Goal: Task Accomplishment & Management: Manage account settings

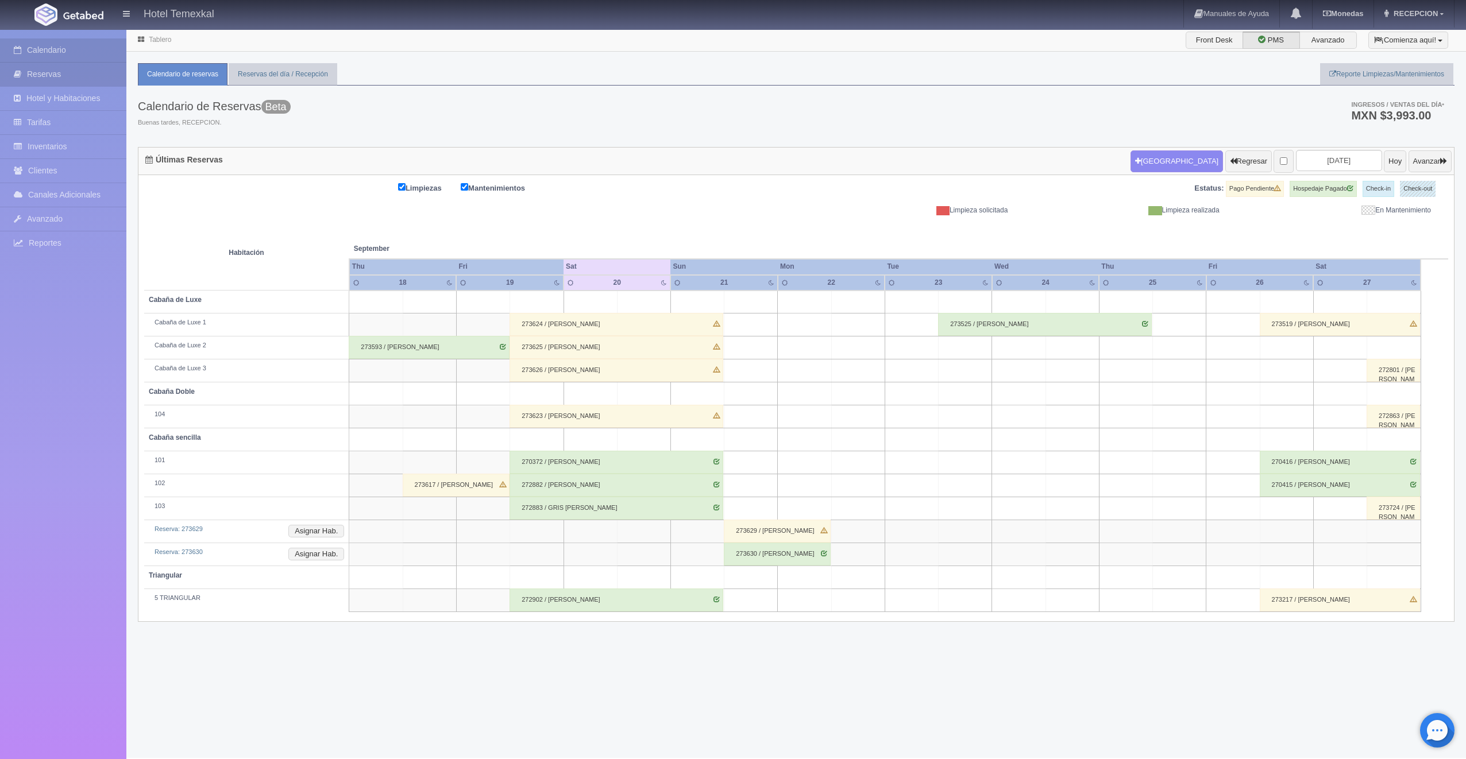
click at [35, 85] on link "Reservas" at bounding box center [63, 75] width 126 height 24
click at [1299, 163] on input "2025-09-20" at bounding box center [1339, 160] width 86 height 21
click at [1383, 179] on span "Next" at bounding box center [1380, 179] width 9 height 9
click at [1326, 214] on link "1" at bounding box center [1332, 215] width 15 height 17
type input "2025-10-01"
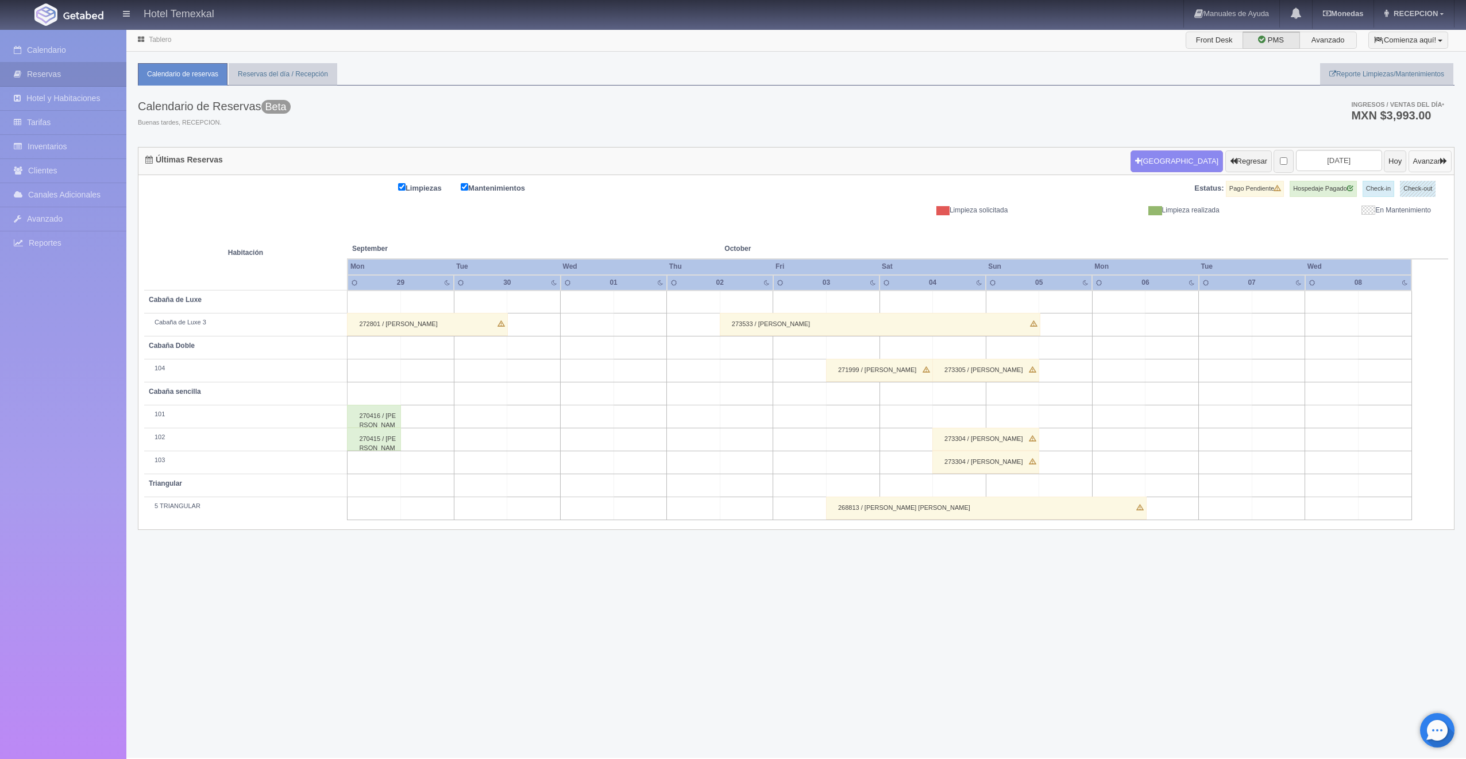
click at [1408, 157] on button "Avanzar" at bounding box center [1429, 161] width 43 height 22
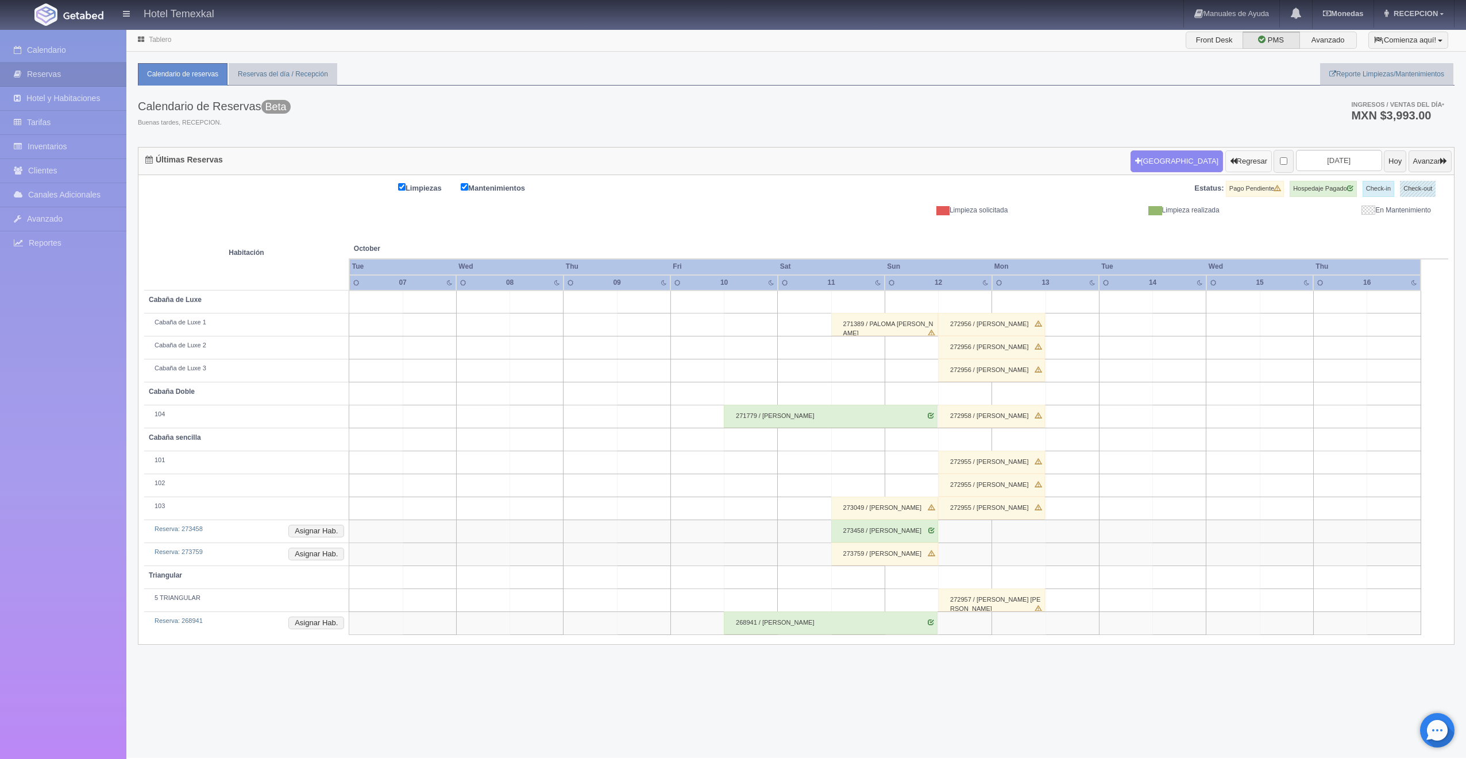
click at [1233, 159] on button "Regresar" at bounding box center [1248, 161] width 47 height 22
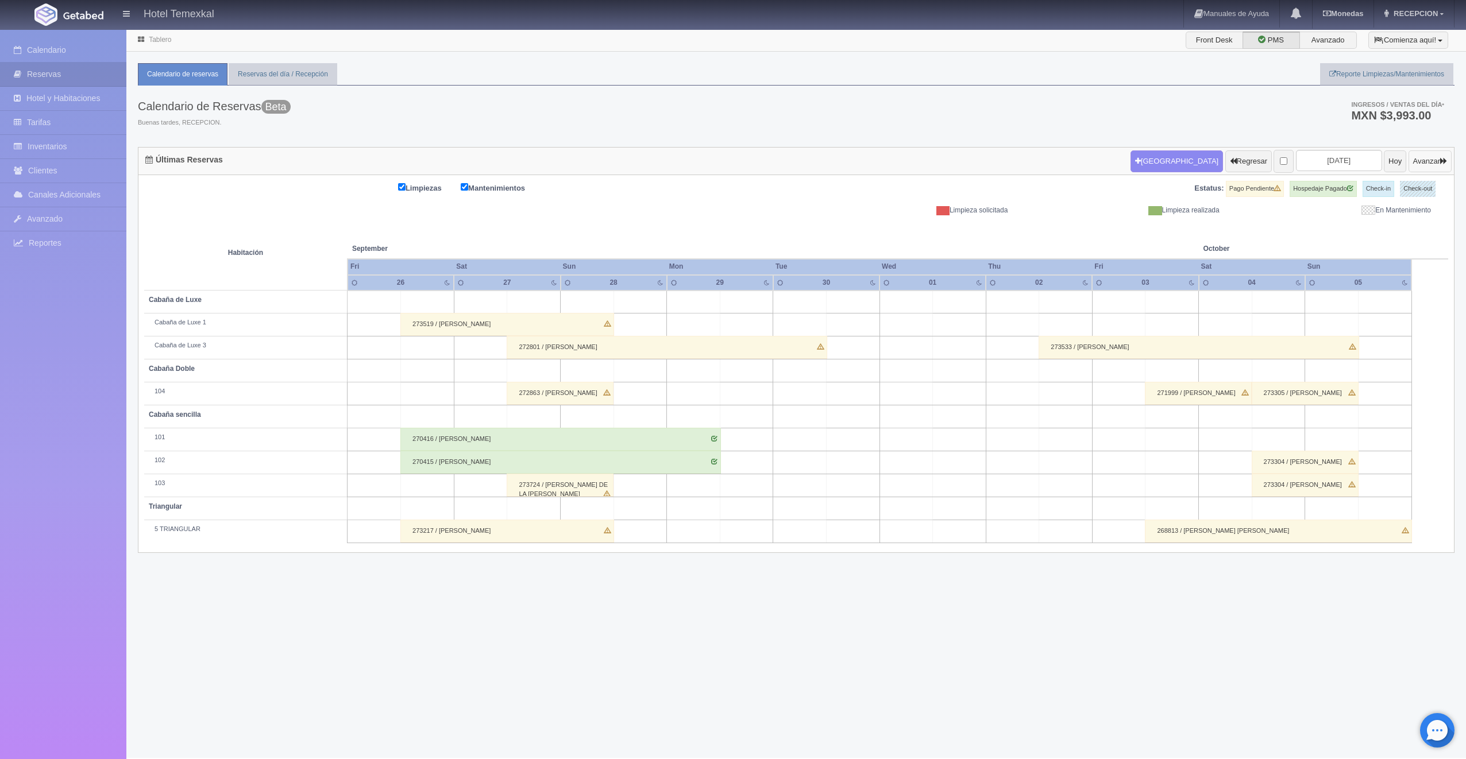
click at [1411, 156] on button "Avanzar" at bounding box center [1429, 161] width 43 height 22
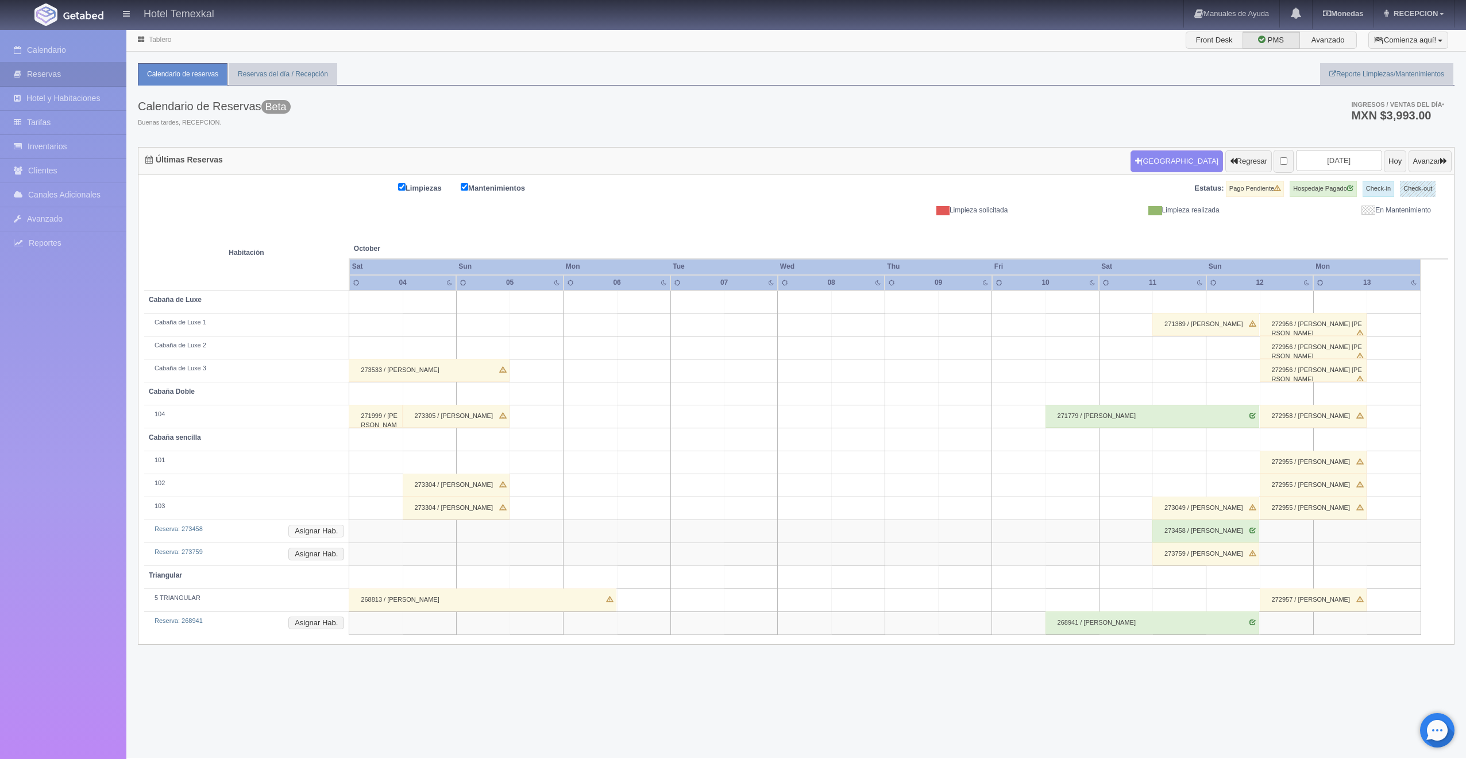
click at [329, 527] on button "Asignar Hab." at bounding box center [316, 531] width 56 height 13
drag, startPoint x: 347, startPoint y: 549, endPoint x: 292, endPoint y: 646, distance: 110.9
click at [292, 646] on span "102" at bounding box center [341, 650] width 130 height 23
click at [399, 552] on button "button" at bounding box center [406, 555] width 19 height 17
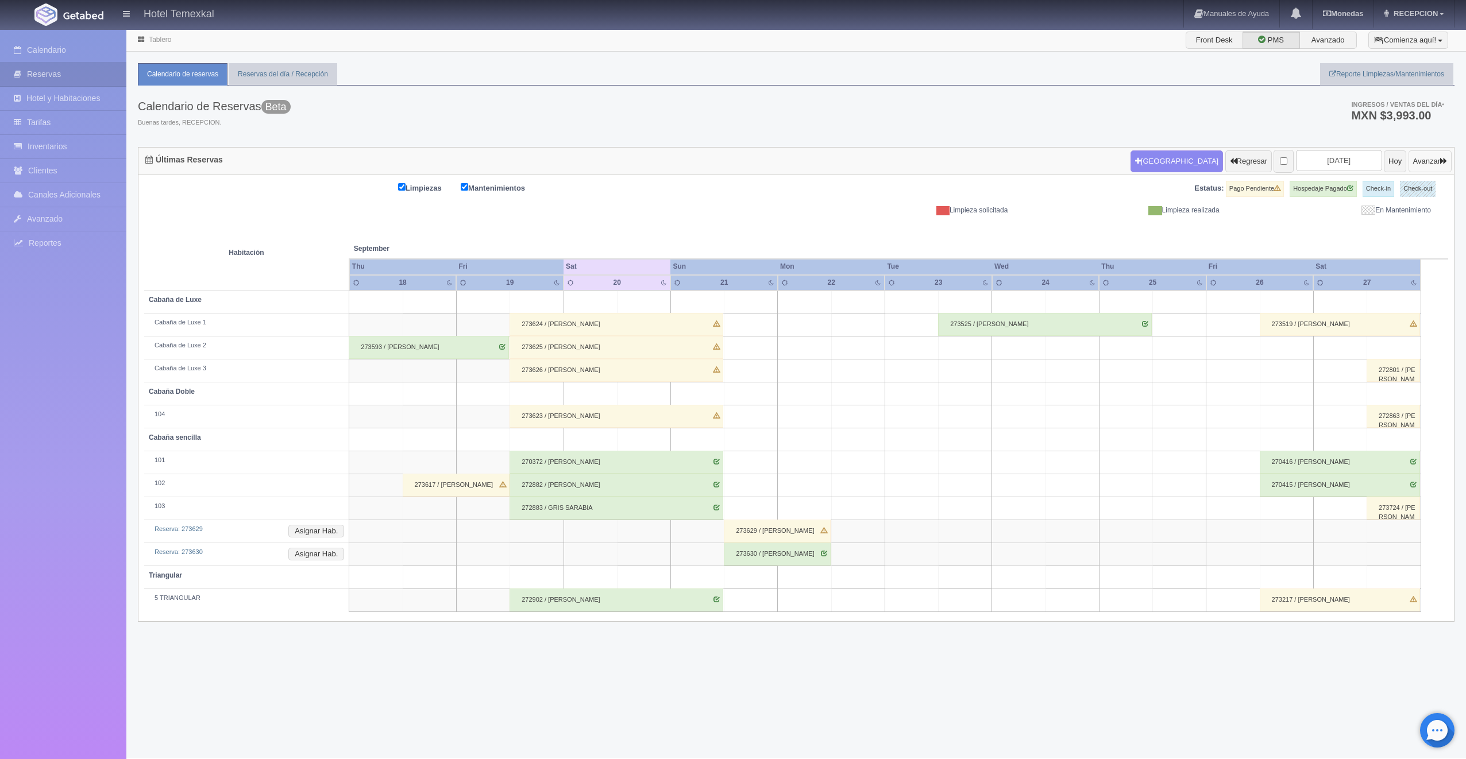
click at [1412, 166] on button "Avanzar" at bounding box center [1429, 161] width 43 height 22
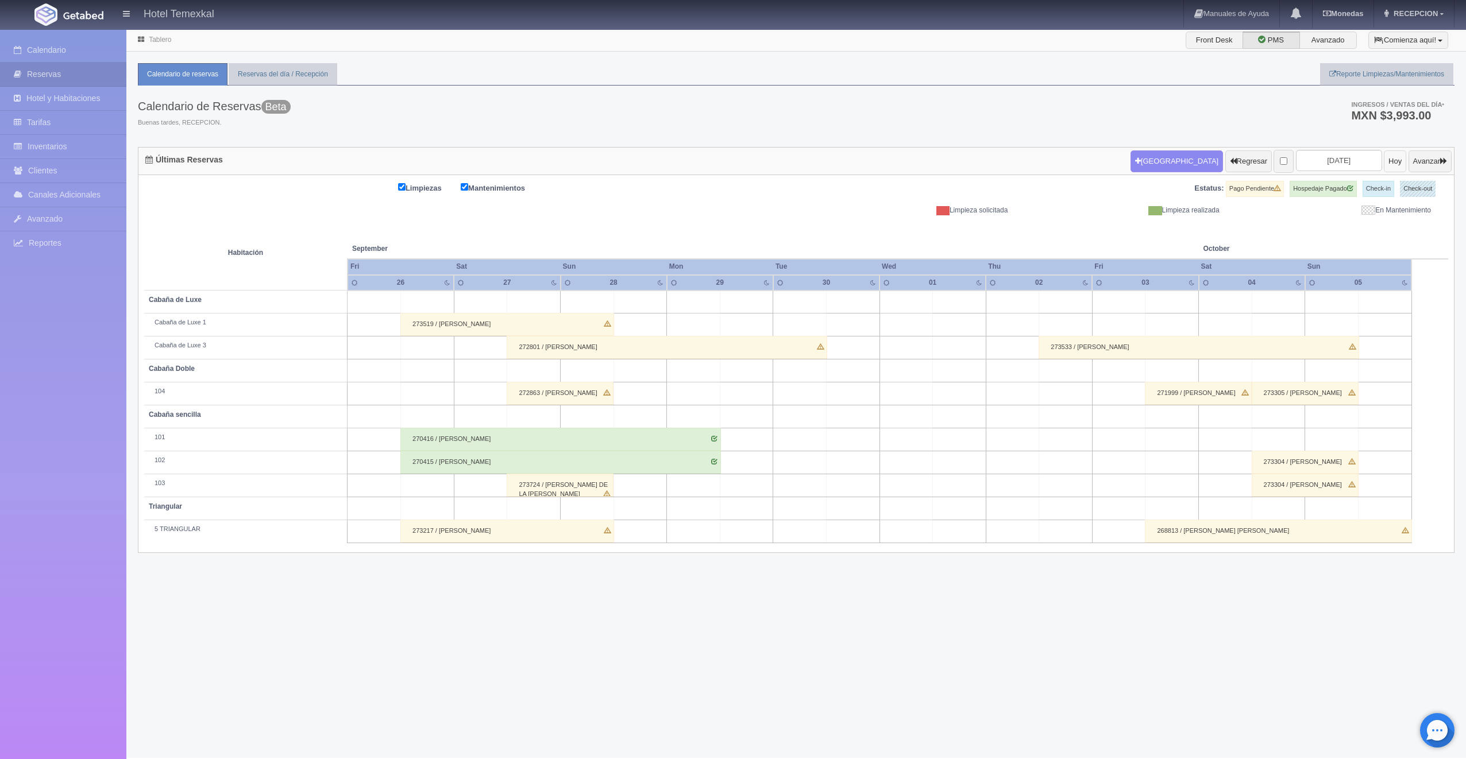
click at [1384, 162] on button "Hoy" at bounding box center [1395, 161] width 22 height 22
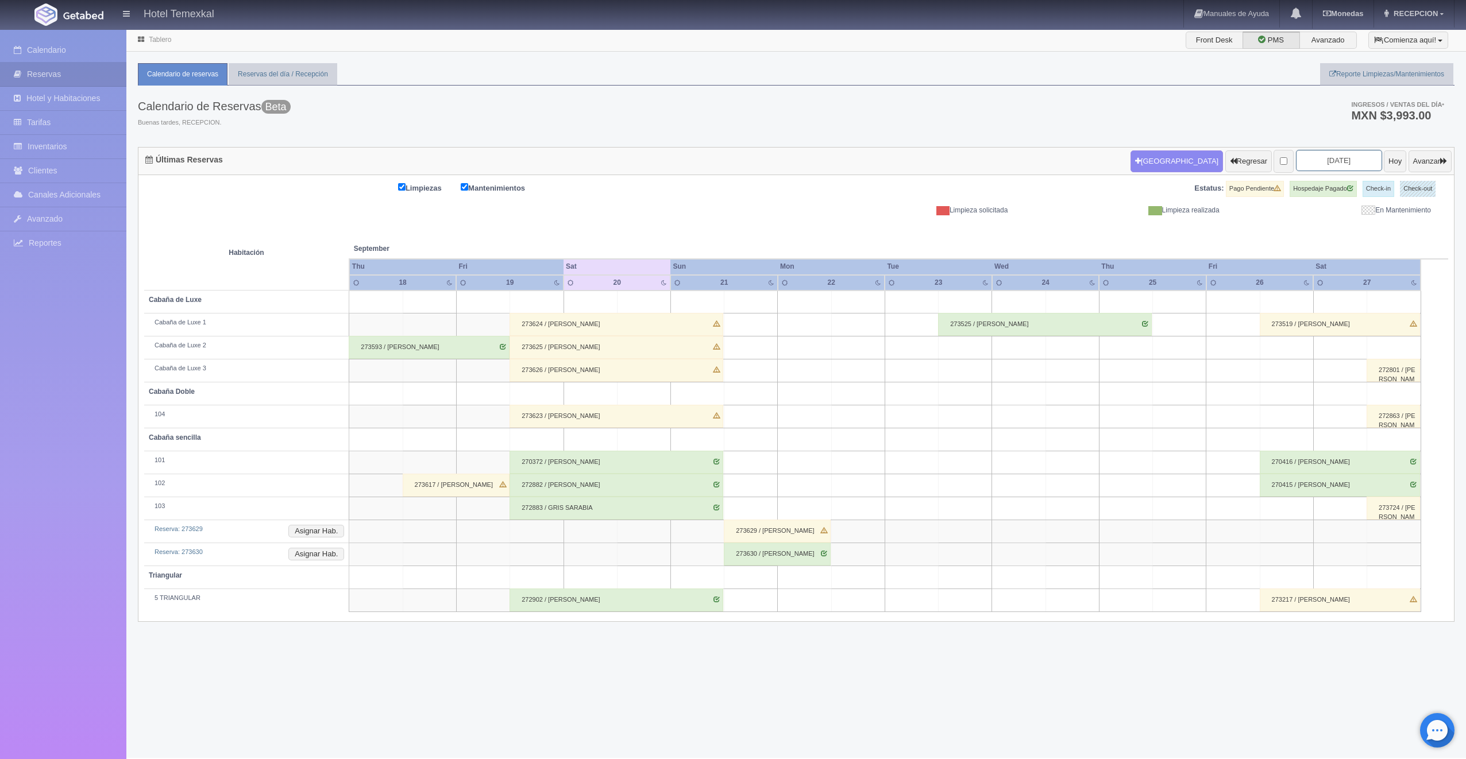
click at [1341, 160] on input "[DATE]" at bounding box center [1339, 160] width 86 height 21
click at [1376, 177] on link "Next" at bounding box center [1381, 179] width 13 height 13
click at [1376, 229] on link "11" at bounding box center [1380, 233] width 15 height 17
type input "[DATE]"
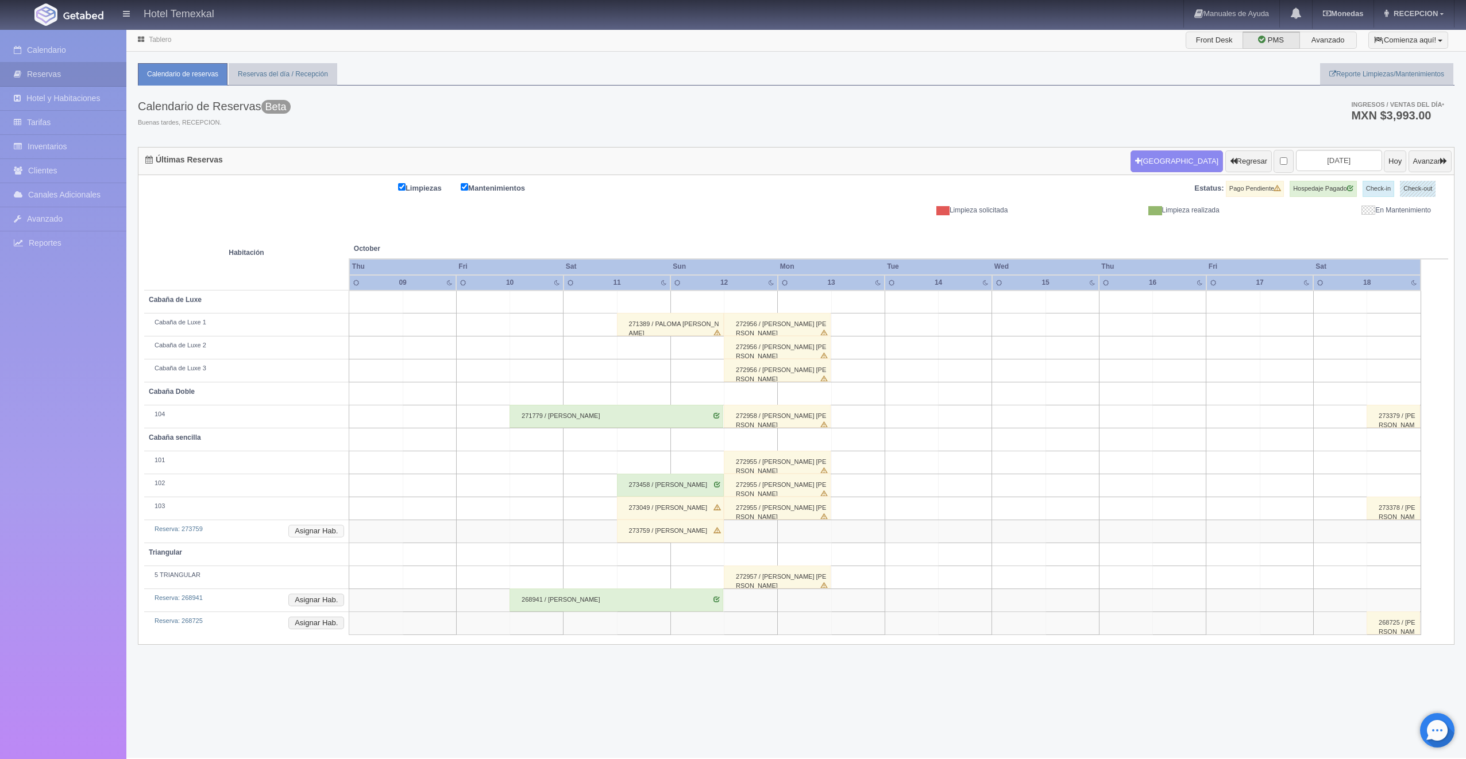
click at [321, 533] on button "Asignar Hab." at bounding box center [316, 531] width 56 height 13
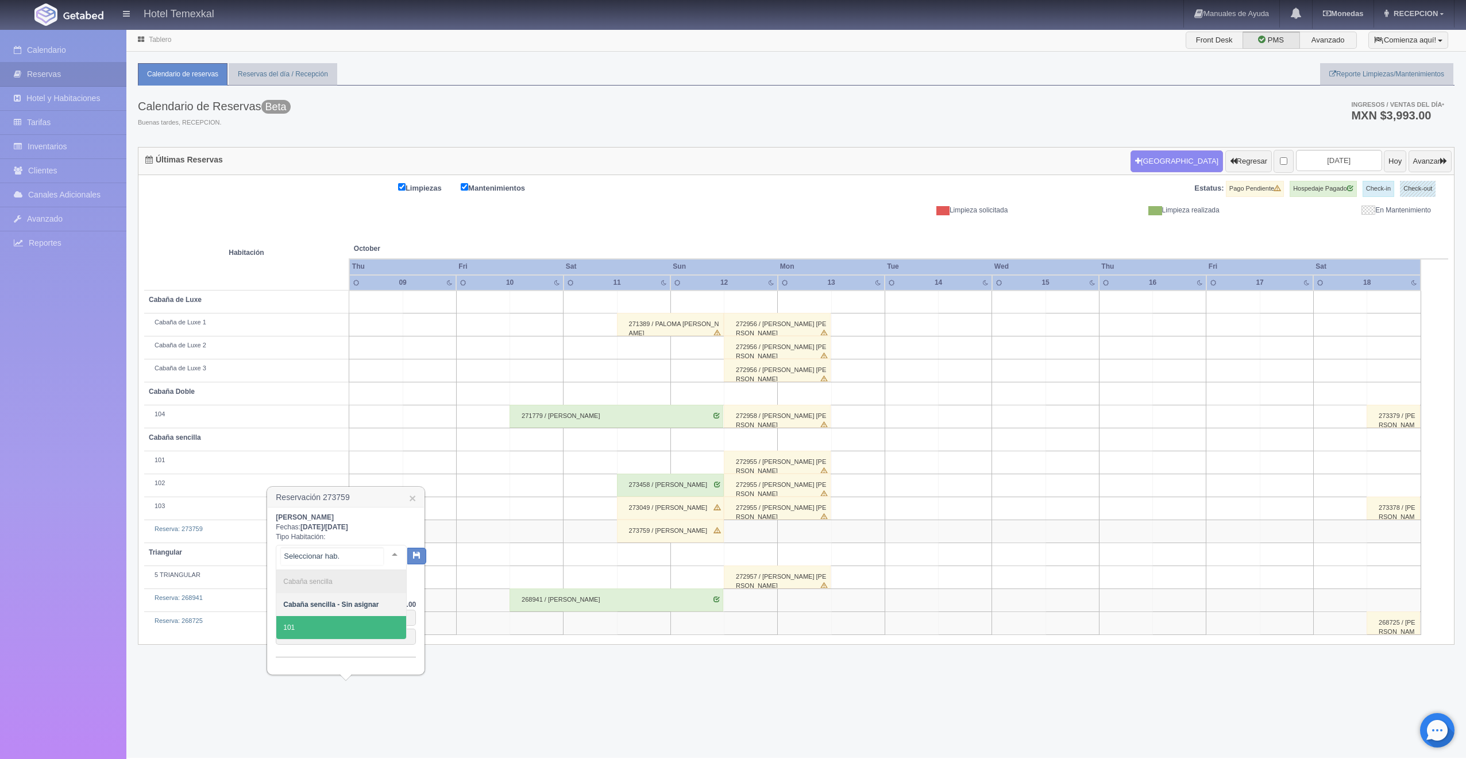
click at [322, 634] on span "101" at bounding box center [341, 627] width 130 height 23
click at [407, 551] on icon "button" at bounding box center [406, 553] width 7 height 7
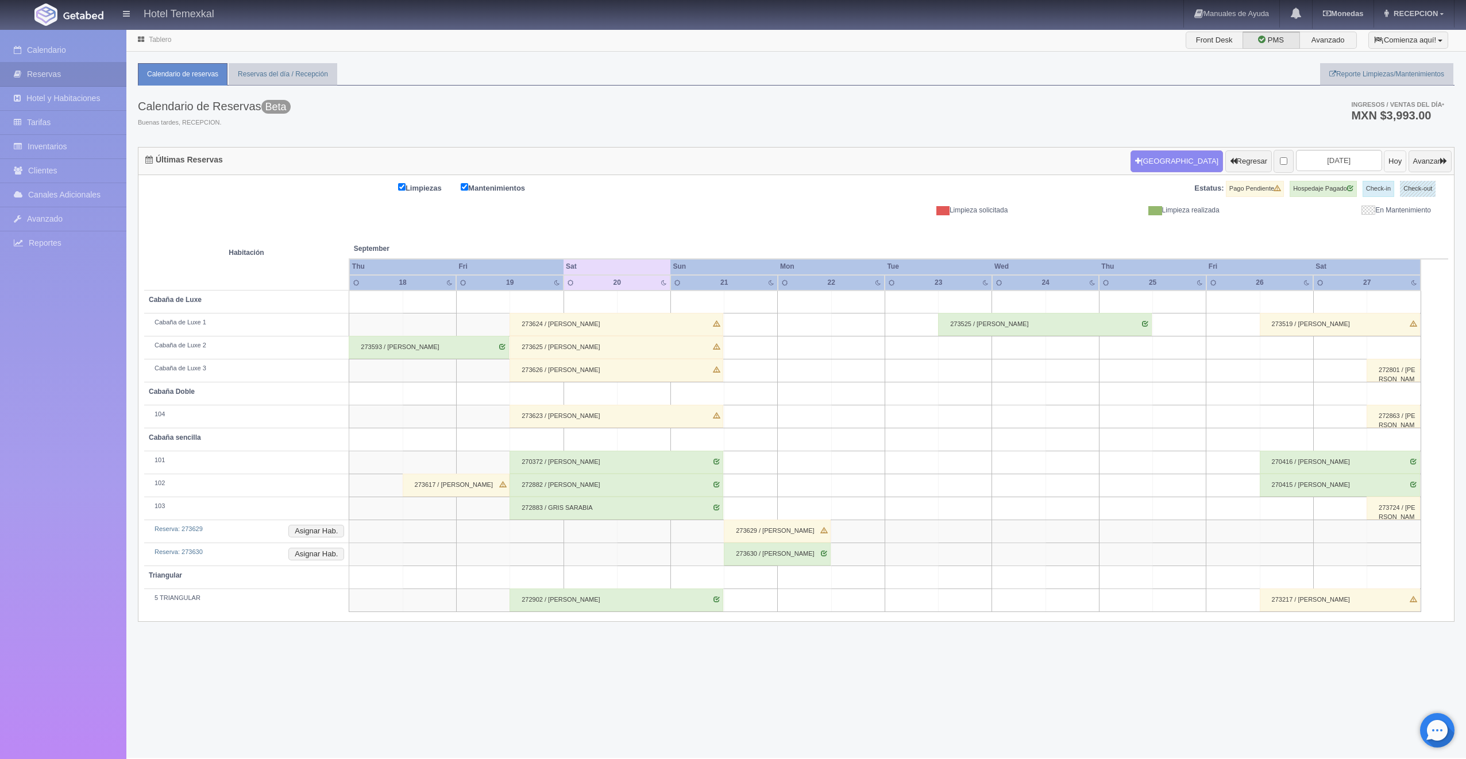
click at [1384, 157] on button "Hoy" at bounding box center [1395, 161] width 22 height 22
click at [1296, 164] on input "2025-09-20" at bounding box center [1339, 160] width 86 height 21
click at [1347, 159] on input "[DATE]" at bounding box center [1339, 160] width 86 height 21
click at [1377, 180] on span "Next" at bounding box center [1380, 179] width 9 height 9
click at [1379, 231] on link "11" at bounding box center [1380, 233] width 15 height 17
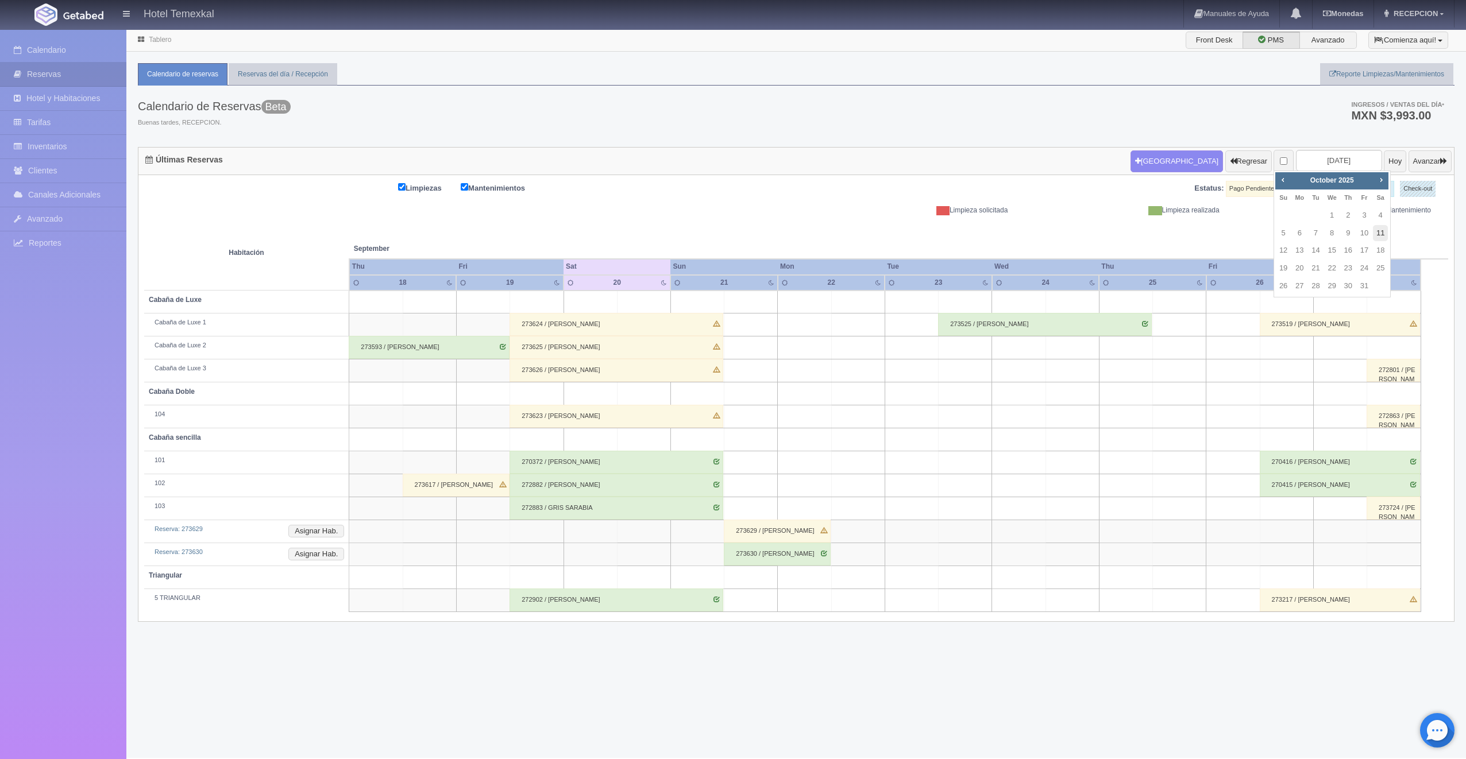
type input "[DATE]"
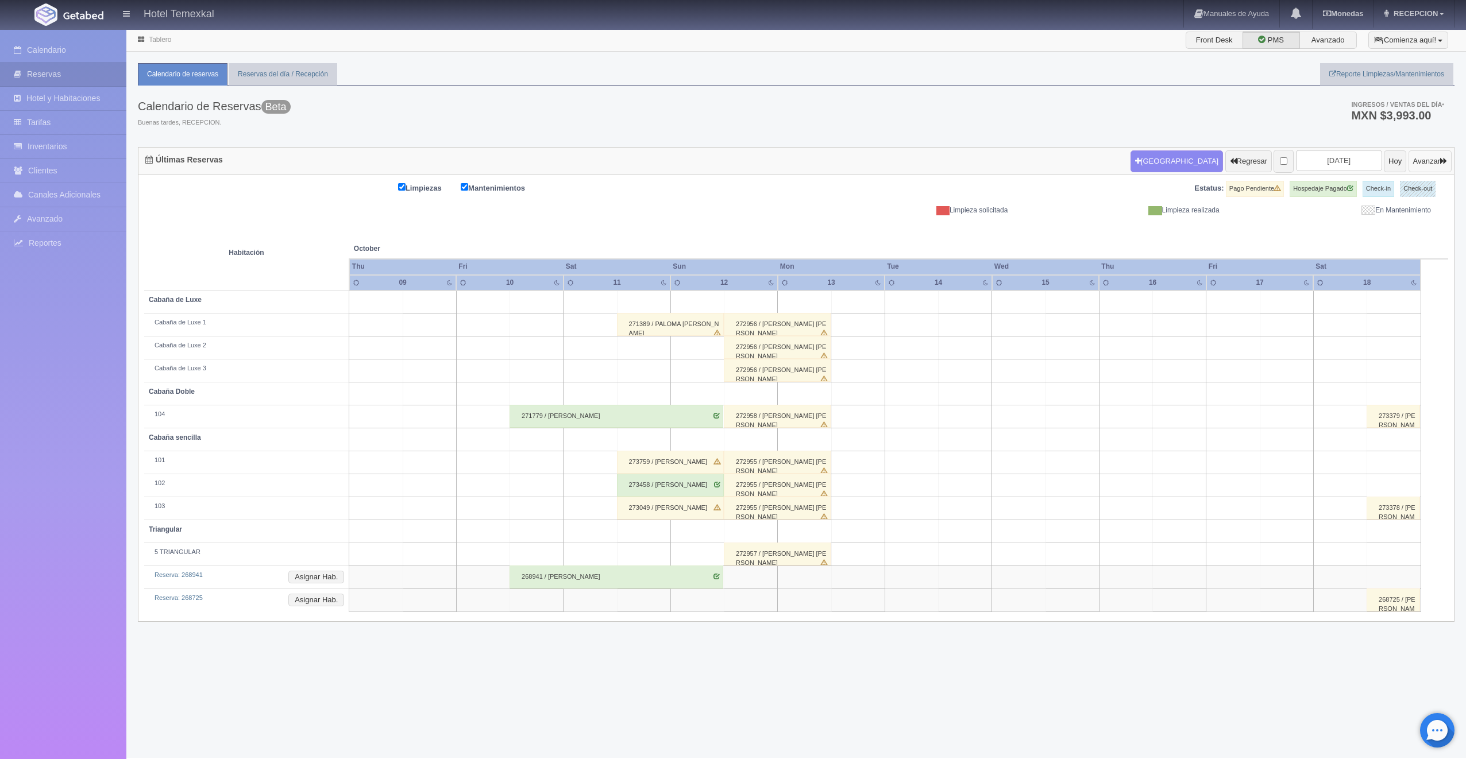
click at [1418, 159] on button "Avanzar" at bounding box center [1429, 161] width 43 height 22
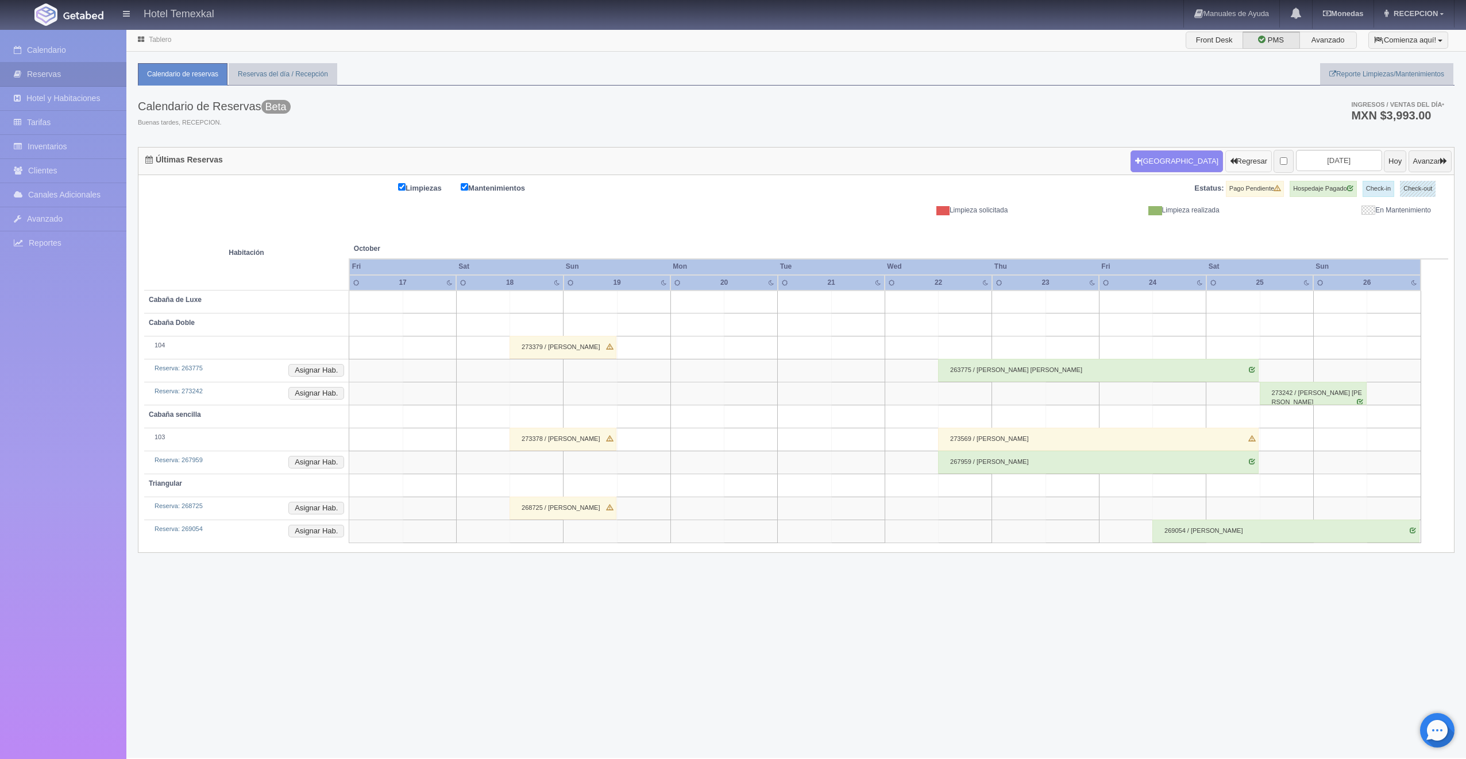
click at [1225, 159] on button "Regresar" at bounding box center [1248, 161] width 47 height 22
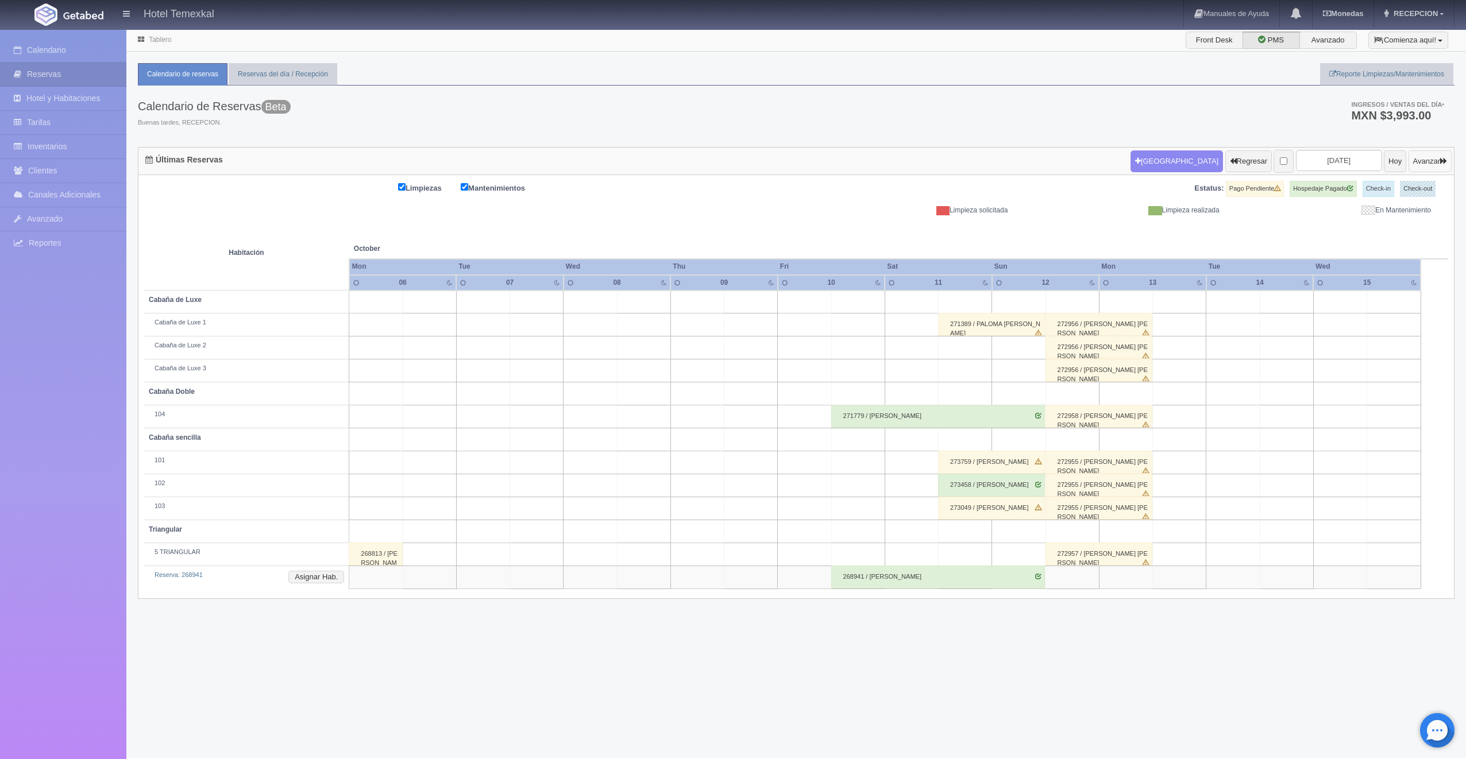
click at [1420, 159] on button "Avanzar" at bounding box center [1429, 161] width 43 height 22
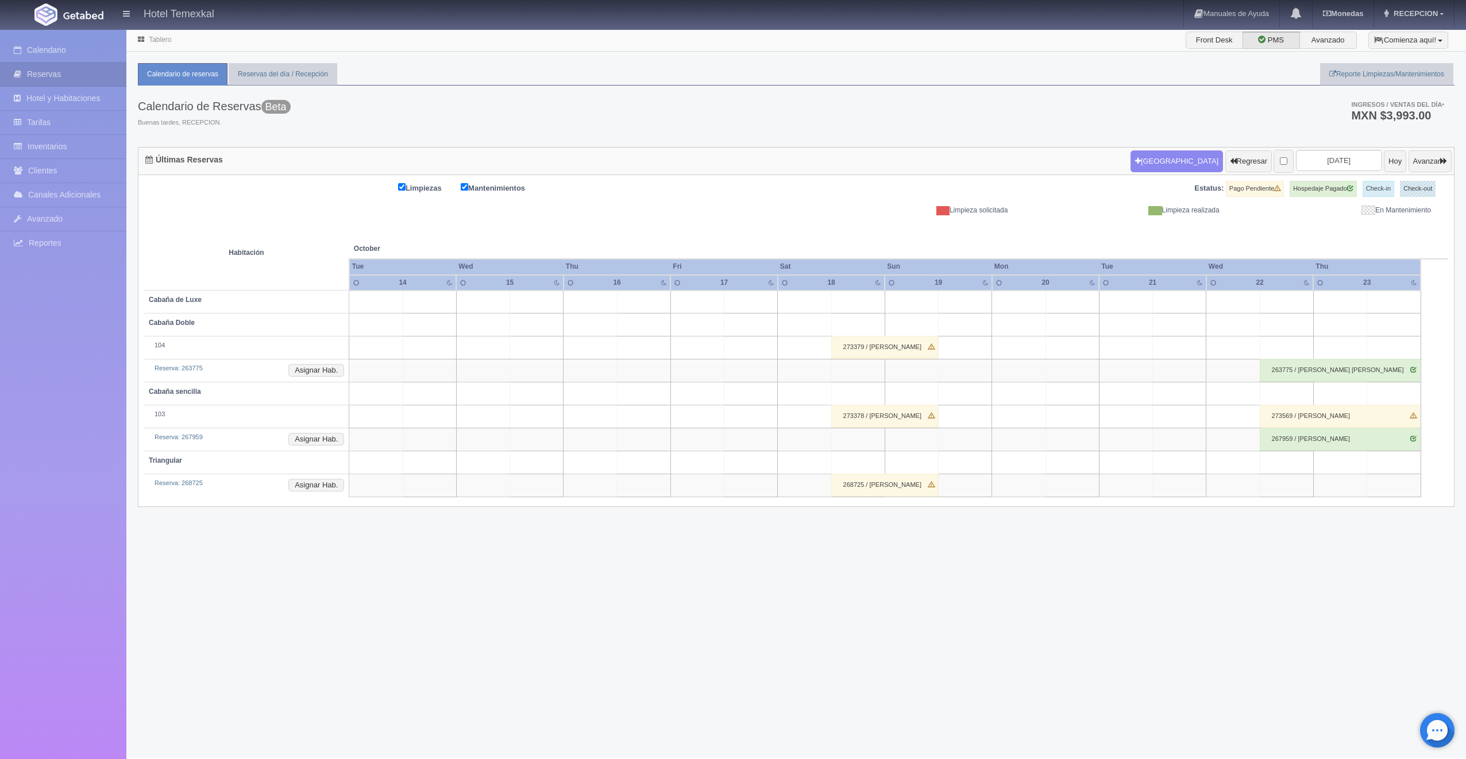
click at [868, 344] on div "273379 / [PERSON_NAME]" at bounding box center [884, 347] width 107 height 23
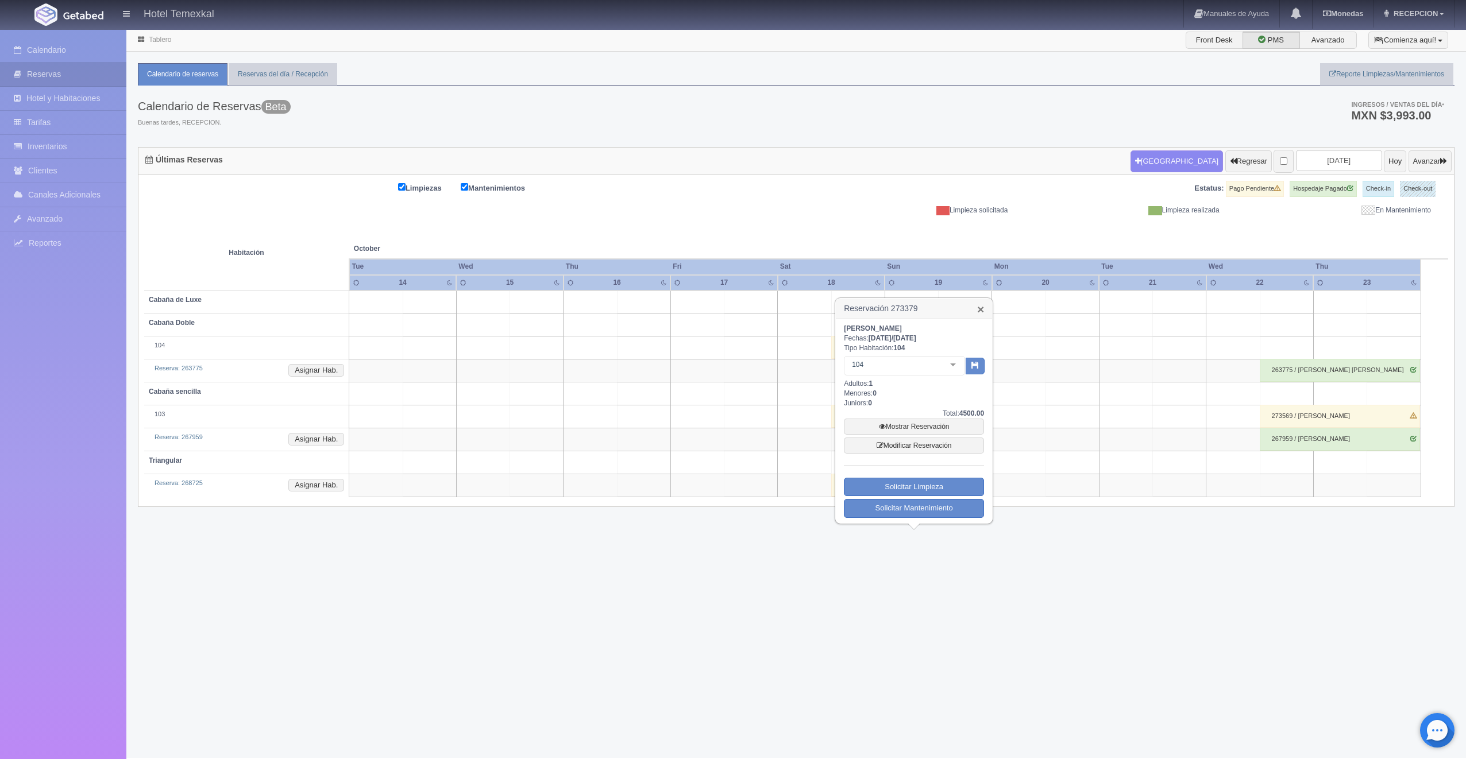
click at [981, 312] on link "×" at bounding box center [980, 309] width 7 height 12
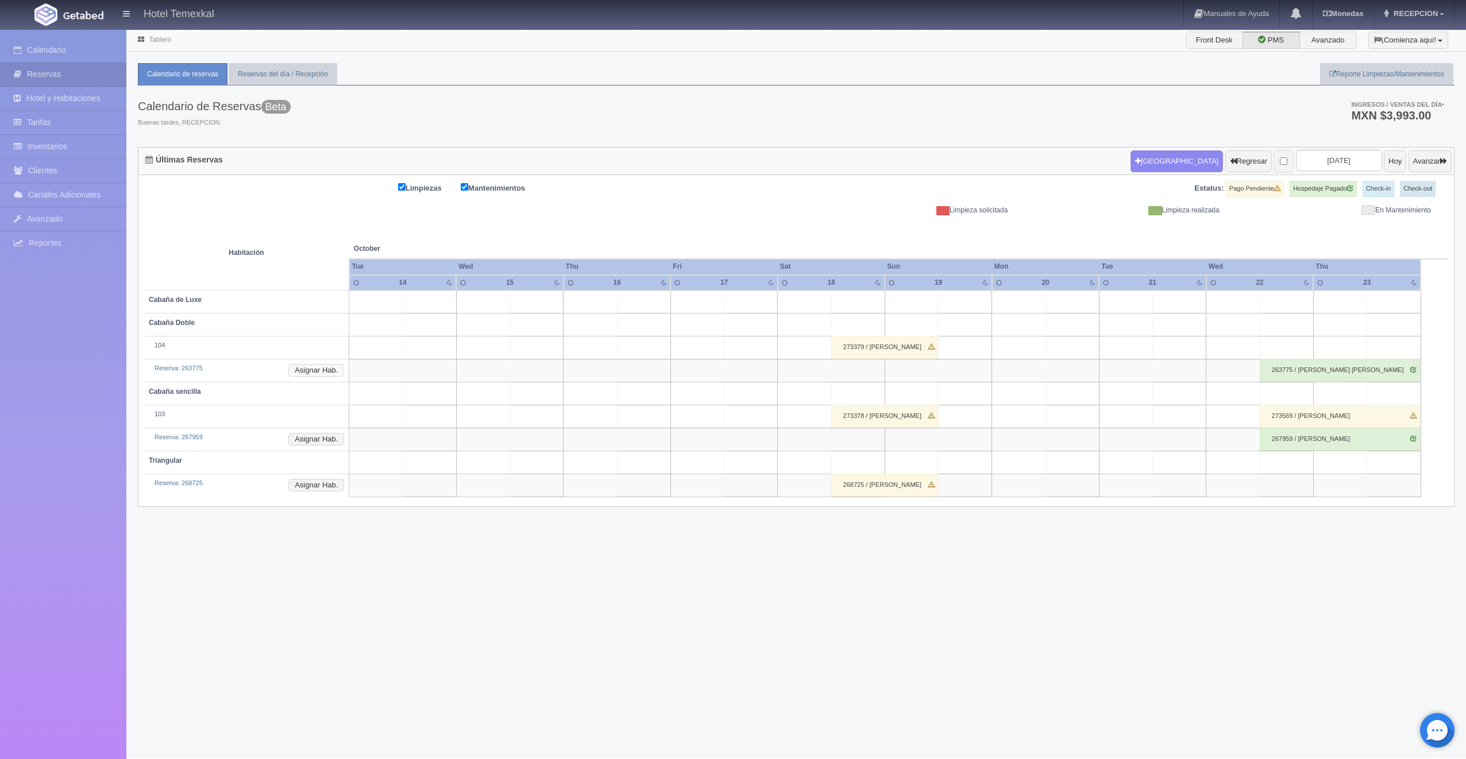
click at [311, 372] on button "Asignar Hab." at bounding box center [316, 370] width 56 height 13
drag, startPoint x: 1107, startPoint y: 610, endPoint x: 381, endPoint y: 143, distance: 863.7
click at [381, 143] on link "×" at bounding box center [382, 143] width 7 height 12
click at [1408, 154] on form "Nueva Reserva Regresar 2025-10-16 Hoy Avanzar" at bounding box center [1290, 161] width 321 height 24
drag, startPoint x: 1408, startPoint y: 154, endPoint x: 1406, endPoint y: 160, distance: 6.7
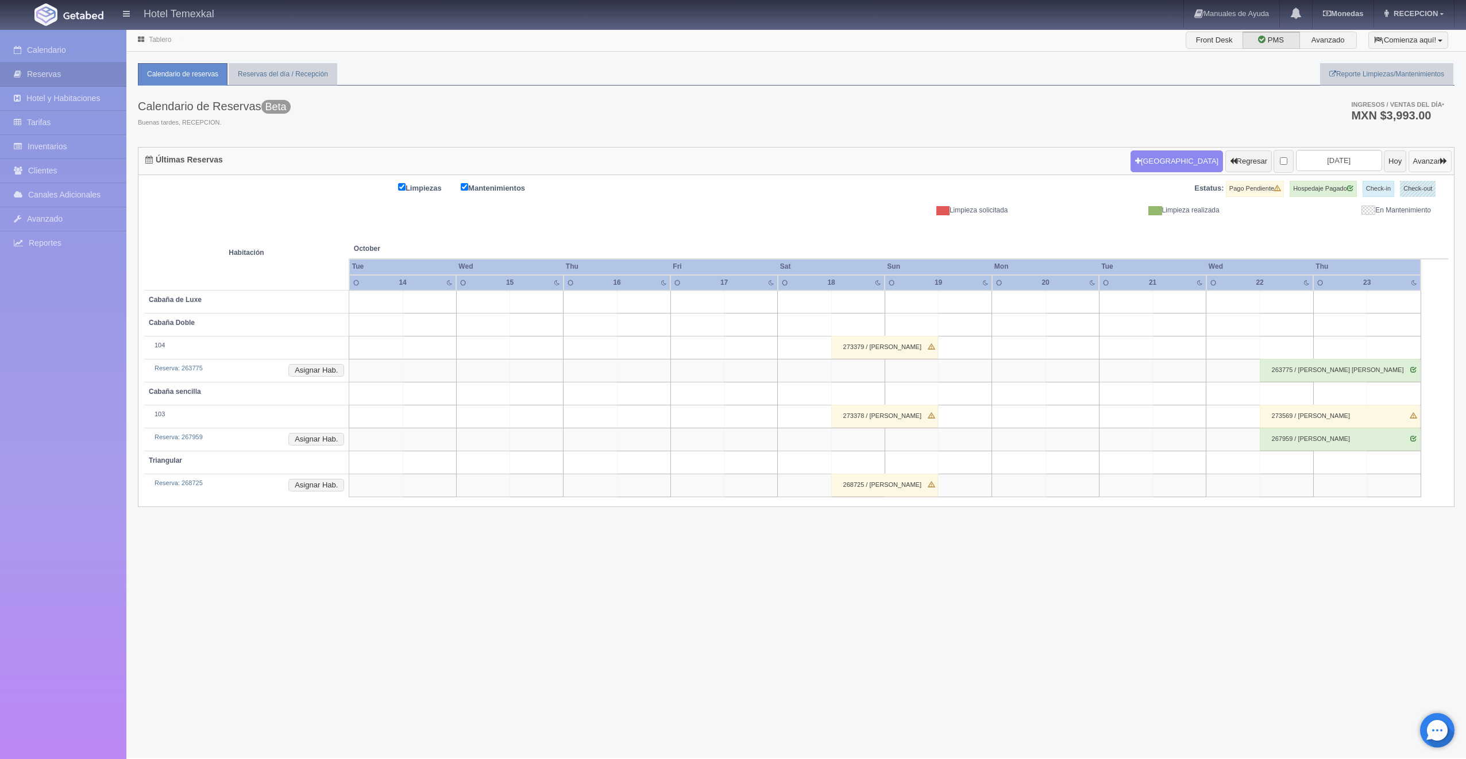
click at [1408, 160] on button "Avanzar" at bounding box center [1429, 161] width 43 height 22
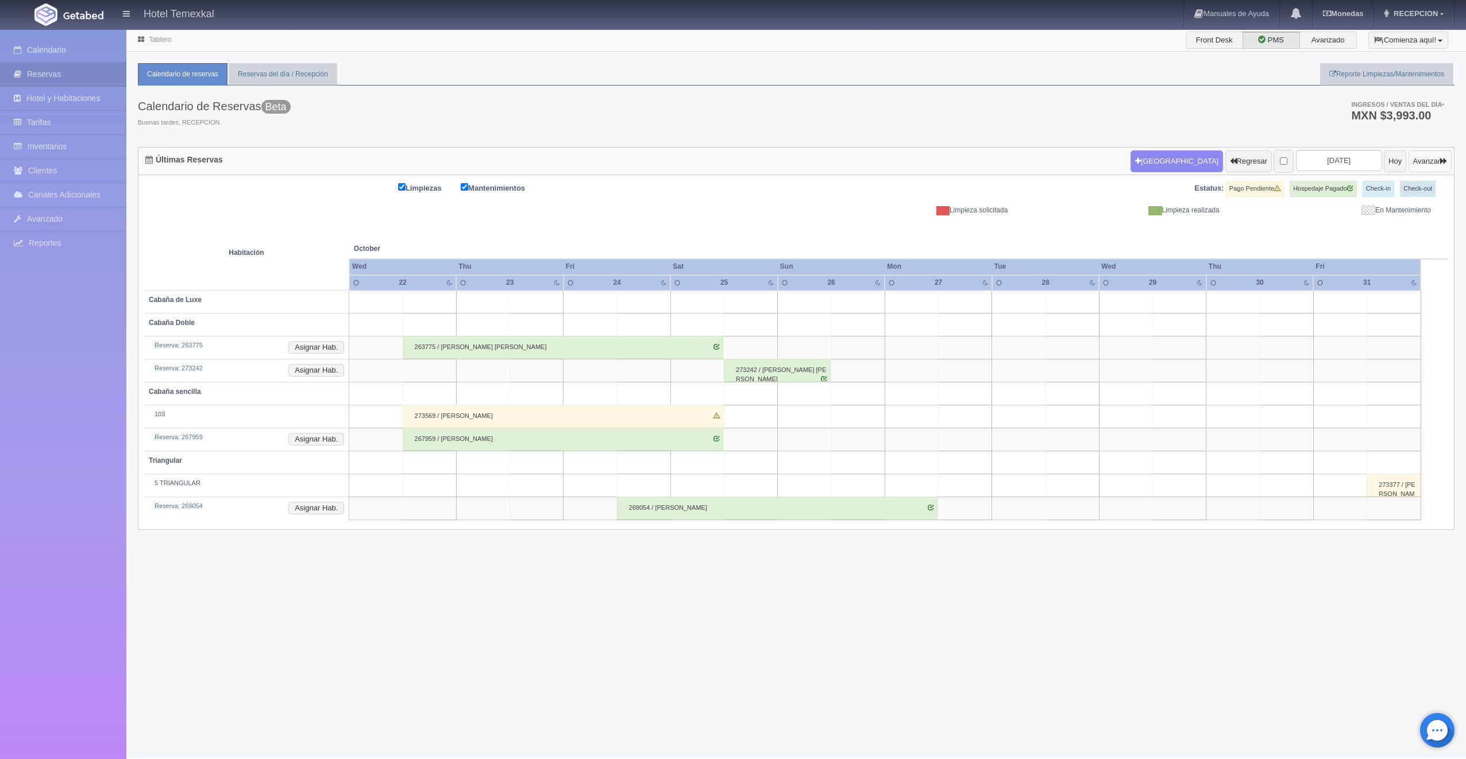
click at [1415, 153] on button "Avanzar" at bounding box center [1429, 161] width 43 height 22
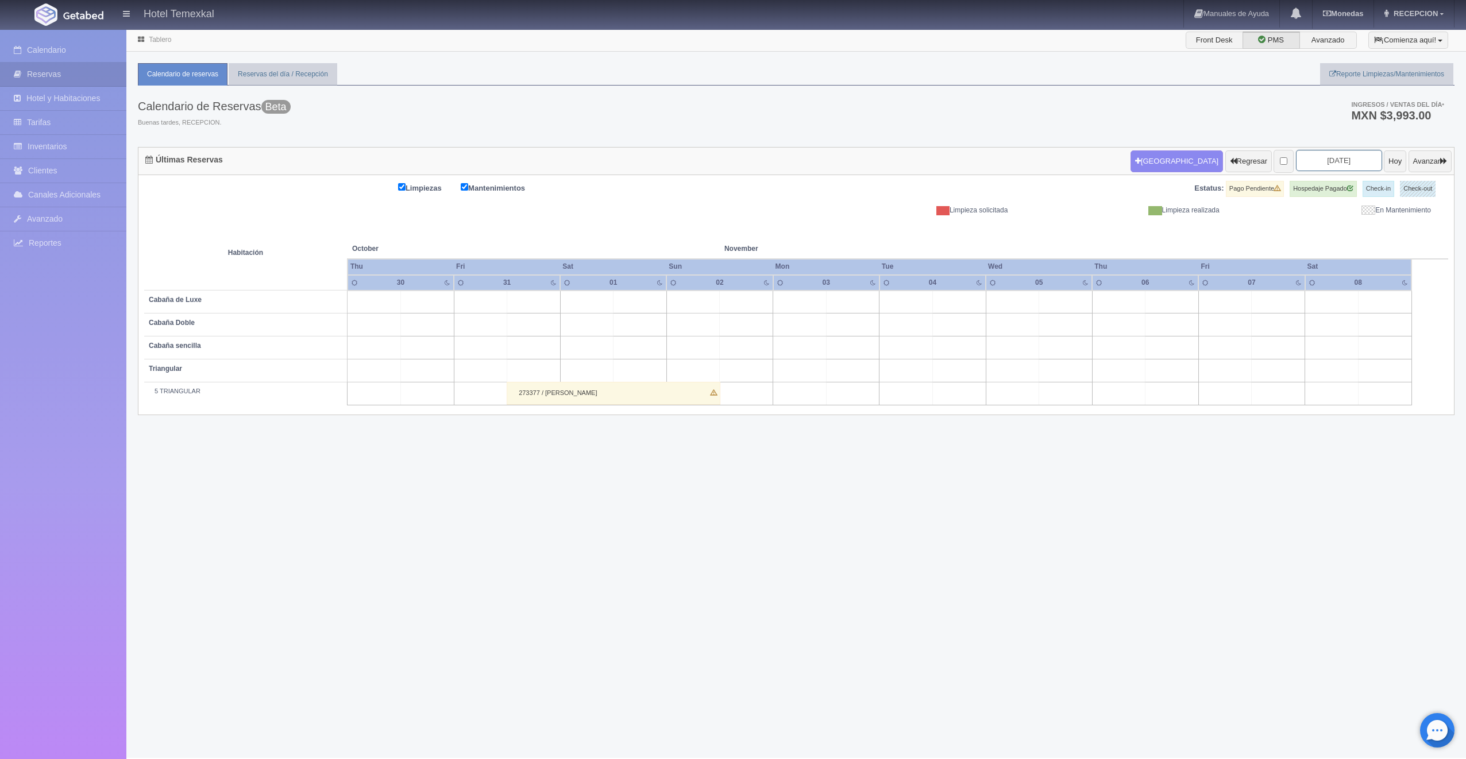
click at [1359, 163] on input "2025-11-01" at bounding box center [1339, 160] width 86 height 21
click at [1384, 164] on button "Hoy" at bounding box center [1395, 161] width 22 height 22
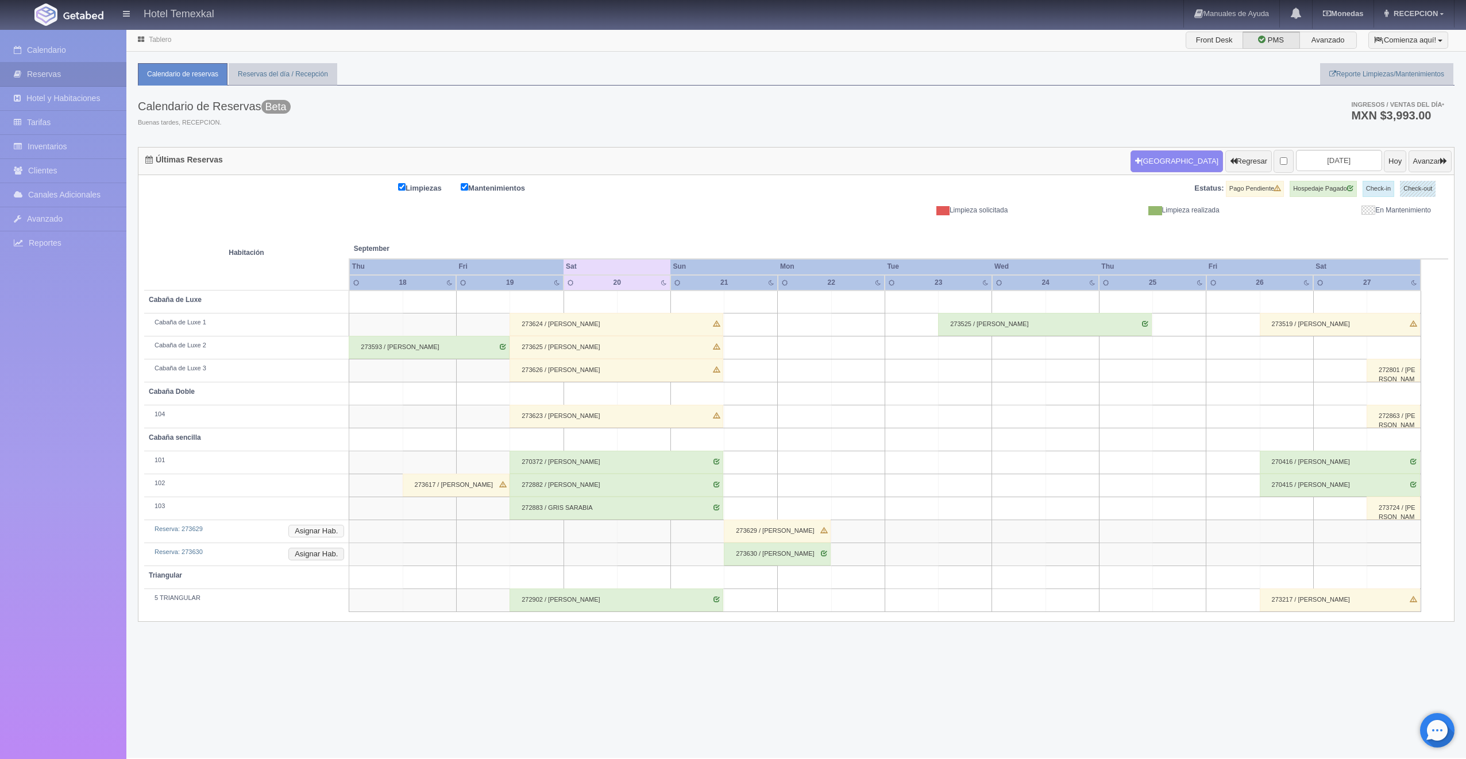
click at [312, 531] on button "Asignar Hab." at bounding box center [316, 531] width 56 height 13
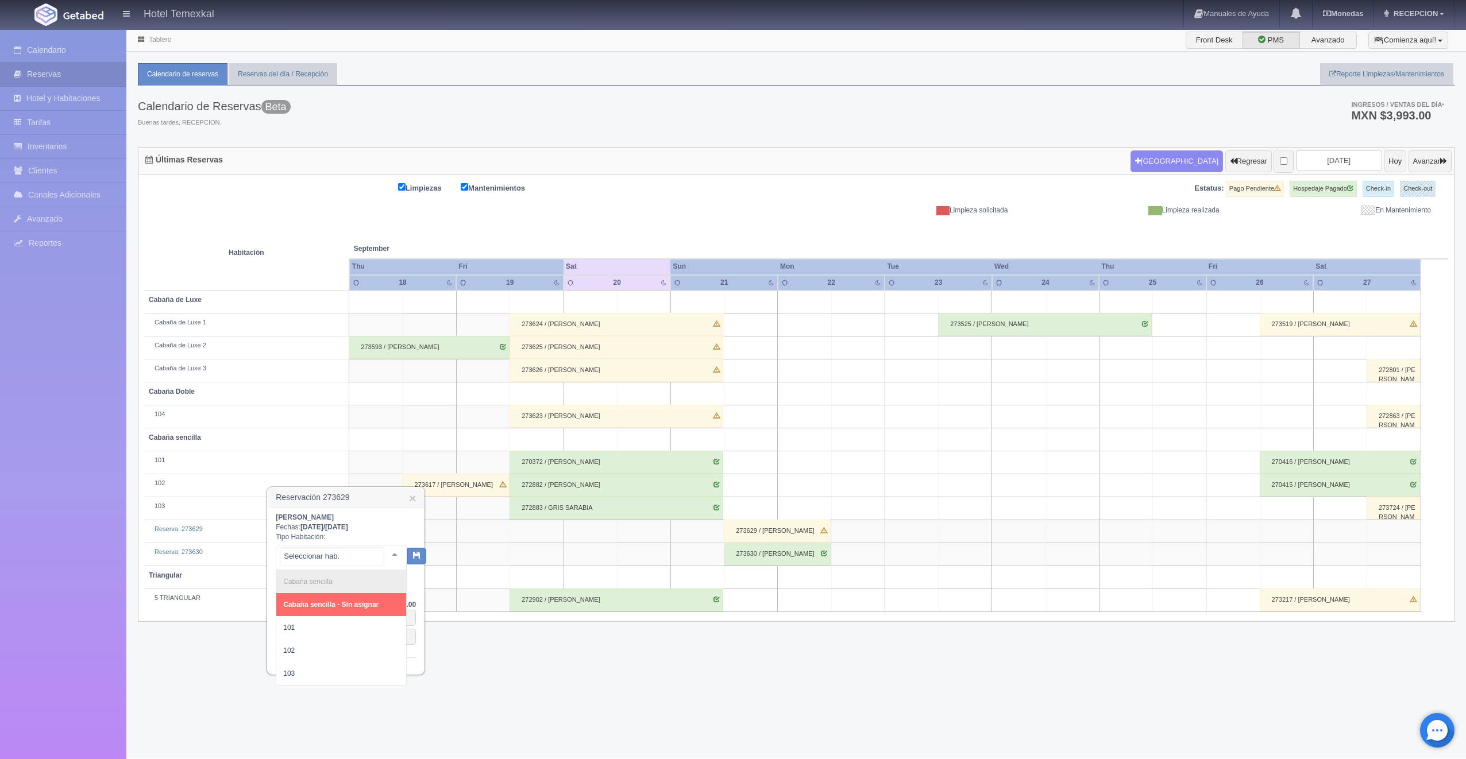
click at [365, 562] on input "text" at bounding box center [332, 556] width 102 height 17
click at [392, 554] on div at bounding box center [394, 554] width 23 height 17
click at [315, 630] on span "101" at bounding box center [341, 627] width 130 height 23
click at [411, 551] on button "button" at bounding box center [406, 555] width 19 height 17
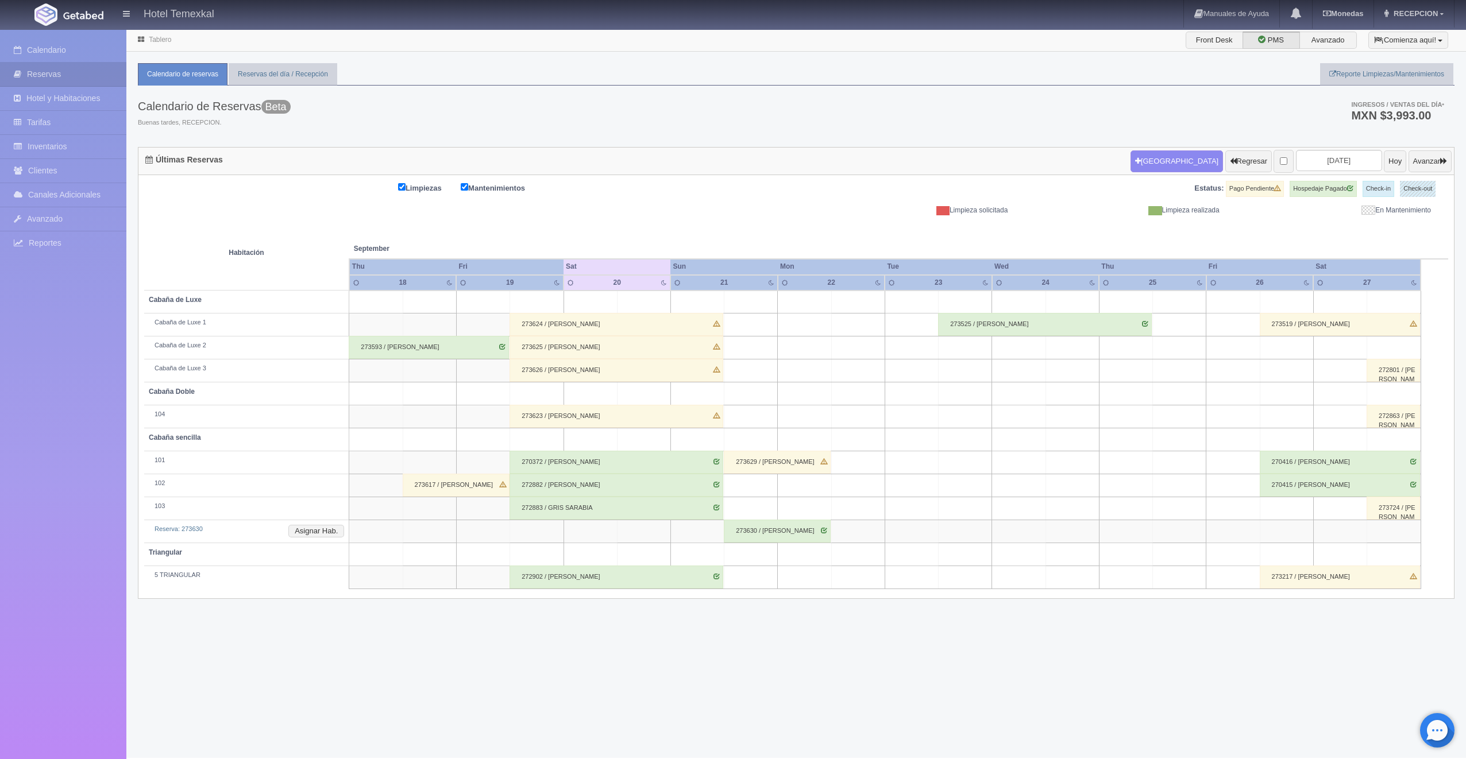
click at [766, 461] on div "273629 / [PERSON_NAME]" at bounding box center [777, 462] width 107 height 23
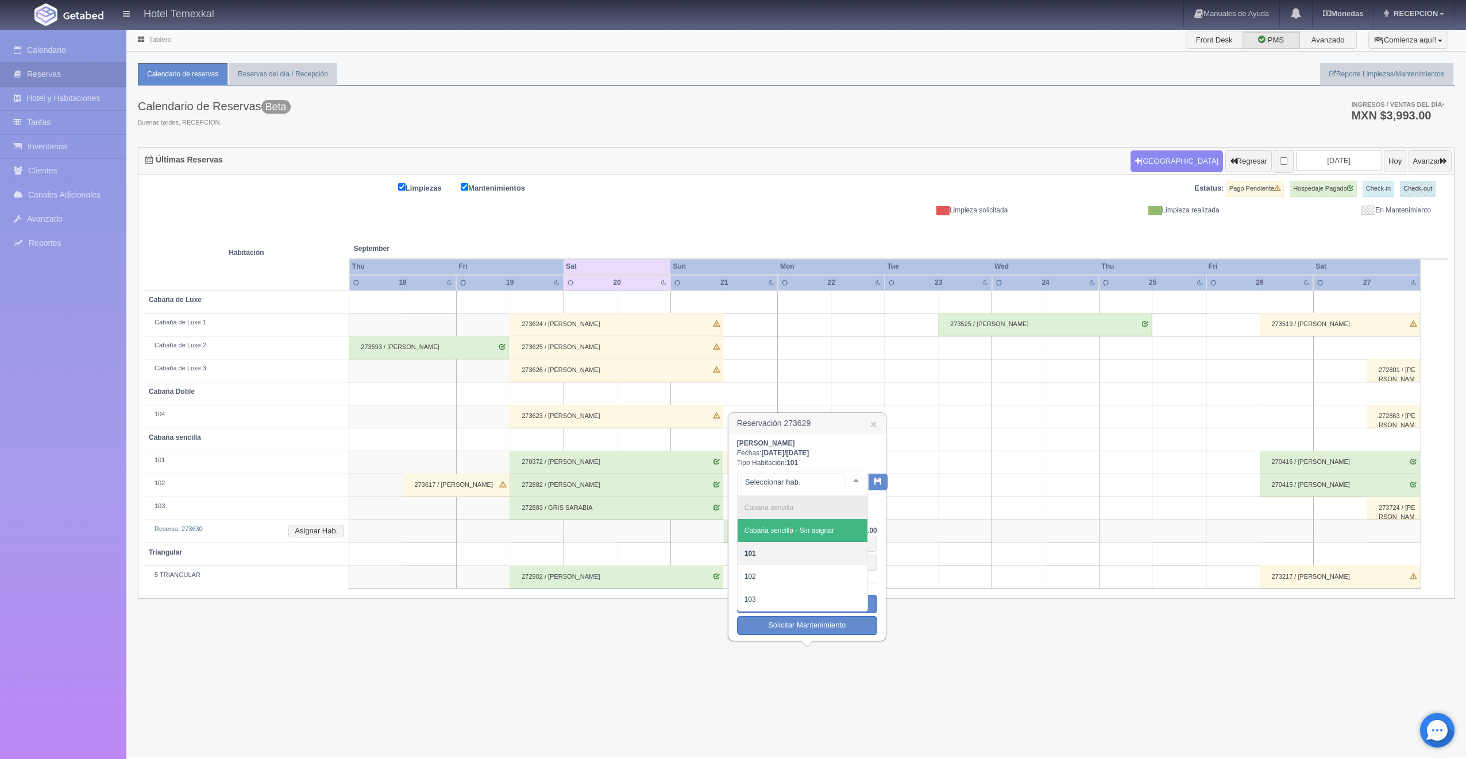
click at [832, 487] on div at bounding box center [802, 483] width 131 height 25
click at [787, 519] on span "Cabaña sencilla - Sin asignar" at bounding box center [803, 530] width 130 height 23
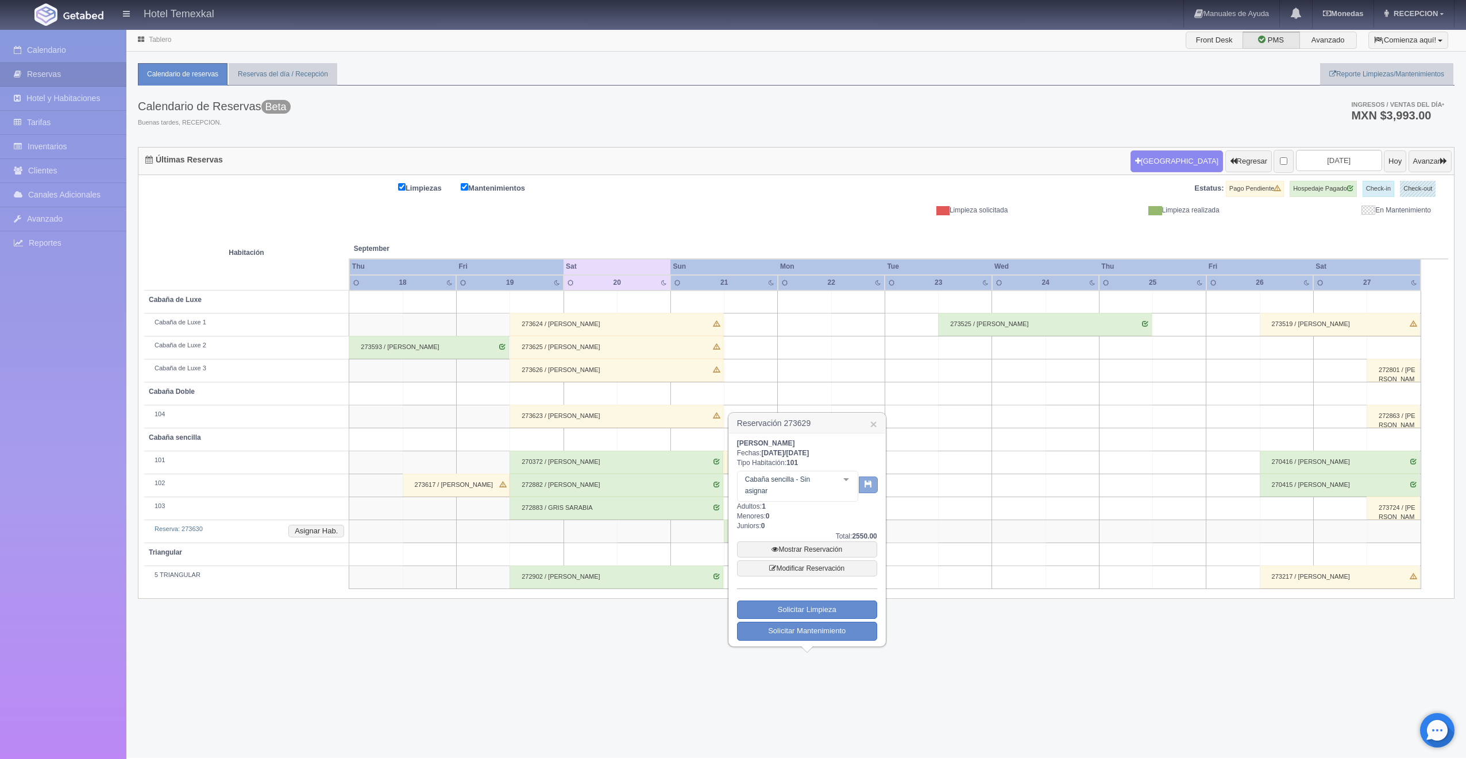
click at [867, 478] on button "button" at bounding box center [868, 485] width 19 height 17
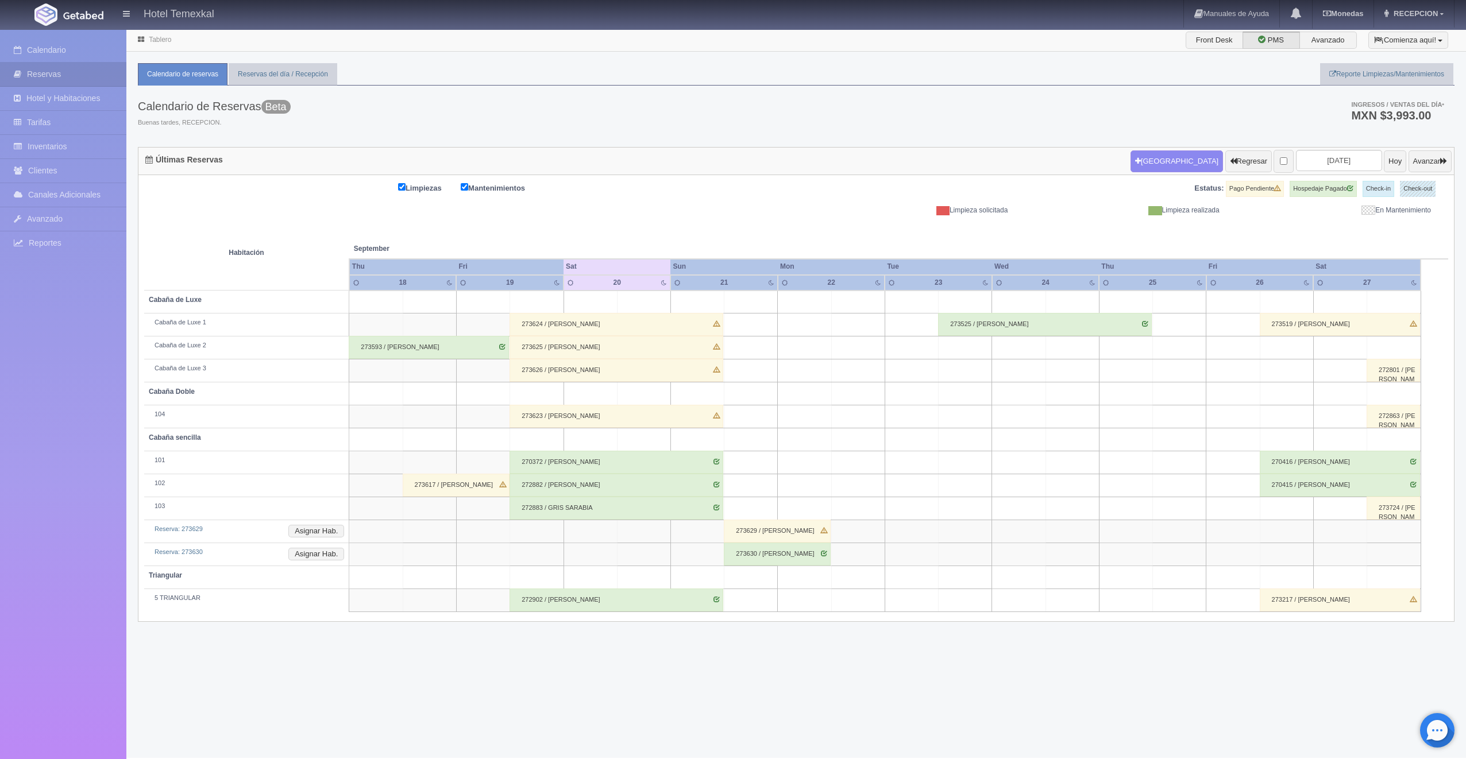
click at [774, 551] on div "273630 / Dora Garcia" at bounding box center [777, 554] width 107 height 23
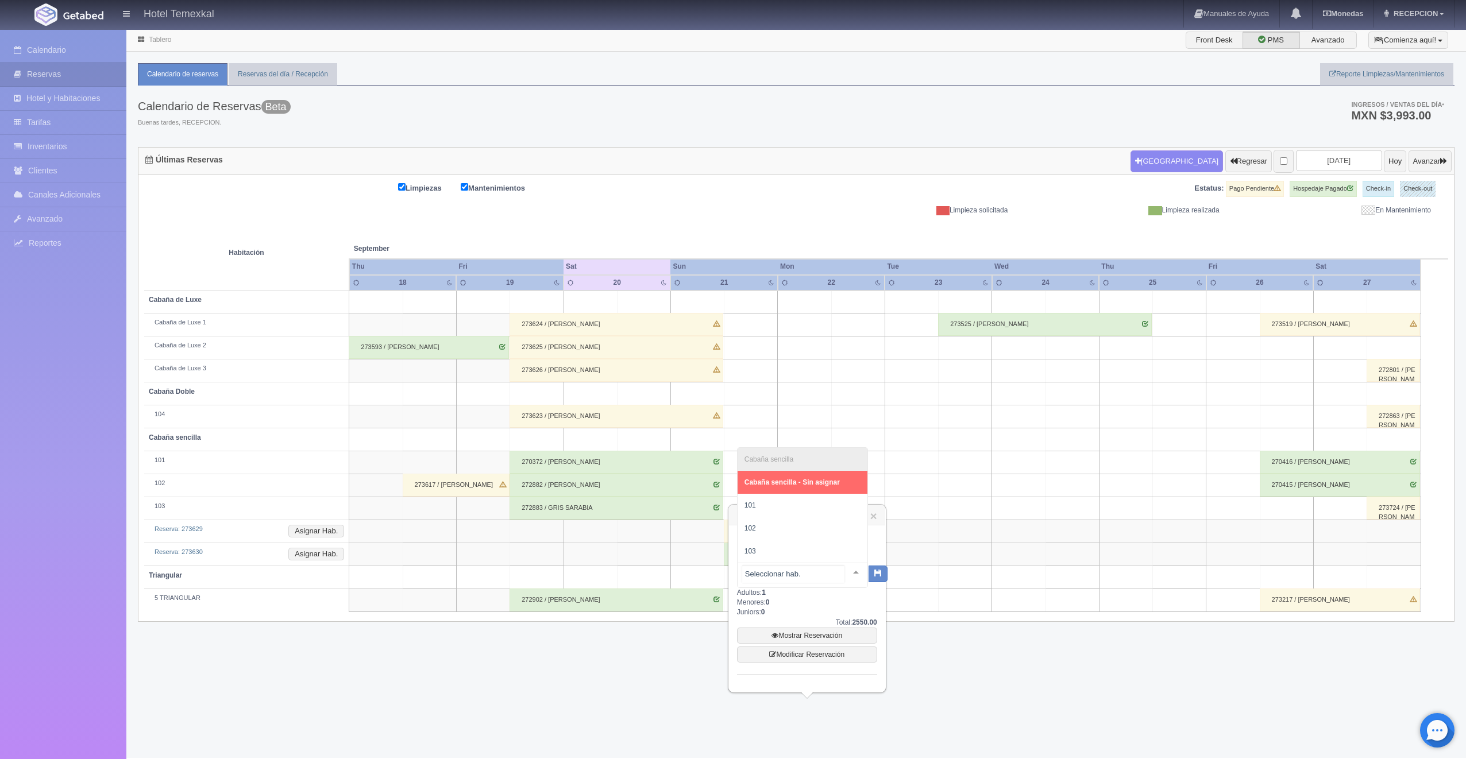
drag, startPoint x: 774, startPoint y: 551, endPoint x: 784, endPoint y: 584, distance: 33.8
click at [753, 497] on span "101" at bounding box center [803, 505] width 130 height 23
click at [862, 569] on button "button" at bounding box center [868, 573] width 19 height 17
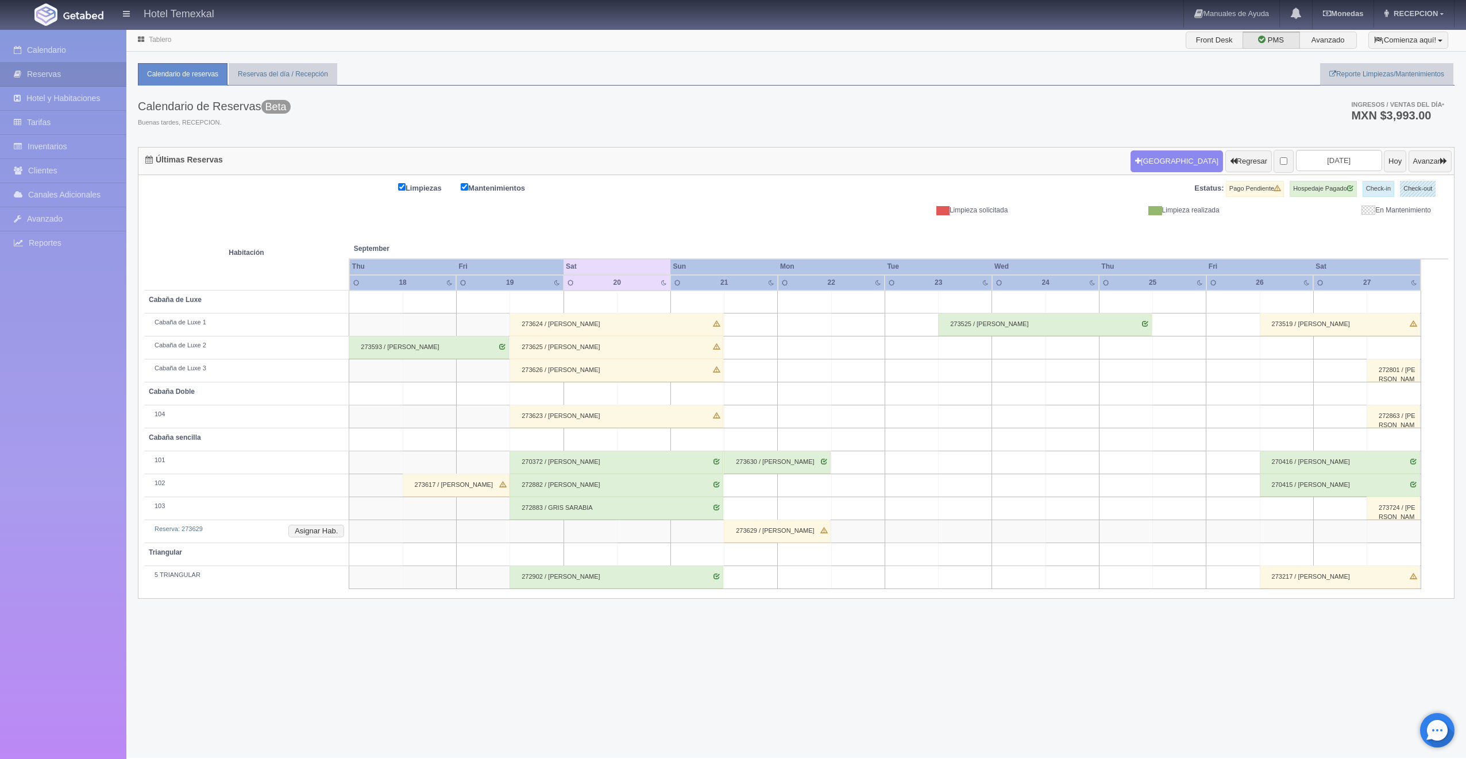
click at [744, 534] on div "273629 / [PERSON_NAME]" at bounding box center [777, 531] width 107 height 23
click at [809, 631] on link "Modificar Reservación" at bounding box center [807, 638] width 140 height 16
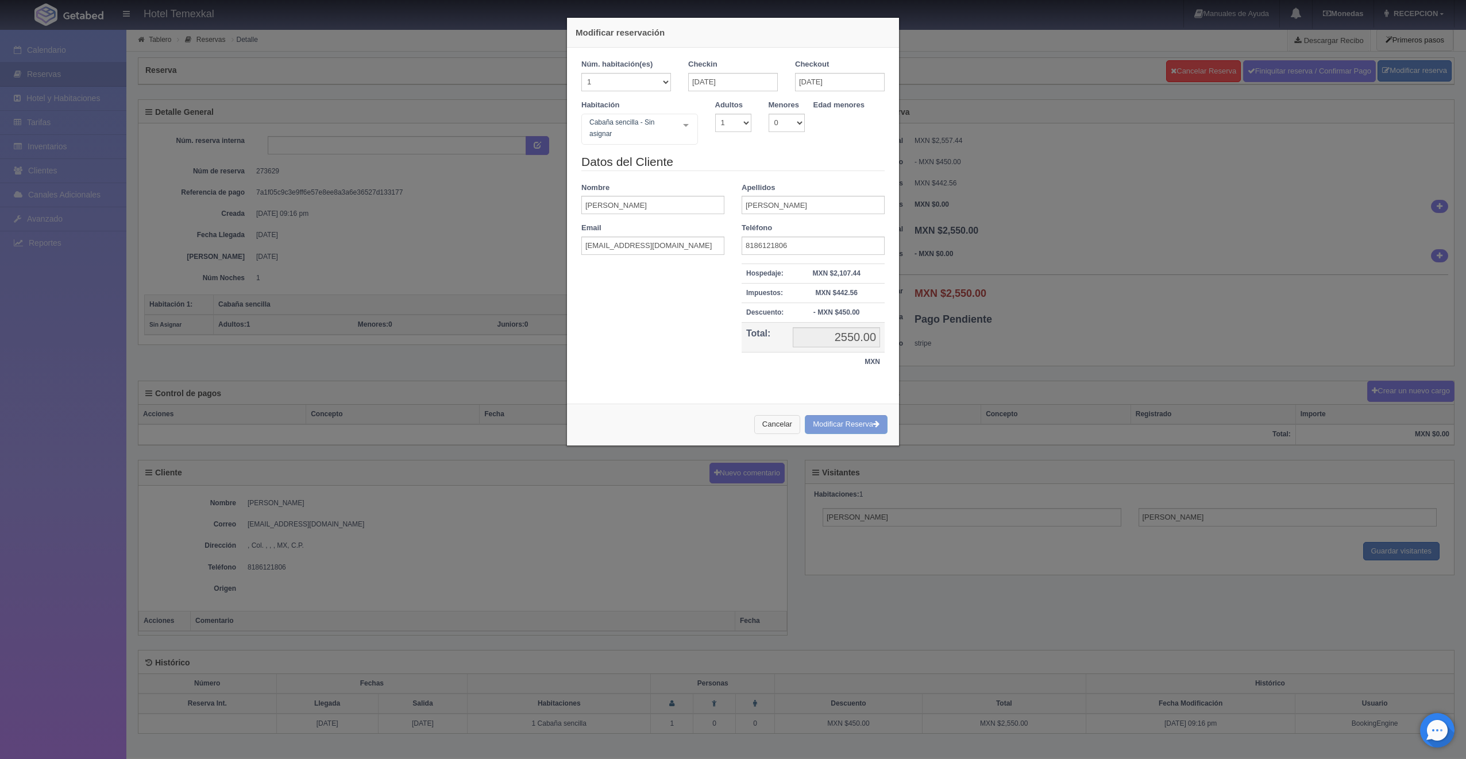
click at [774, 427] on button "Cancelar" at bounding box center [777, 424] width 46 height 19
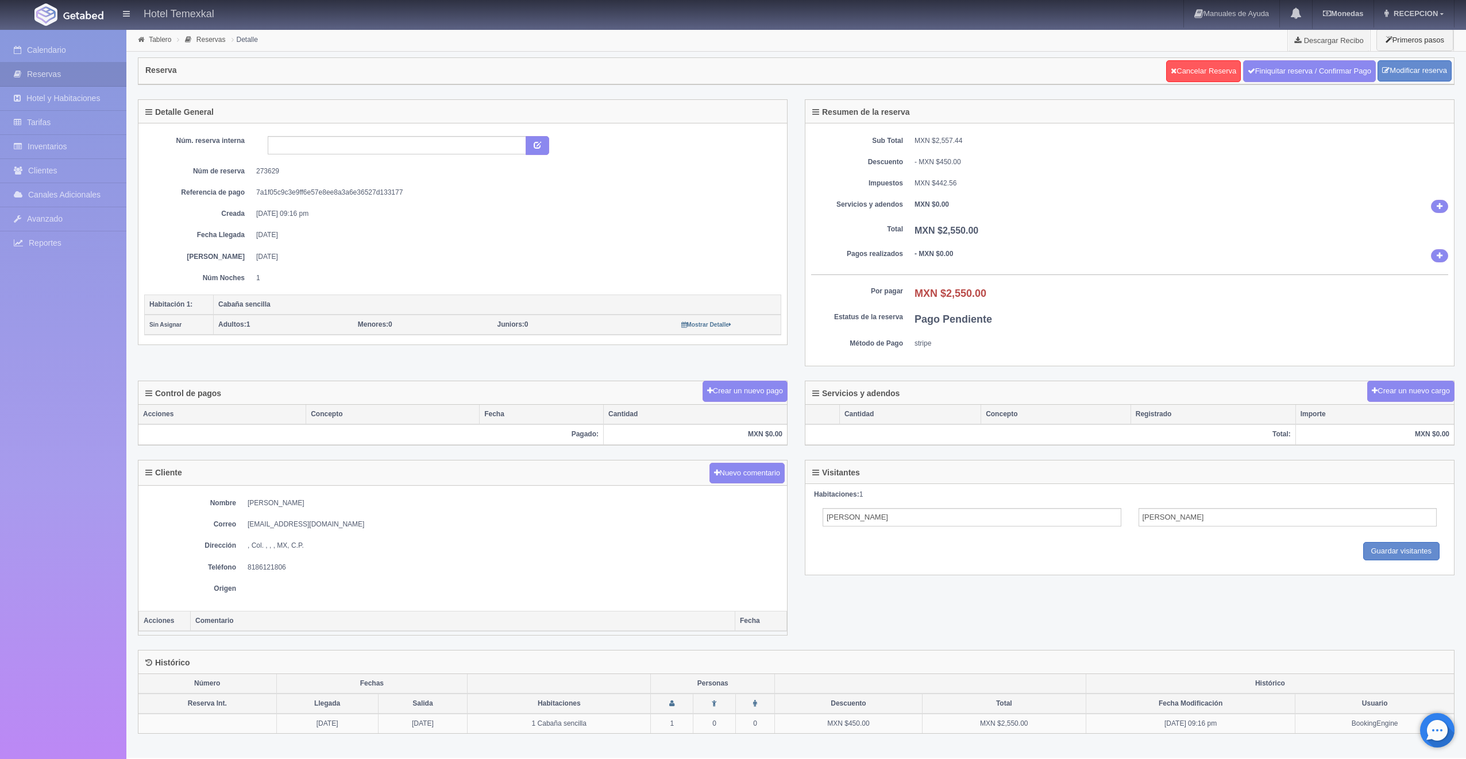
click at [1192, 86] on div "Reserva Cancelar Reserva Finiquitar reserva / Confirmar Pago Modificar reserva" at bounding box center [796, 76] width 1334 height 48
click at [1191, 74] on link "Cancelar Reserva" at bounding box center [1203, 71] width 75 height 22
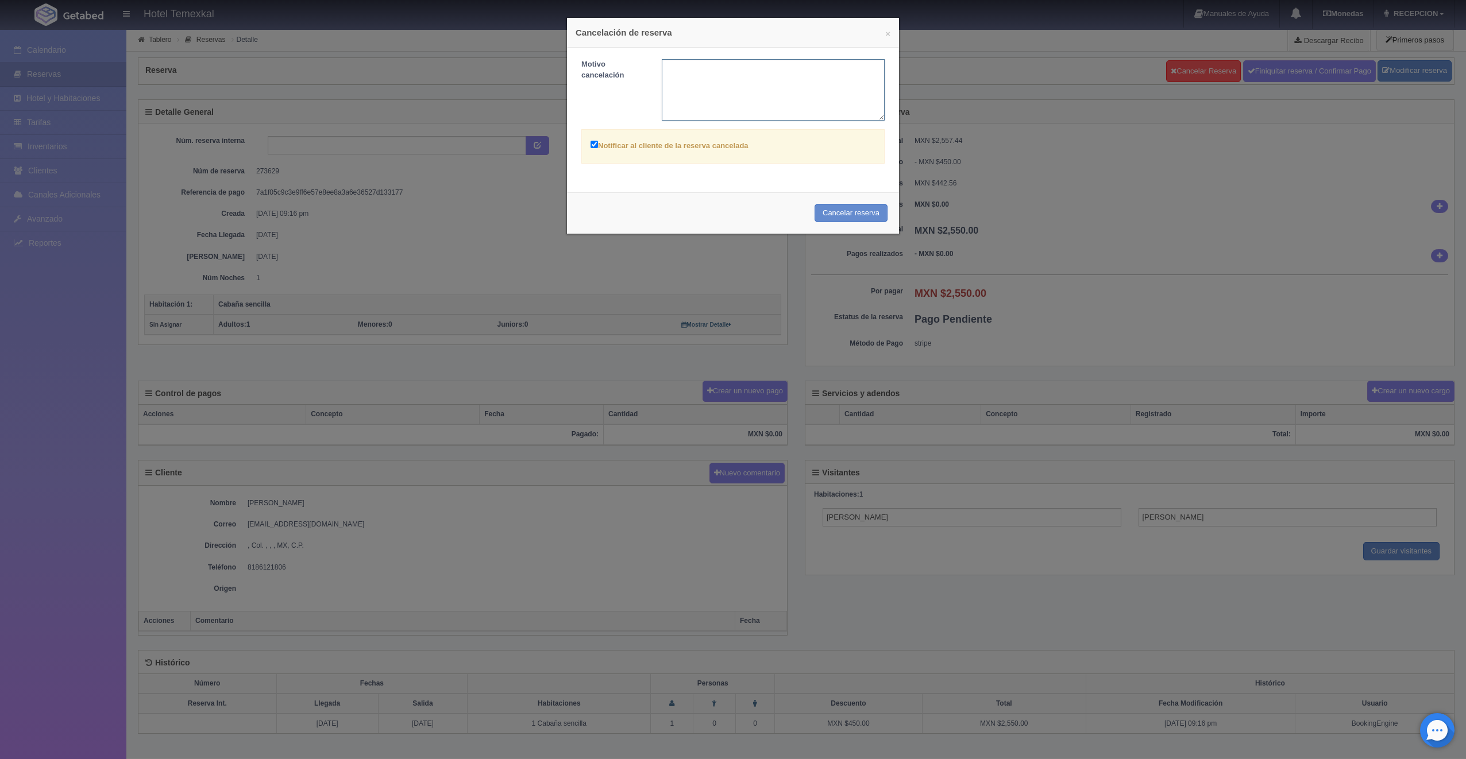
click at [694, 74] on textarea at bounding box center [773, 89] width 223 height 61
click at [717, 61] on textarea "DUPLICADA}" at bounding box center [773, 89] width 223 height 61
type textarea "DUPLICADA"
click at [825, 200] on div "Cancelar reserva" at bounding box center [733, 213] width 332 height 42
click at [832, 219] on button "Cancelar reserva" at bounding box center [850, 213] width 73 height 19
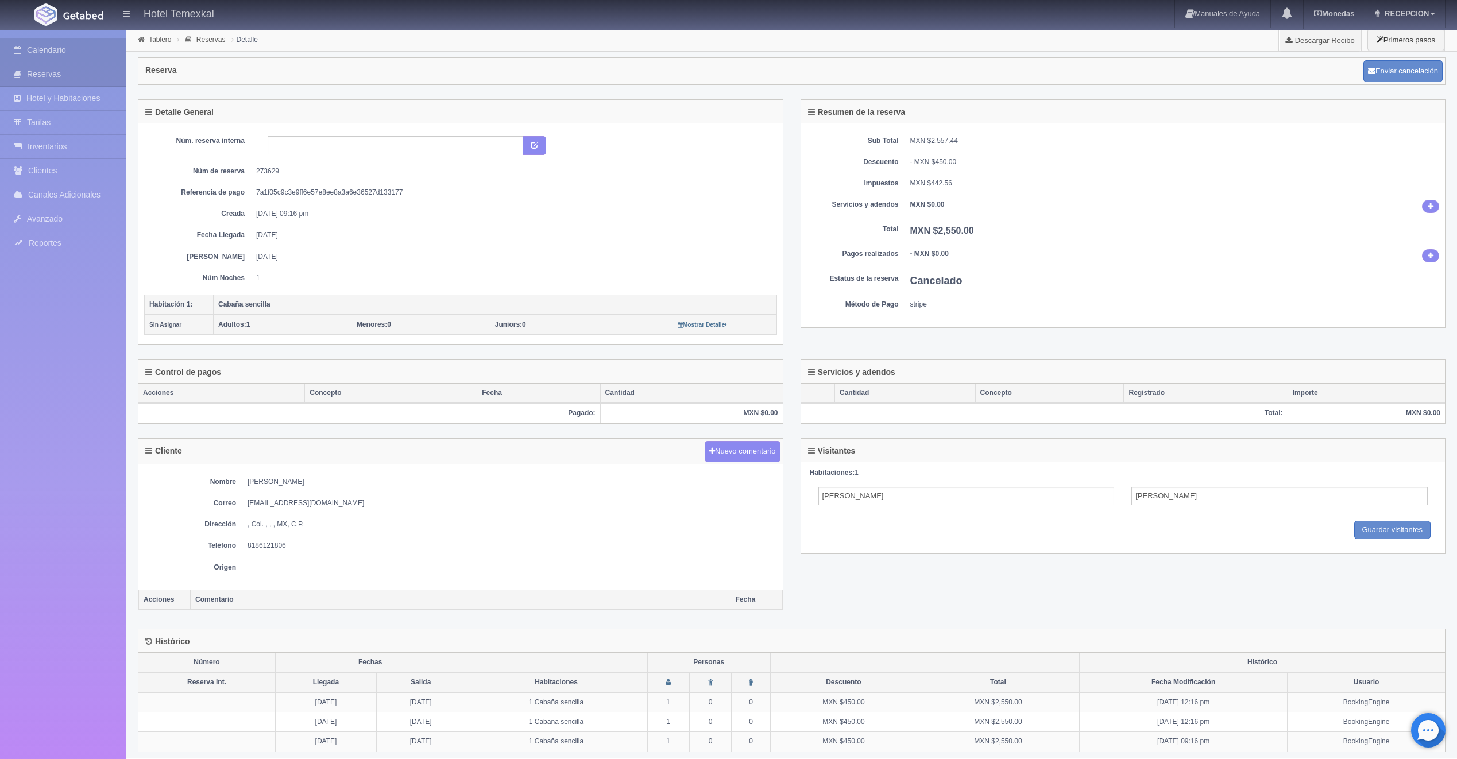
click at [64, 43] on link "Calendario" at bounding box center [63, 50] width 126 height 24
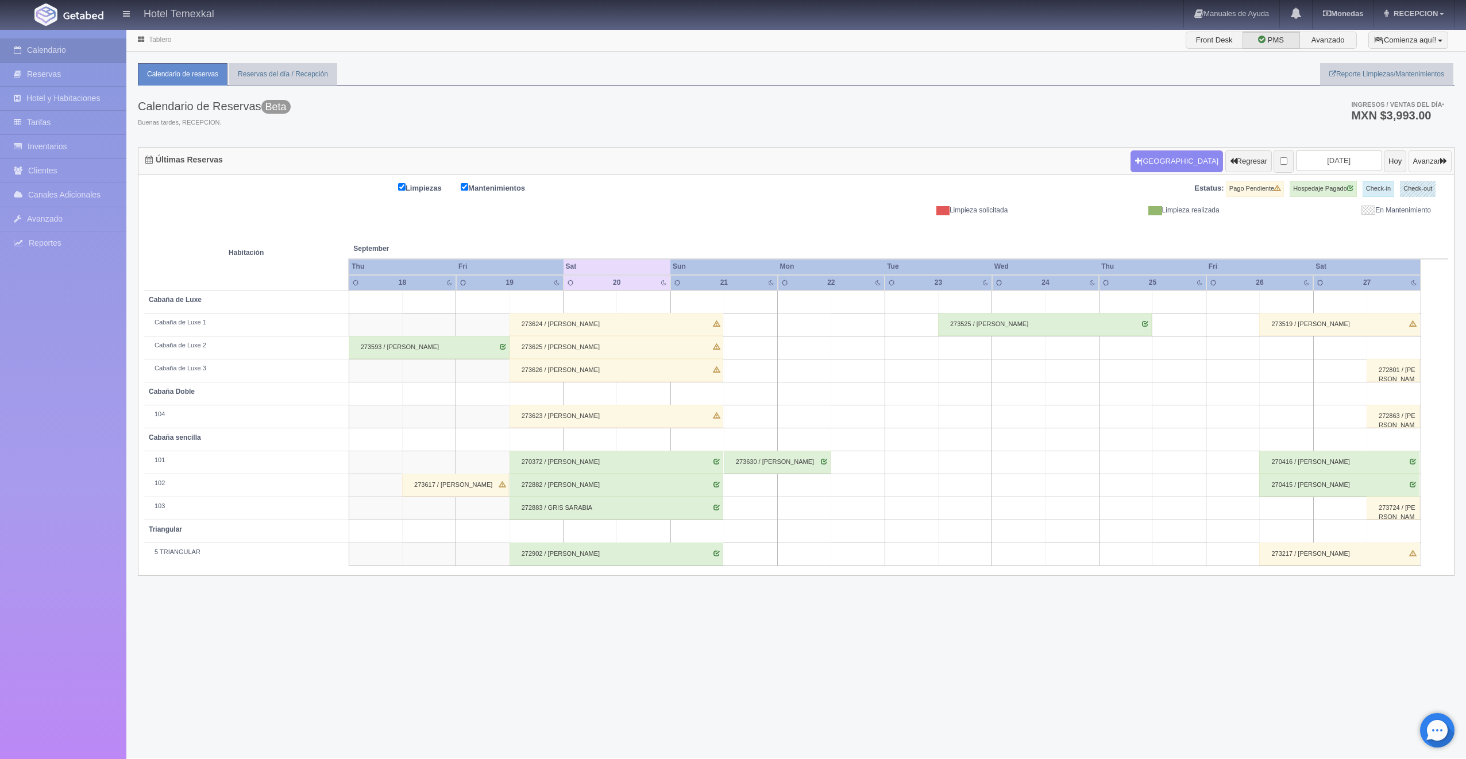
click at [1408, 158] on button "Avanzar" at bounding box center [1429, 161] width 43 height 22
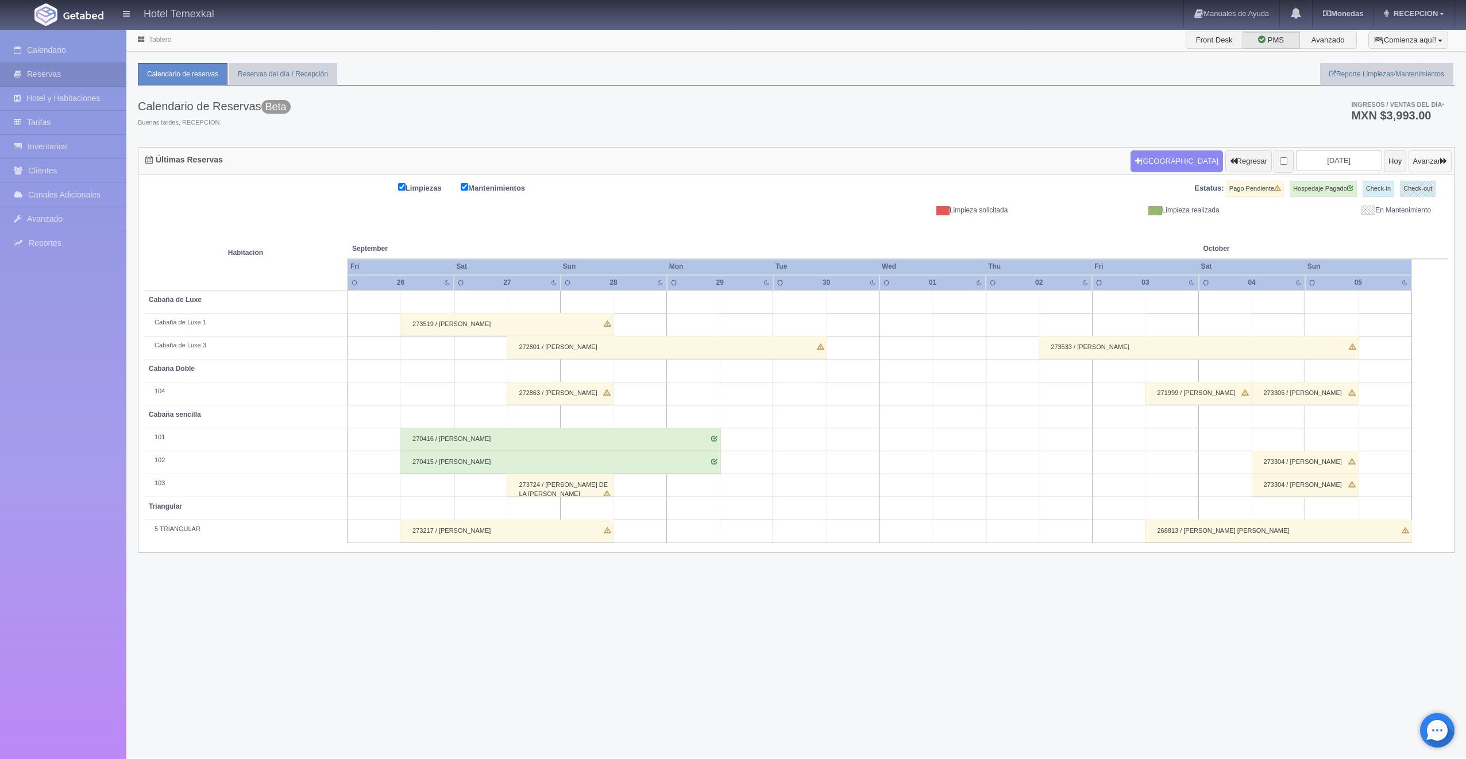
click at [1411, 158] on button "Avanzar" at bounding box center [1429, 161] width 43 height 22
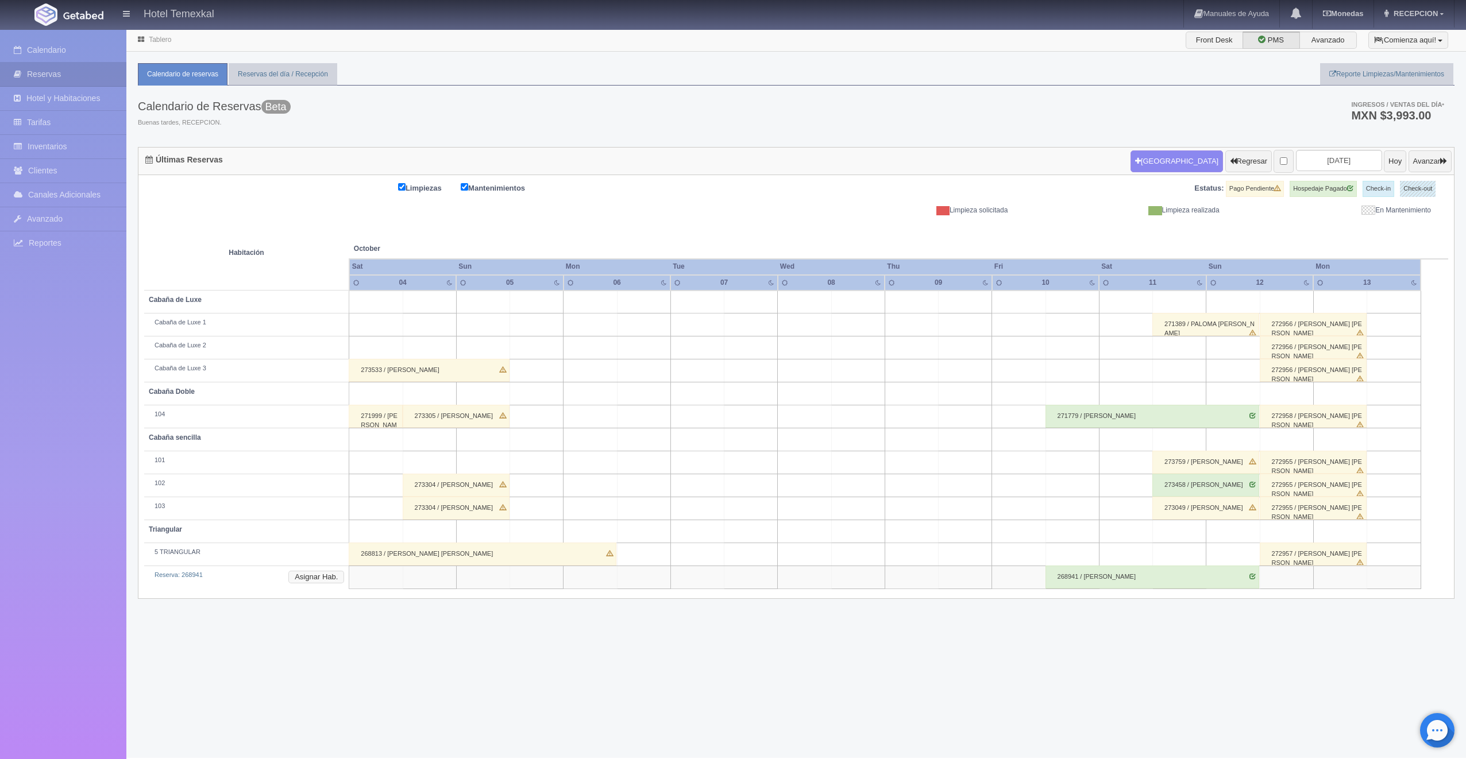
click at [329, 576] on button "Asignar Hab." at bounding box center [316, 577] width 56 height 13
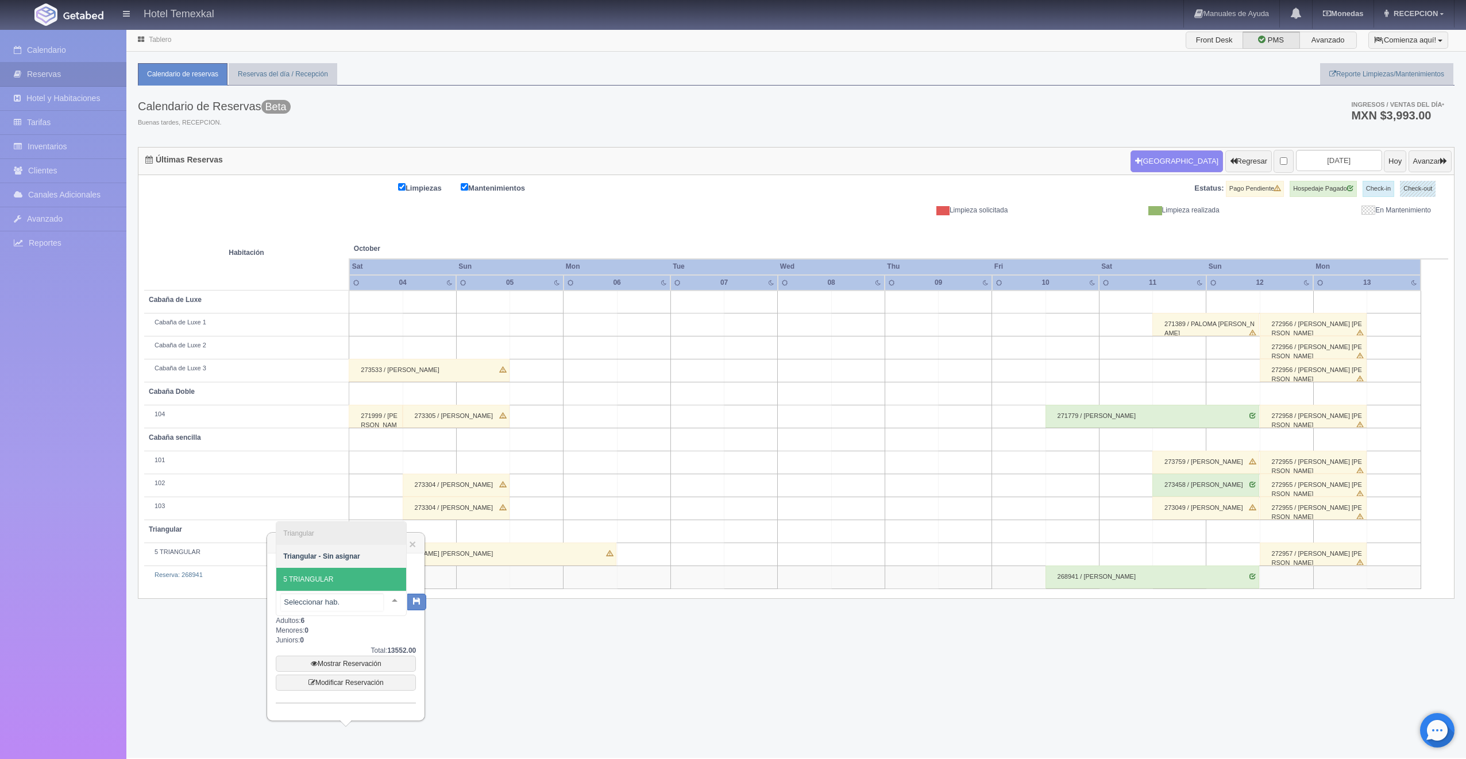
click at [357, 576] on span "5 TRIANGULAR" at bounding box center [341, 579] width 130 height 23
click at [400, 596] on button "button" at bounding box center [406, 601] width 19 height 17
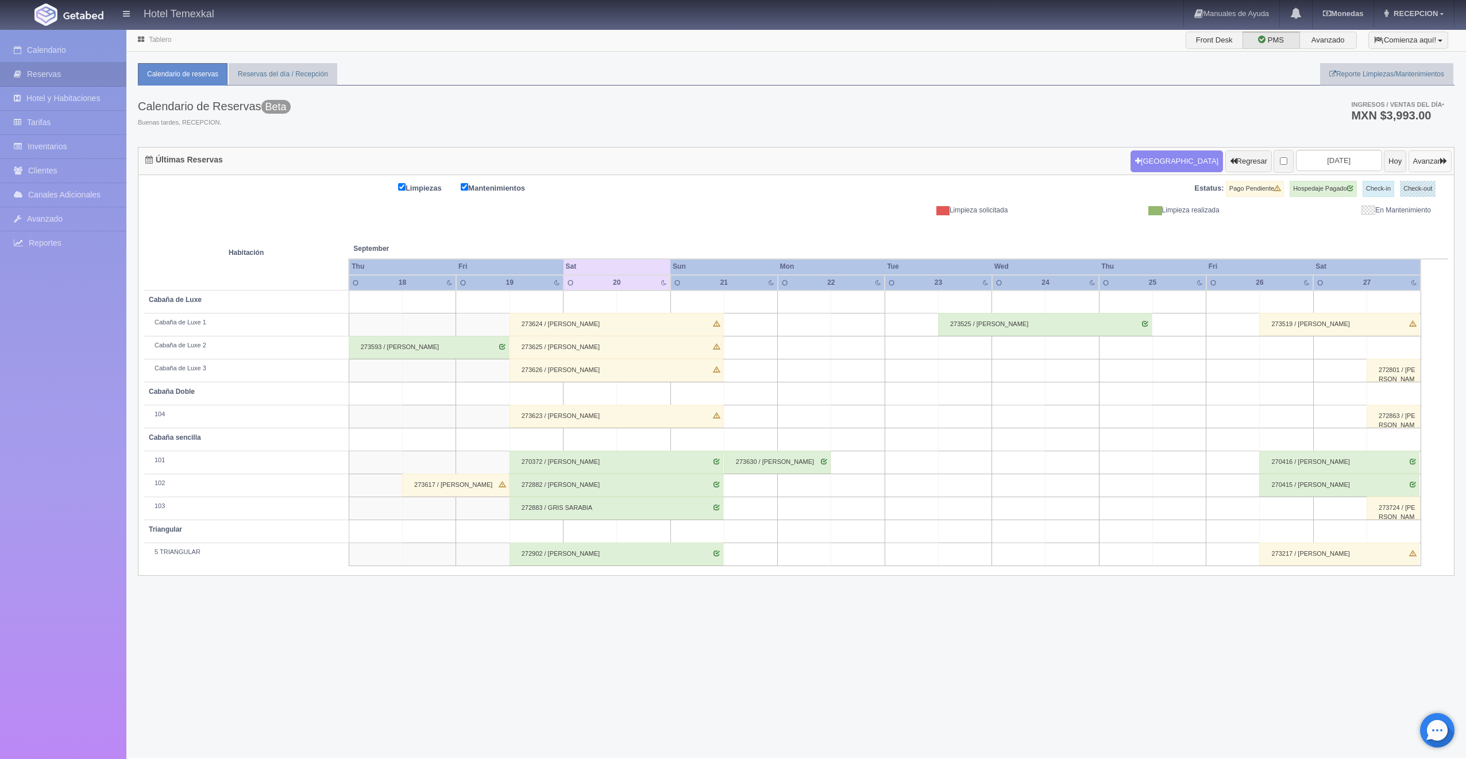
click at [1439, 162] on button "Avanzar" at bounding box center [1429, 161] width 43 height 22
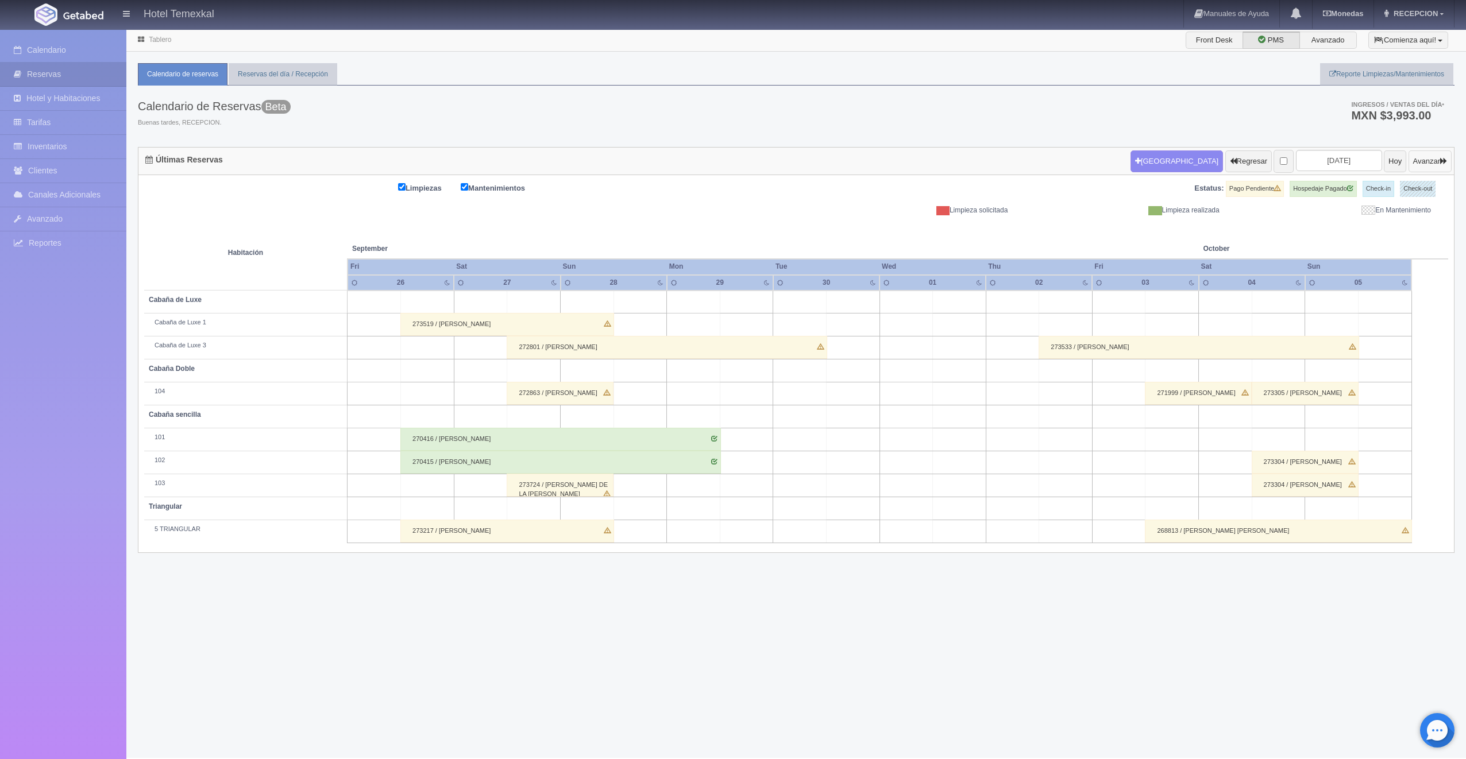
click at [1422, 159] on button "Avanzar" at bounding box center [1429, 161] width 43 height 22
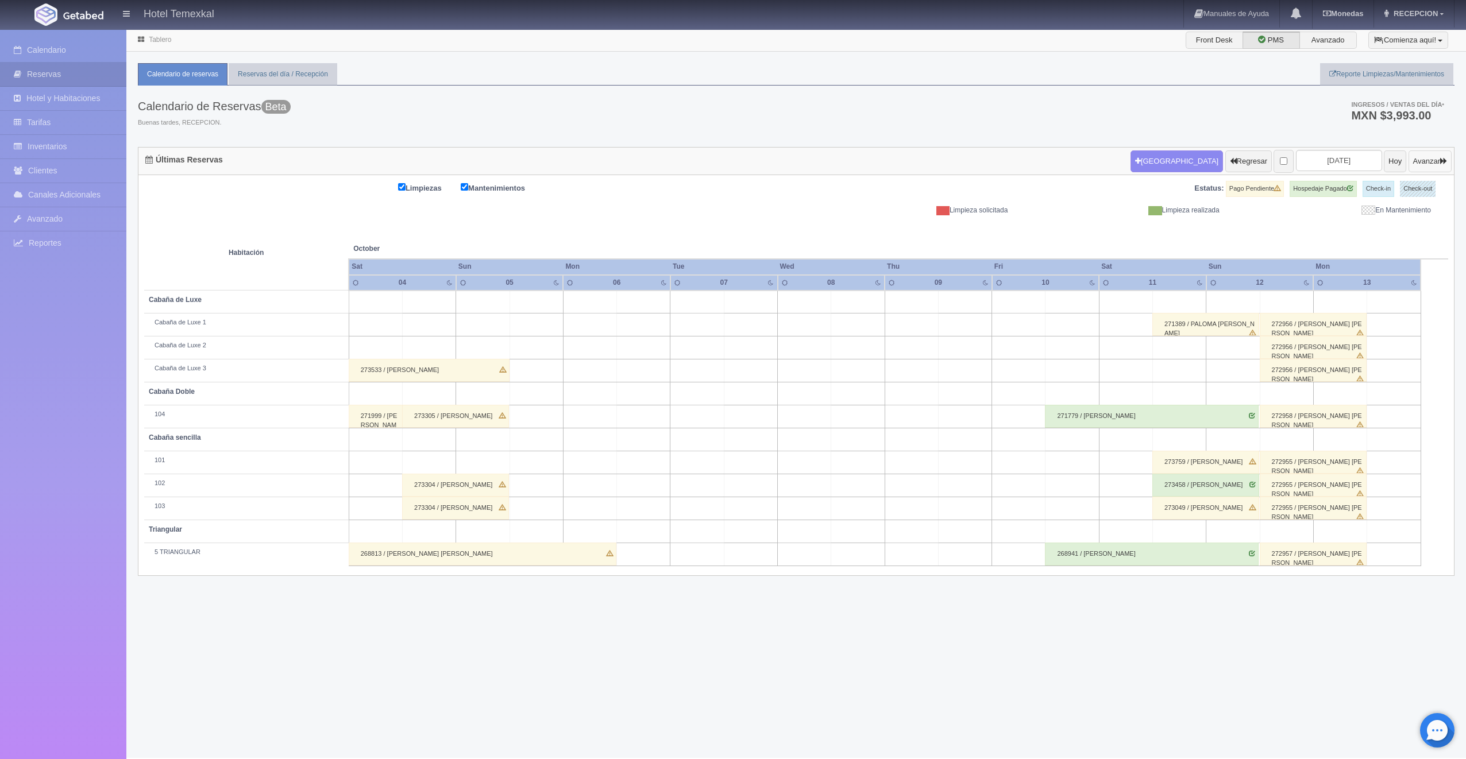
click at [1408, 161] on button "Avanzar" at bounding box center [1429, 161] width 43 height 22
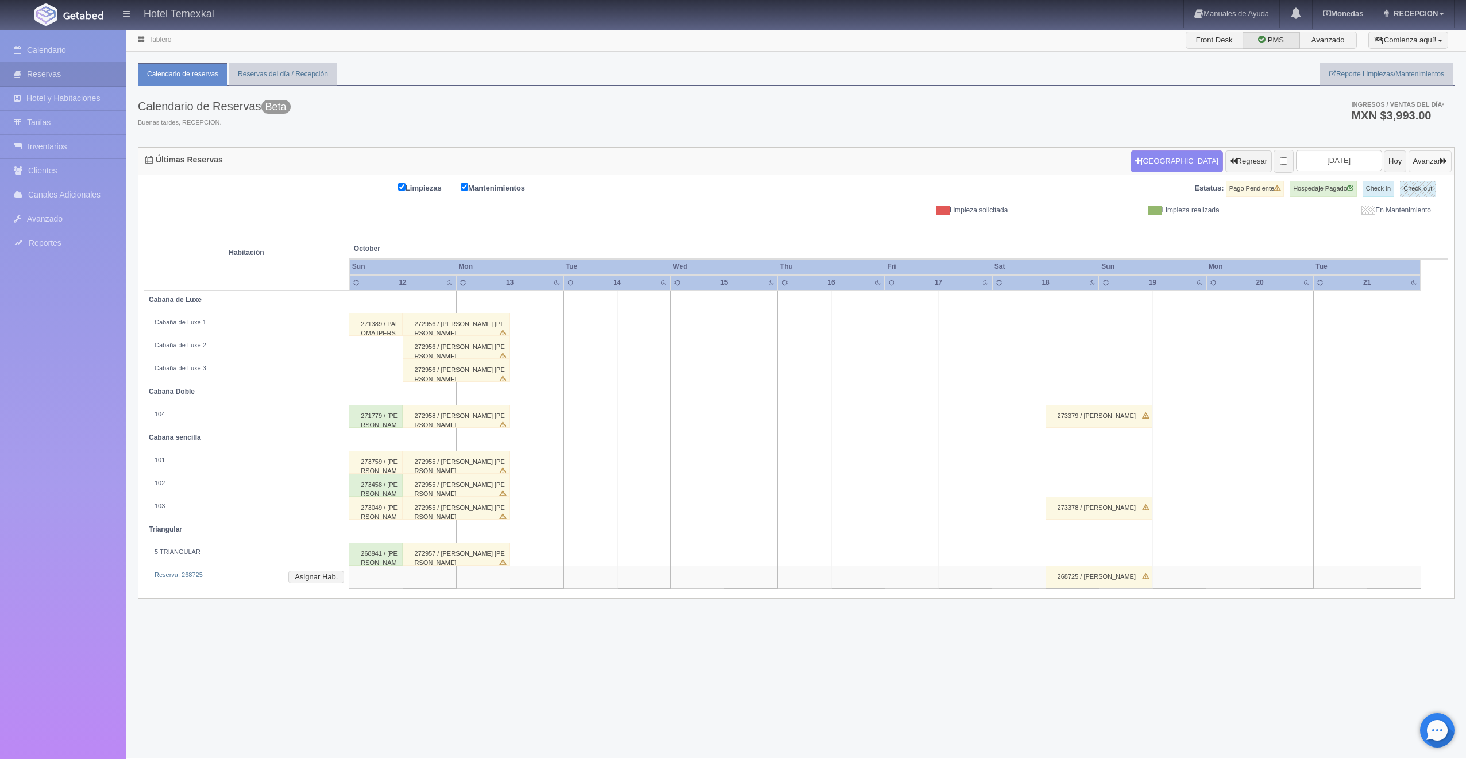
click at [1408, 161] on button "Avanzar" at bounding box center [1429, 161] width 43 height 22
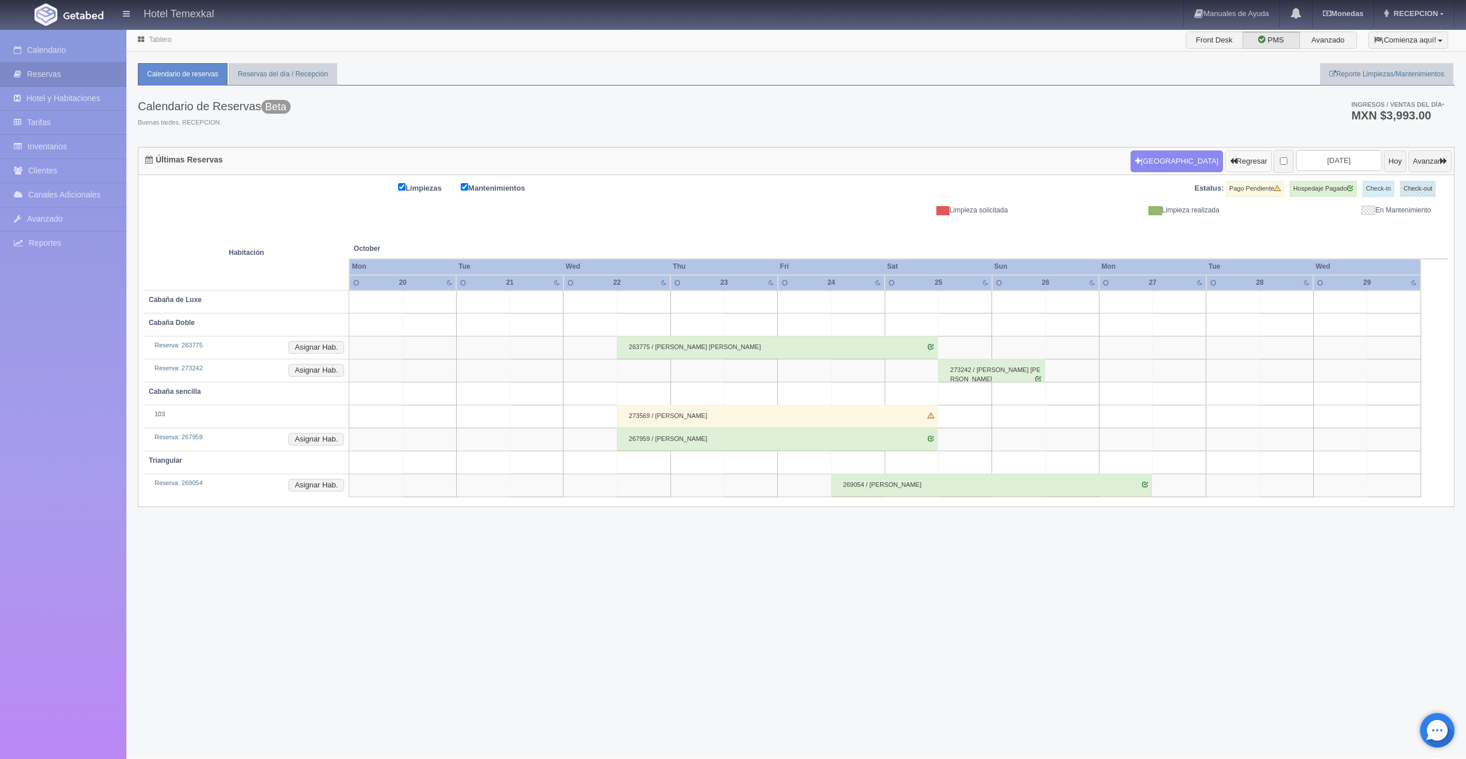
click at [1225, 163] on button "Regresar" at bounding box center [1248, 161] width 47 height 22
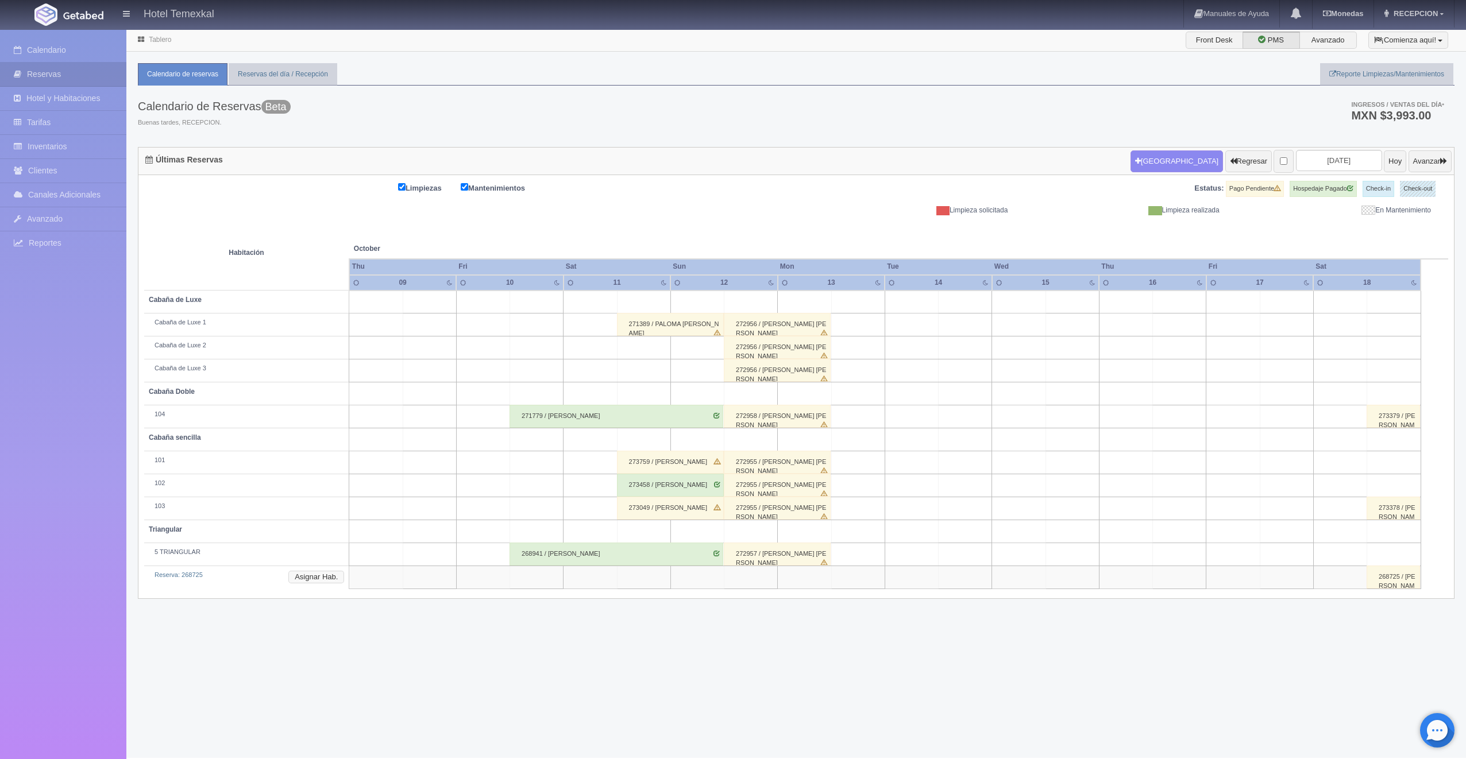
click at [321, 577] on button "Asignar Hab." at bounding box center [316, 577] width 56 height 13
click at [376, 606] on div "Triangular - Sin asignar Triangular Triangular - Sin asignar 5 TRIANGULAR No el…" at bounding box center [336, 602] width 121 height 23
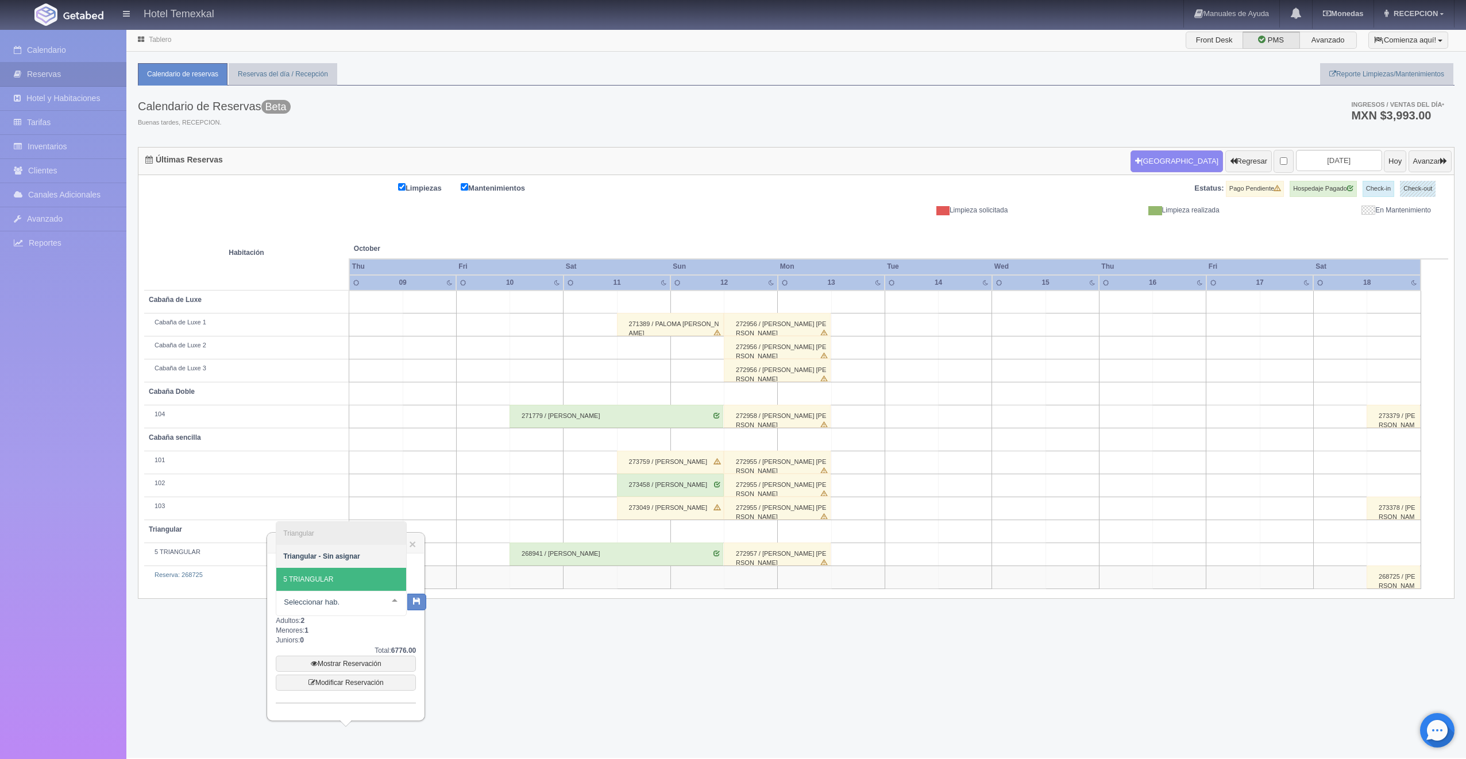
drag, startPoint x: 418, startPoint y: 630, endPoint x: 400, endPoint y: 612, distance: 24.8
click at [416, 630] on div "Doris Alvarez Fechas: 2025-10-18 / 2025-10-19 Tipo Habitación: Triangular Trian…" at bounding box center [346, 637] width 156 height 167
click at [412, 540] on link "×" at bounding box center [412, 544] width 7 height 12
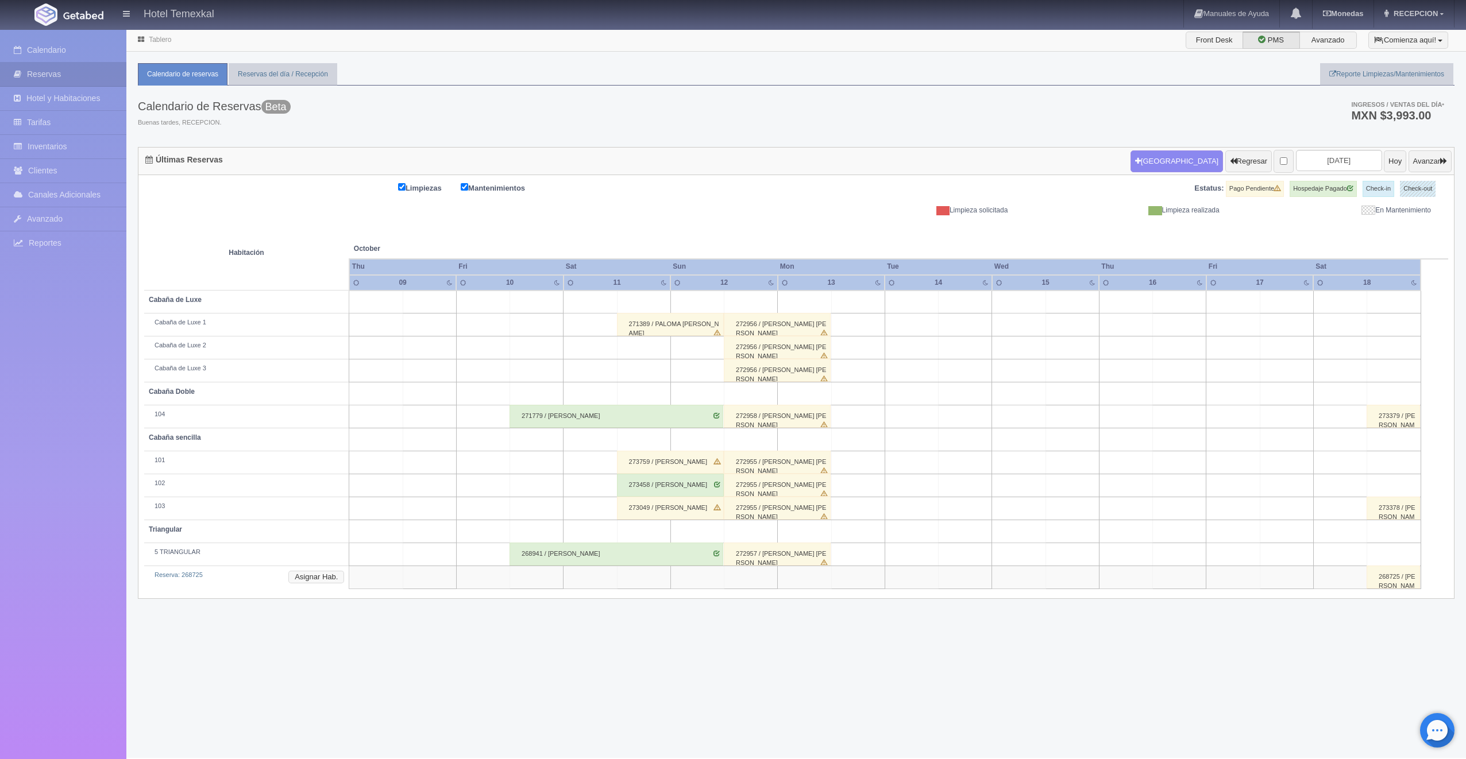
click at [319, 578] on button "Asignar Hab." at bounding box center [316, 577] width 56 height 13
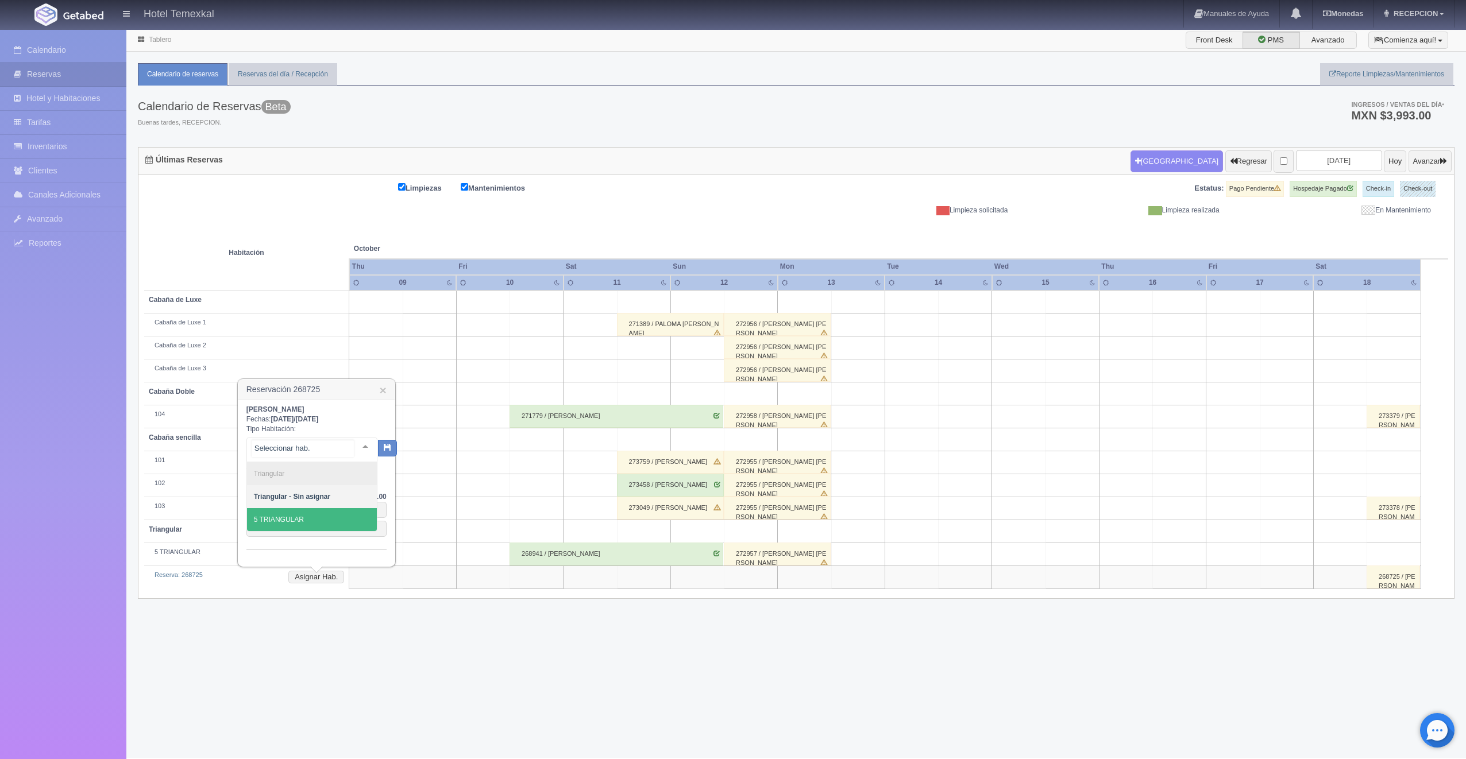
click at [312, 523] on span "5 TRIANGULAR" at bounding box center [312, 519] width 130 height 23
click at [374, 447] on icon "button" at bounding box center [377, 445] width 7 height 7
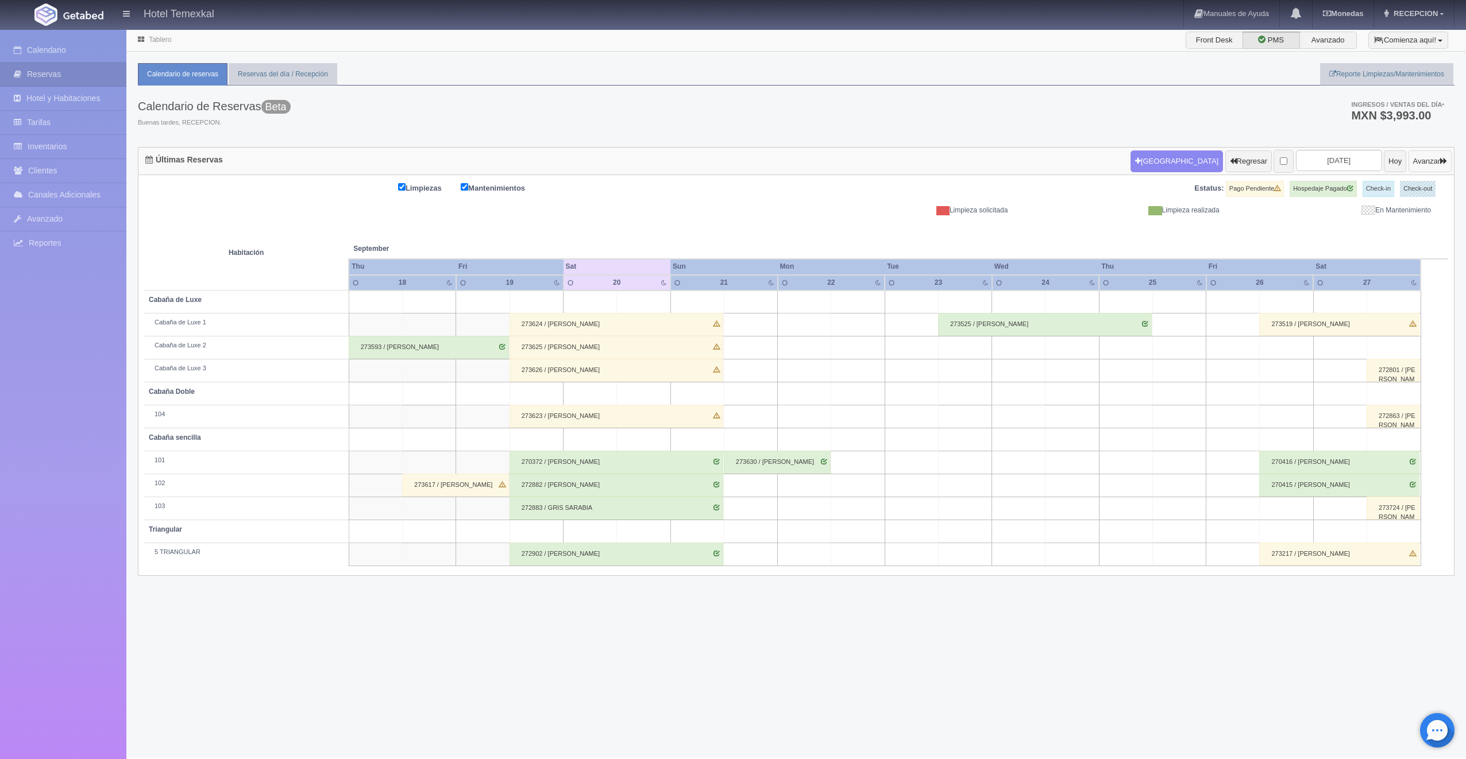
click at [1423, 167] on button "Avanzar" at bounding box center [1429, 161] width 43 height 22
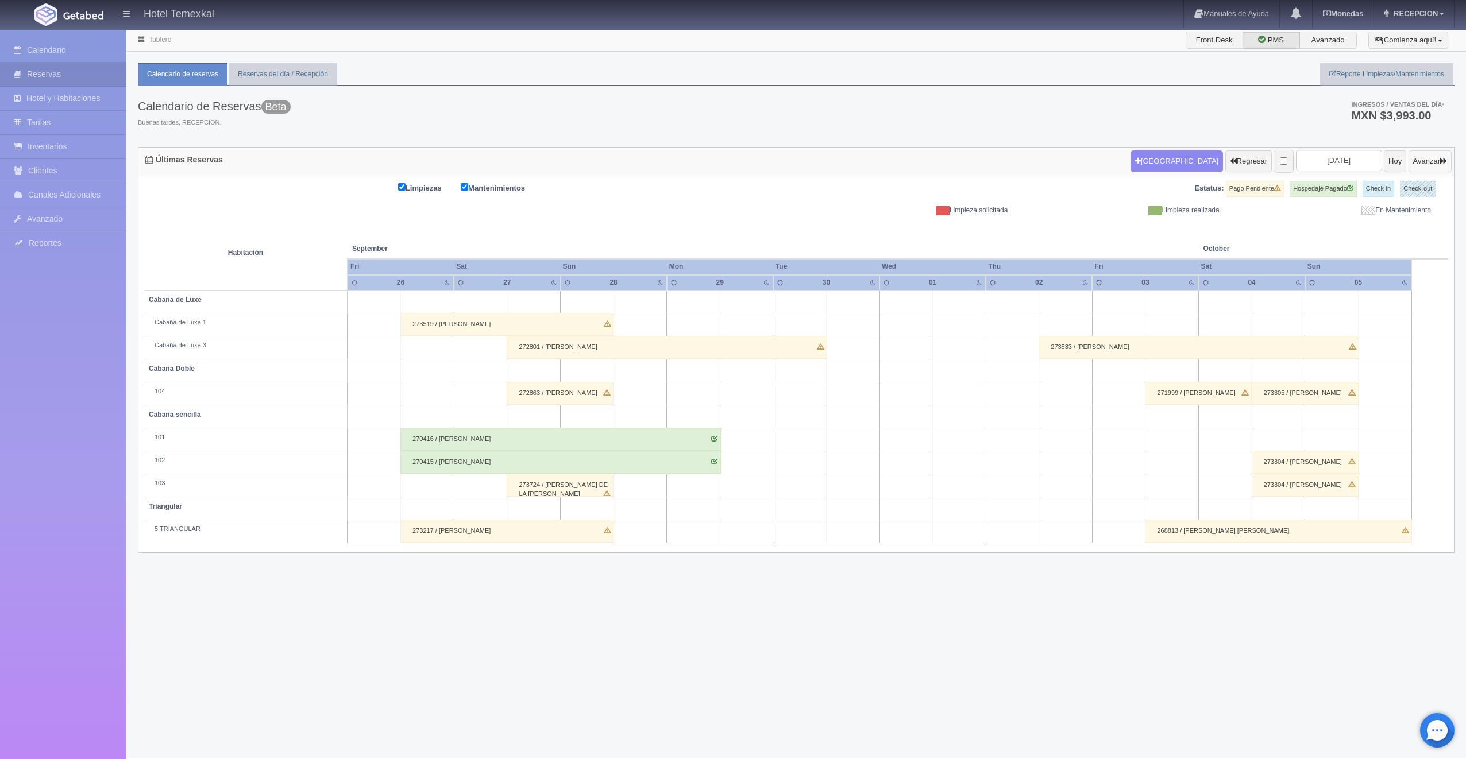
click at [1422, 165] on button "Avanzar" at bounding box center [1429, 161] width 43 height 22
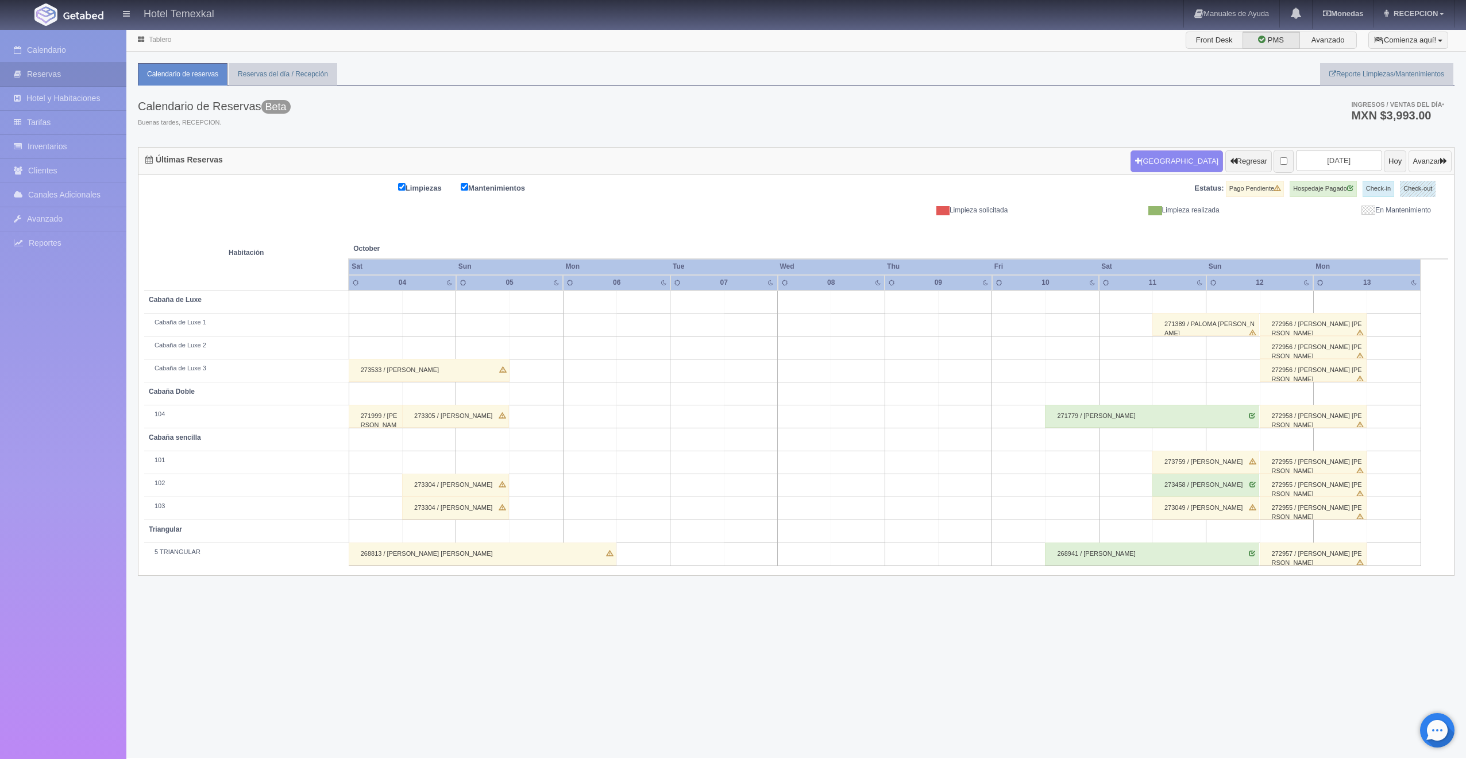
click at [1422, 165] on button "Avanzar" at bounding box center [1429, 161] width 43 height 22
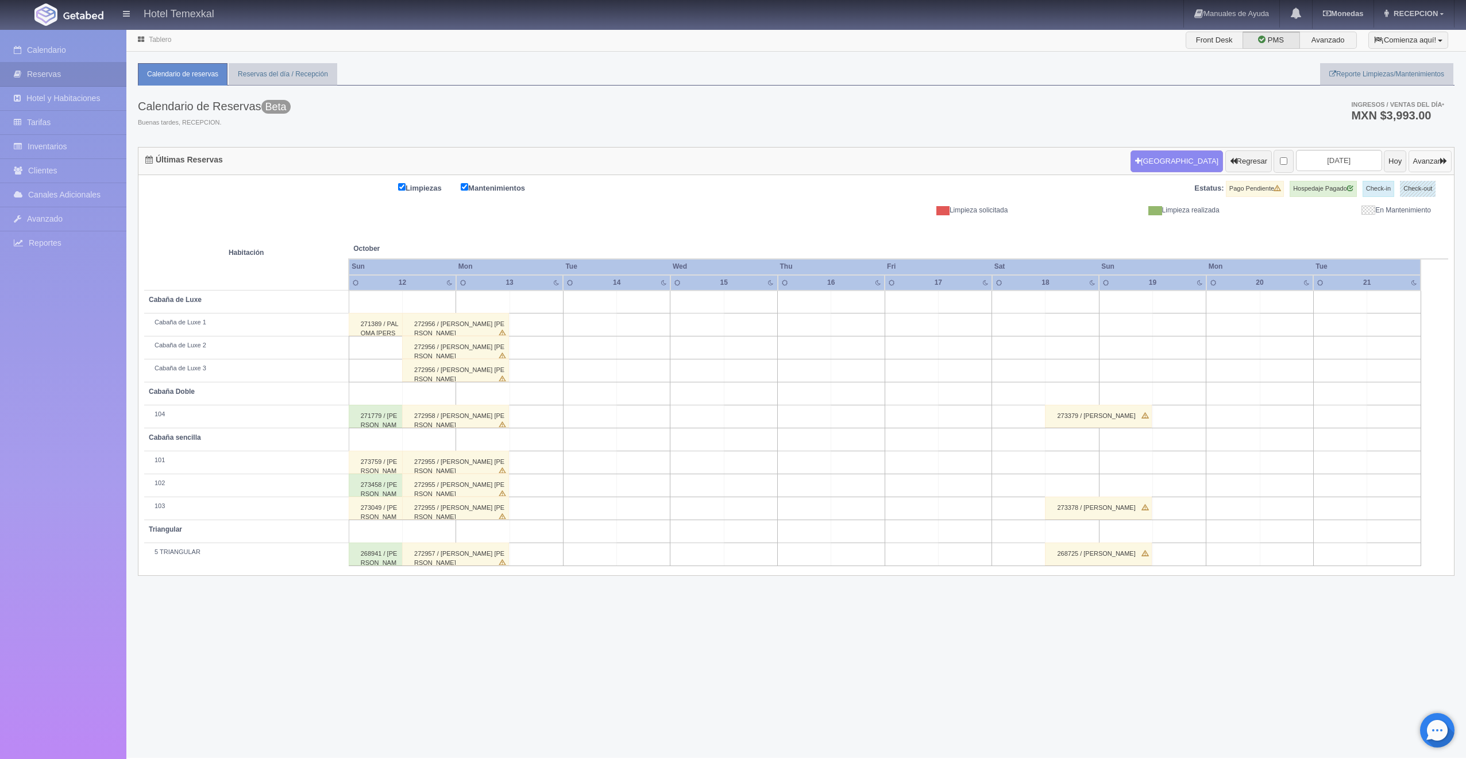
click at [1422, 163] on button "Avanzar" at bounding box center [1429, 161] width 43 height 22
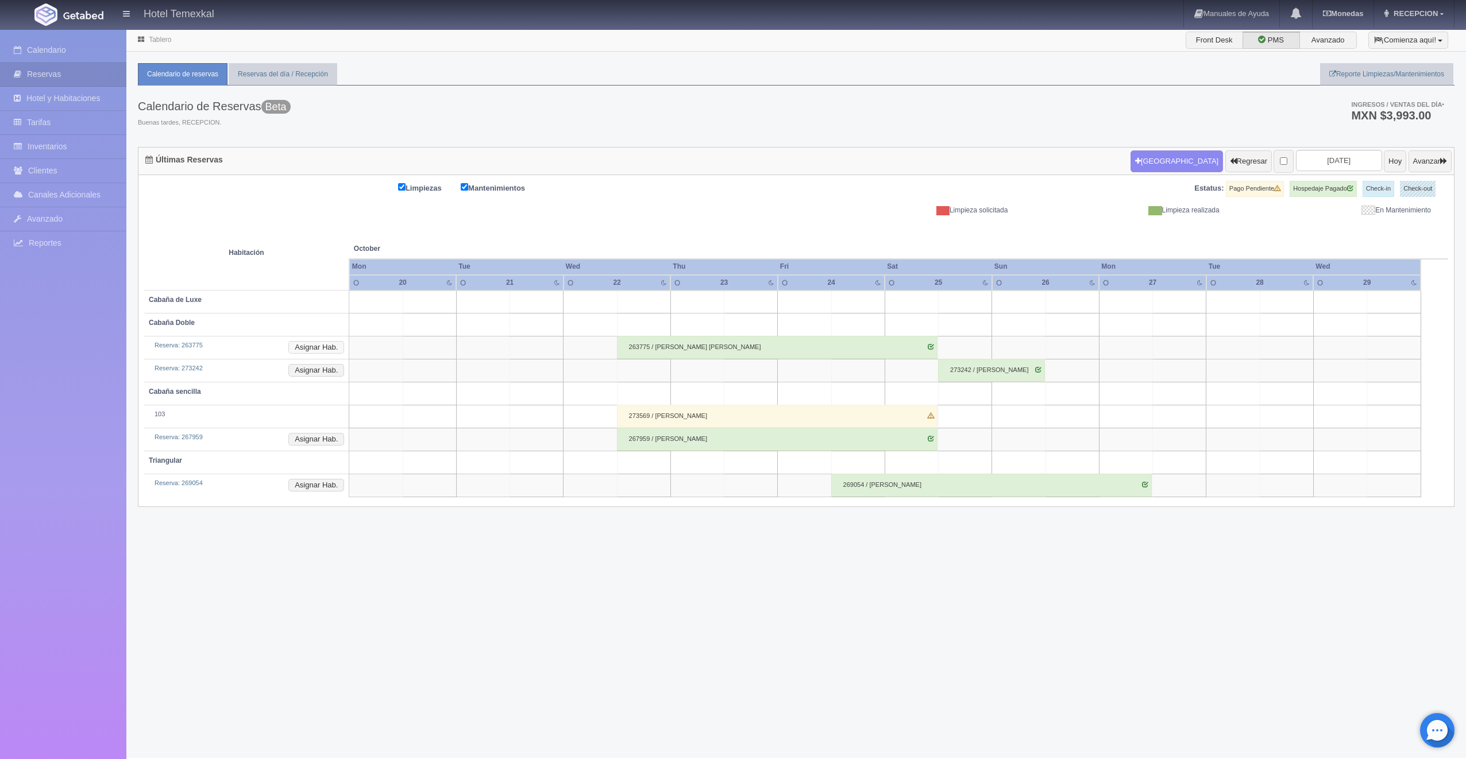
click at [318, 345] on button "Asignar Hab." at bounding box center [316, 347] width 56 height 13
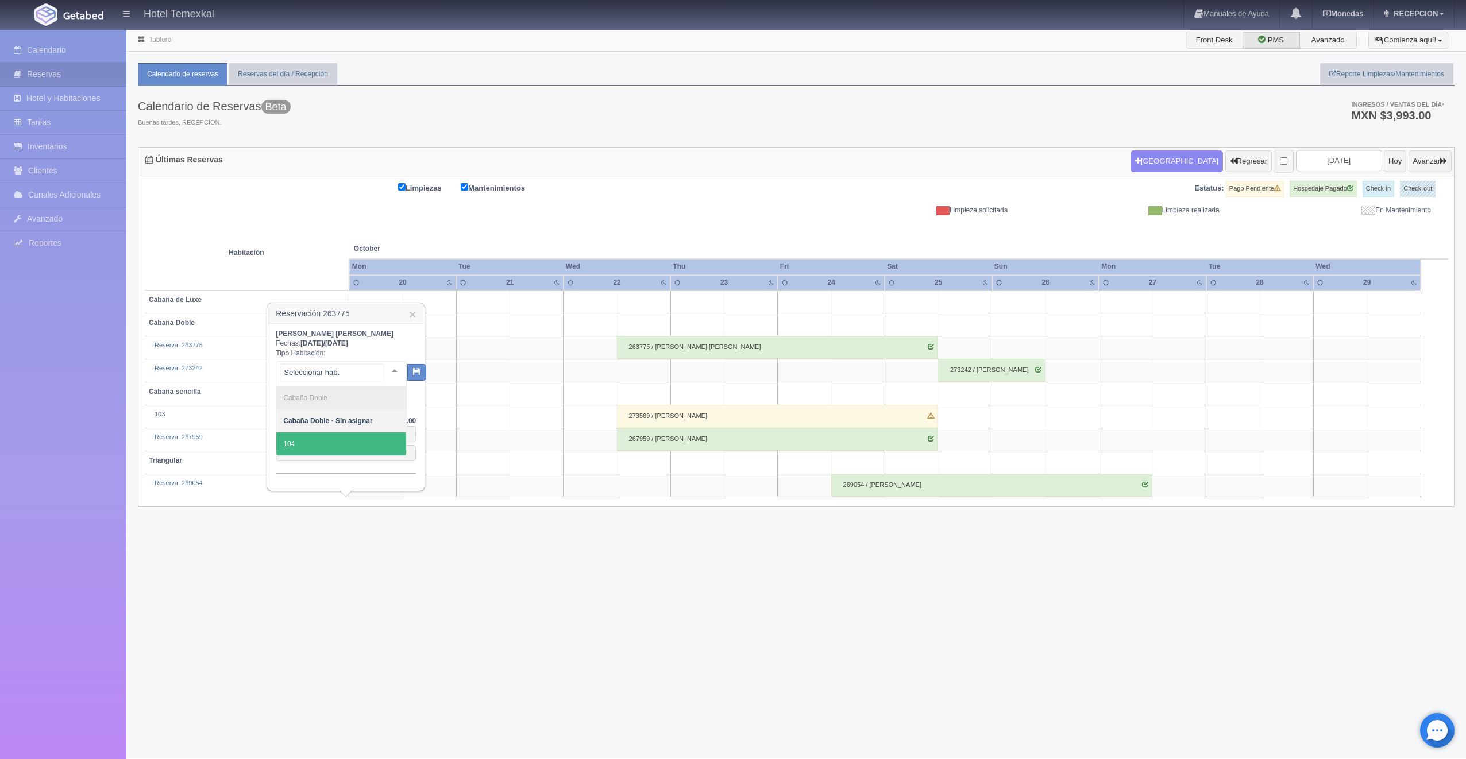
click at [325, 451] on span "104" at bounding box center [341, 444] width 130 height 23
click at [408, 374] on icon "button" at bounding box center [406, 369] width 7 height 7
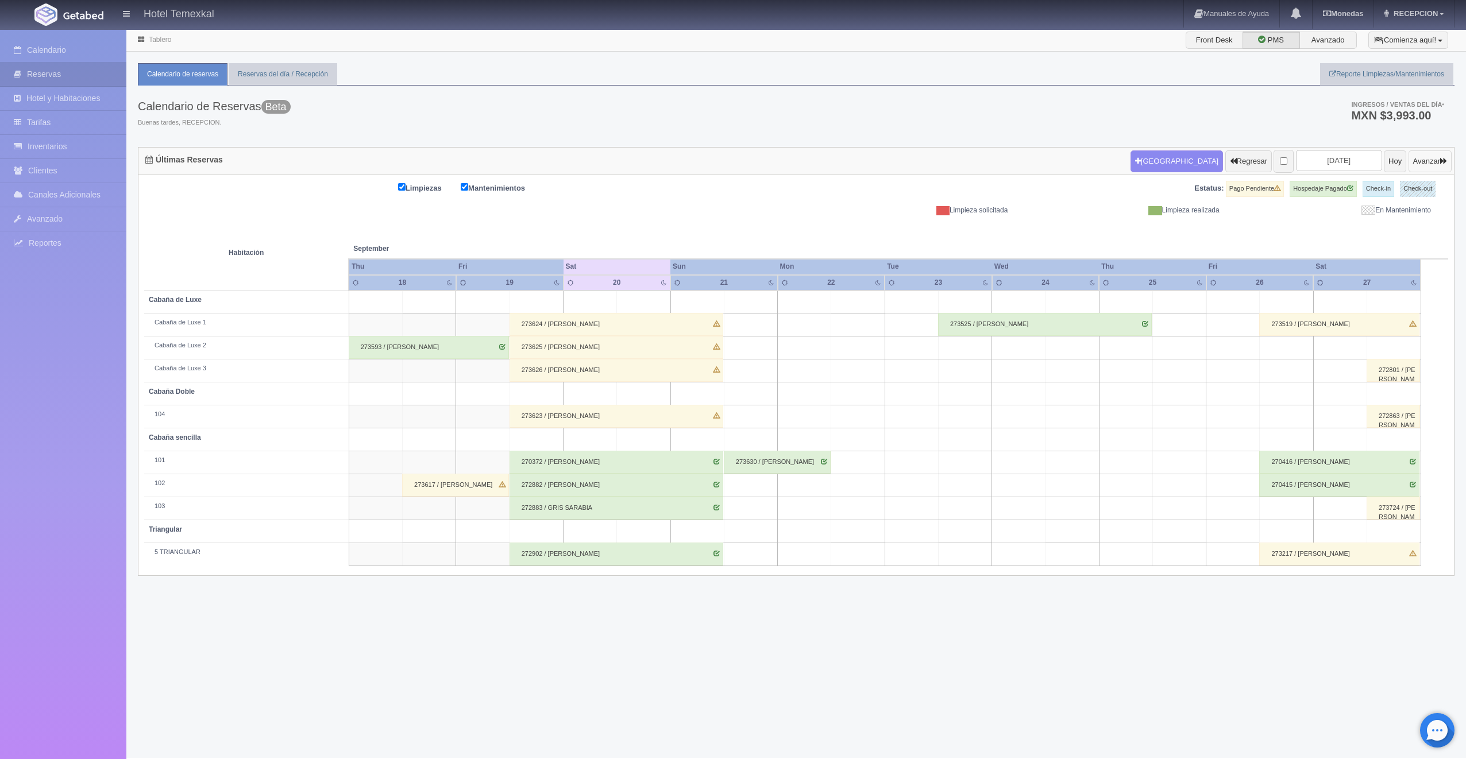
click at [1408, 156] on button "Avanzar" at bounding box center [1429, 161] width 43 height 22
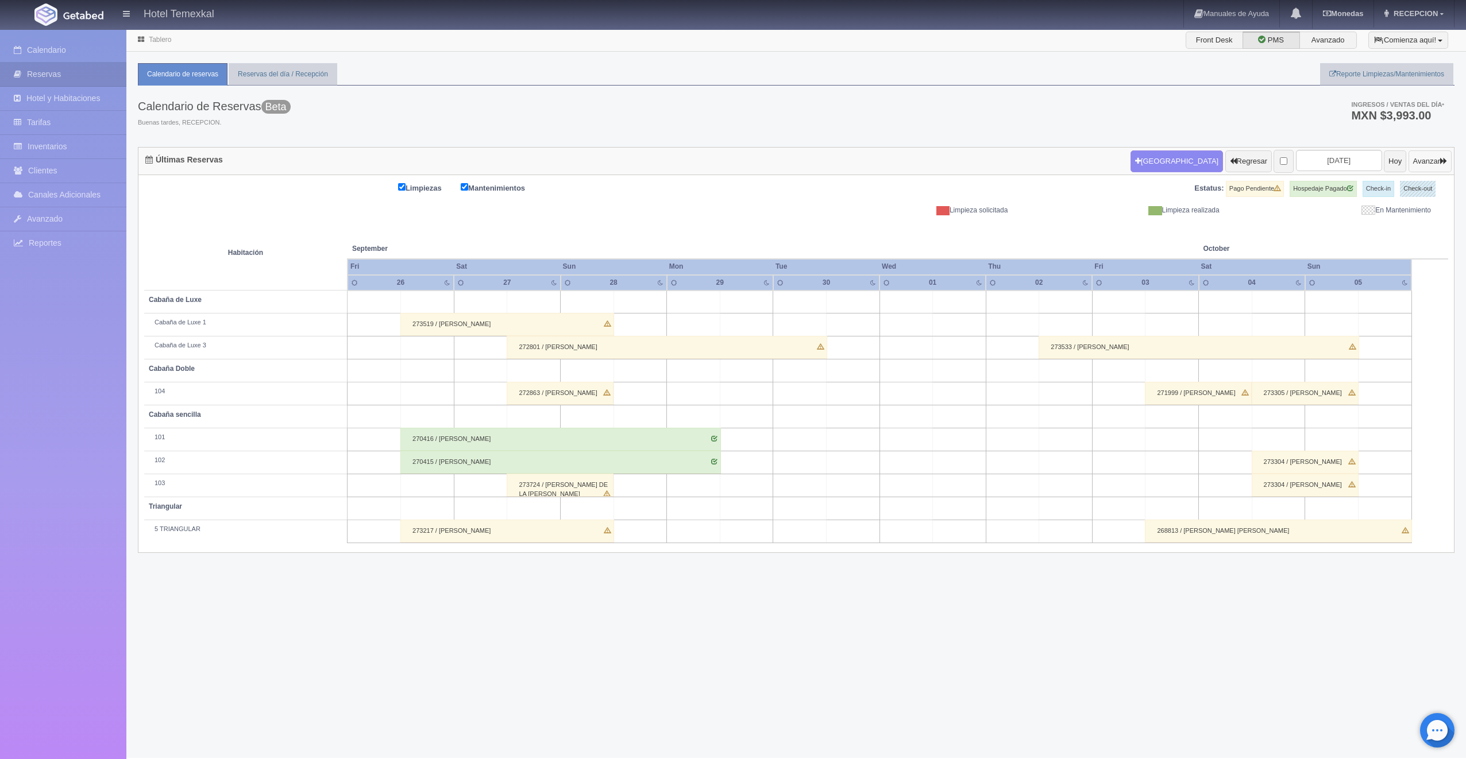
drag, startPoint x: 0, startPoint y: 0, endPoint x: 1410, endPoint y: 160, distance: 1419.2
click at [1410, 160] on button "Avanzar" at bounding box center [1429, 161] width 43 height 22
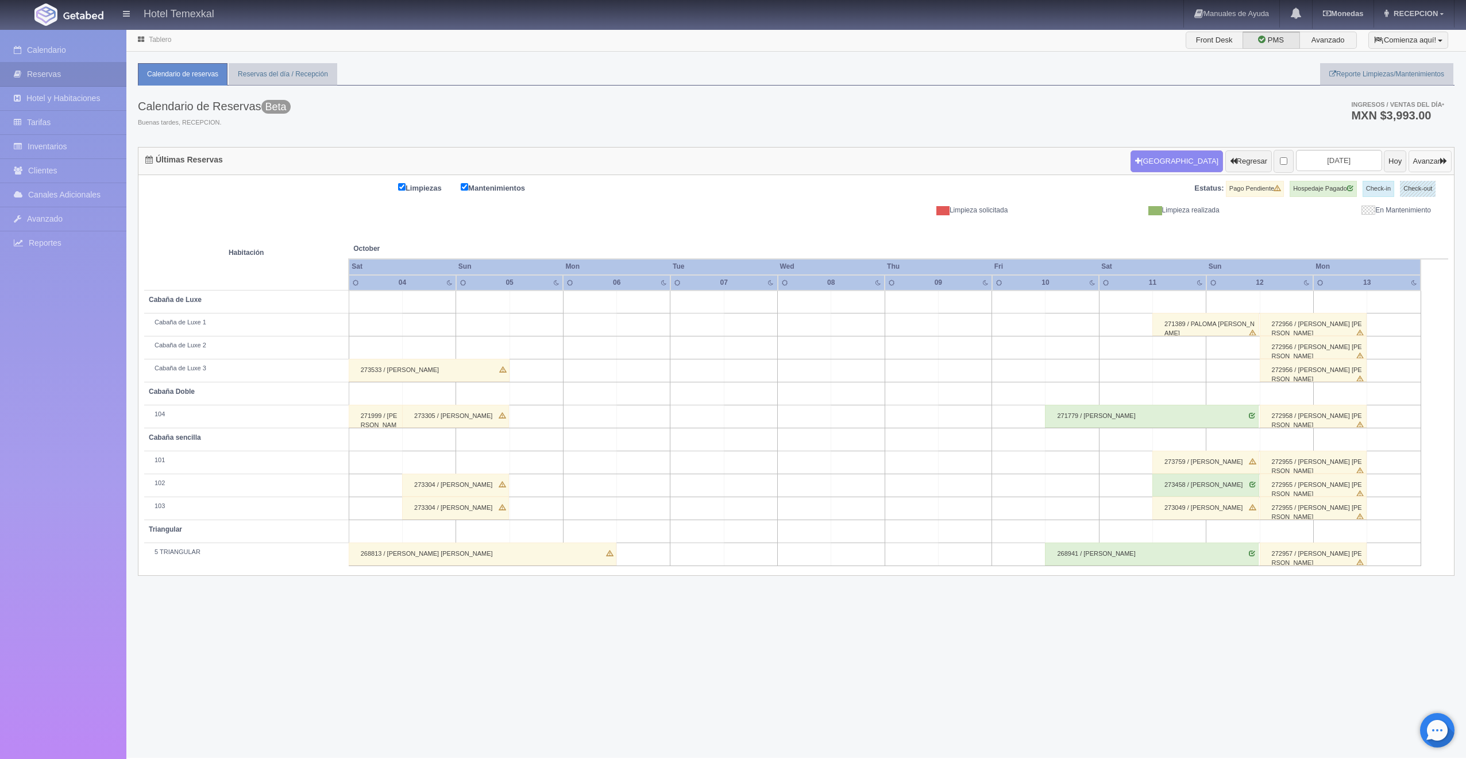
click at [1411, 156] on button "Avanzar" at bounding box center [1429, 161] width 43 height 22
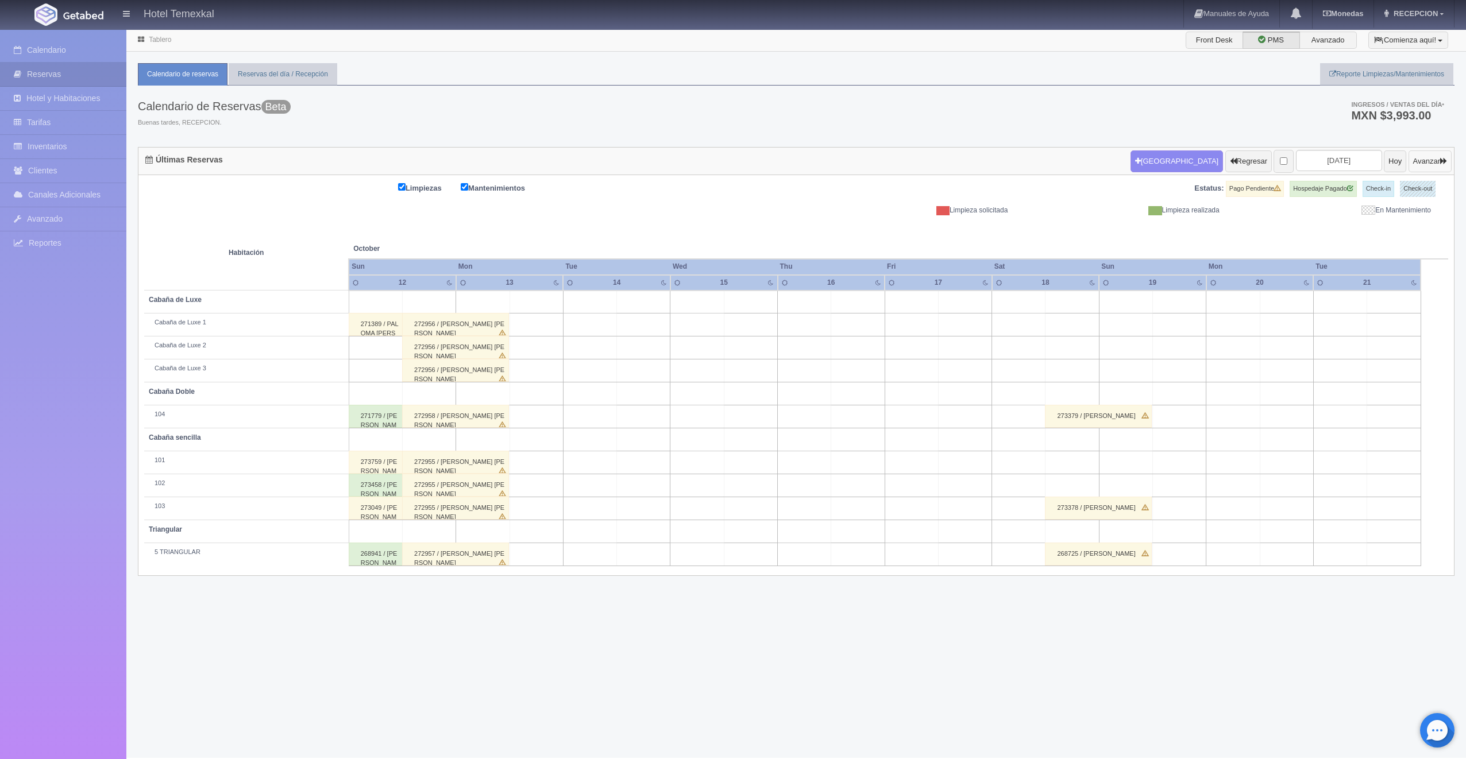
click at [1408, 164] on button "Avanzar" at bounding box center [1429, 161] width 43 height 22
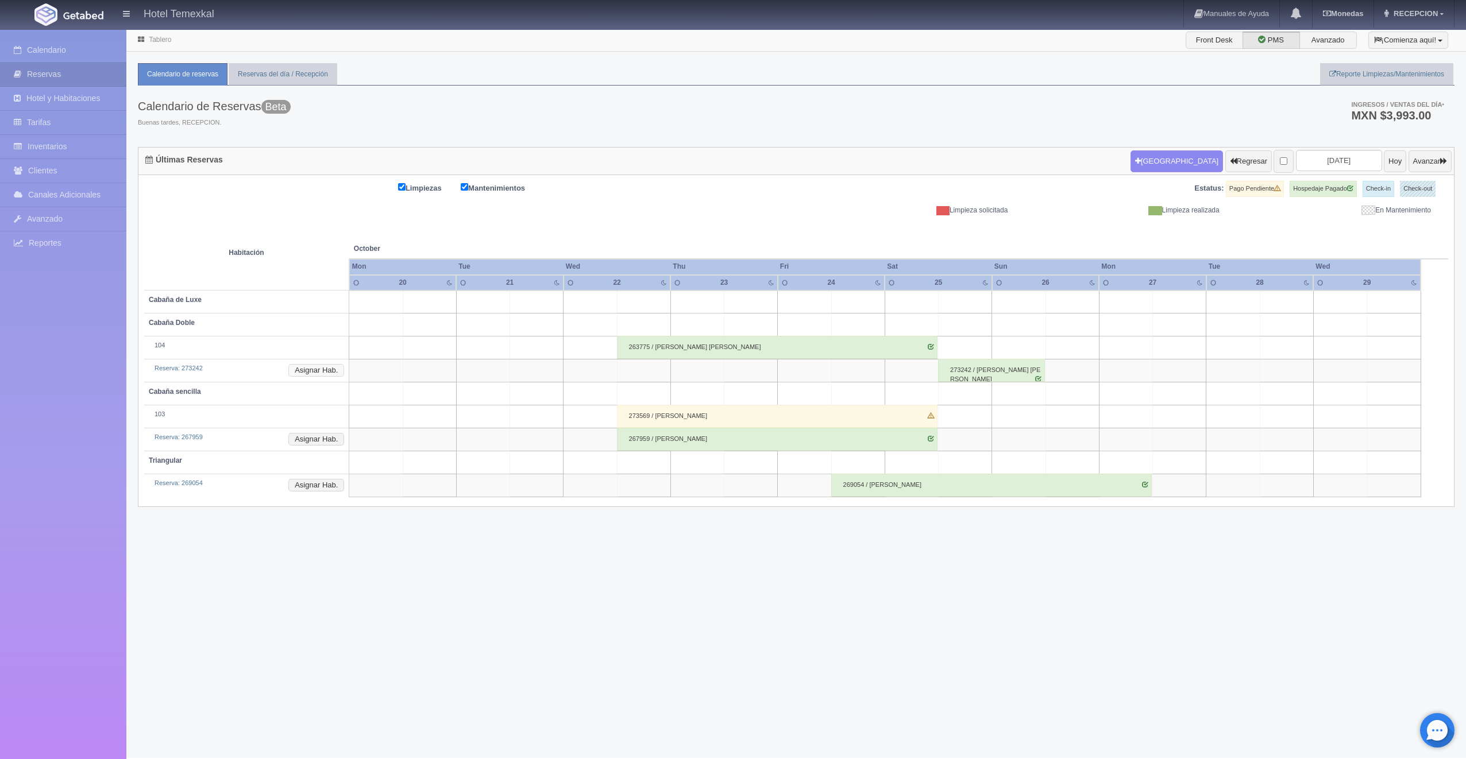
click at [308, 373] on button "Asignar Hab." at bounding box center [316, 370] width 56 height 13
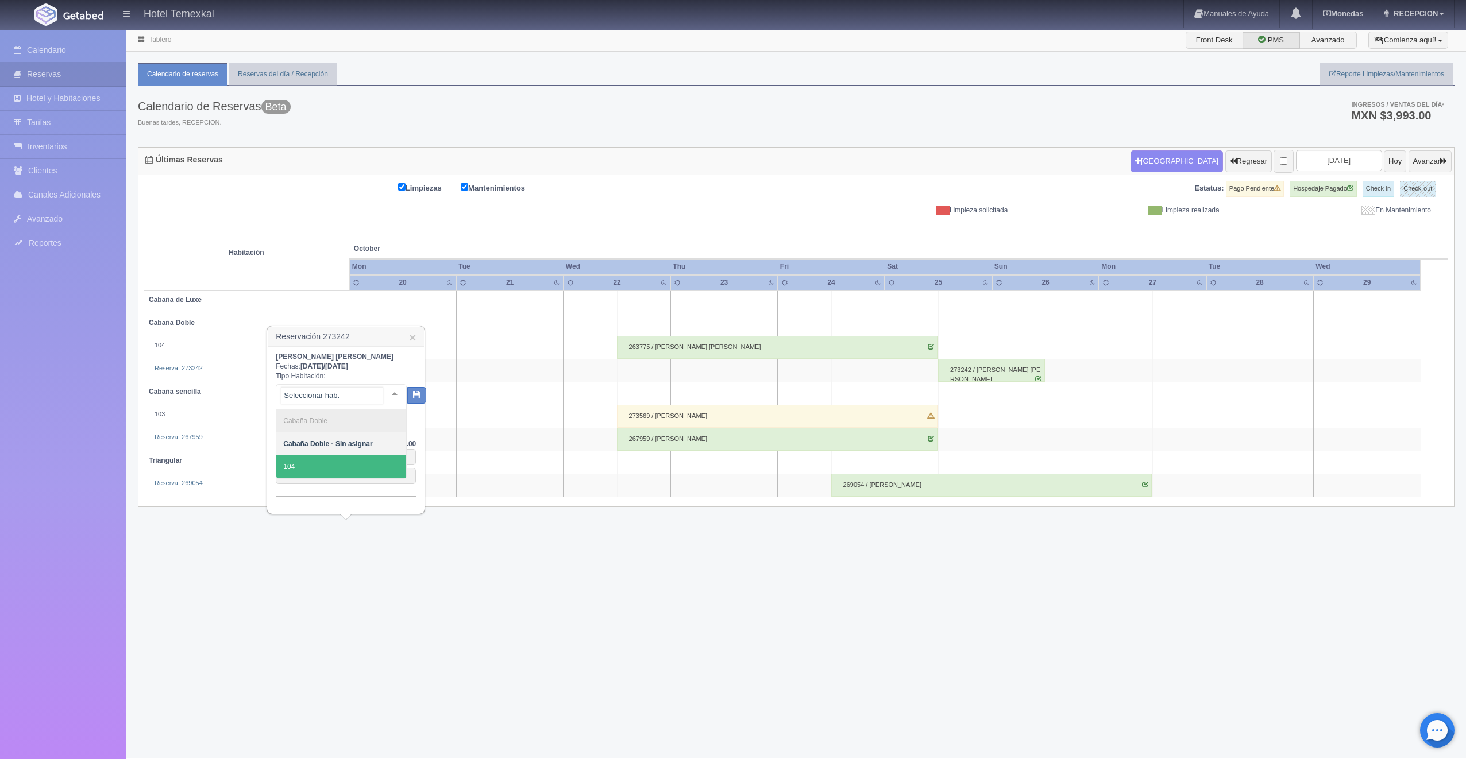
click at [334, 458] on span "104" at bounding box center [341, 466] width 130 height 23
click at [402, 389] on button "button" at bounding box center [406, 394] width 19 height 17
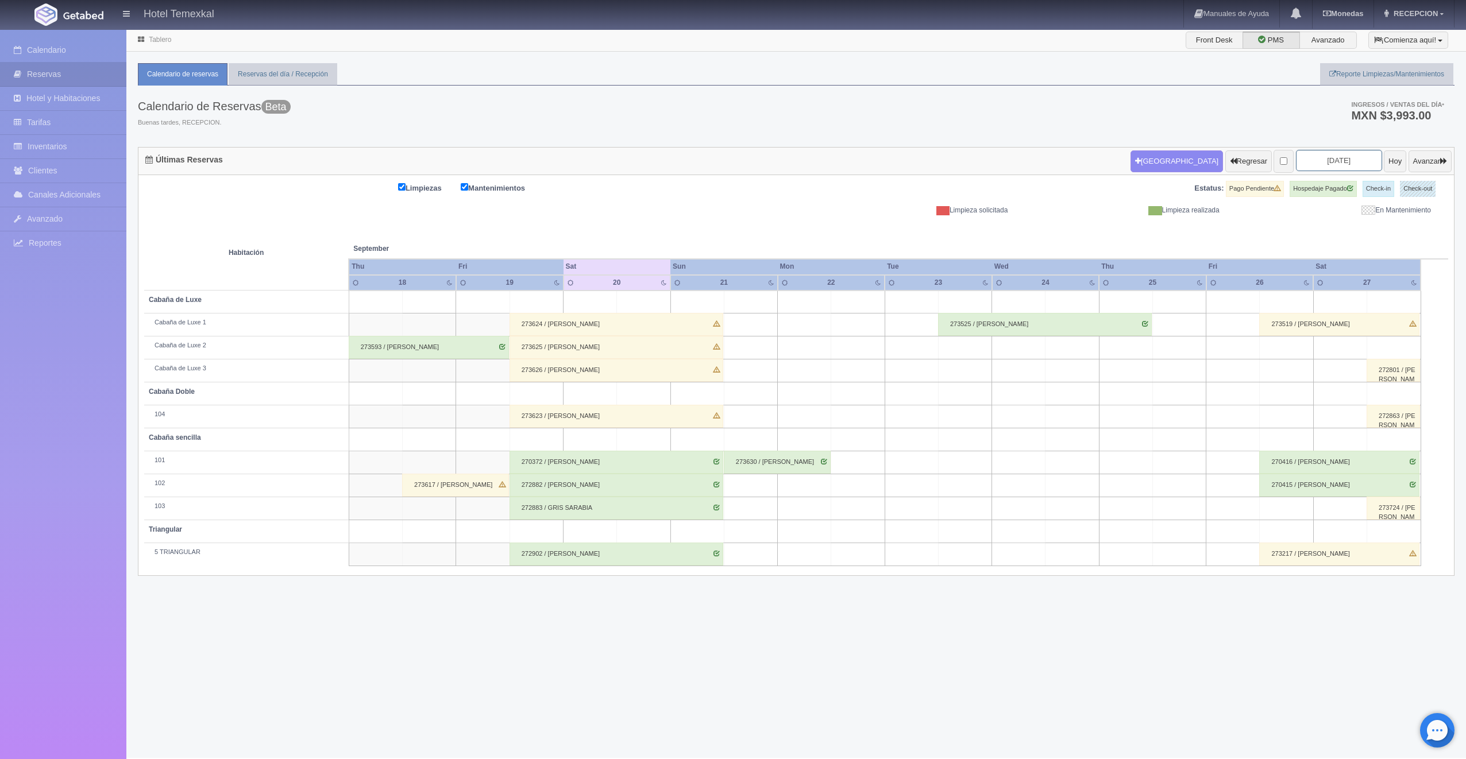
click at [1311, 159] on input "[DATE]" at bounding box center [1339, 160] width 86 height 21
click at [1379, 184] on span "Next" at bounding box center [1380, 179] width 9 height 9
click at [1365, 231] on link "10" at bounding box center [1364, 233] width 15 height 17
type input "[DATE]"
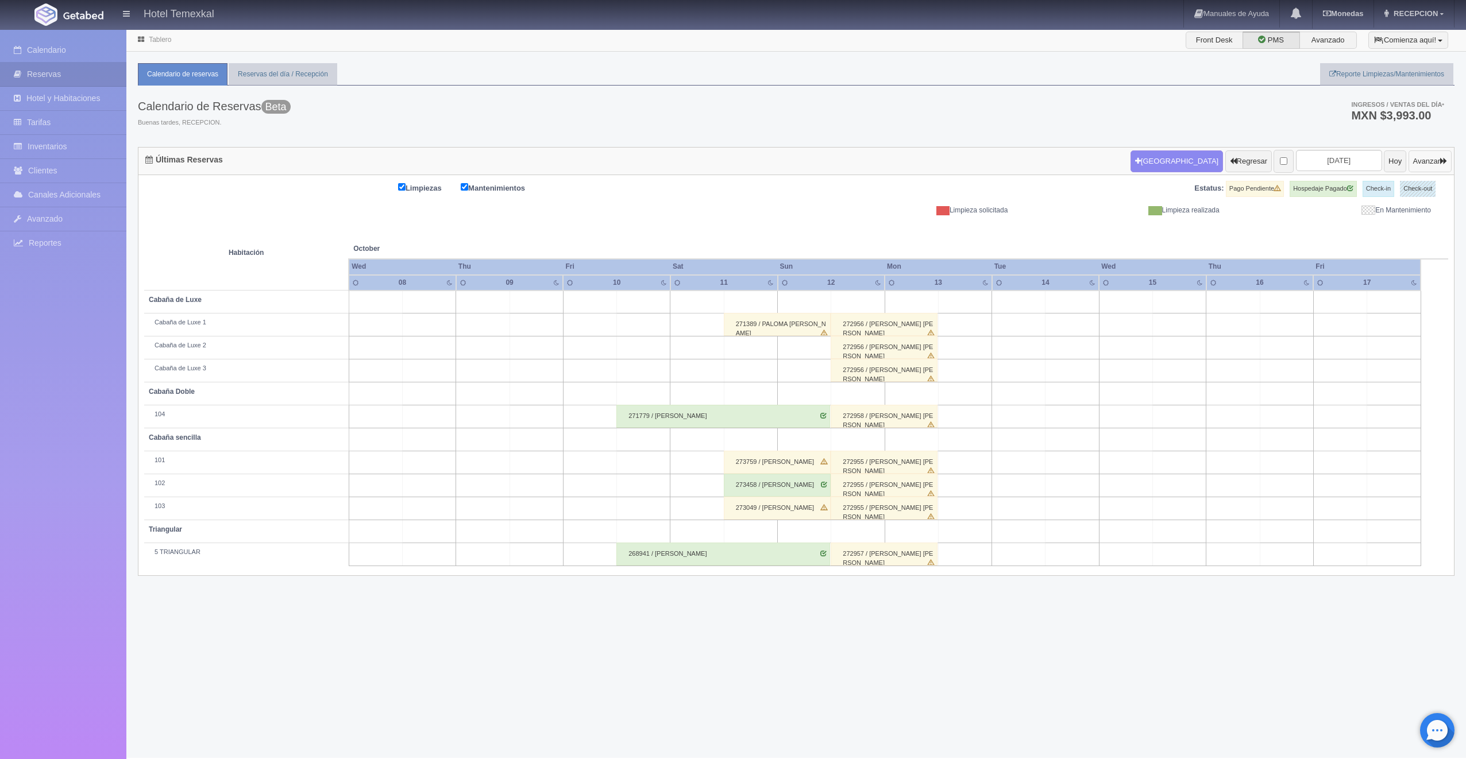
click at [1426, 157] on button "Avanzar" at bounding box center [1429, 161] width 43 height 22
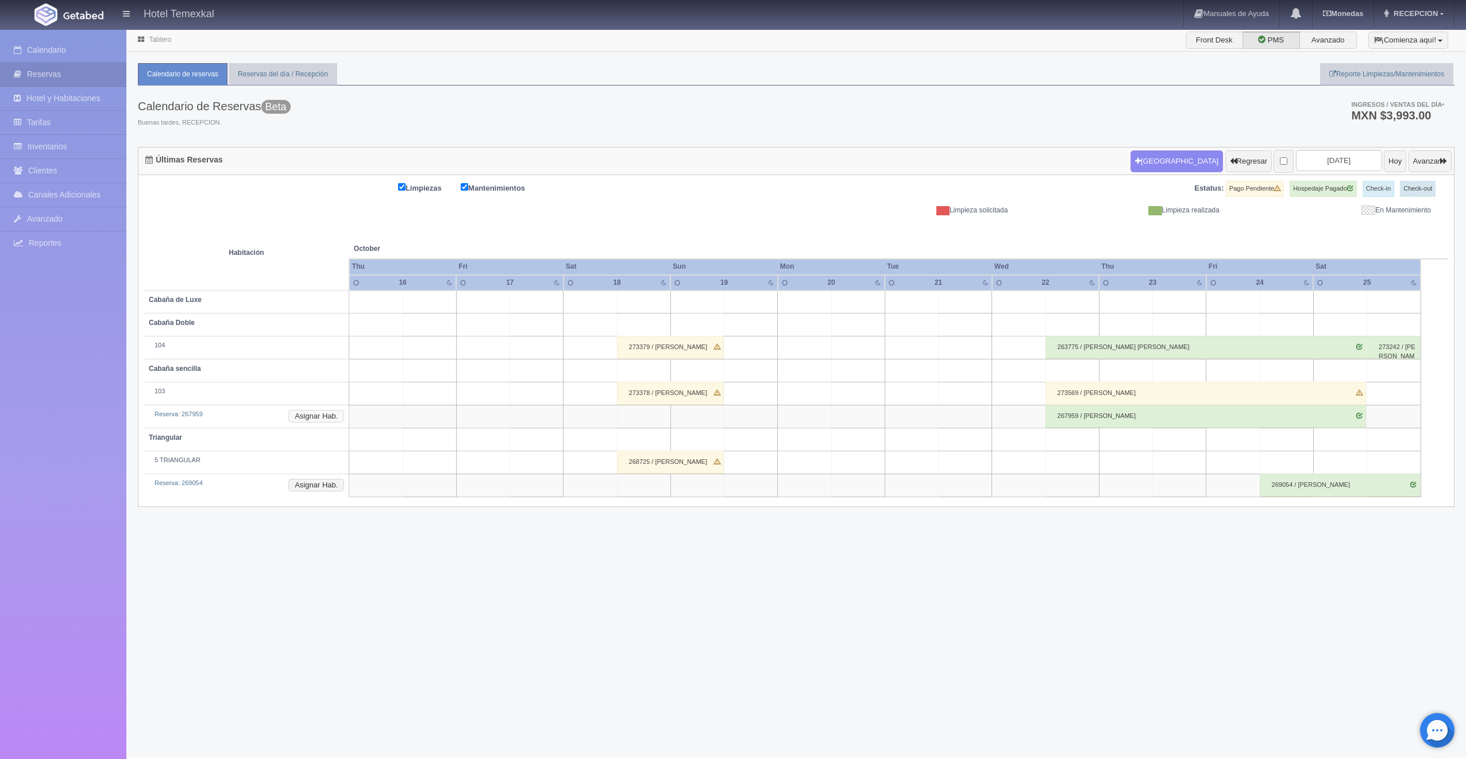
click at [322, 419] on button "Asignar Hab." at bounding box center [316, 416] width 56 height 13
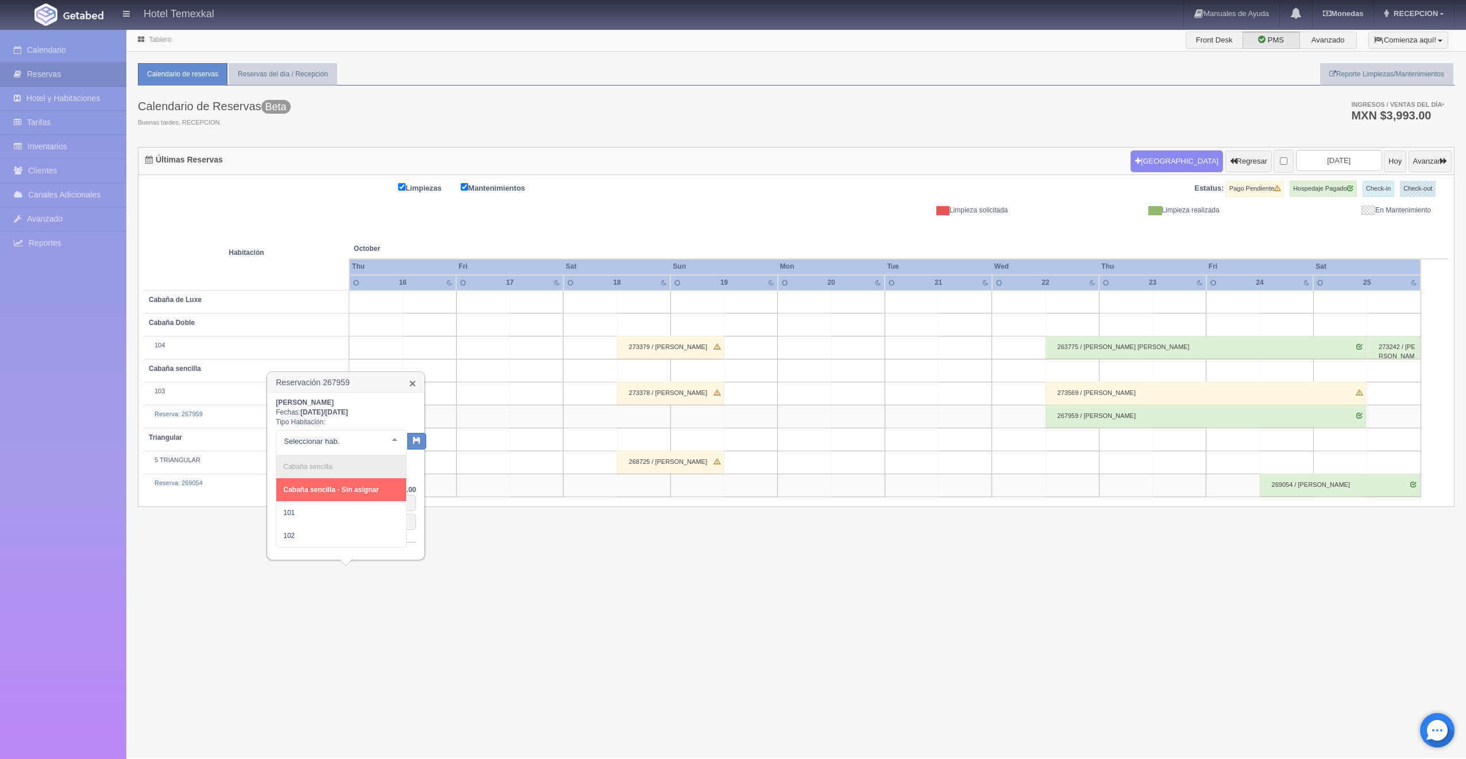
click at [412, 381] on link "×" at bounding box center [412, 383] width 7 height 12
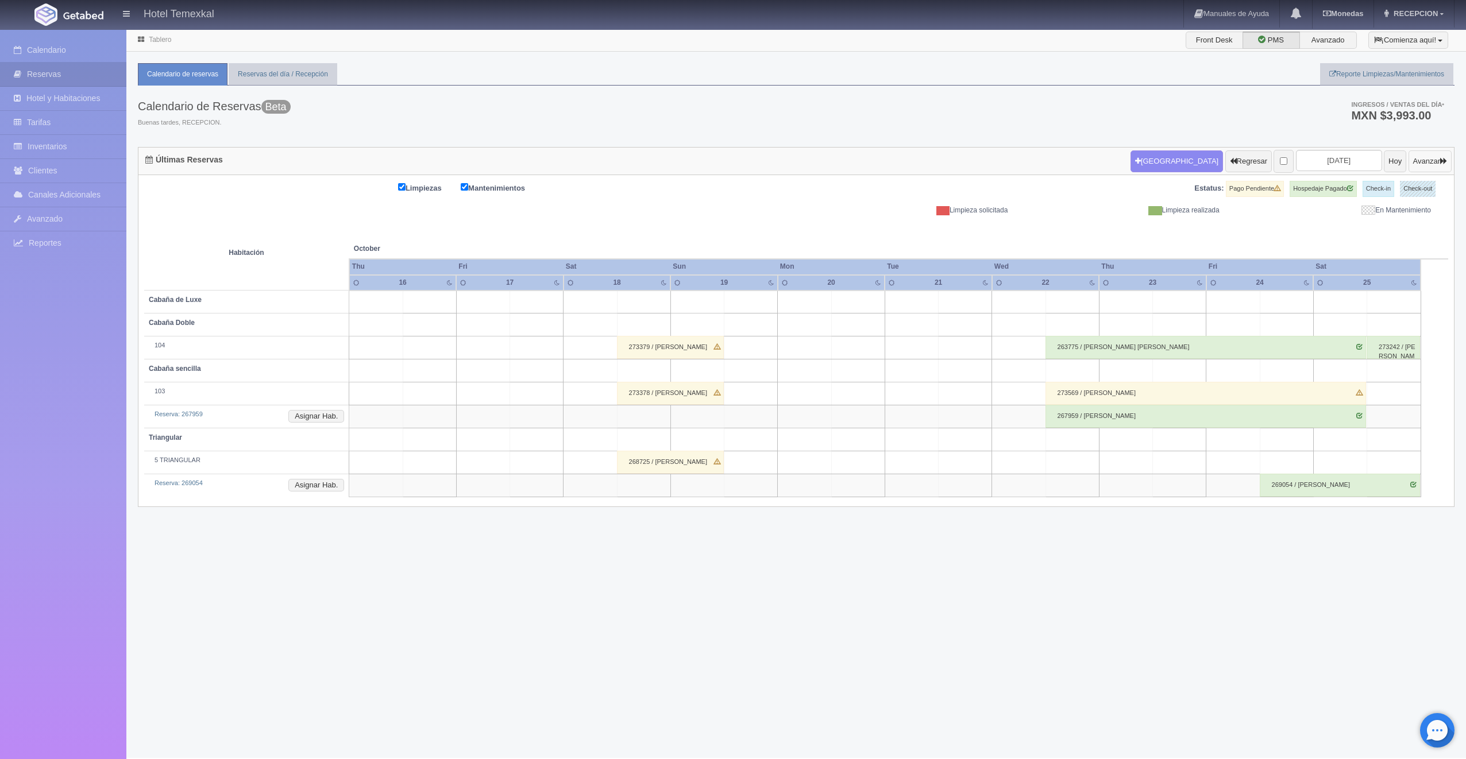
click at [1419, 164] on button "Avanzar" at bounding box center [1429, 161] width 43 height 22
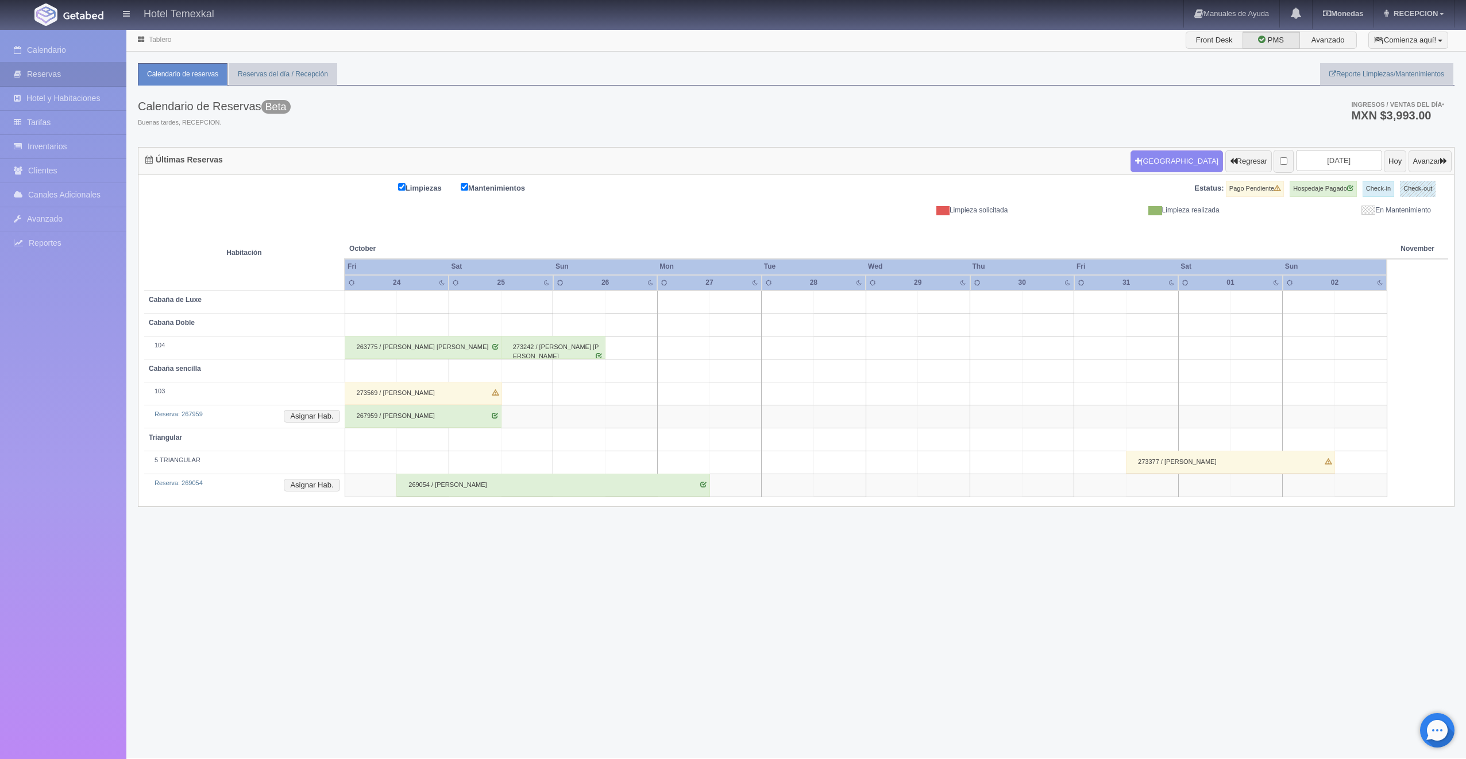
click at [400, 391] on div "273569 / [PERSON_NAME]" at bounding box center [423, 393] width 157 height 23
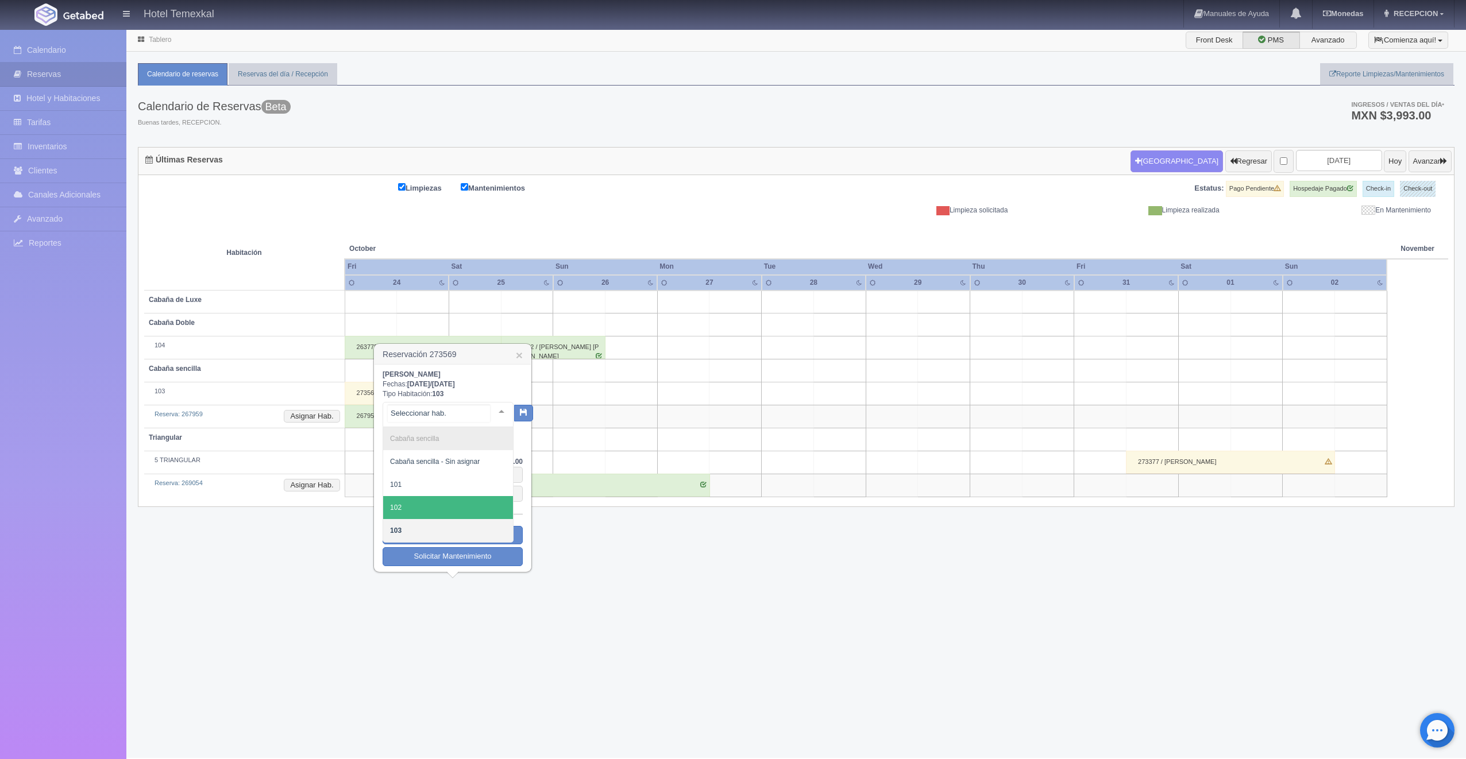
click at [434, 498] on span "102" at bounding box center [448, 507] width 130 height 23
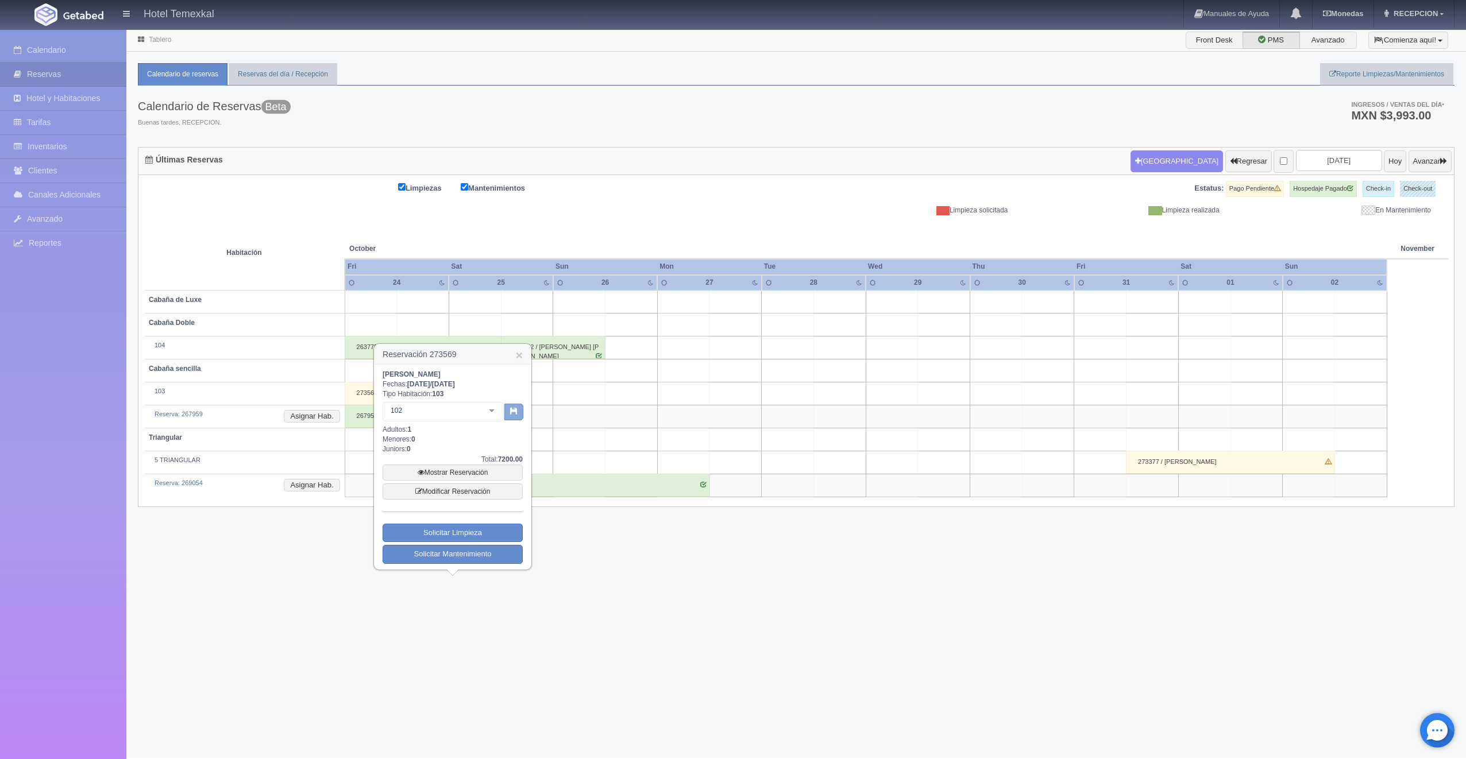
click at [512, 420] on button "button" at bounding box center [513, 412] width 19 height 17
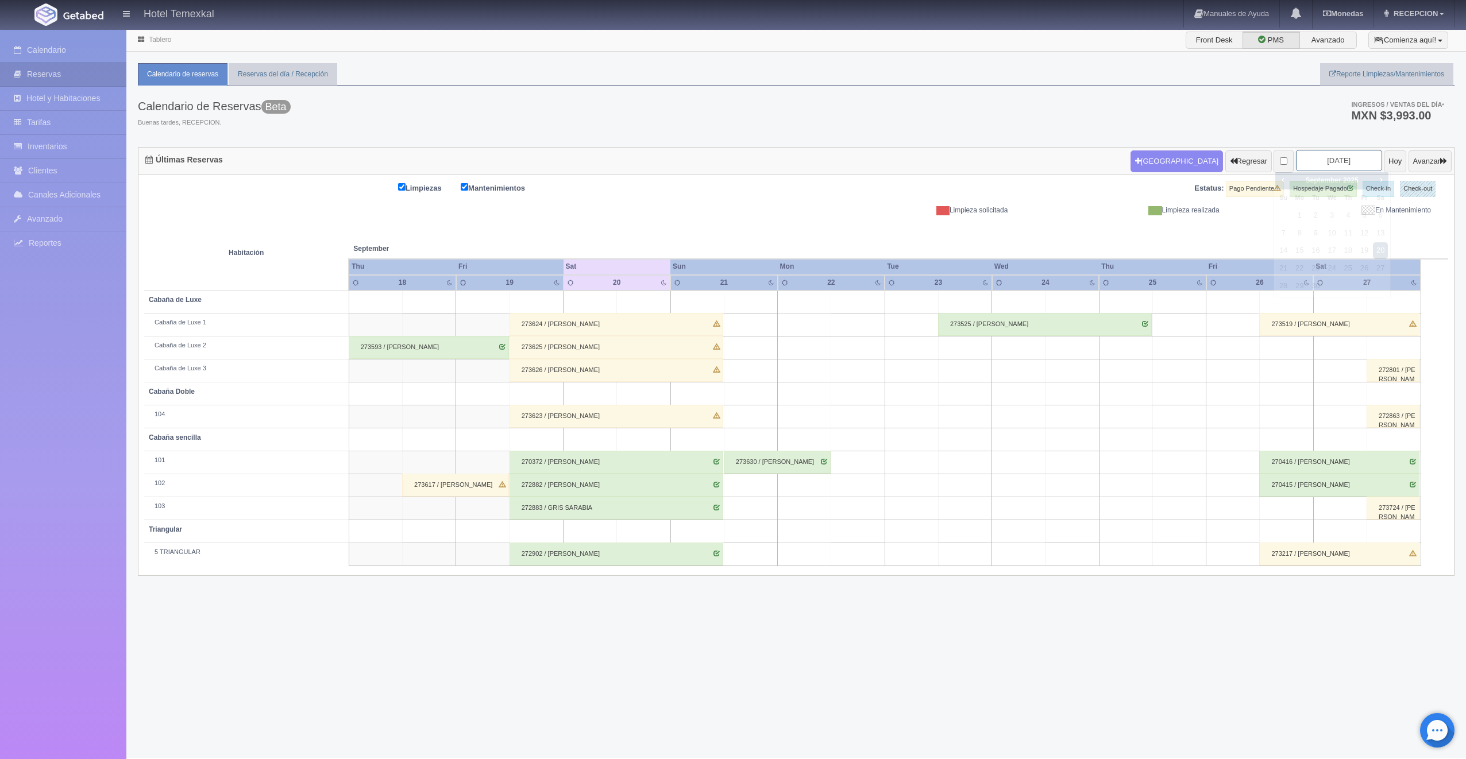
click at [1342, 161] on input "2025-09-20" at bounding box center [1339, 160] width 86 height 21
click at [1378, 179] on span "Next" at bounding box center [1380, 179] width 9 height 9
click at [1302, 270] on link "20" at bounding box center [1299, 268] width 15 height 17
type input "2025-10-20"
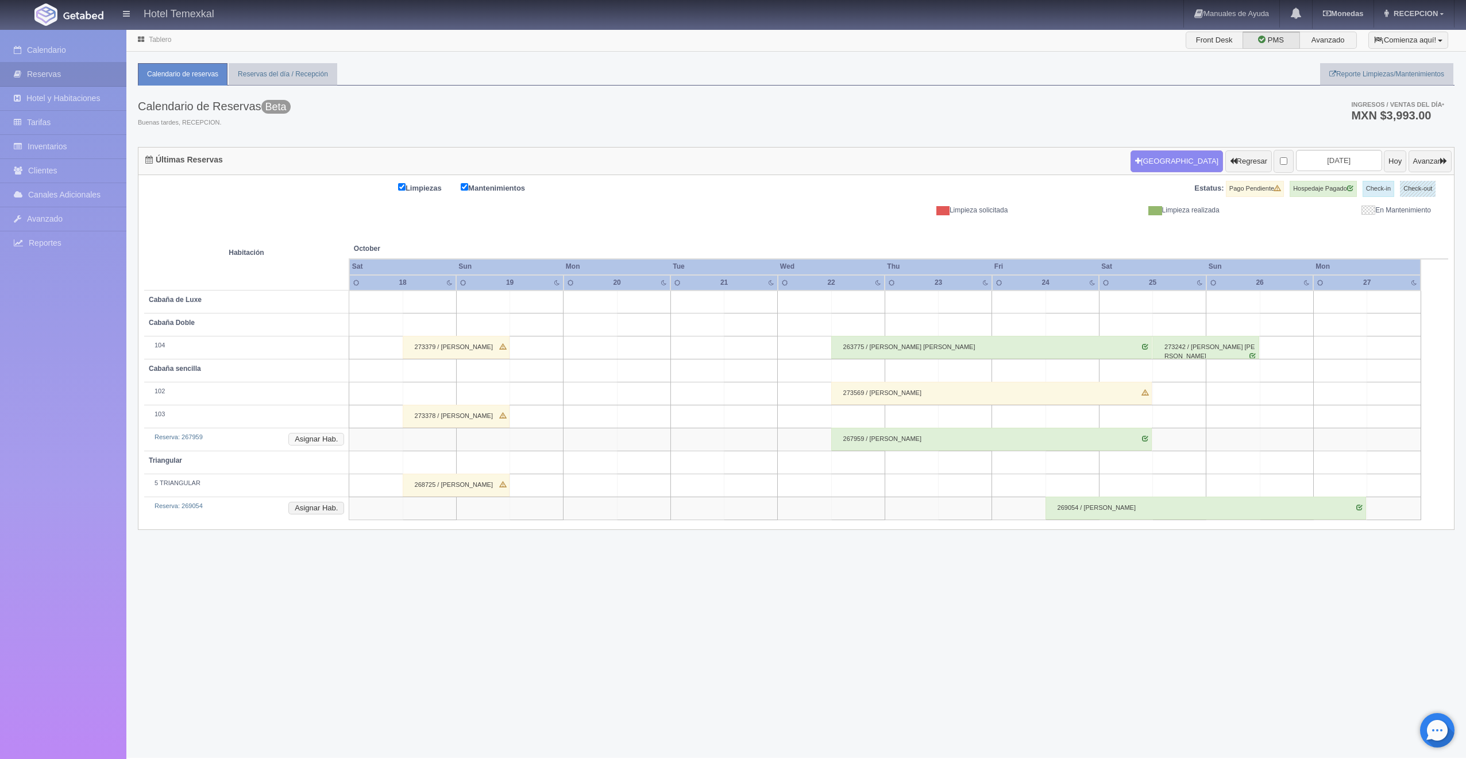
click at [323, 438] on button "Asignar Hab." at bounding box center [316, 439] width 56 height 13
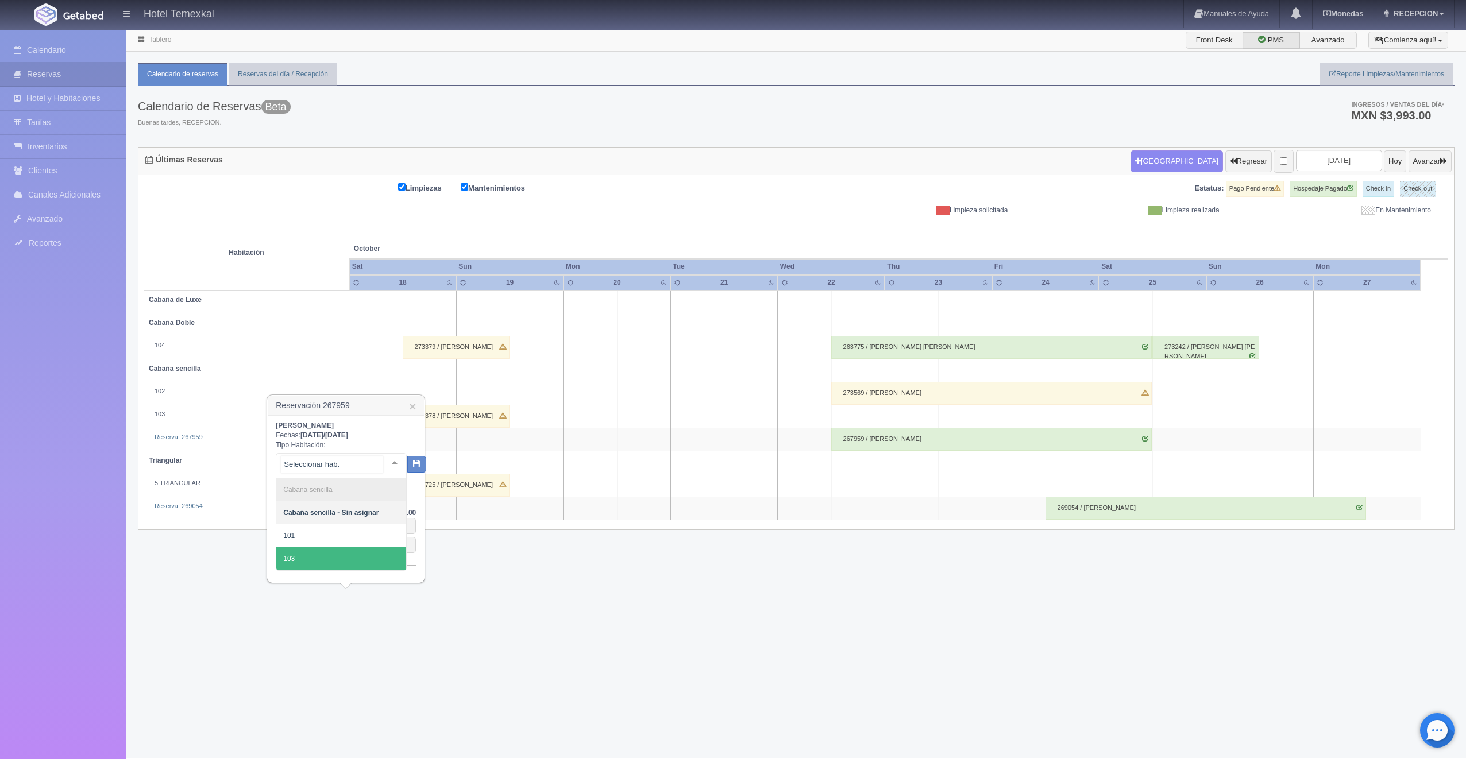
click at [330, 558] on span "103" at bounding box center [341, 558] width 130 height 23
click at [408, 470] on button "button" at bounding box center [406, 463] width 19 height 17
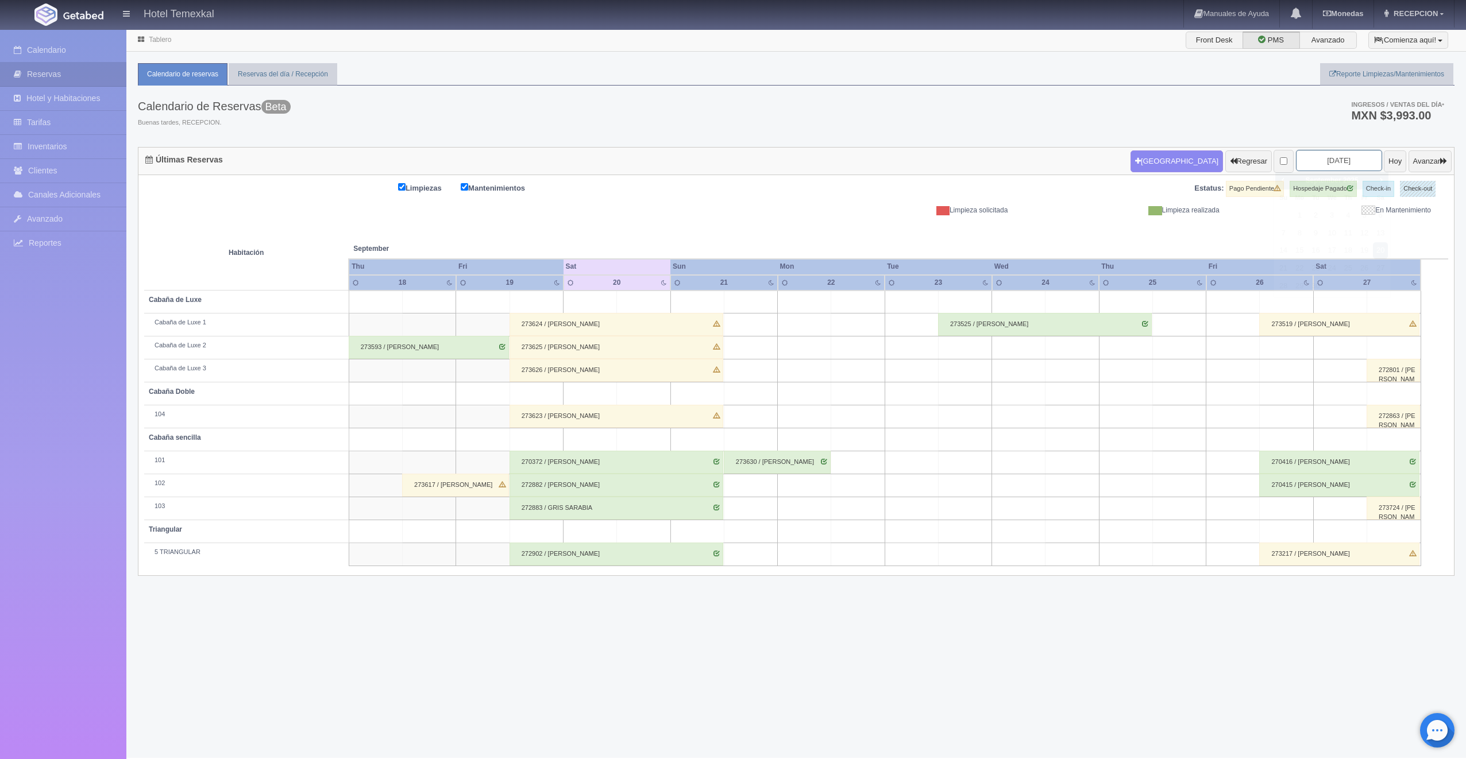
click at [1336, 162] on input "[DATE]" at bounding box center [1339, 160] width 86 height 21
click at [1384, 176] on span "Next" at bounding box center [1380, 179] width 9 height 9
click at [1304, 271] on link "20" at bounding box center [1299, 268] width 15 height 17
type input "[DATE]"
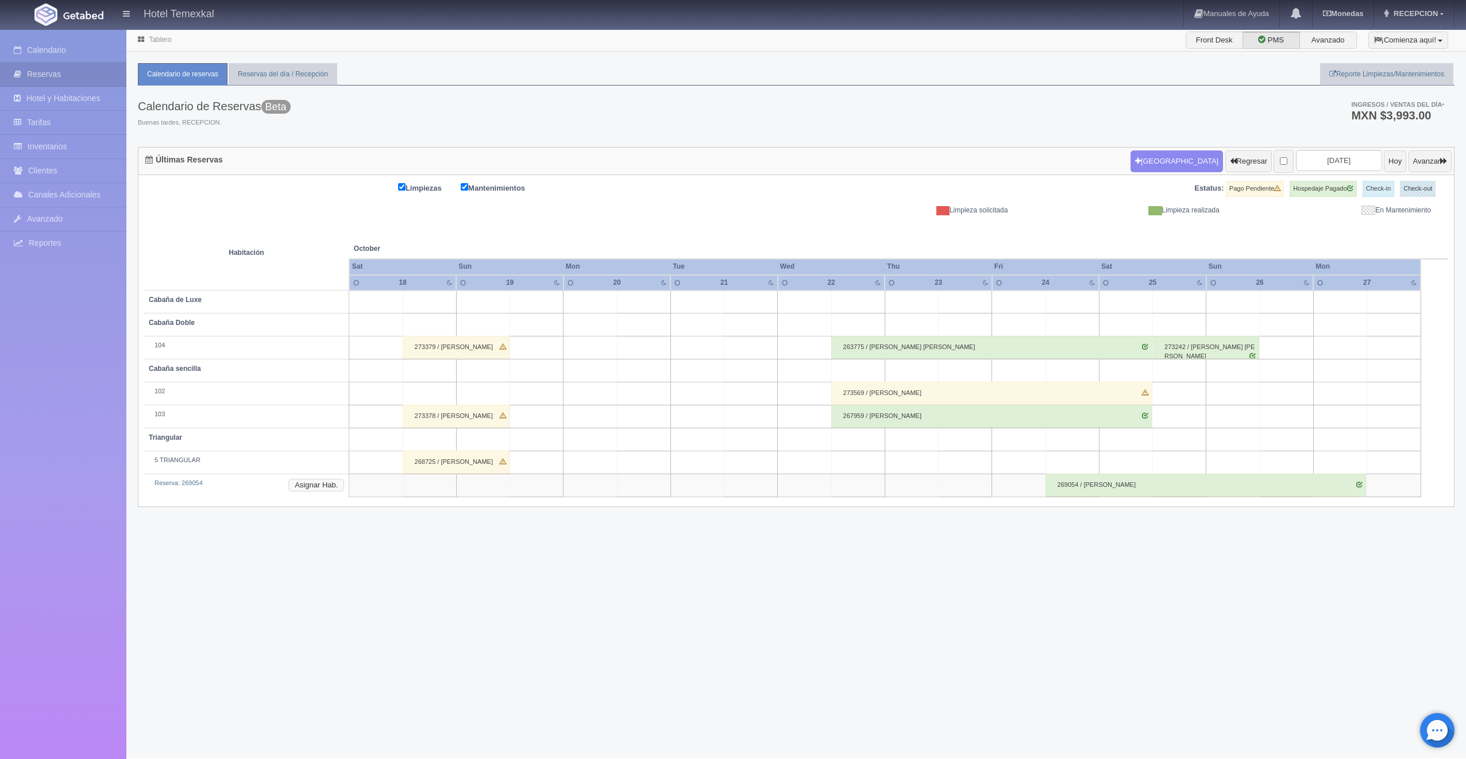
click at [336, 480] on button "Asignar Hab." at bounding box center [316, 485] width 56 height 13
click at [357, 573] on span "5 TRIANGULAR" at bounding box center [341, 581] width 130 height 23
click at [408, 516] on button "button" at bounding box center [406, 509] width 19 height 17
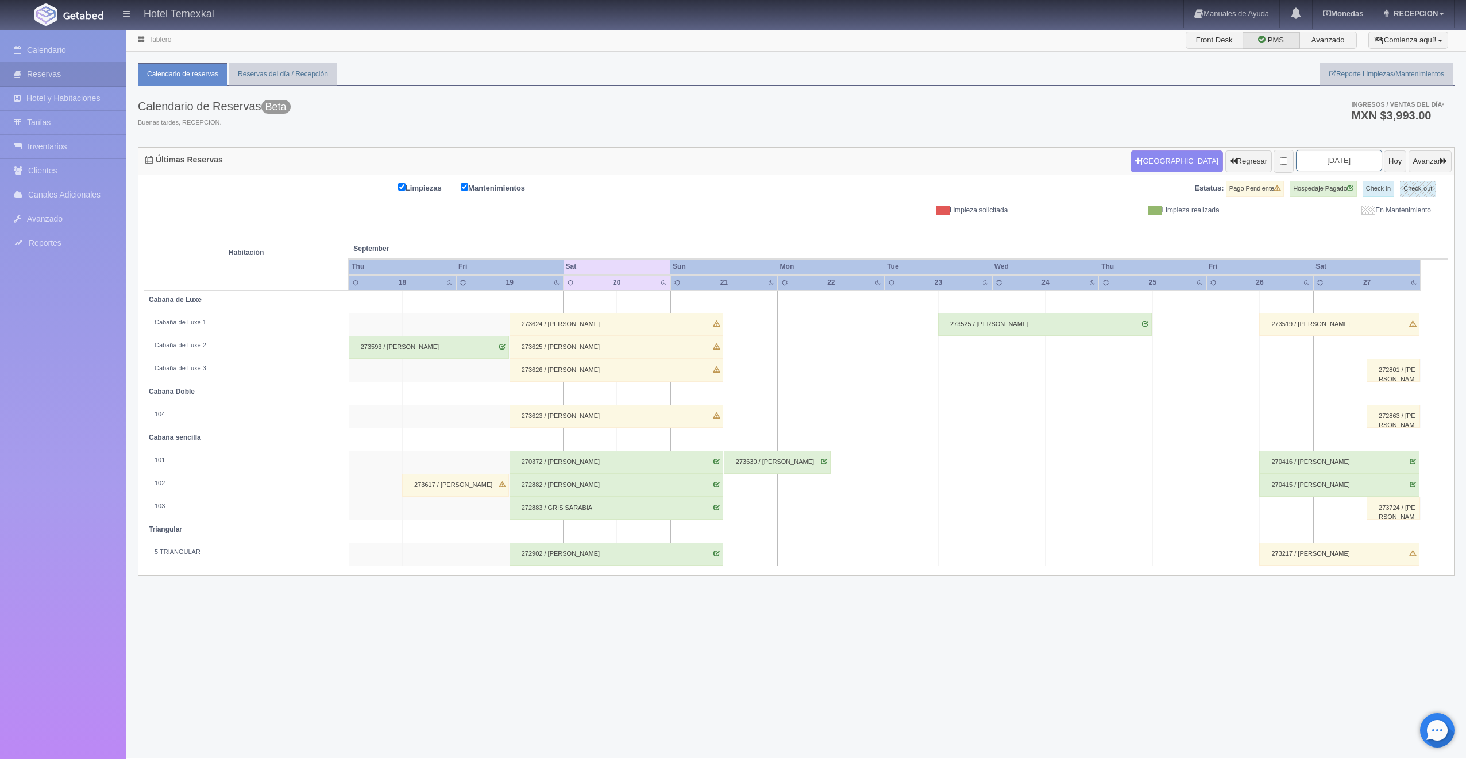
click at [1320, 166] on input "[DATE]" at bounding box center [1339, 160] width 86 height 21
click at [1376, 177] on span "Next" at bounding box center [1380, 179] width 9 height 9
click at [1379, 267] on link "25" at bounding box center [1380, 268] width 15 height 17
type input "[DATE]"
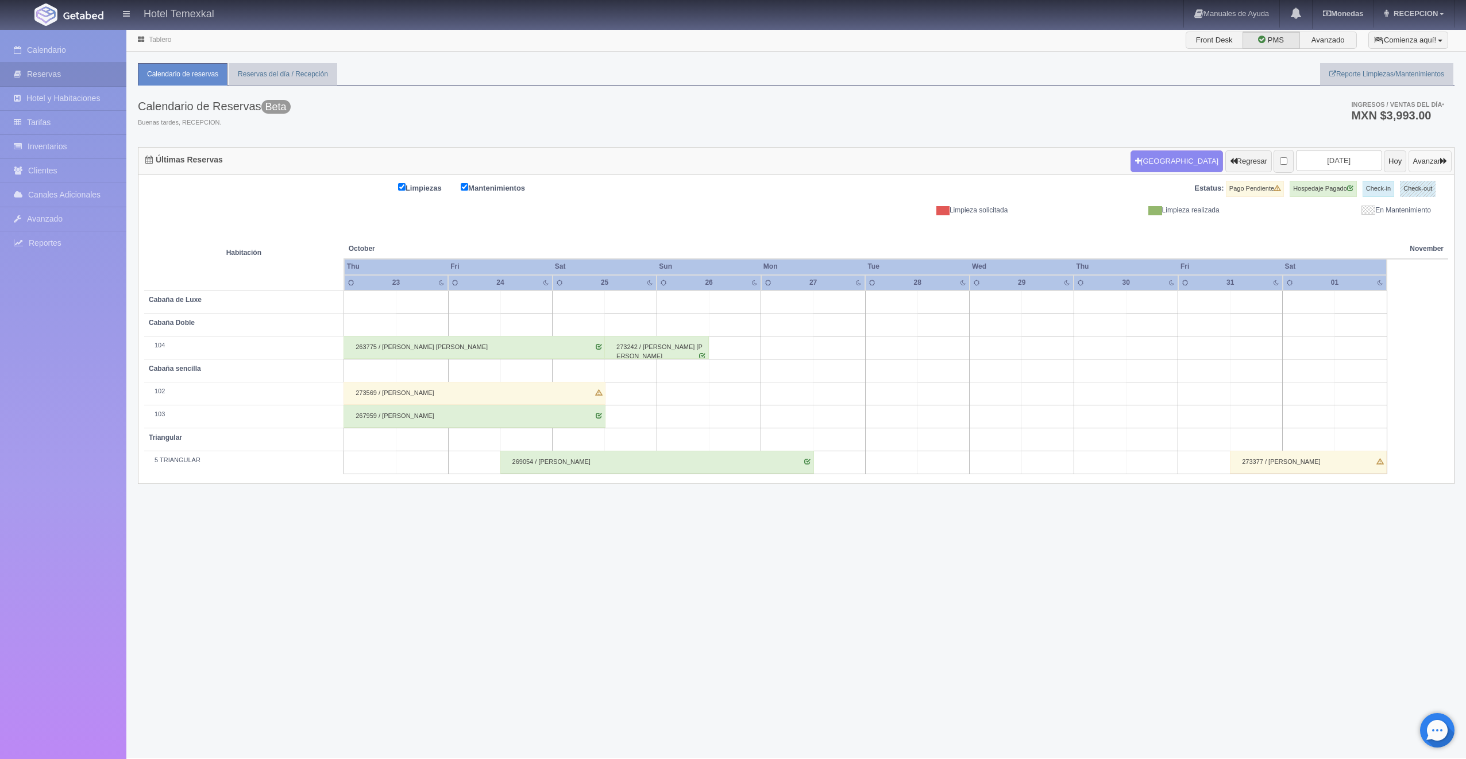
click at [1408, 161] on button "Avanzar" at bounding box center [1429, 161] width 43 height 22
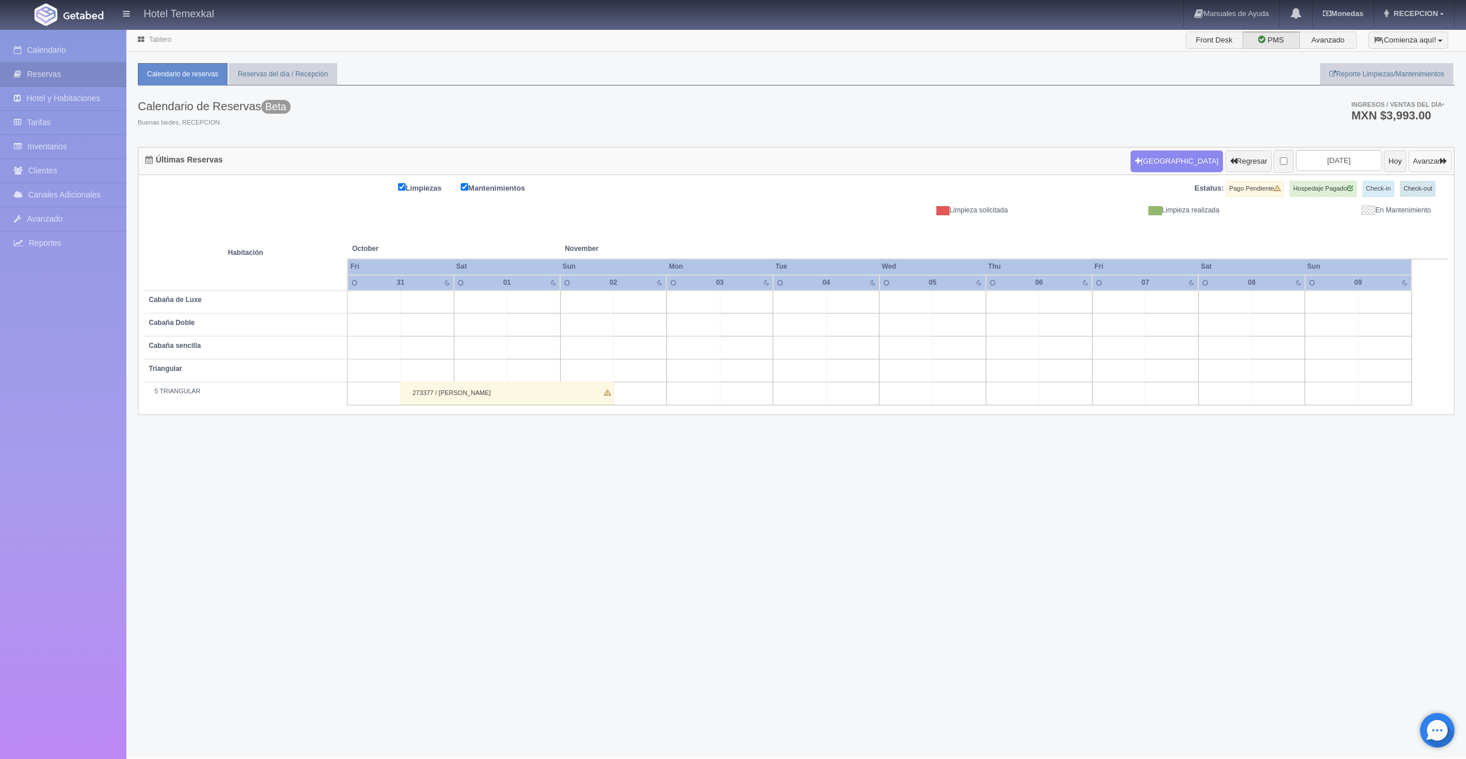
click at [1429, 164] on button "Avanzar" at bounding box center [1429, 161] width 43 height 22
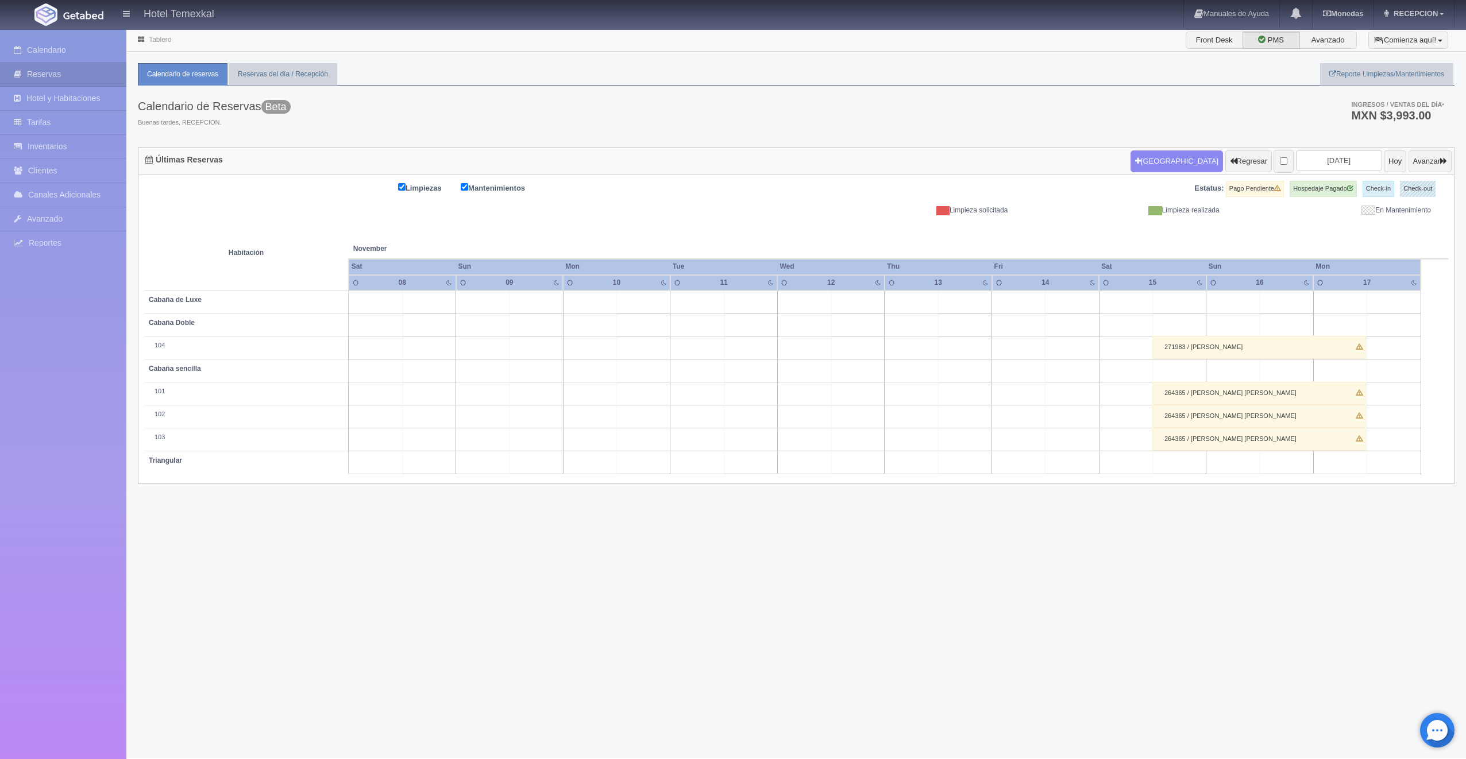
click at [1408, 165] on button "Avanzar" at bounding box center [1429, 161] width 43 height 22
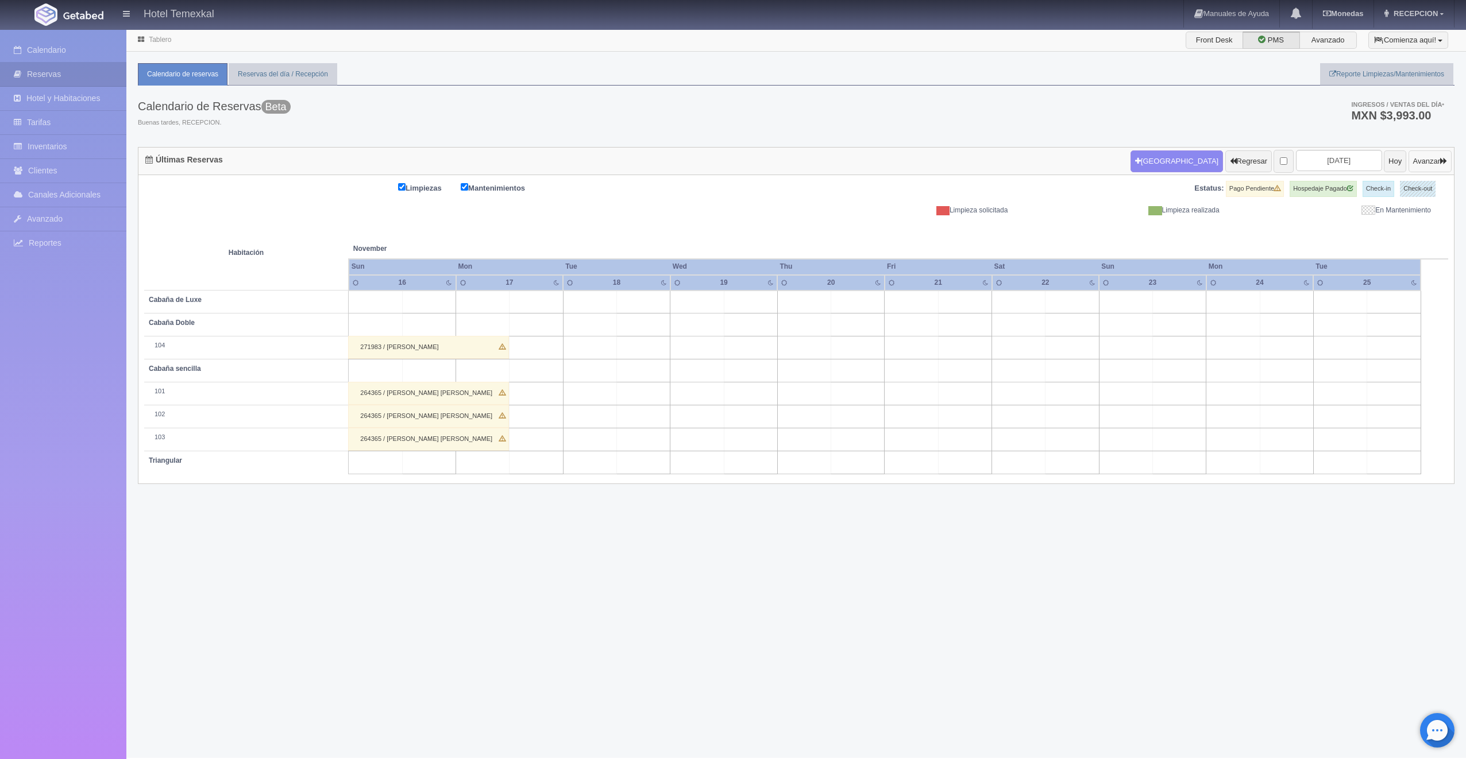
click at [1411, 167] on button "Avanzar" at bounding box center [1429, 161] width 43 height 22
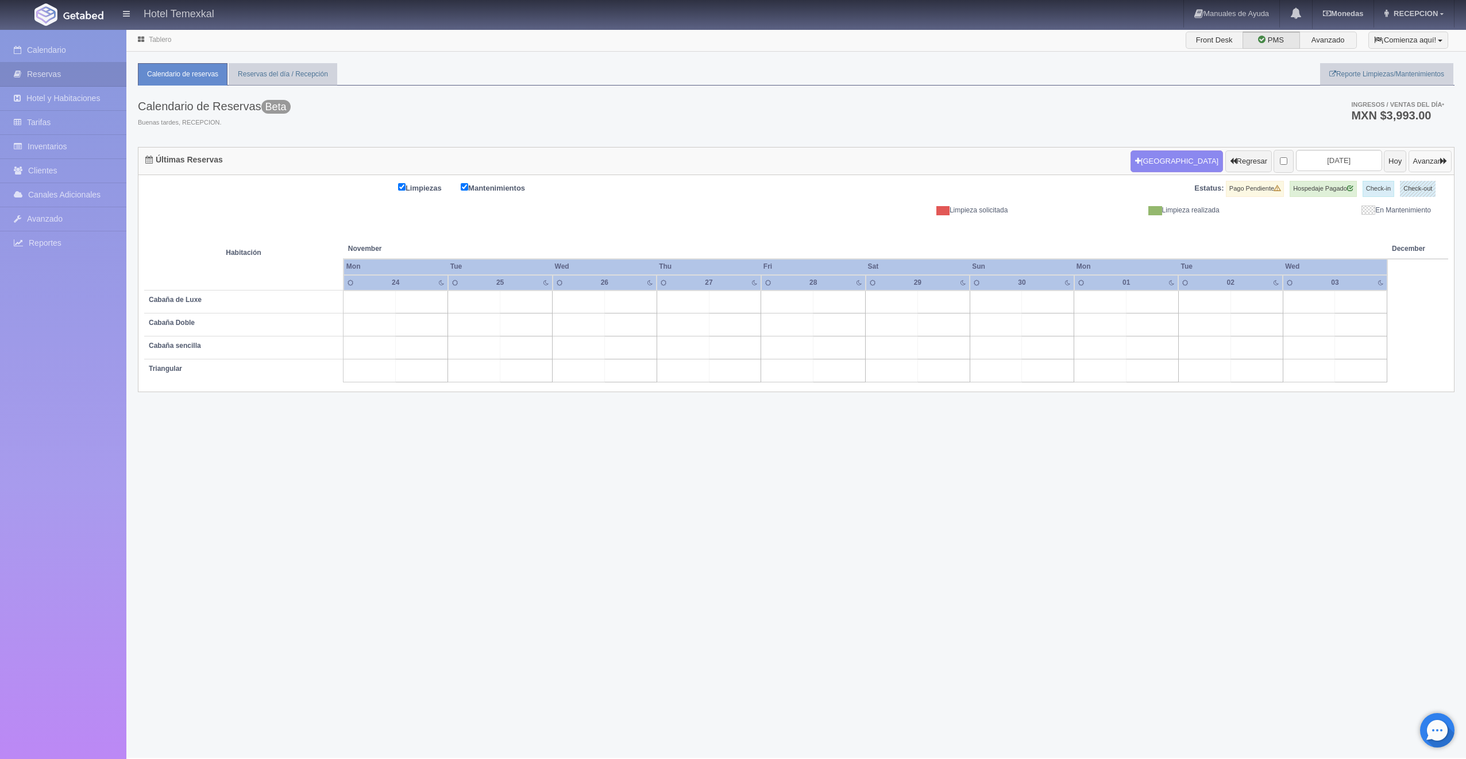
click at [1429, 161] on button "Avanzar" at bounding box center [1429, 161] width 43 height 22
click at [1418, 146] on div "[GEOGRAPHIC_DATA] Regresar [DATE] Hoy Avanzar" at bounding box center [1291, 161] width 327 height 30
click at [1420, 167] on button "Avanzar" at bounding box center [1429, 161] width 43 height 22
click at [1384, 161] on button "Hoy" at bounding box center [1395, 161] width 22 height 22
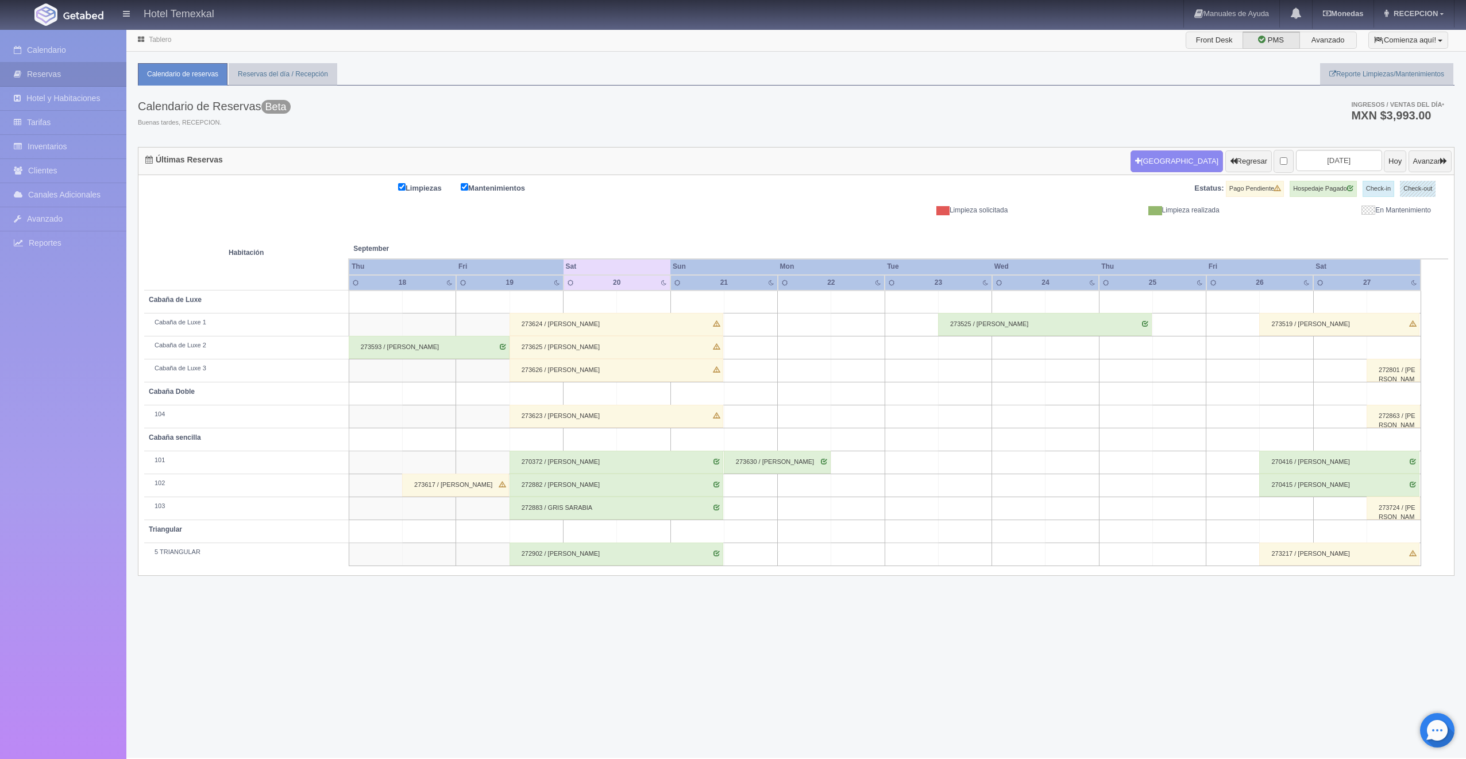
click at [1465, 148] on html "Hotel Temexkal Manuales de Ayuda Actualizaciones recientes [GEOGRAPHIC_DATA] Ti…" at bounding box center [733, 379] width 1466 height 759
drag, startPoint x: 1465, startPoint y: 153, endPoint x: 1454, endPoint y: 166, distance: 17.1
click at [1454, 166] on div "Últimas [GEOGRAPHIC_DATA] Regresar [DATE] Hoy Avanzar Limpiezas Mantenimientos …" at bounding box center [796, 361] width 1334 height 429
click at [1225, 157] on button "Regresar" at bounding box center [1248, 161] width 47 height 22
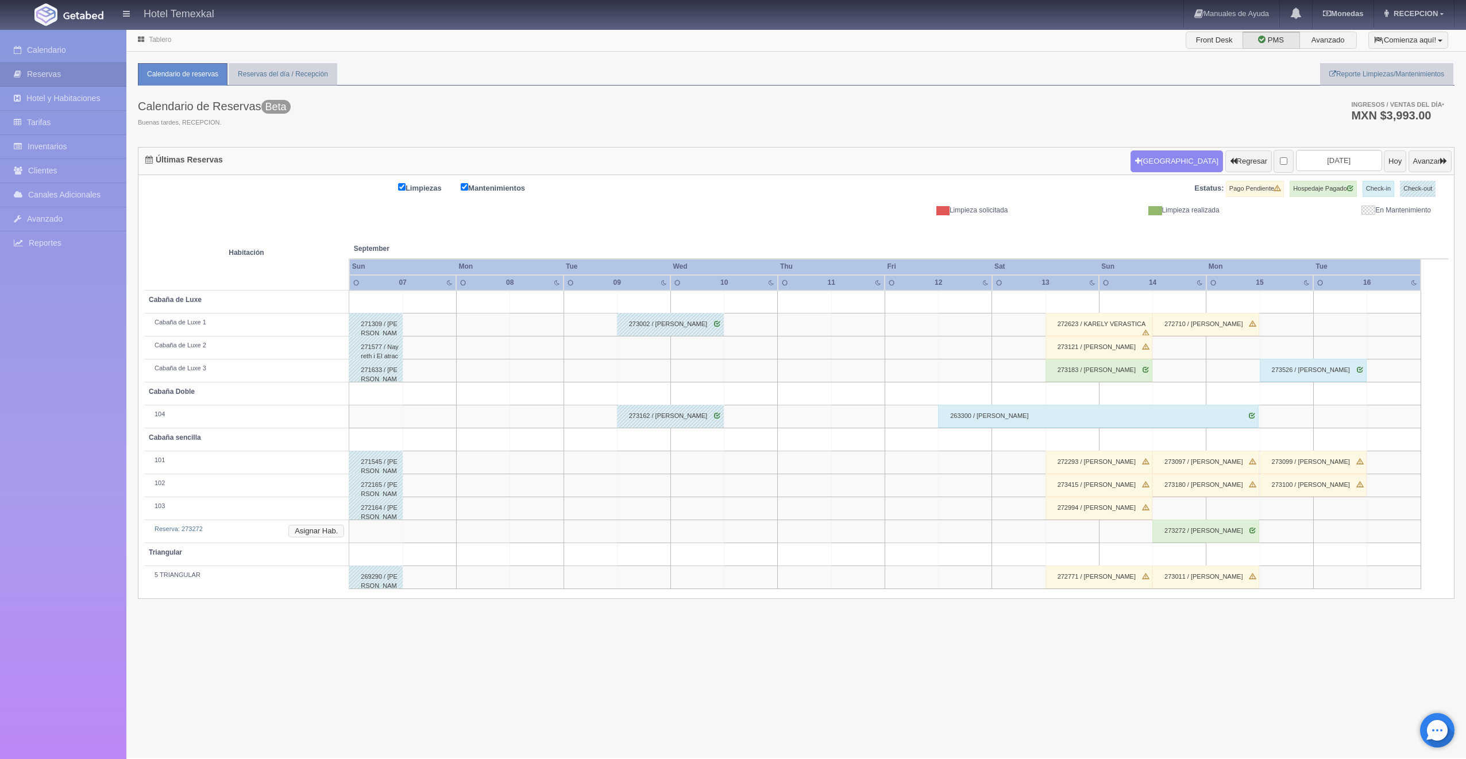
click at [323, 535] on button "Asignar Hab." at bounding box center [316, 531] width 56 height 13
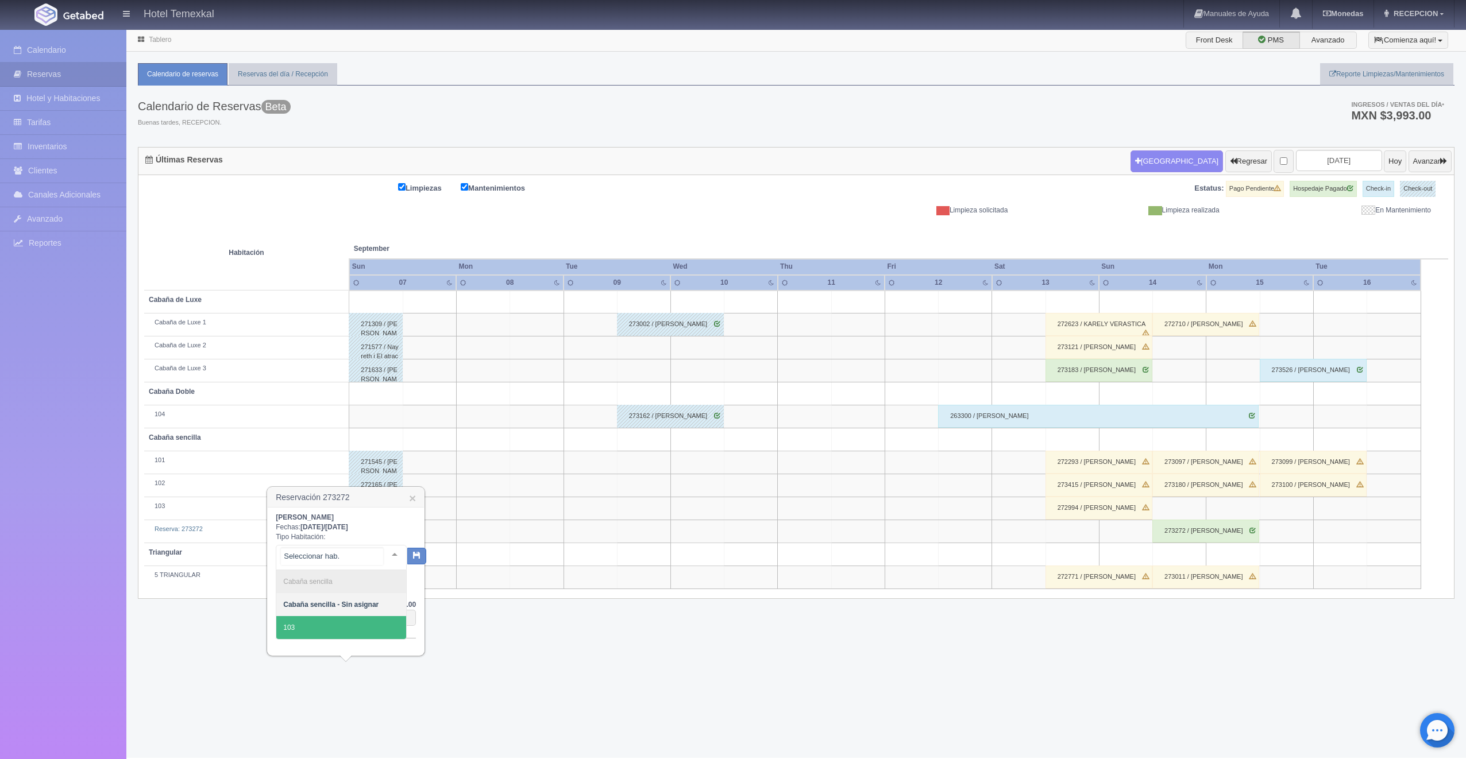
click at [321, 631] on span "103" at bounding box center [341, 627] width 130 height 23
click at [404, 565] on span at bounding box center [407, 555] width 18 height 26
click at [405, 559] on button "button" at bounding box center [406, 555] width 19 height 17
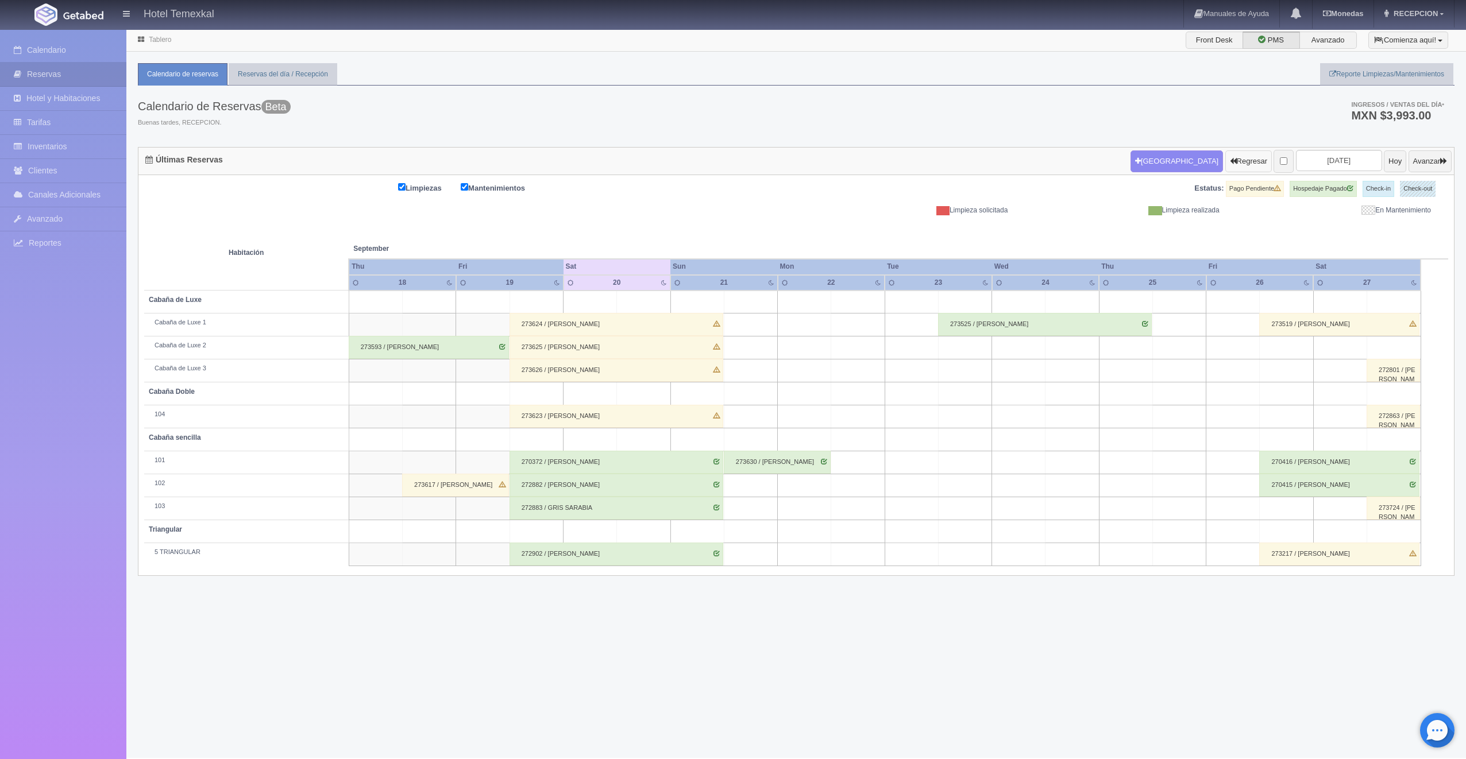
click at [1225, 153] on button "Regresar" at bounding box center [1248, 161] width 47 height 22
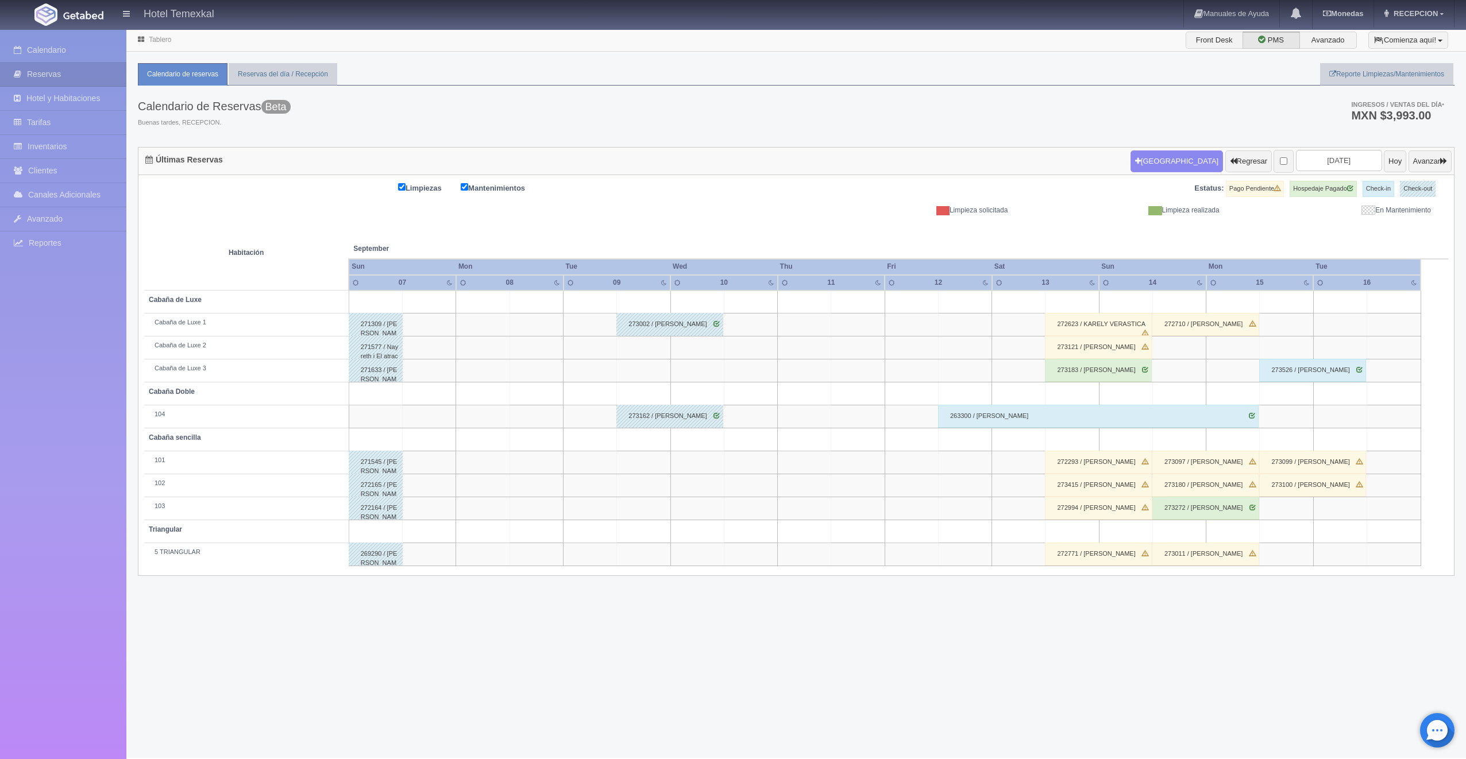
click at [1091, 321] on div "272623 / KARELY VERASTICA" at bounding box center [1098, 324] width 107 height 23
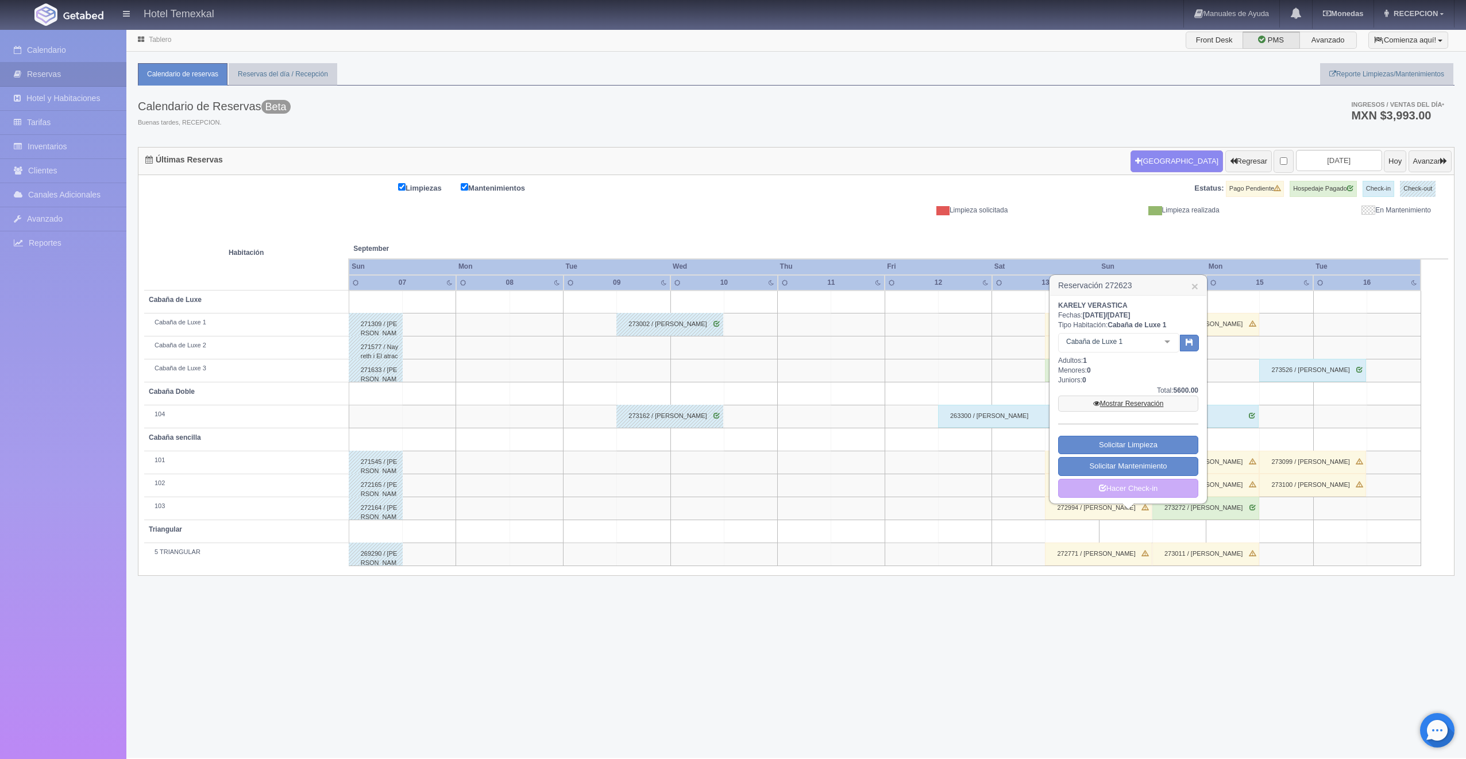
click at [1103, 407] on link "Mostrar Reservación" at bounding box center [1128, 404] width 140 height 16
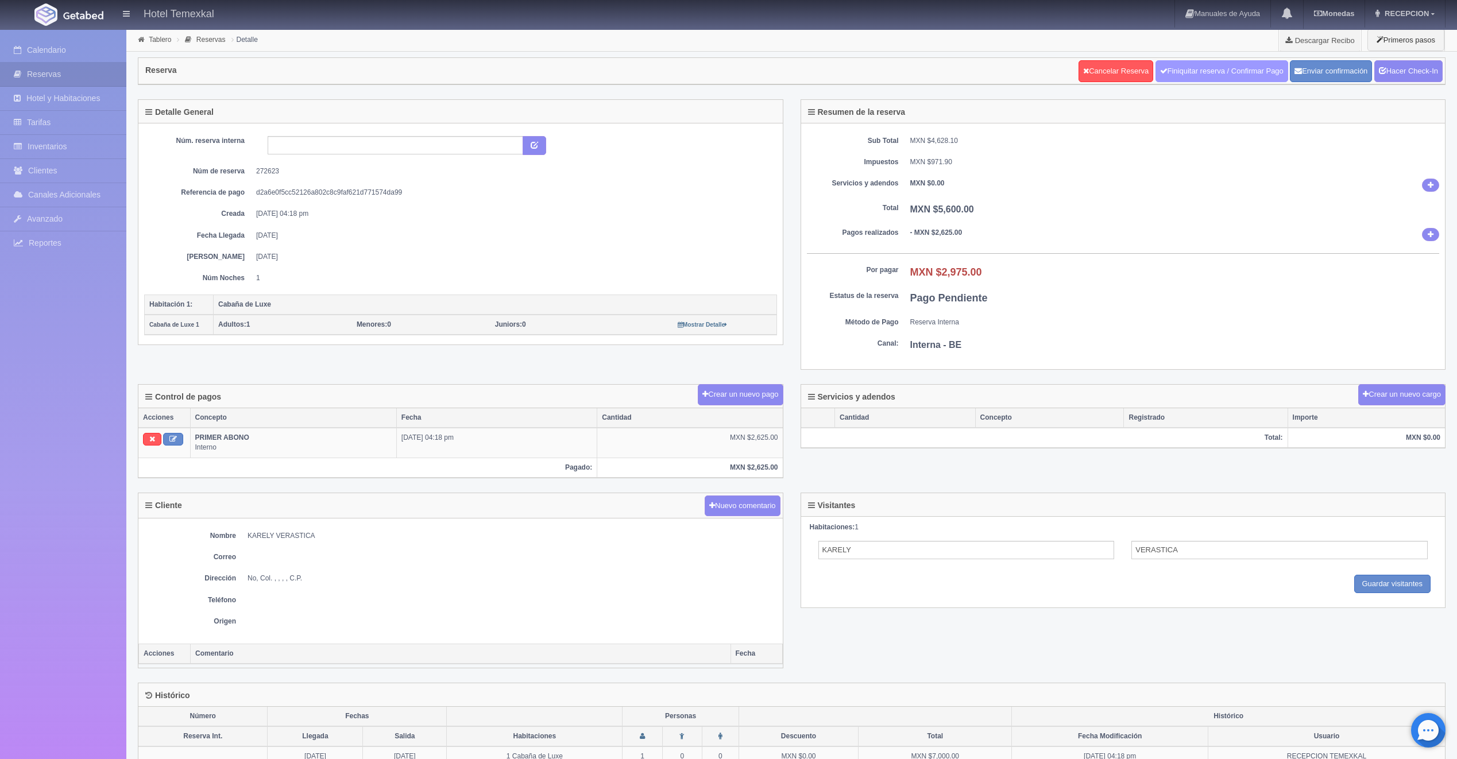
click at [1215, 73] on link "Finiquitar reserva / Confirmar Pago" at bounding box center [1222, 71] width 133 height 22
click at [1392, 71] on link "Hacer Check-In" at bounding box center [1409, 71] width 68 height 22
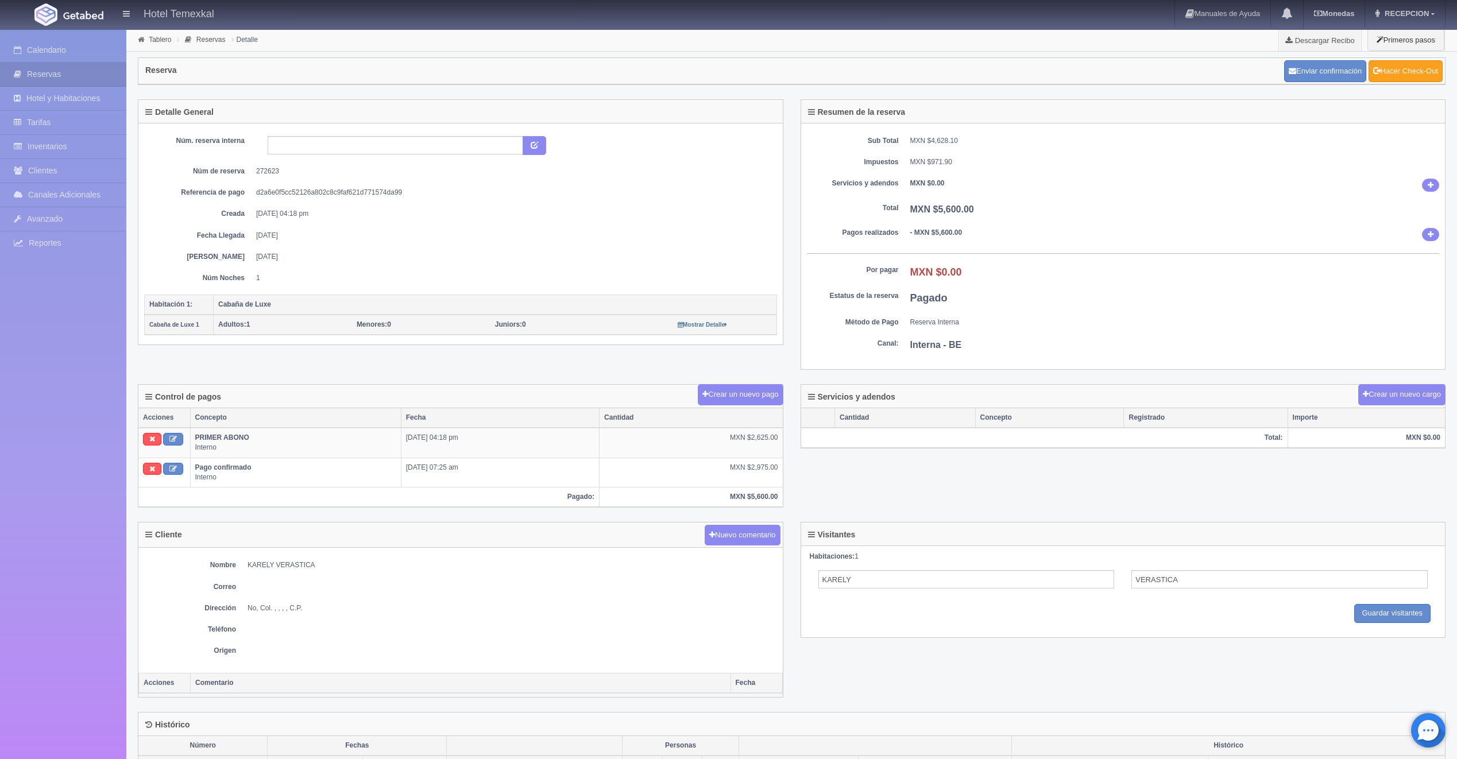
click at [1414, 67] on link "Hacer Check-Out" at bounding box center [1406, 71] width 74 height 22
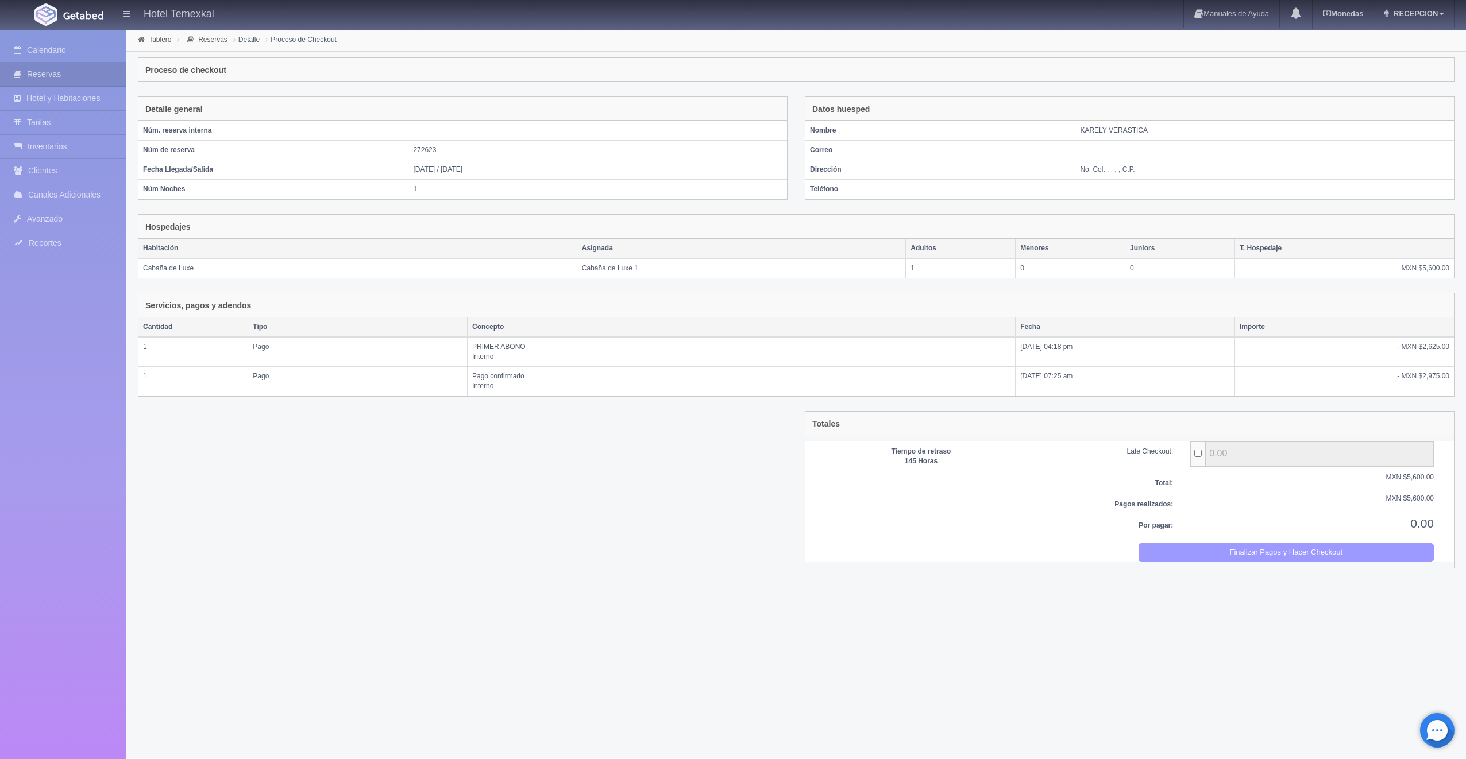
click at [1332, 558] on button "Finalizar Pagos y Hacer Checkout" at bounding box center [1286, 552] width 296 height 19
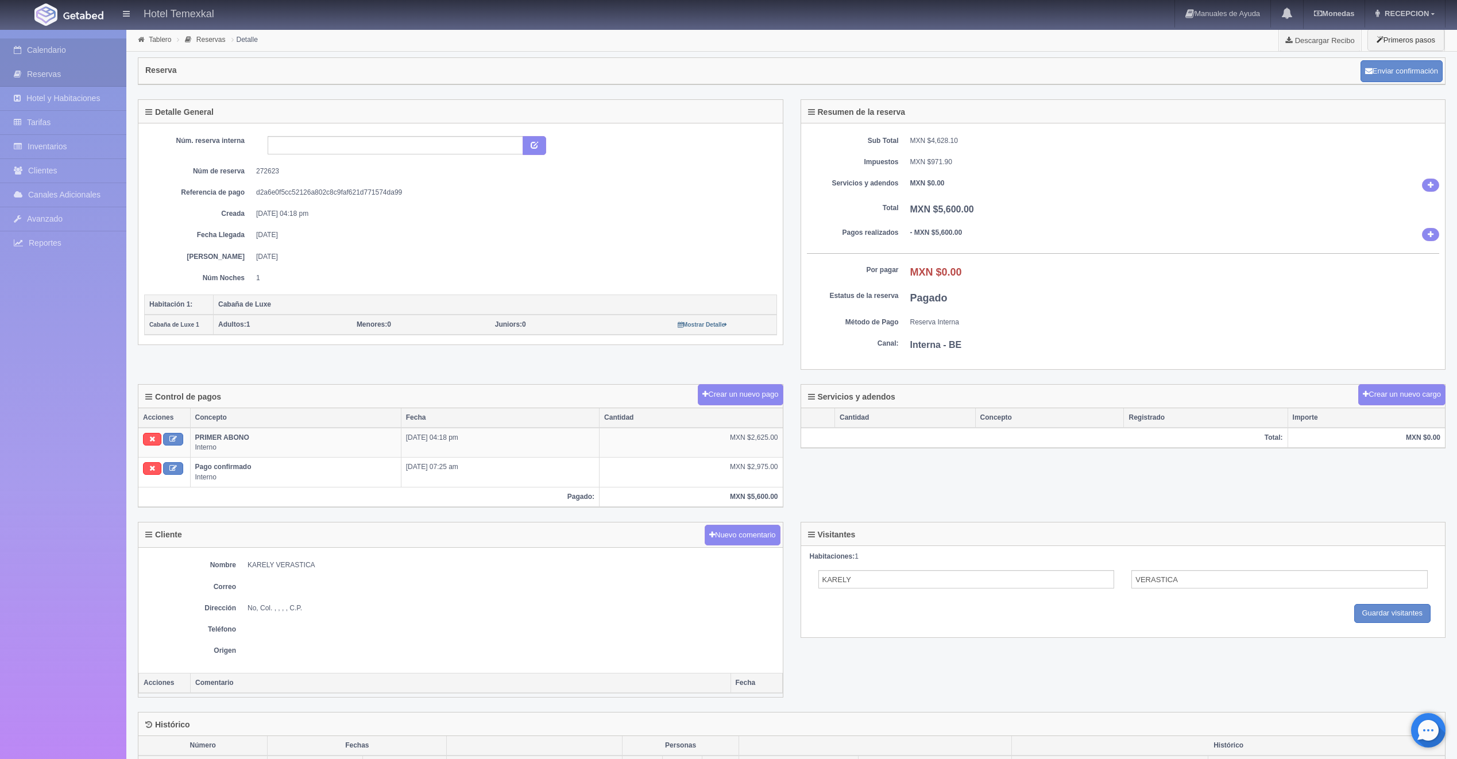
click at [57, 43] on link "Calendario" at bounding box center [63, 50] width 126 height 24
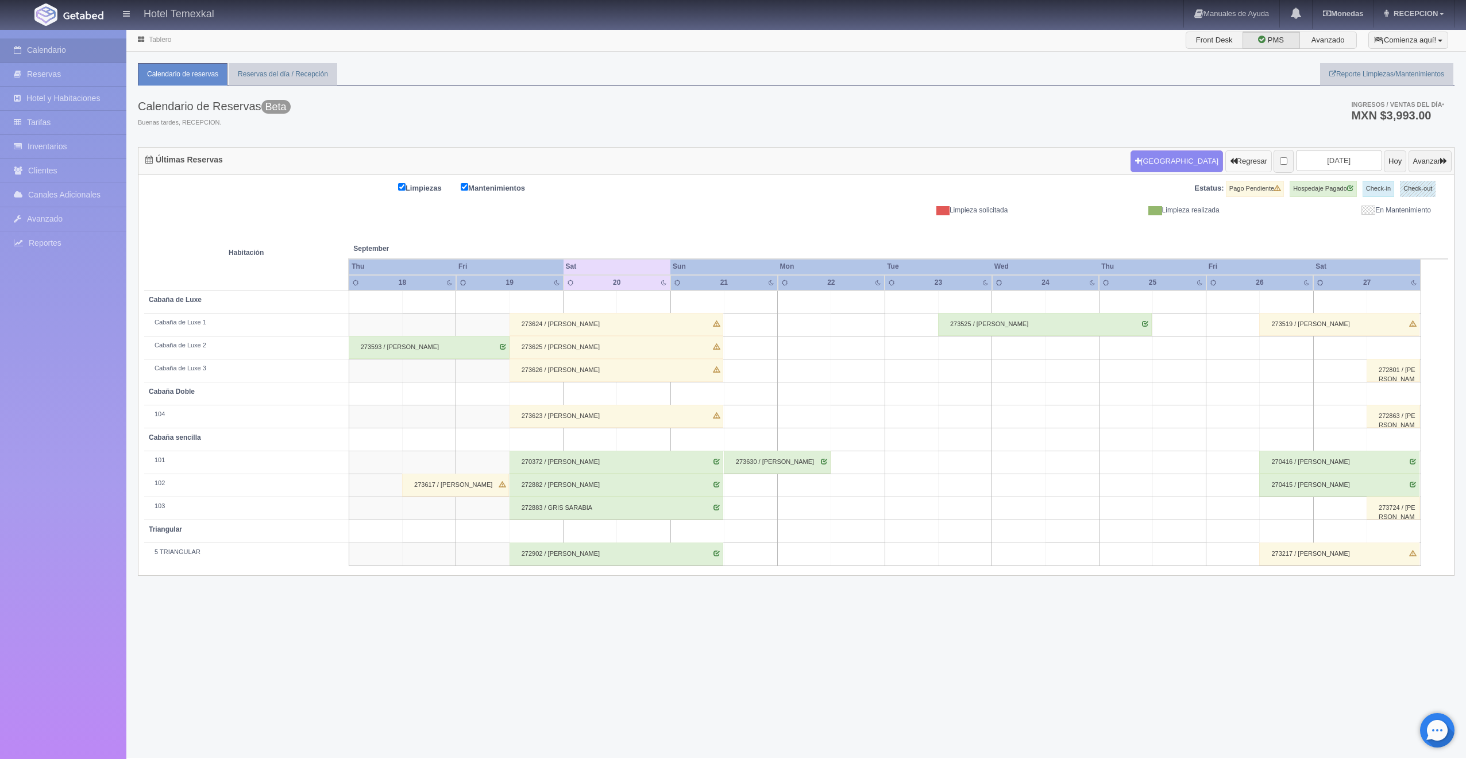
click at [1225, 168] on button "Regresar" at bounding box center [1248, 161] width 47 height 22
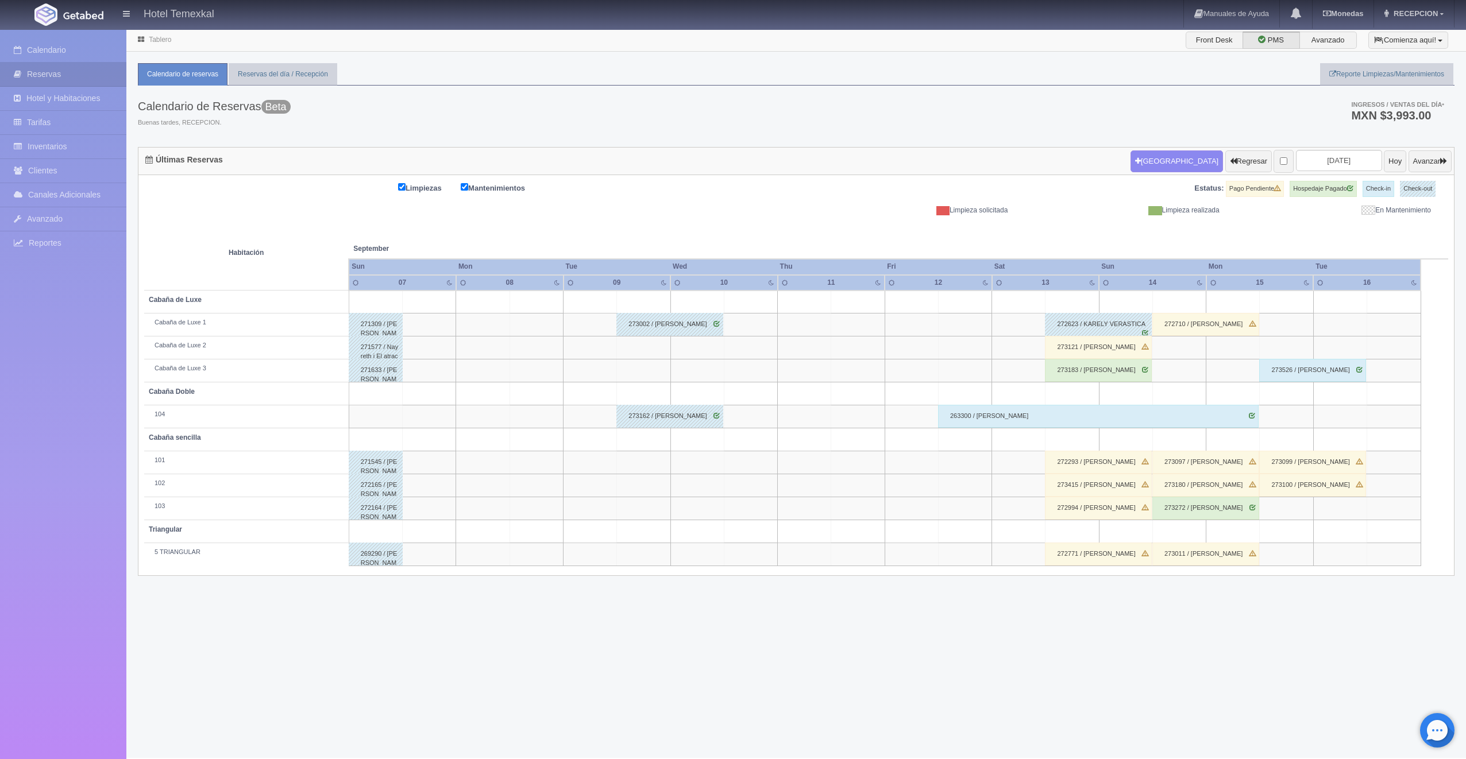
click at [1104, 343] on div "273121 / [PERSON_NAME]" at bounding box center [1098, 347] width 107 height 23
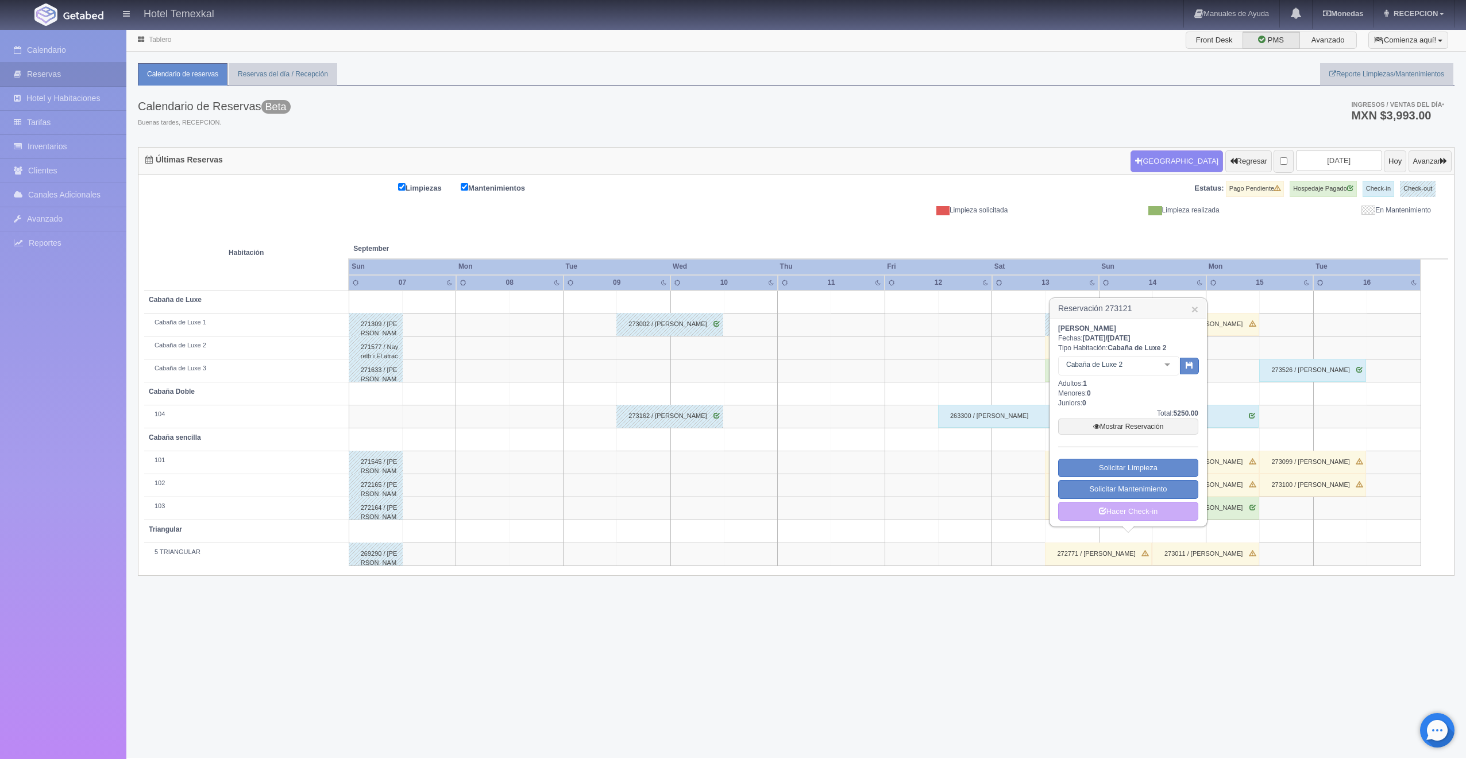
click at [1109, 417] on div "Total: 5250.00" at bounding box center [1128, 414] width 140 height 10
click at [1109, 424] on link "Mostrar Reservación" at bounding box center [1128, 427] width 140 height 16
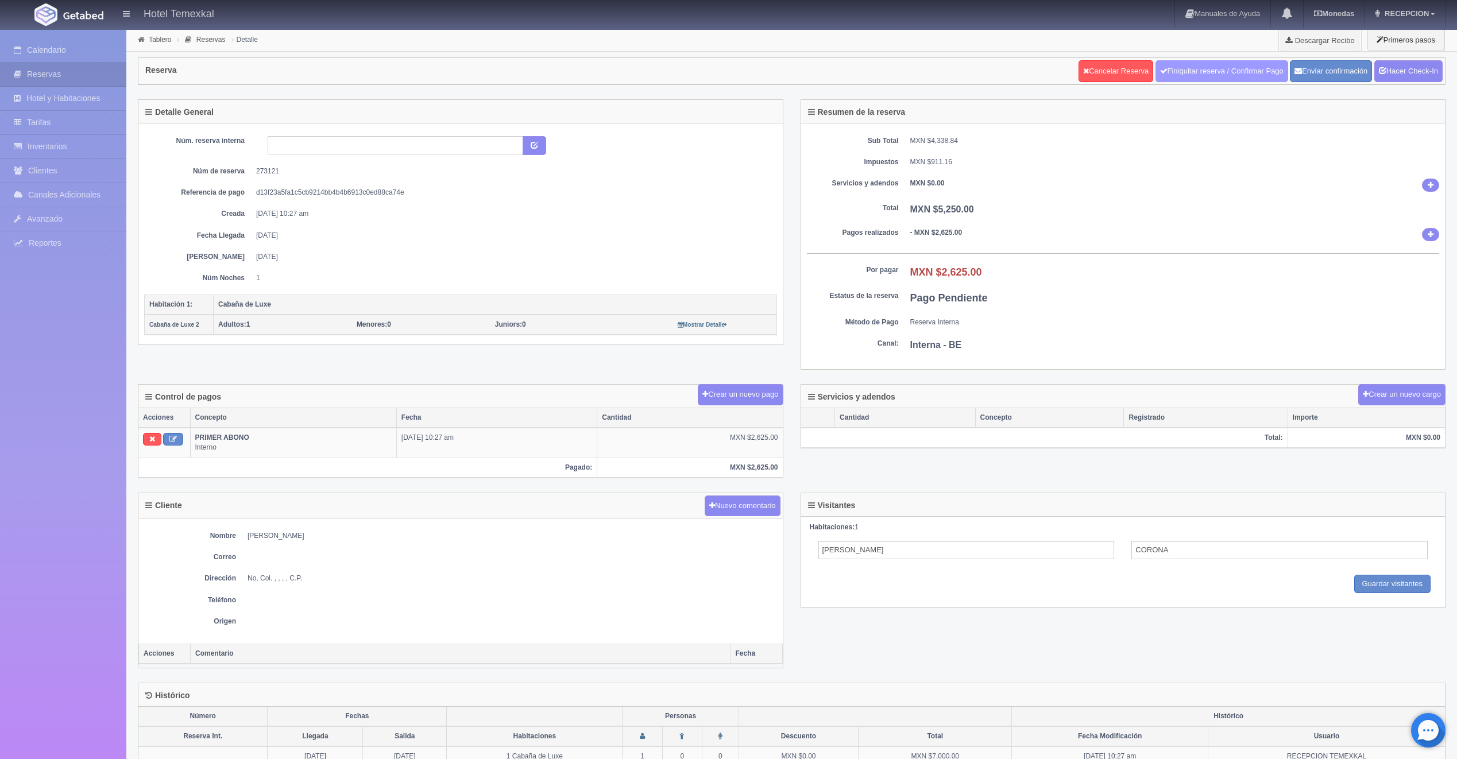
click at [1186, 70] on link "Finiquitar reserva / Confirmar Pago" at bounding box center [1222, 71] width 133 height 22
click at [1418, 68] on link "Hacer Check-In" at bounding box center [1409, 71] width 68 height 22
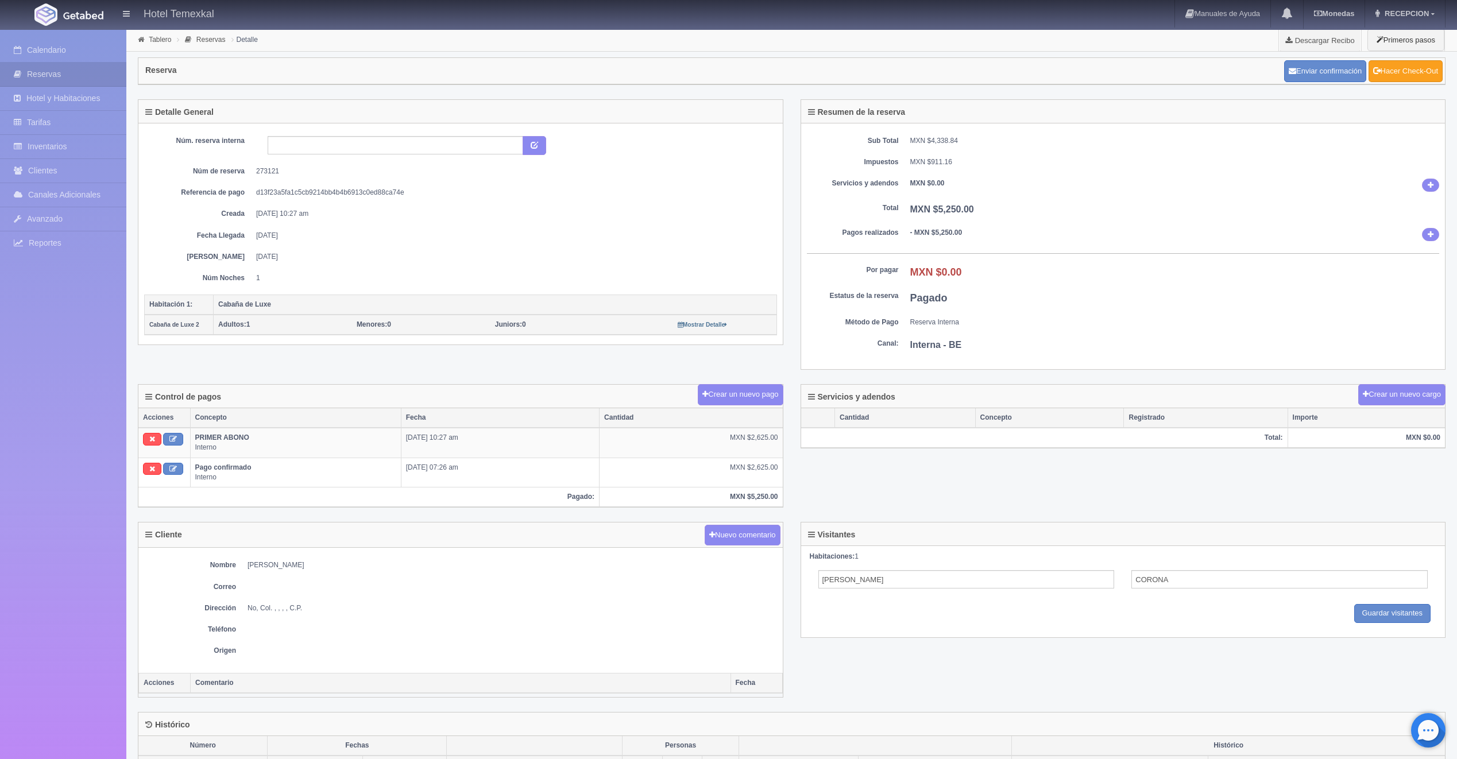
click at [1416, 78] on link "Hacer Check-Out" at bounding box center [1406, 71] width 74 height 22
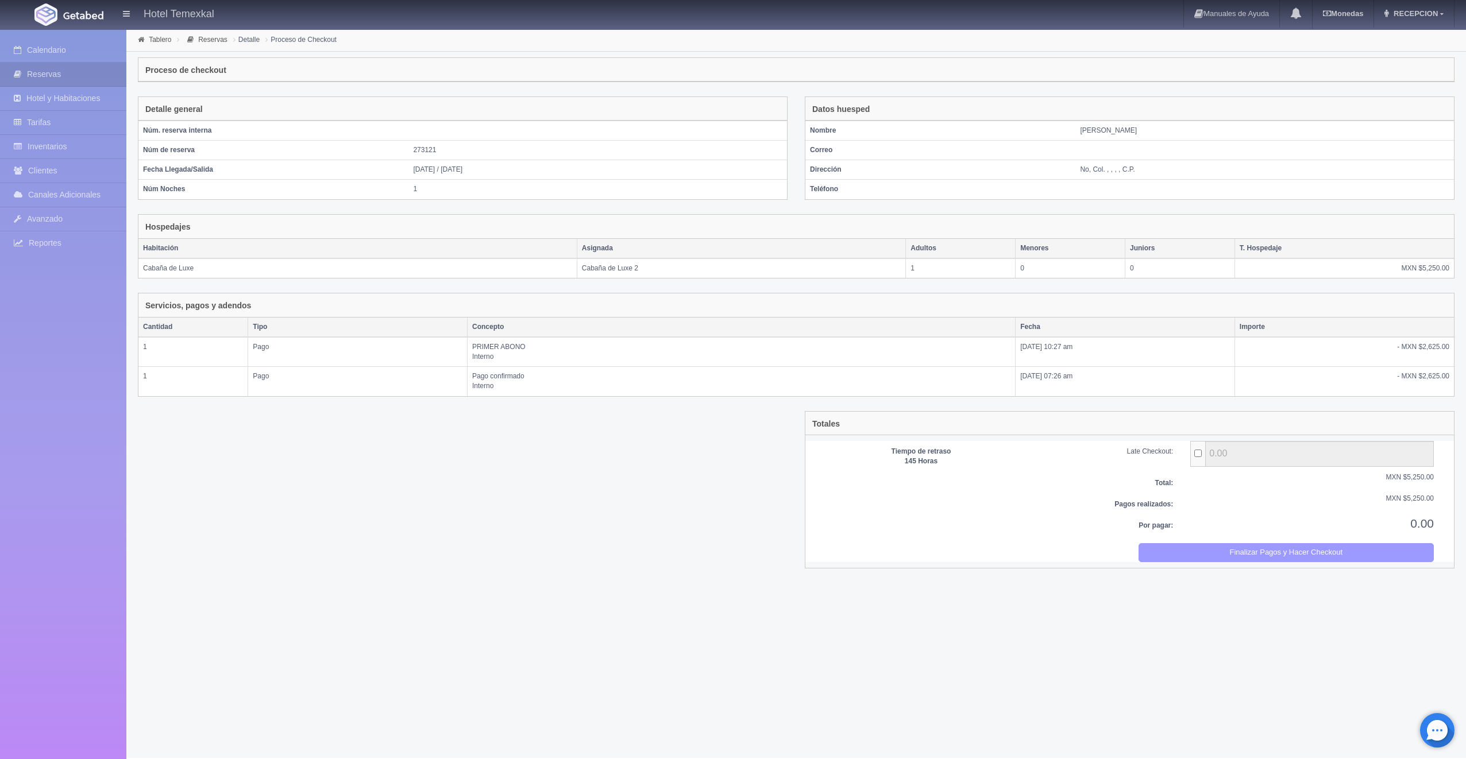
click at [1246, 543] on button "Finalizar Pagos y Hacer Checkout" at bounding box center [1286, 552] width 296 height 19
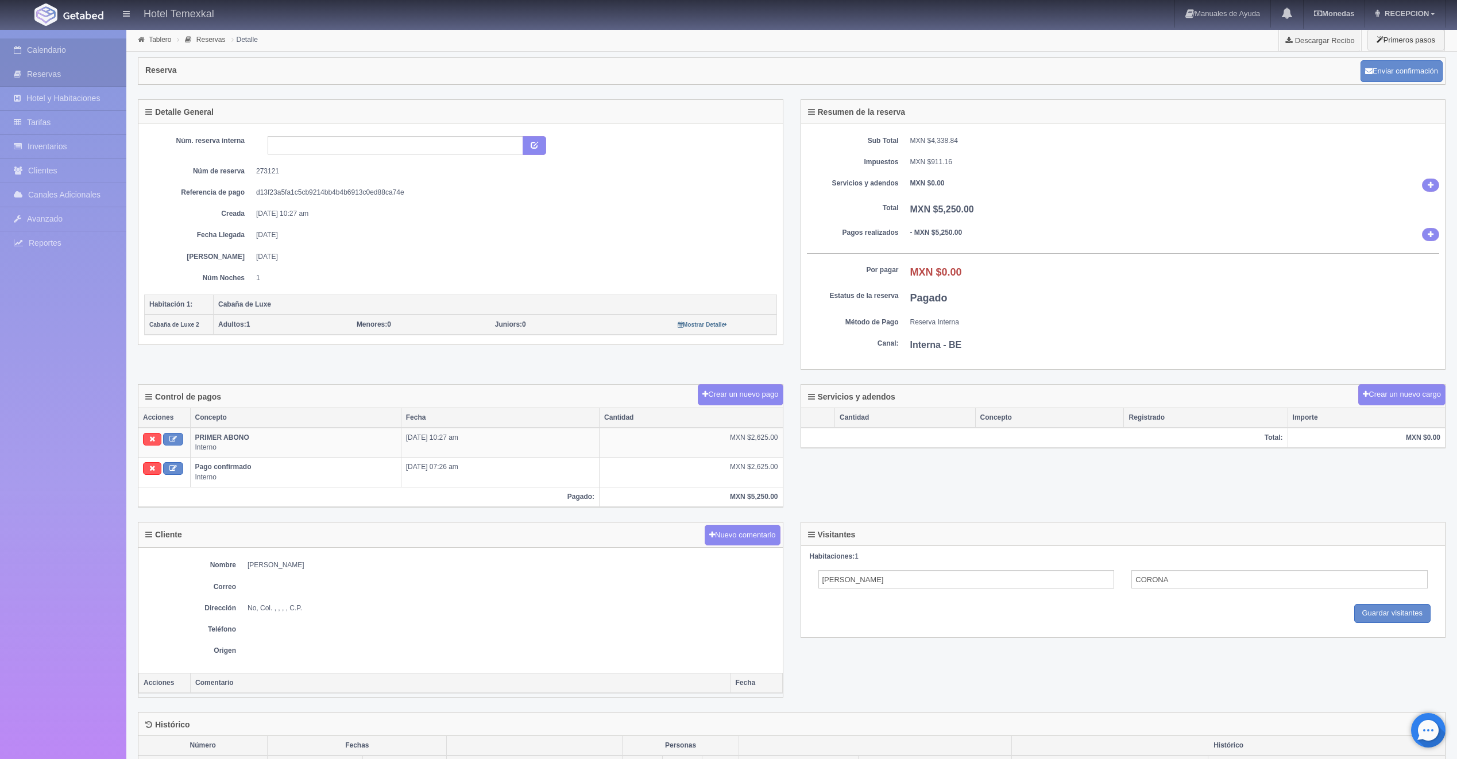
click at [101, 53] on link "Calendario" at bounding box center [63, 50] width 126 height 24
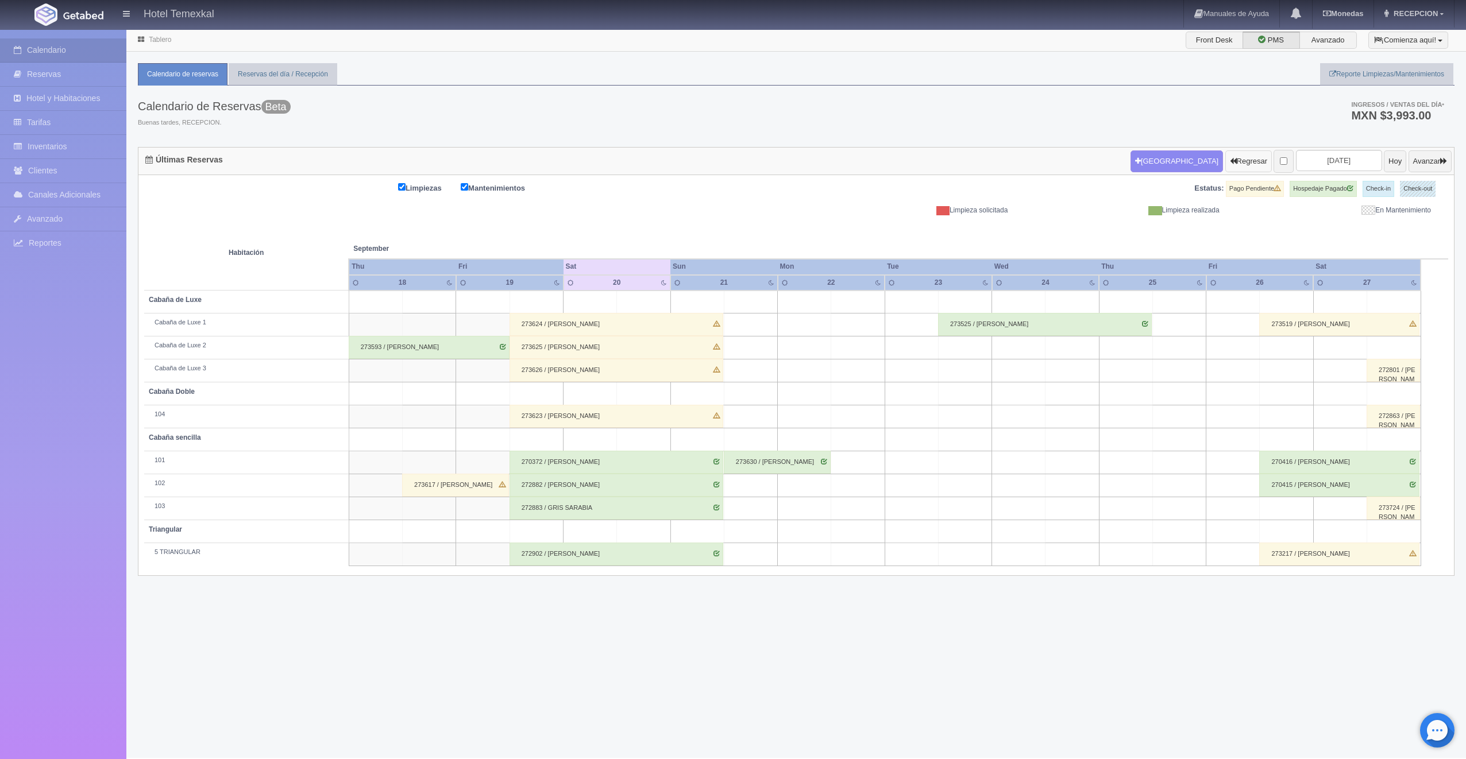
click at [1225, 155] on button "Regresar" at bounding box center [1248, 161] width 47 height 22
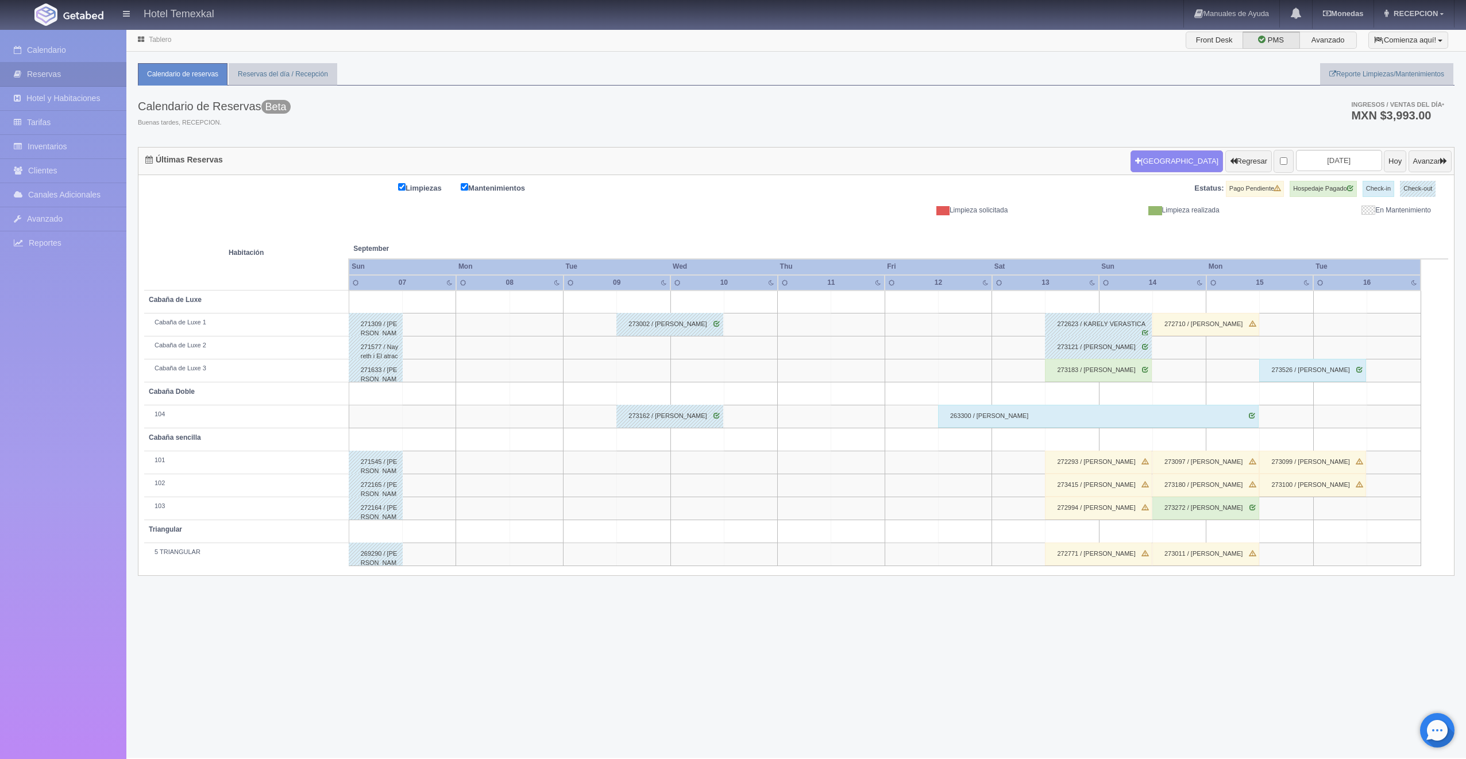
click at [1080, 373] on div "273183 / [PERSON_NAME]" at bounding box center [1098, 370] width 107 height 23
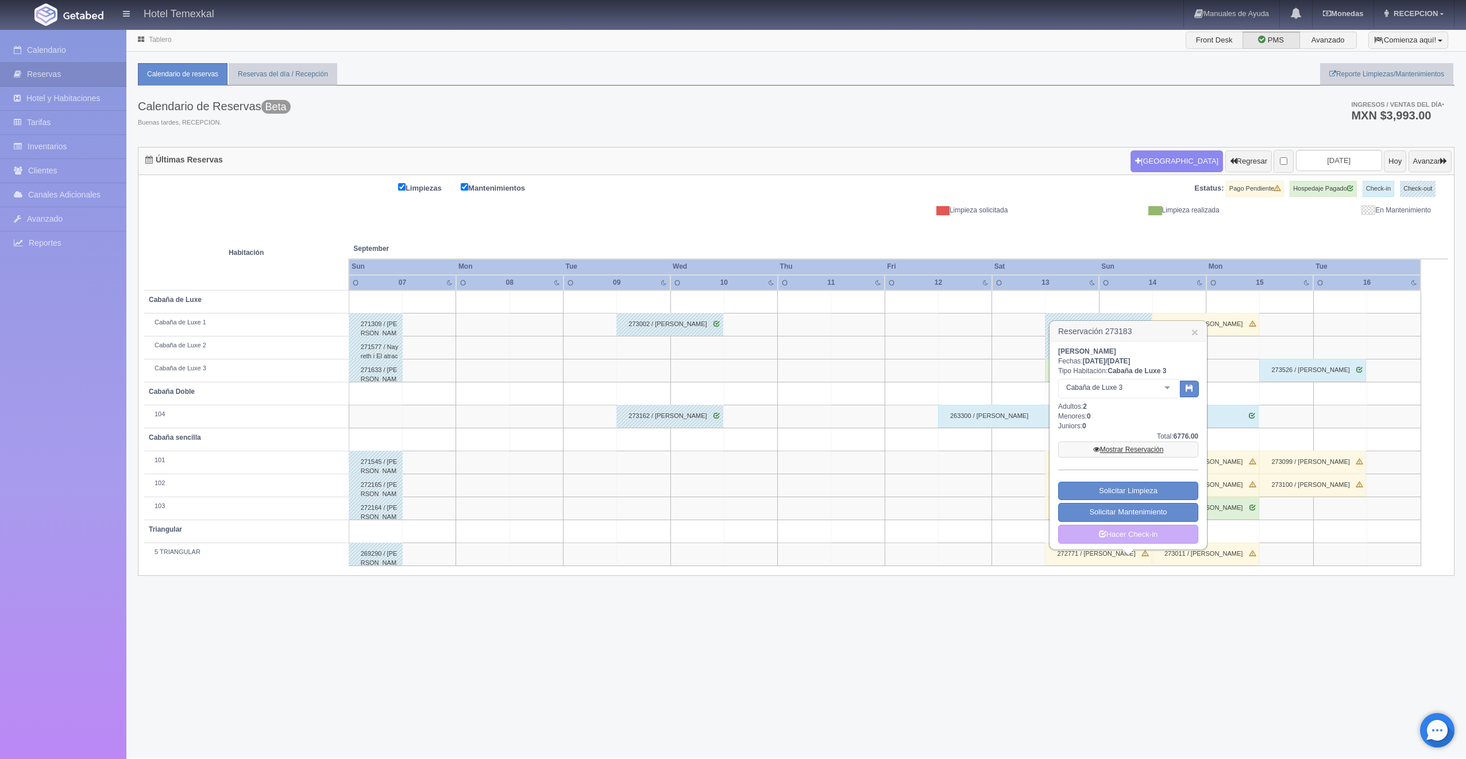
click at [1107, 449] on link "Mostrar Reservación" at bounding box center [1128, 450] width 140 height 16
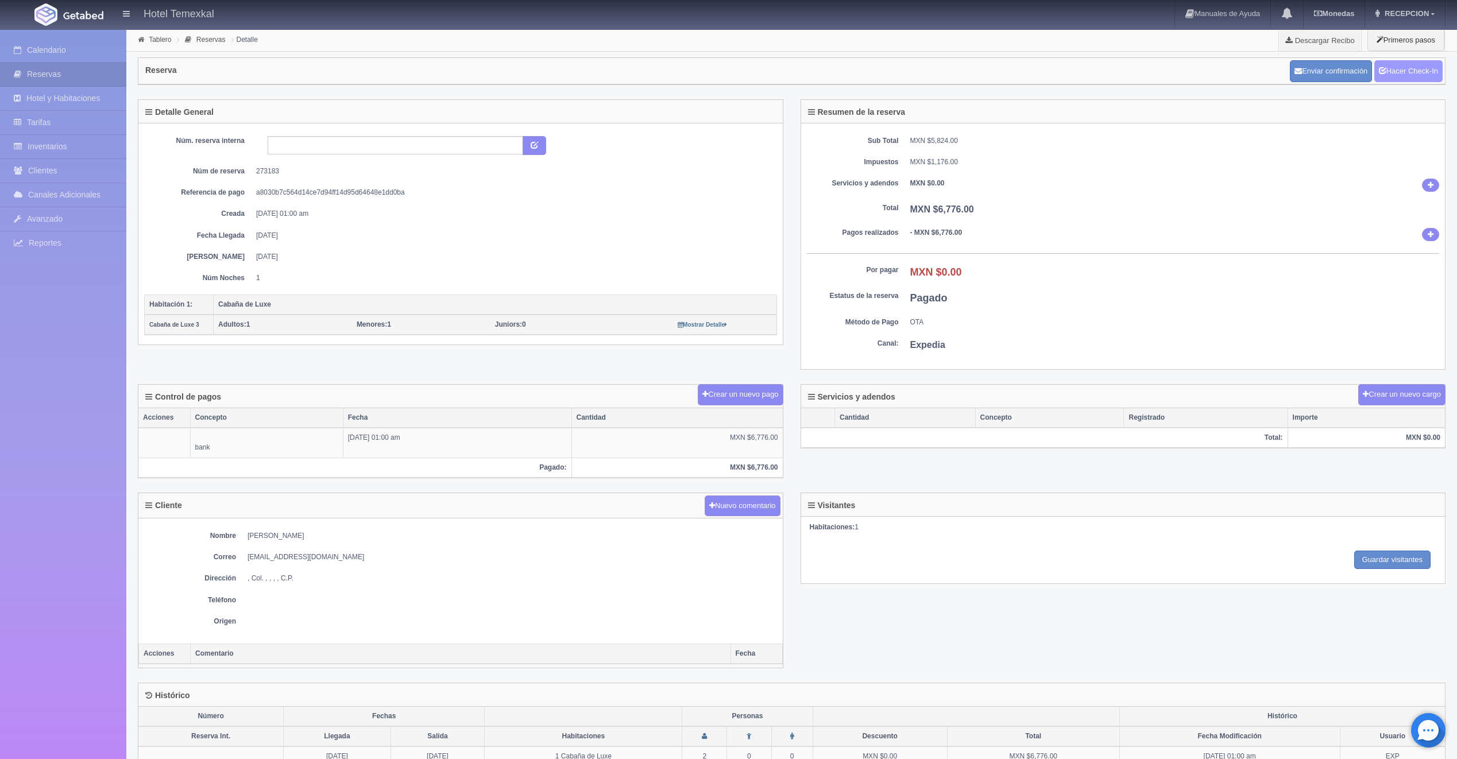
click at [1403, 80] on link "Hacer Check-In" at bounding box center [1409, 71] width 68 height 22
click at [1410, 77] on link "Hacer Check-Out" at bounding box center [1406, 71] width 74 height 22
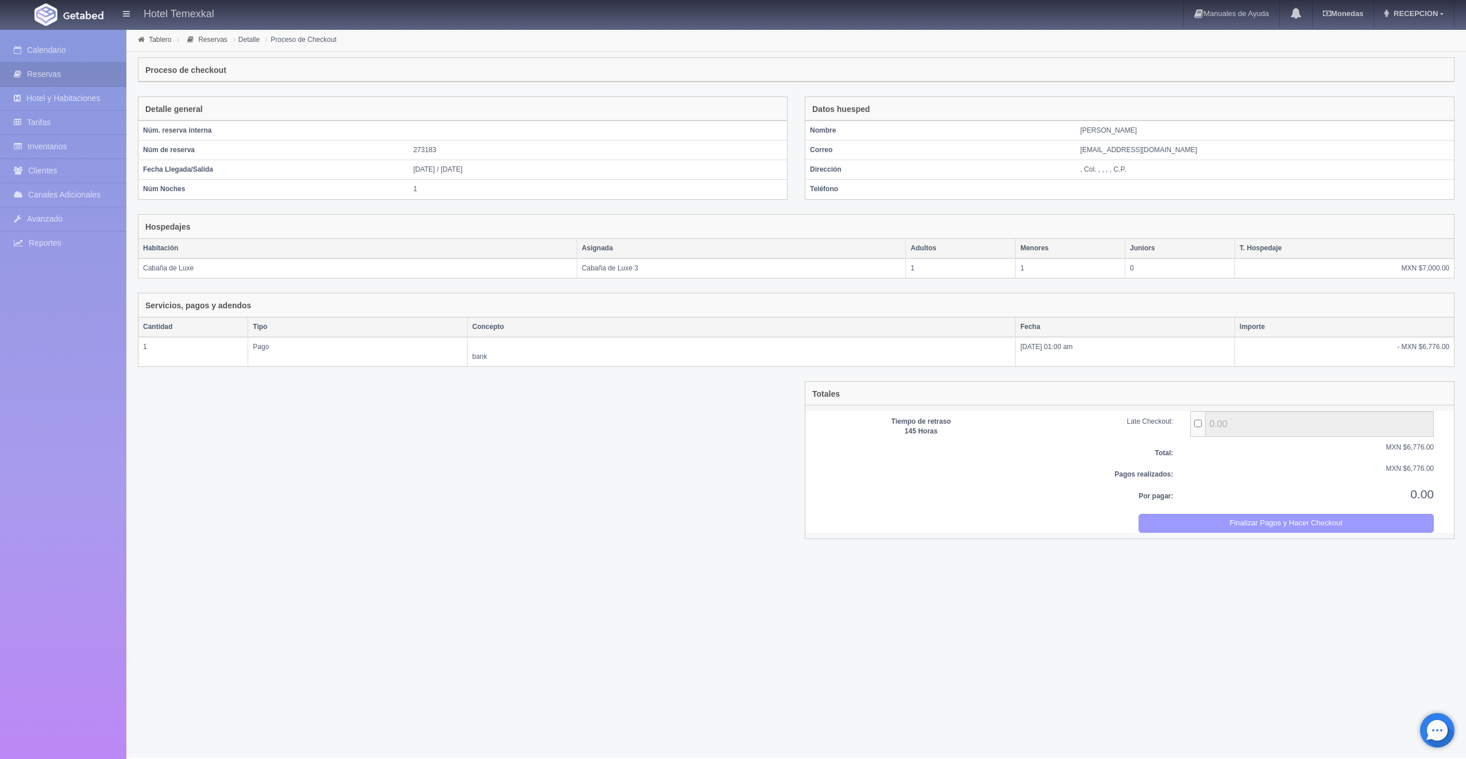
click at [1370, 516] on button "Finalizar Pagos y Hacer Checkout" at bounding box center [1286, 523] width 296 height 19
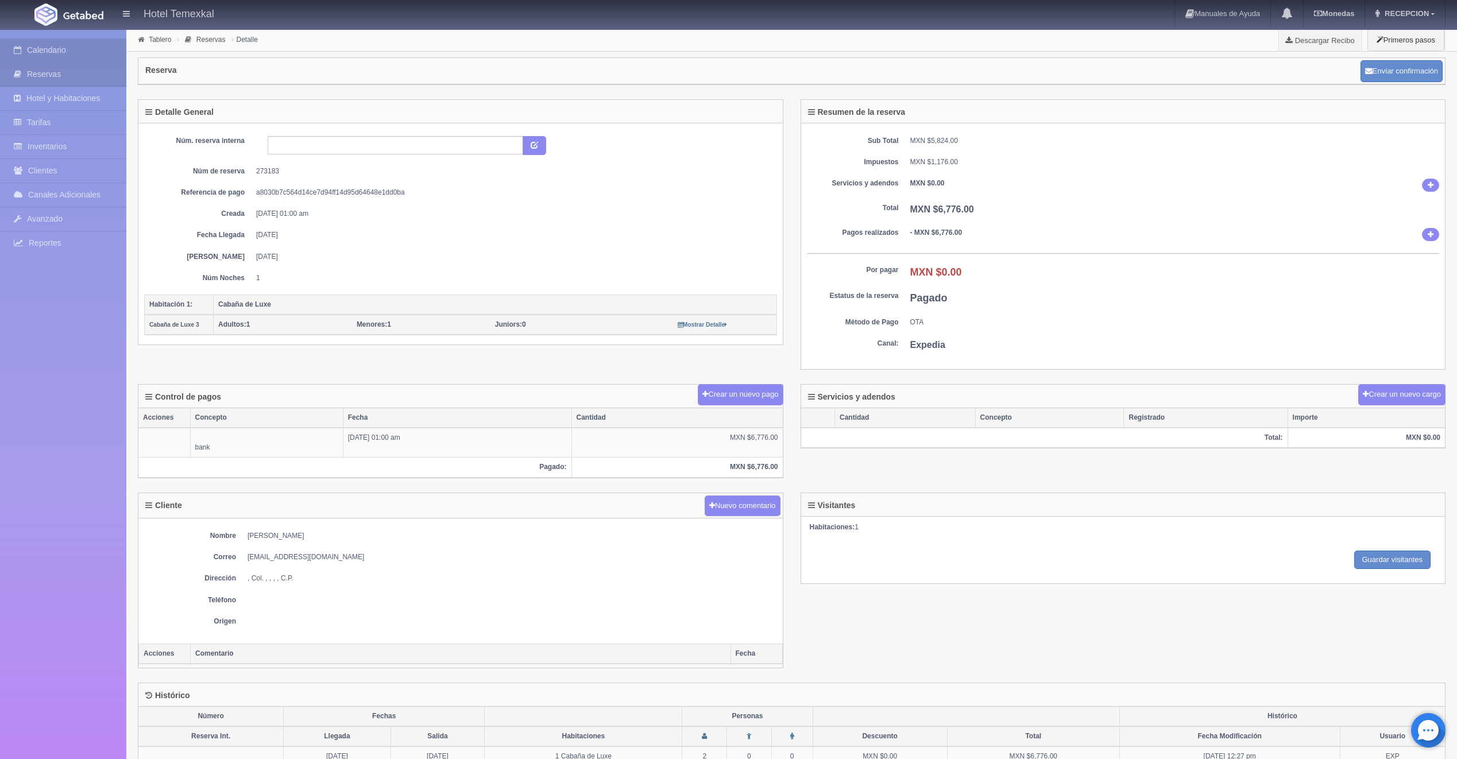
click at [96, 49] on link "Calendario" at bounding box center [63, 50] width 126 height 24
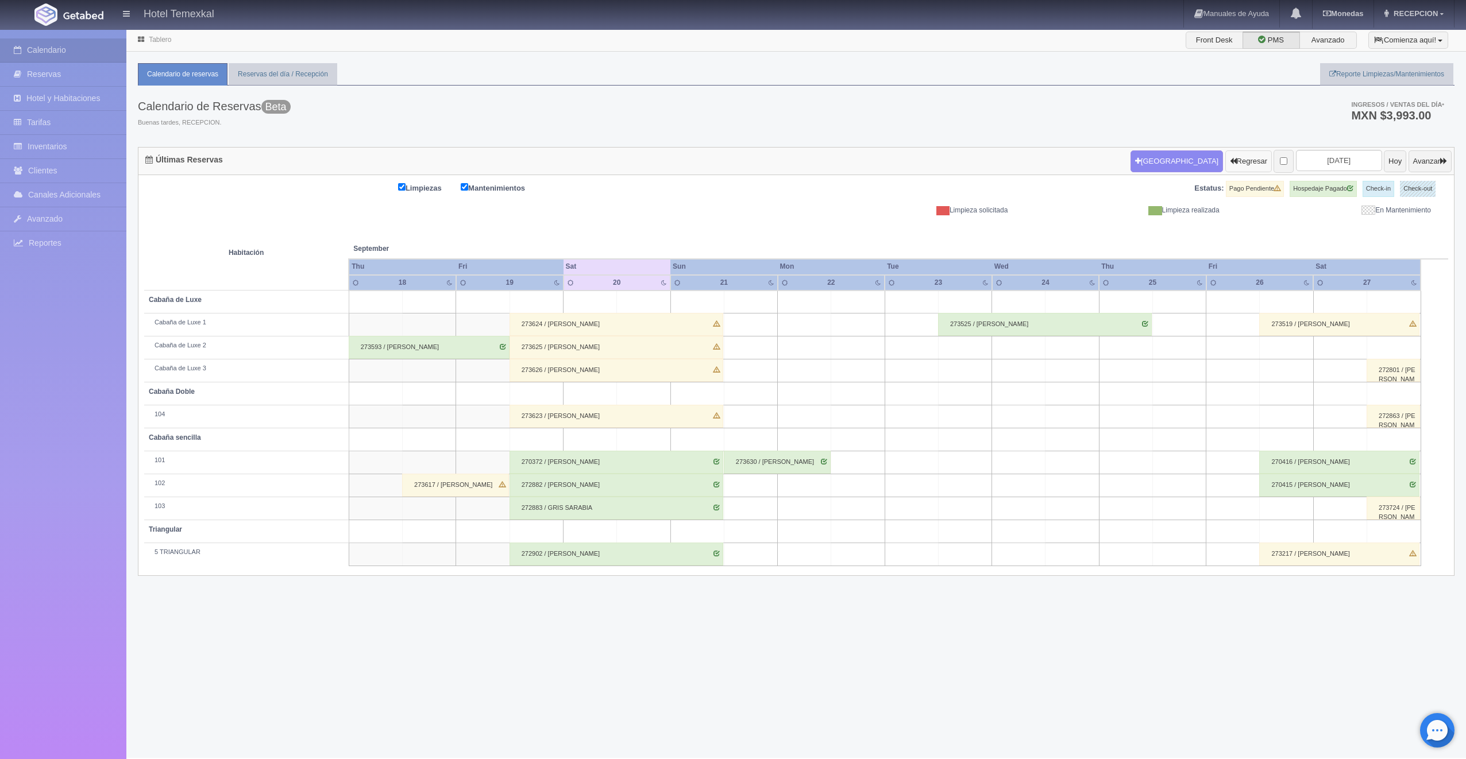
click at [1230, 159] on icon "button" at bounding box center [1233, 160] width 7 height 7
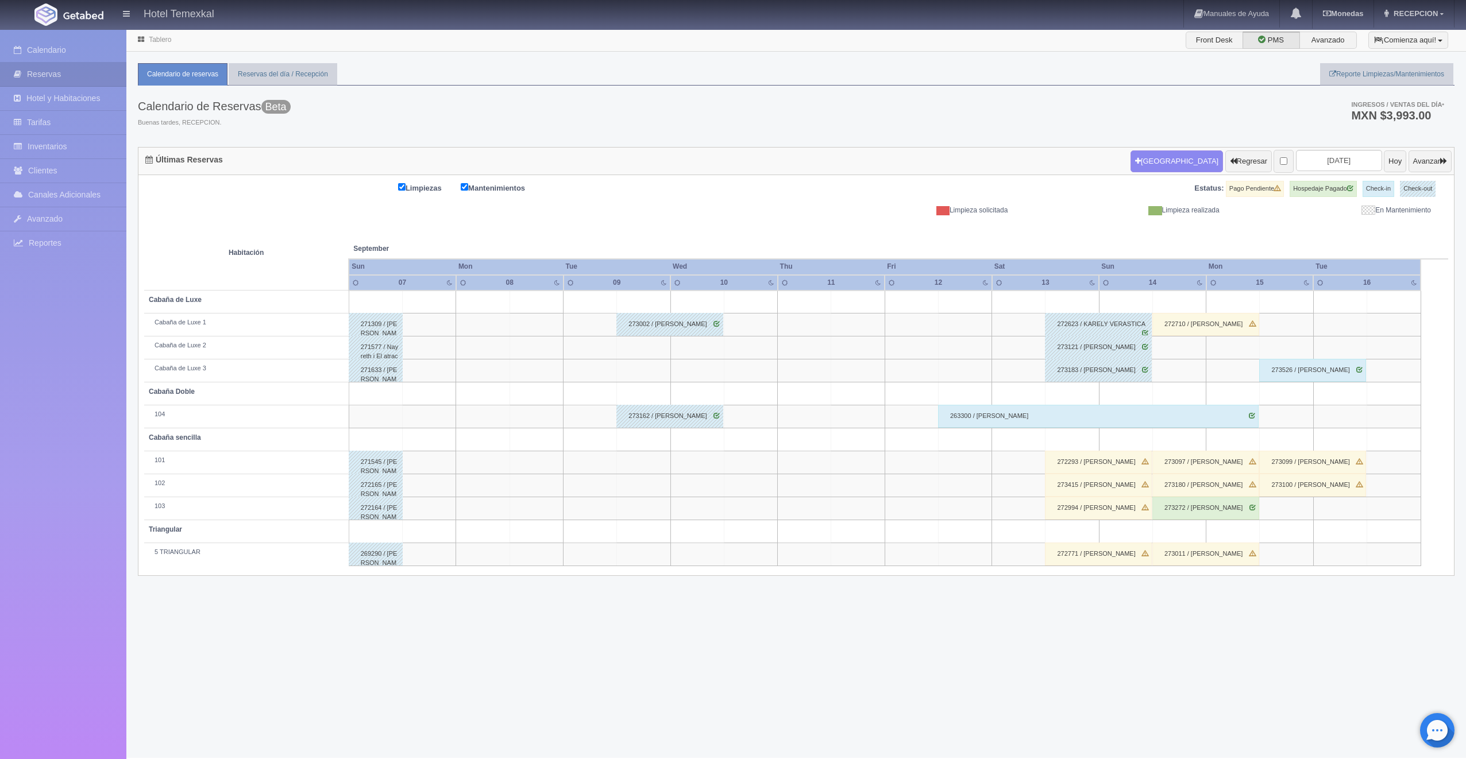
click at [1012, 423] on div "263300 / [PERSON_NAME]" at bounding box center [1098, 416] width 321 height 23
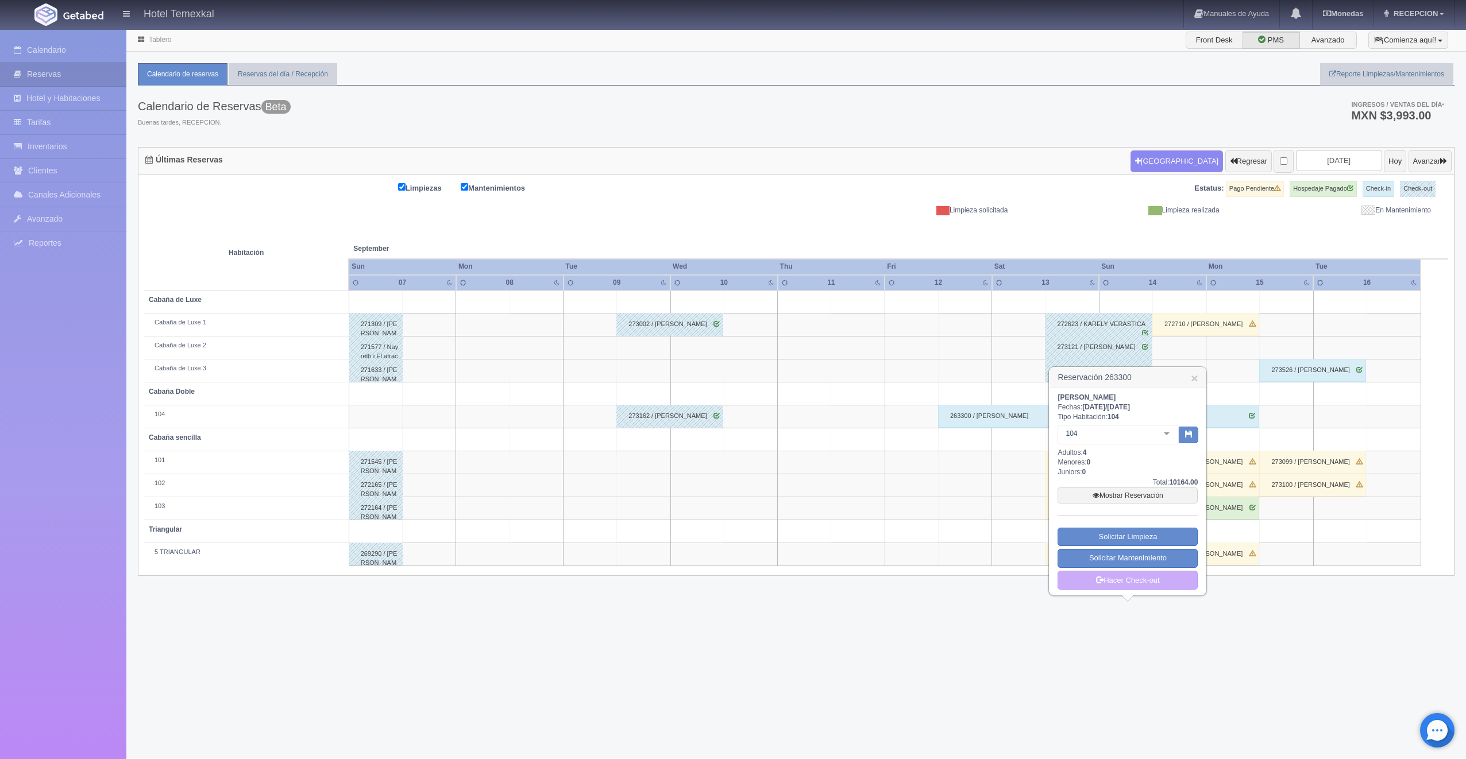
click at [1006, 414] on div "263300 / [PERSON_NAME]" at bounding box center [1098, 416] width 321 height 23
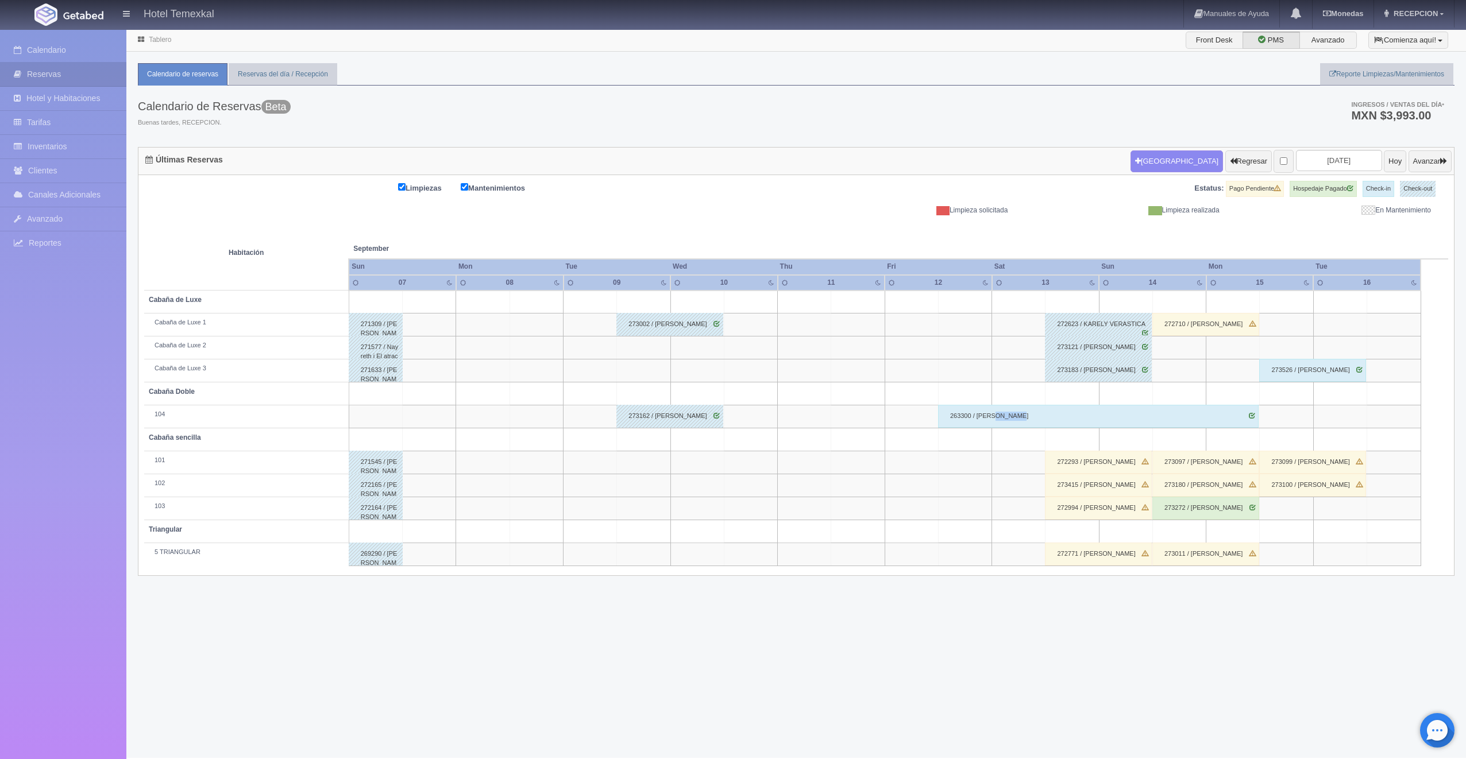
click at [1006, 414] on div "263300 / JUAN CARLOS GARCIA" at bounding box center [1098, 416] width 321 height 23
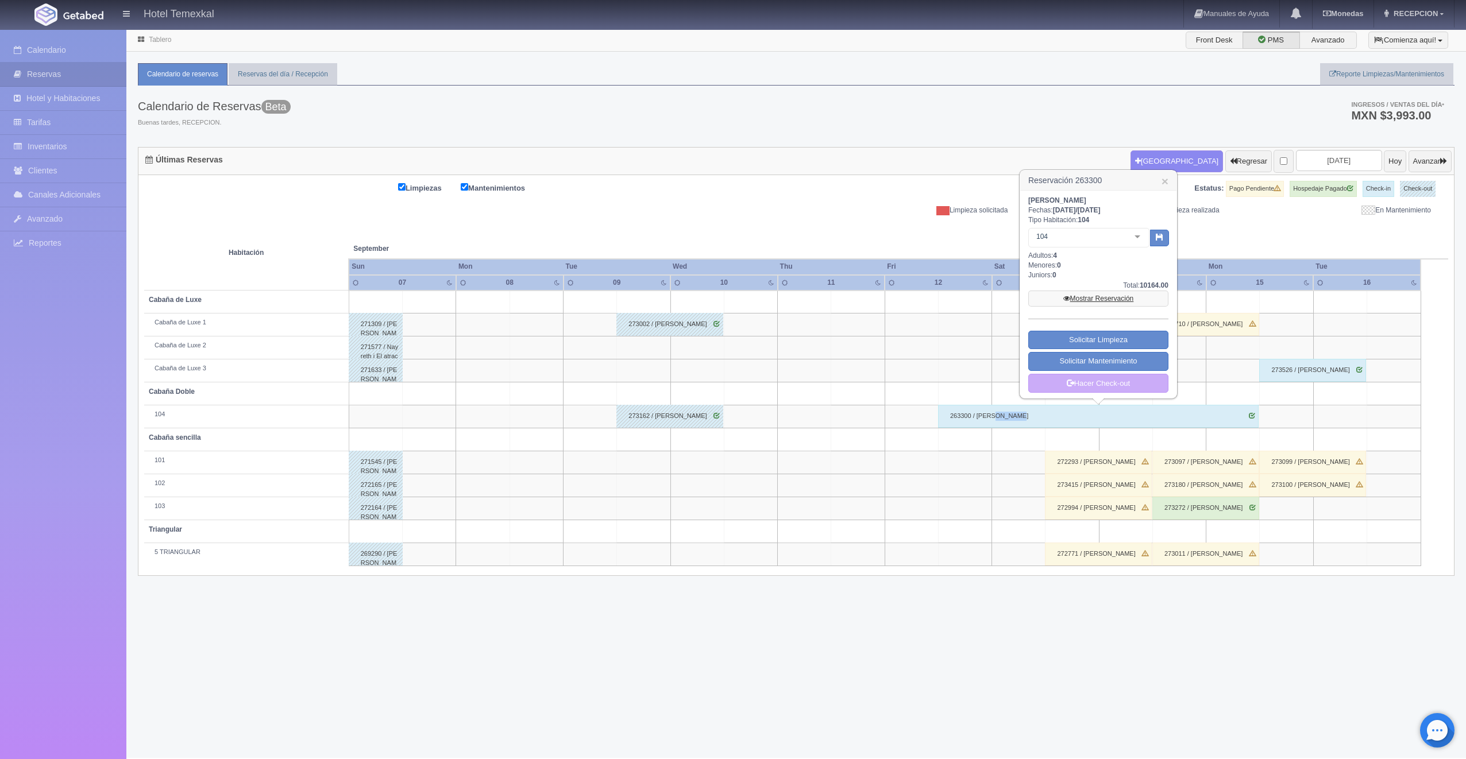
drag, startPoint x: 1006, startPoint y: 414, endPoint x: 1091, endPoint y: 296, distance: 145.2
click at [1091, 296] on link "Mostrar Reservación" at bounding box center [1098, 299] width 140 height 16
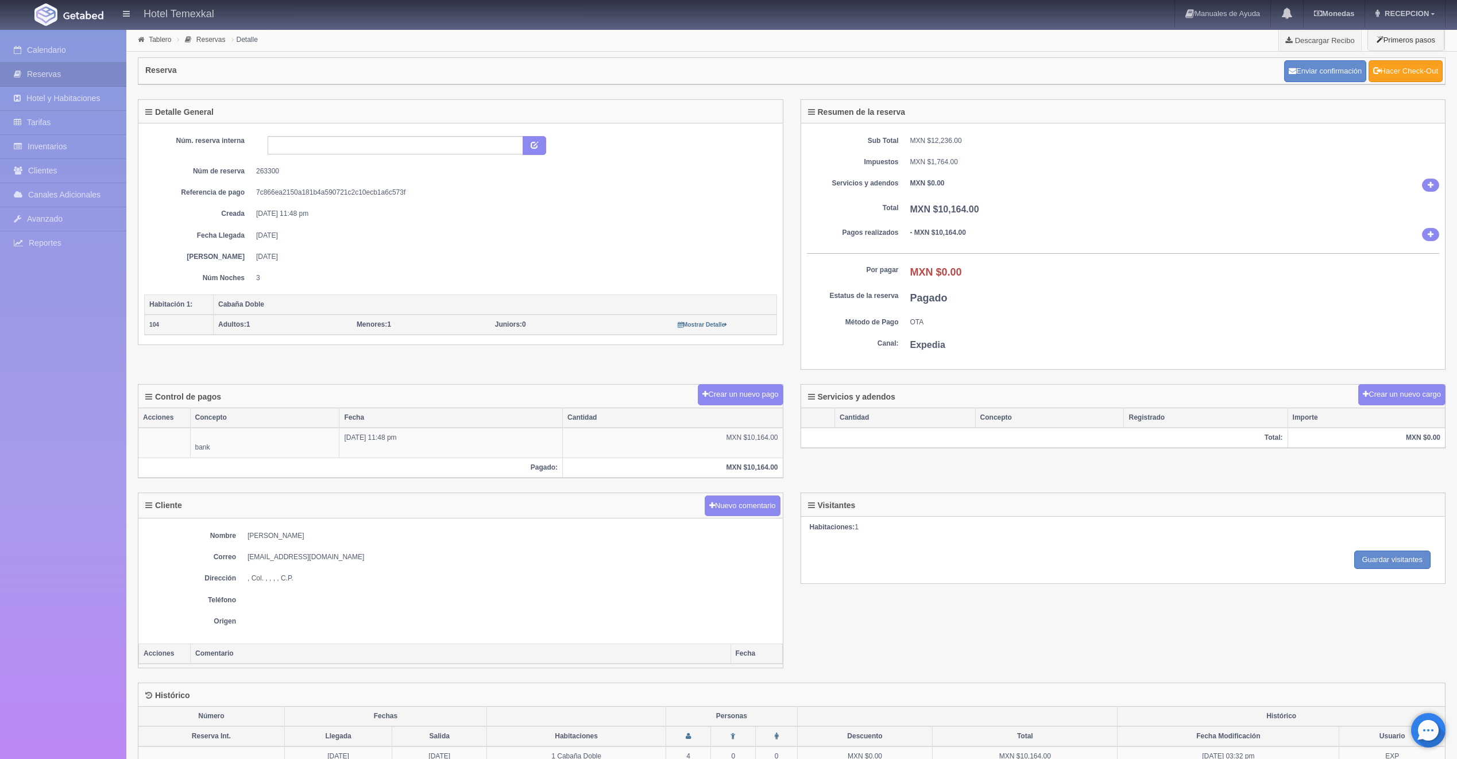
click at [1369, 67] on link "Hacer Check-Out" at bounding box center [1406, 71] width 74 height 22
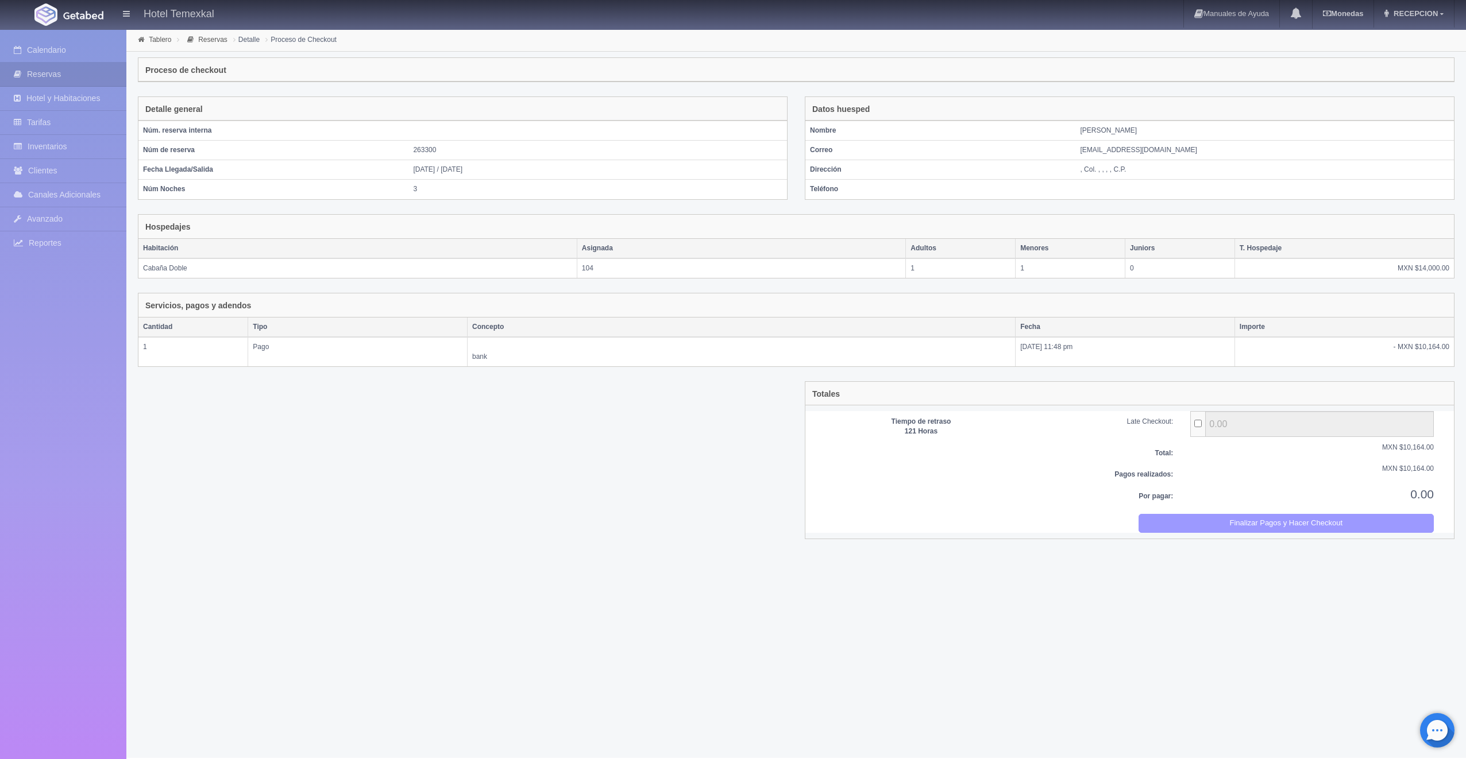
click at [1150, 516] on button "Finalizar Pagos y Hacer Checkout" at bounding box center [1286, 523] width 296 height 19
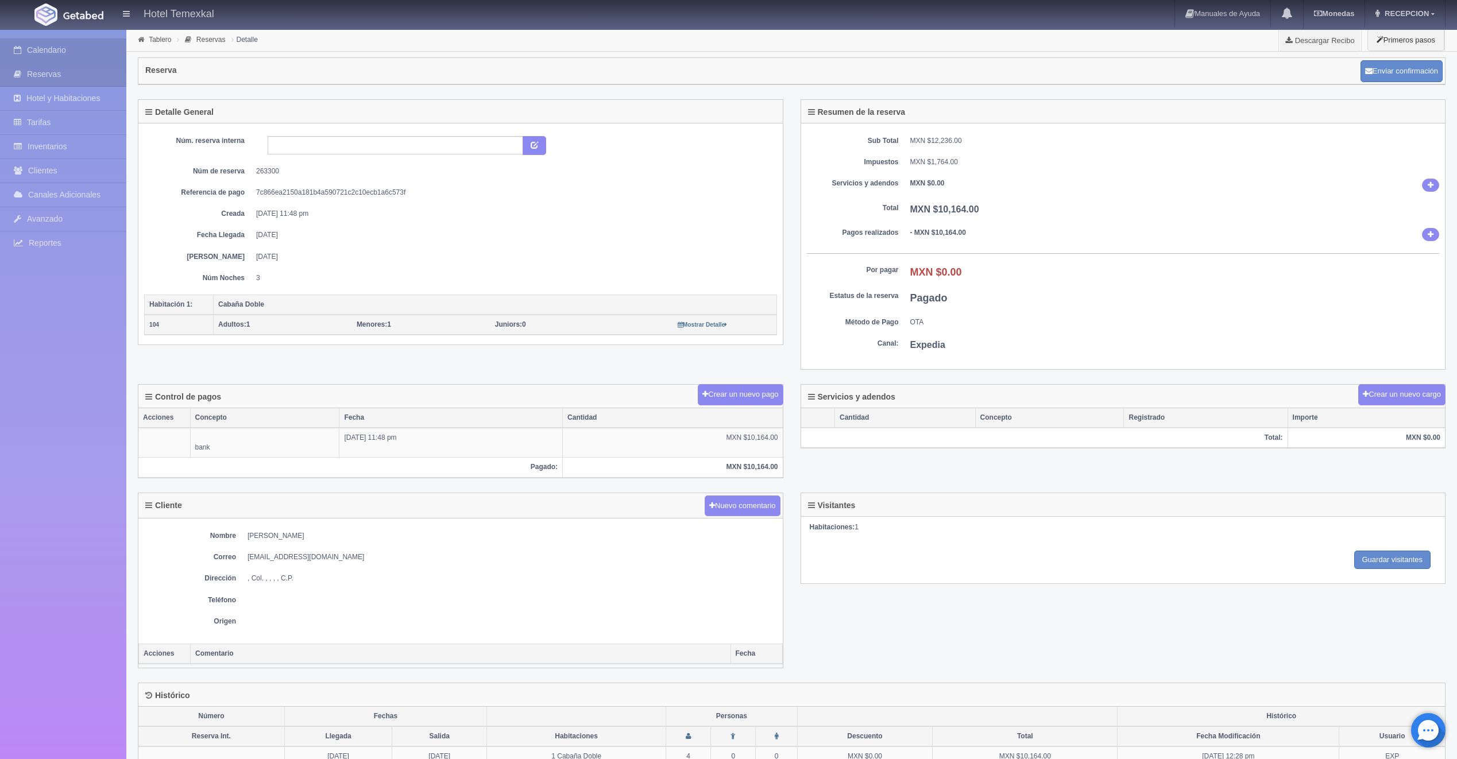
click at [49, 55] on link "Calendario" at bounding box center [63, 50] width 126 height 24
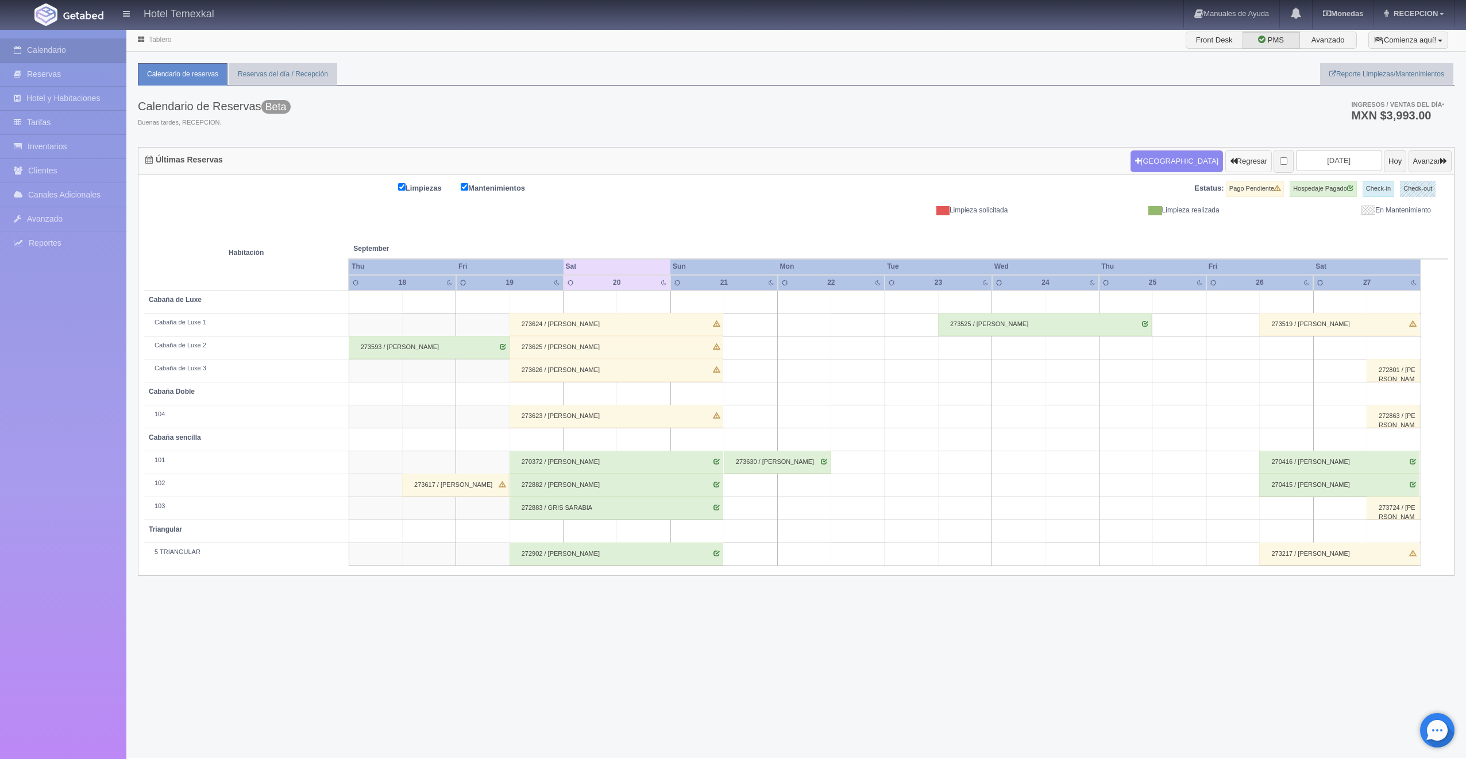
click at [1234, 169] on button "Regresar" at bounding box center [1248, 161] width 47 height 22
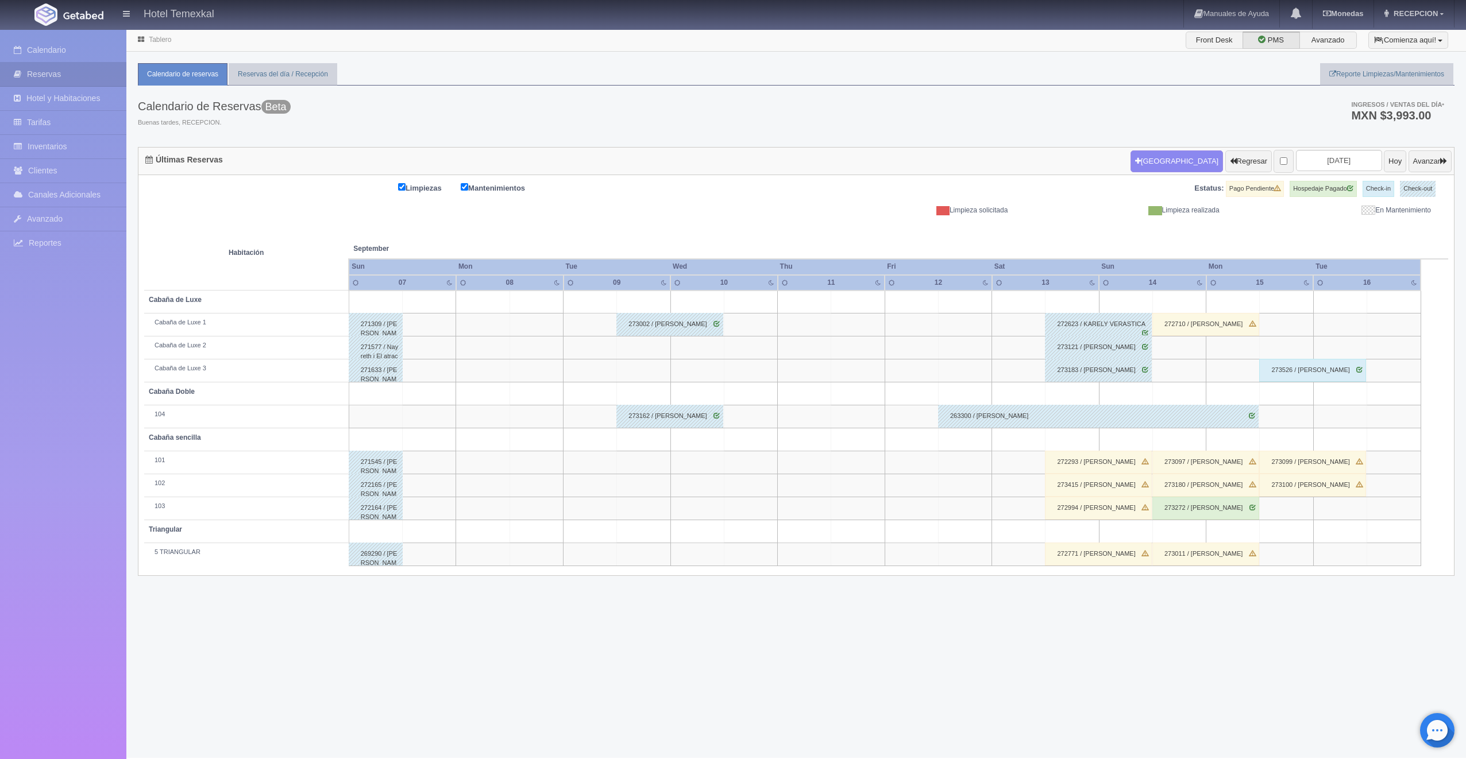
click at [1110, 458] on div "272293 / CRISTOBAL CAMPOS" at bounding box center [1098, 462] width 107 height 23
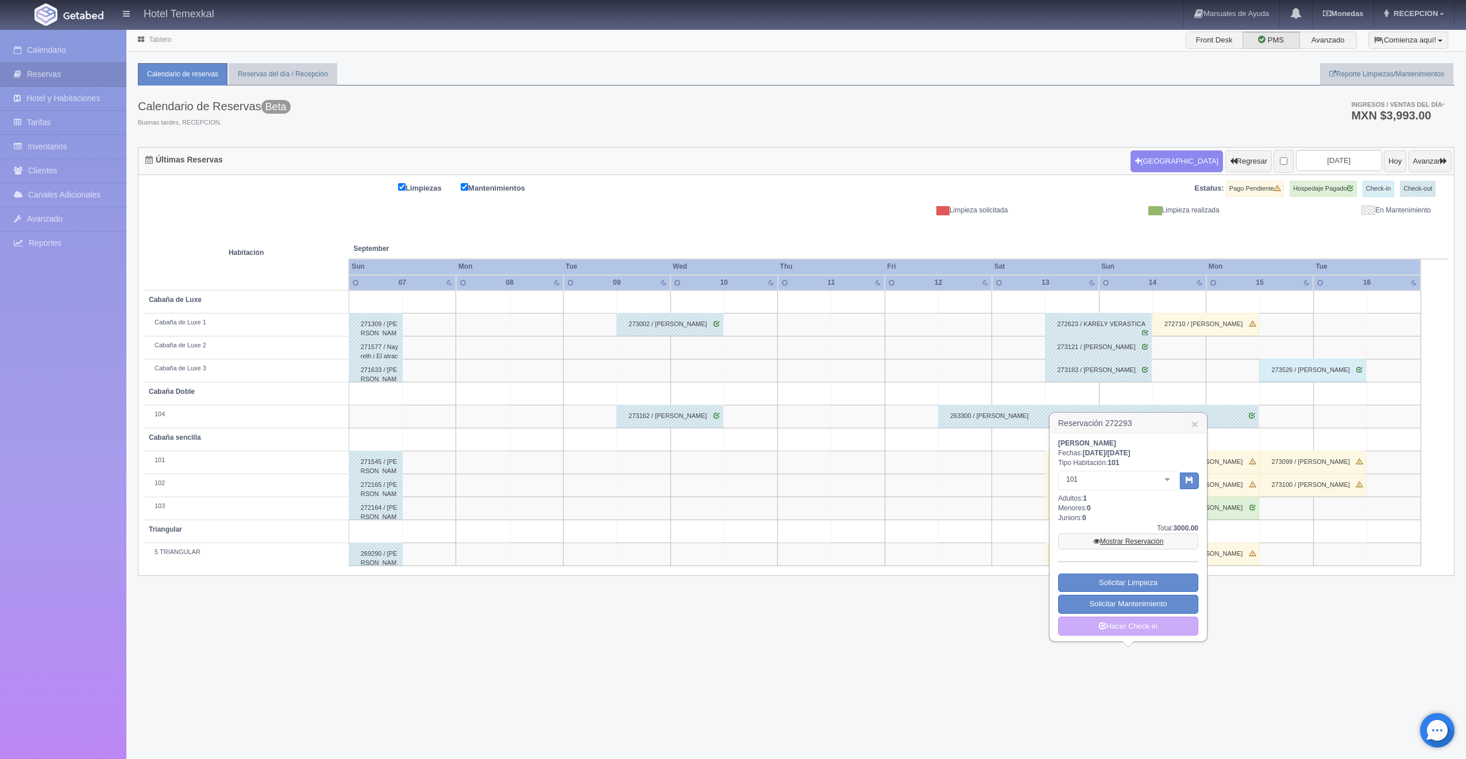
click at [1091, 545] on link "Mostrar Reservación" at bounding box center [1128, 542] width 140 height 16
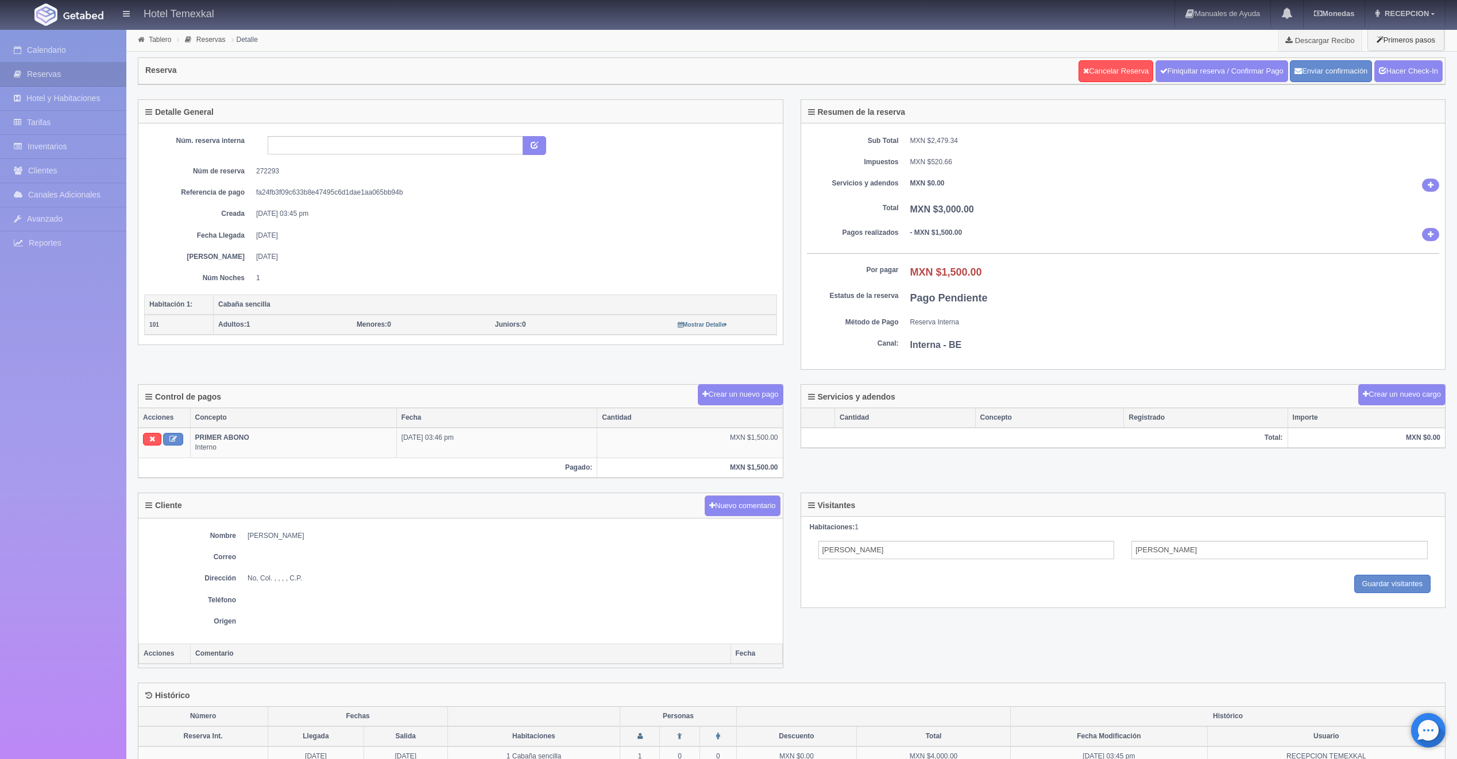
click at [1260, 84] on div "Cancelar Reserva Finiquitar reserva / Confirmar Pago Enviar confirmación Hacer …" at bounding box center [1261, 71] width 370 height 28
click at [1253, 80] on link "Finiquitar reserva / Confirmar Pago" at bounding box center [1222, 71] width 133 height 22
click at [1418, 67] on link "Hacer Check-In" at bounding box center [1409, 71] width 68 height 22
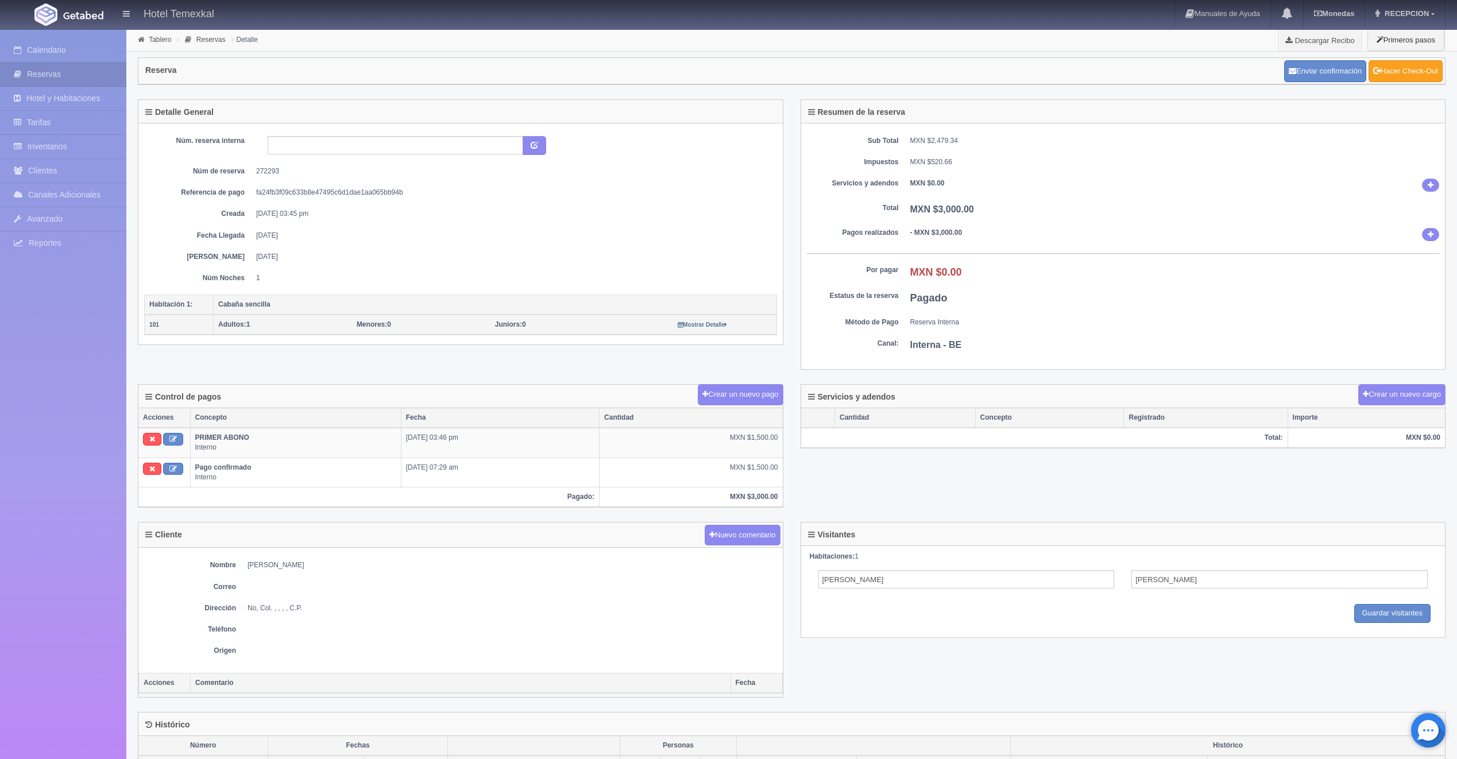
click at [1422, 79] on link "Hacer Check-Out" at bounding box center [1406, 71] width 74 height 22
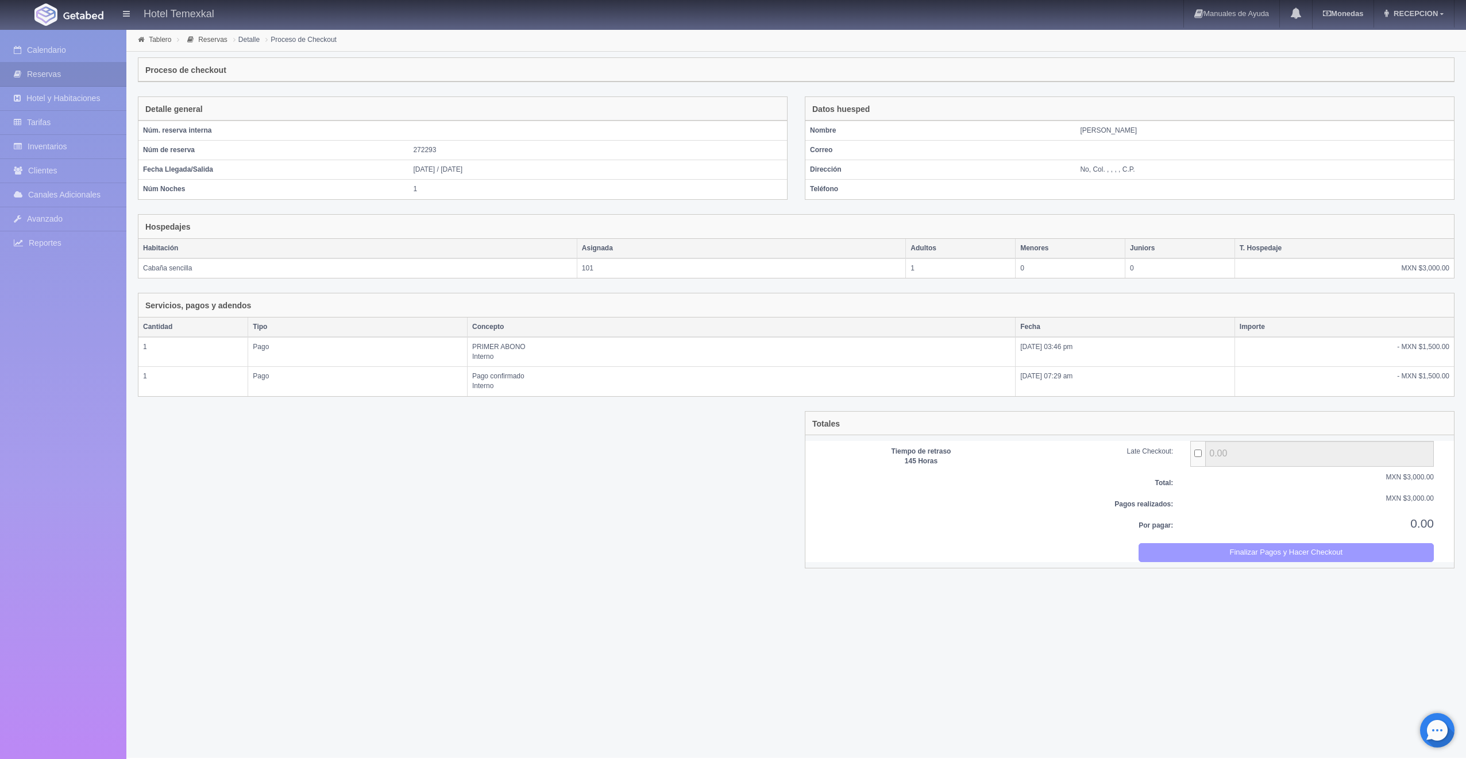
click at [1192, 550] on button "Finalizar Pagos y Hacer Checkout" at bounding box center [1286, 552] width 296 height 19
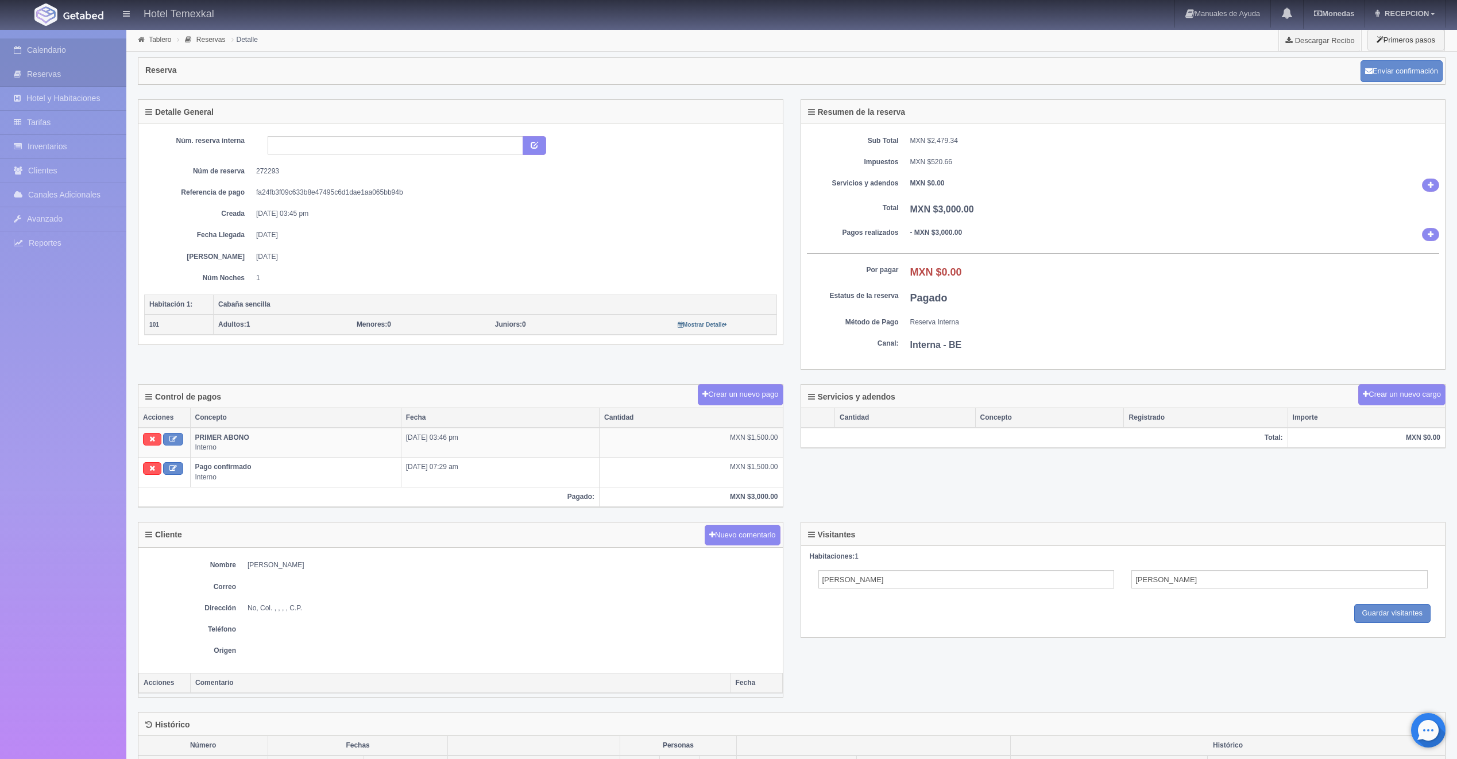
click at [54, 53] on link "Calendario" at bounding box center [63, 50] width 126 height 24
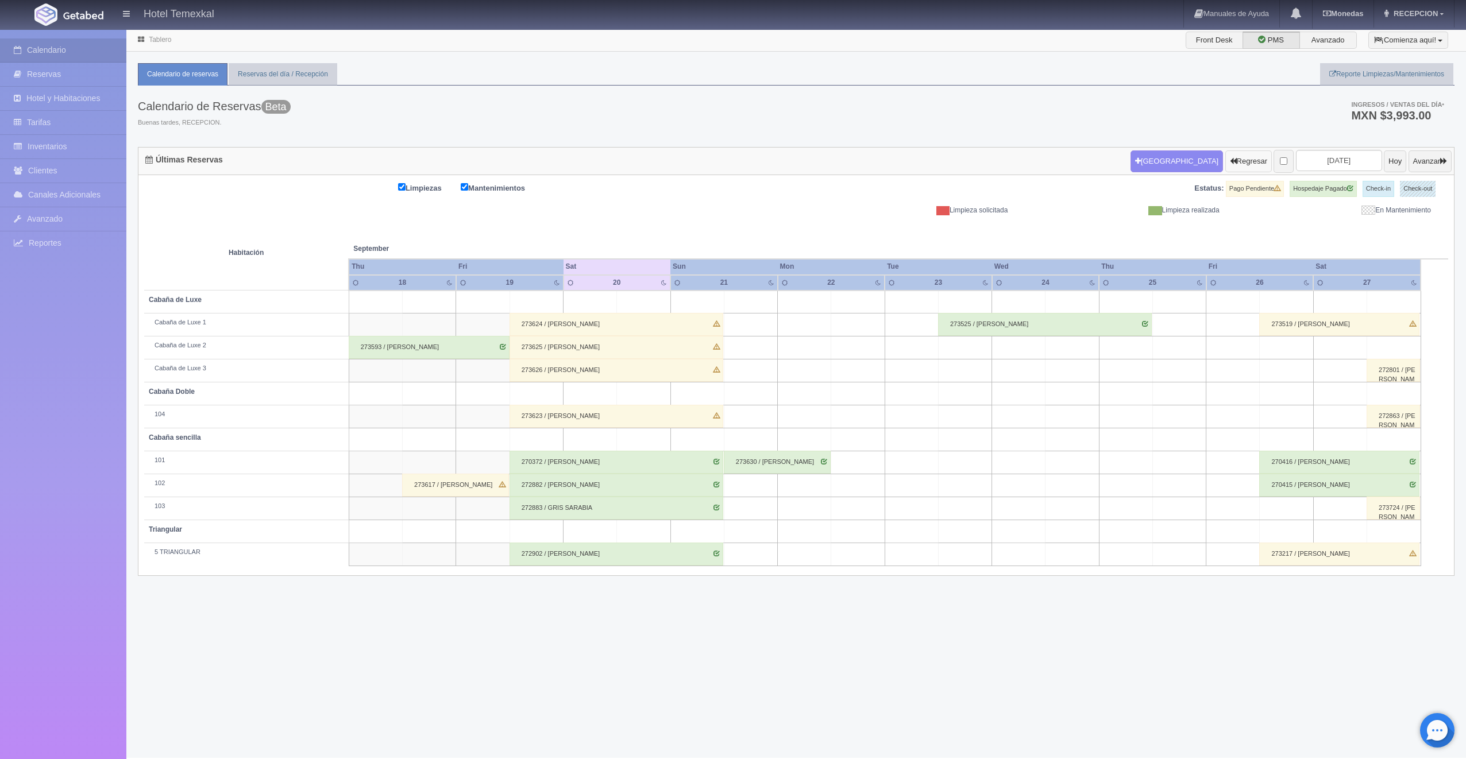
click at [1233, 154] on button "Regresar" at bounding box center [1248, 161] width 47 height 22
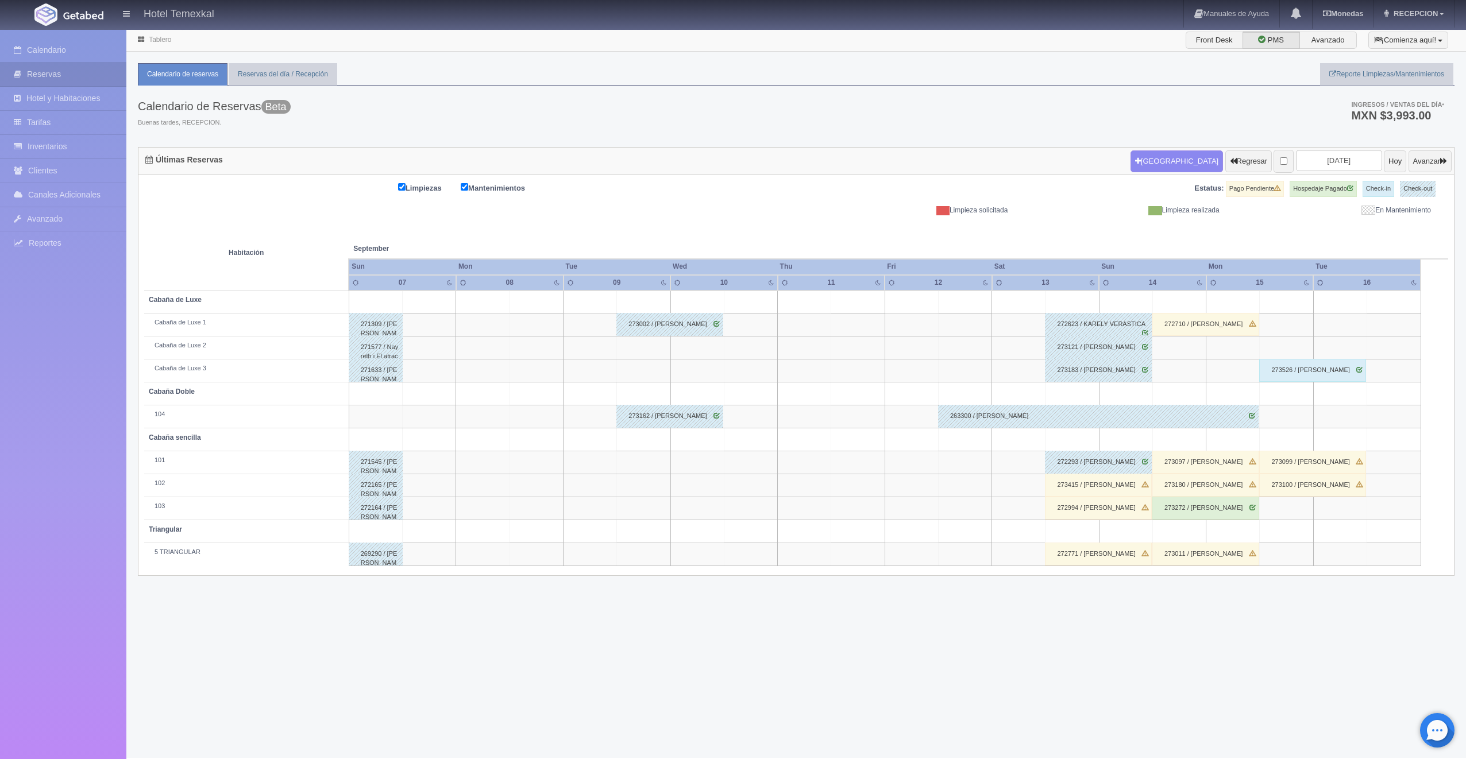
click at [1067, 481] on div "273415 / [PERSON_NAME]" at bounding box center [1098, 485] width 107 height 23
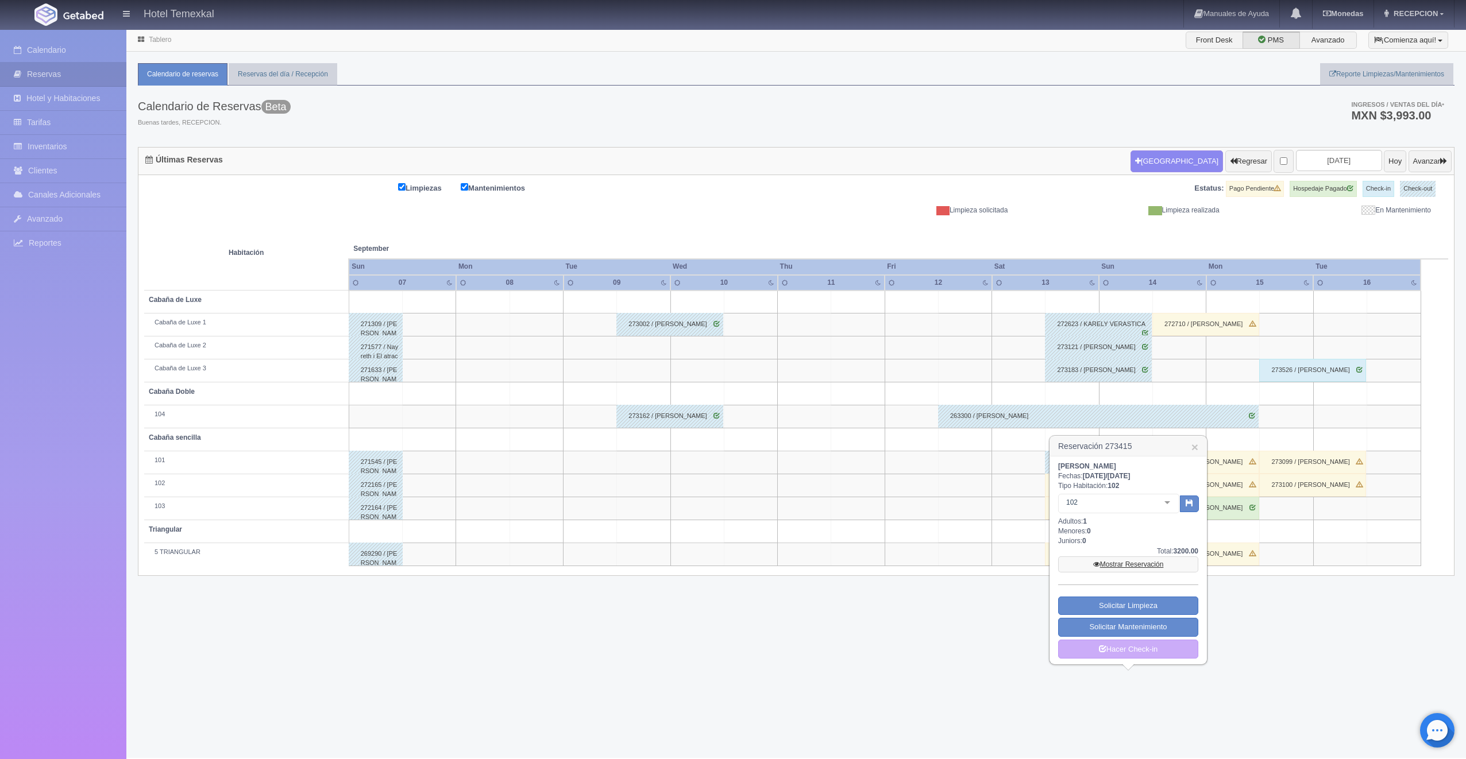
click at [1099, 561] on link "Mostrar Reservación" at bounding box center [1128, 565] width 140 height 16
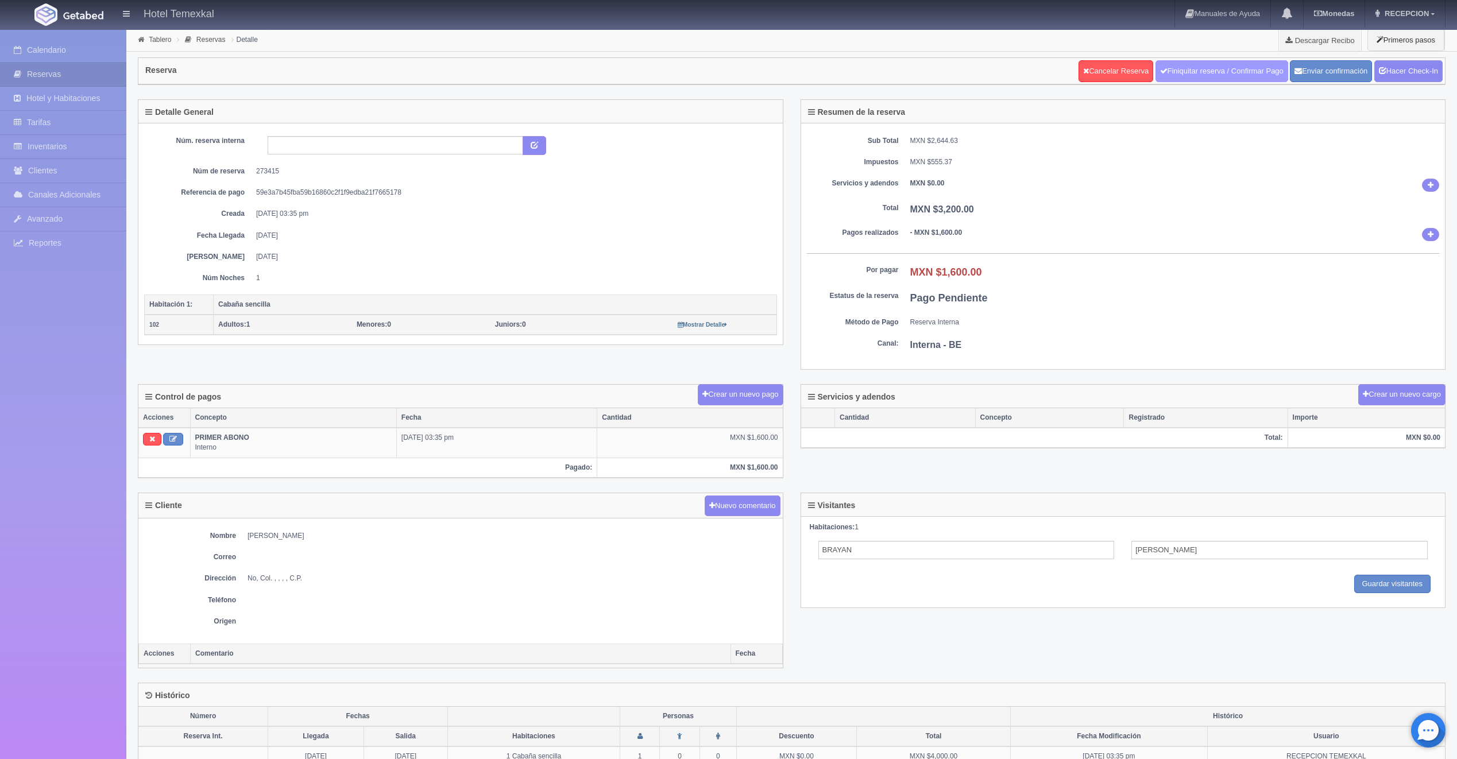
click at [1234, 61] on link "Finiquitar reserva / Confirmar Pago" at bounding box center [1222, 71] width 133 height 22
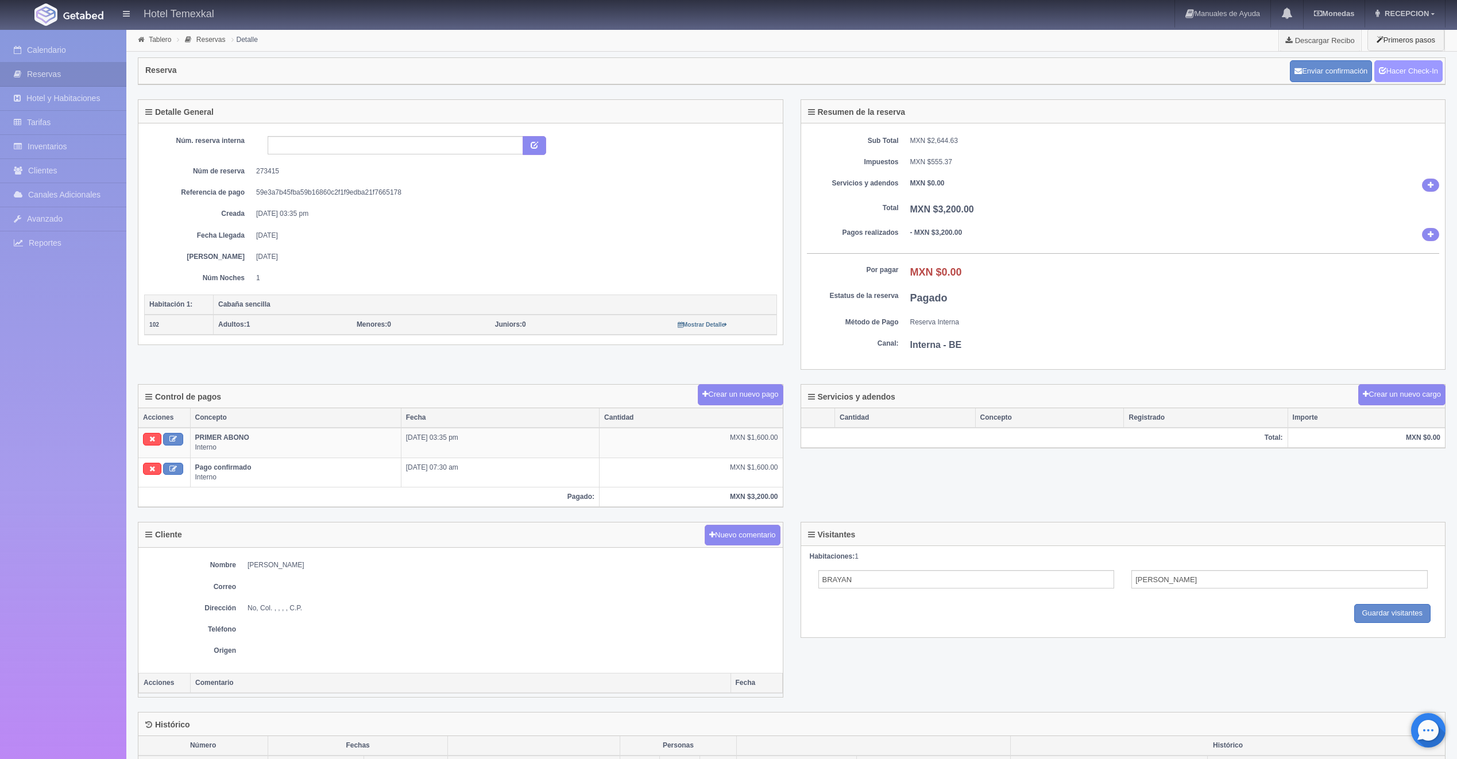
click at [1380, 71] on icon at bounding box center [1382, 69] width 7 height 7
click at [1414, 78] on link "Hacer Check-Out" at bounding box center [1406, 71] width 74 height 22
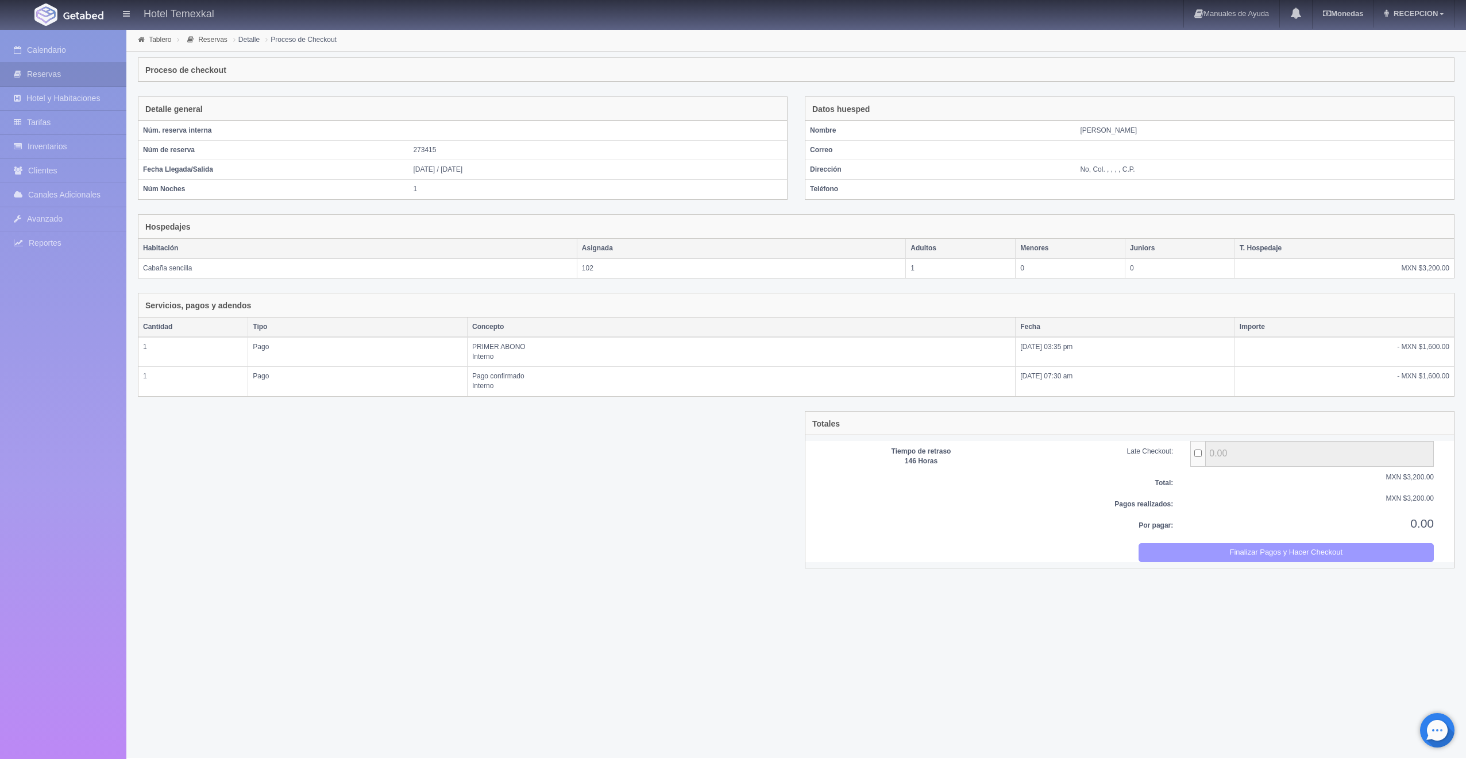
drag, startPoint x: 1260, startPoint y: 547, endPoint x: 774, endPoint y: 55, distance: 692.5
click at [1260, 547] on button "Finalizar Pagos y Hacer Checkout" at bounding box center [1286, 552] width 296 height 19
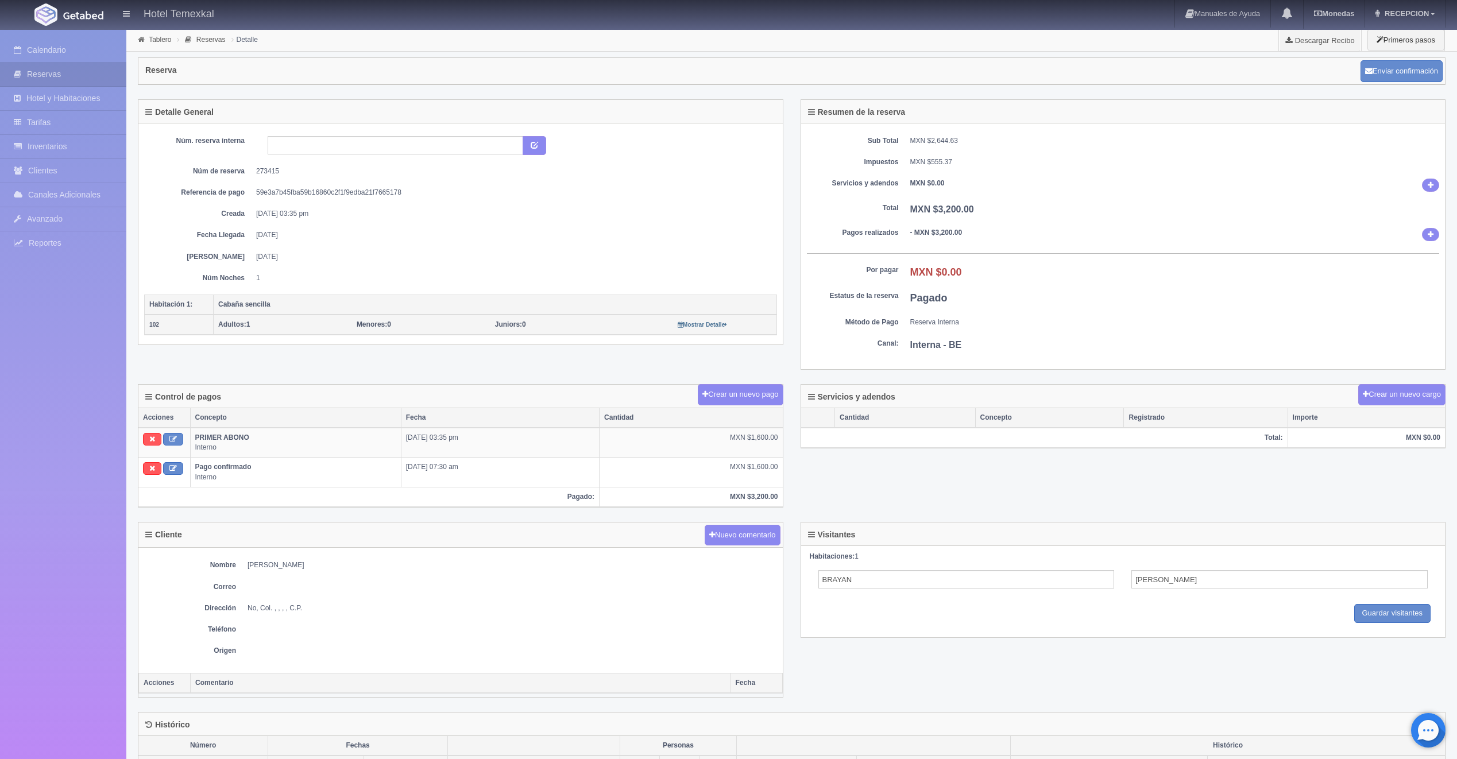
click at [68, 52] on link "Calendario" at bounding box center [63, 50] width 126 height 24
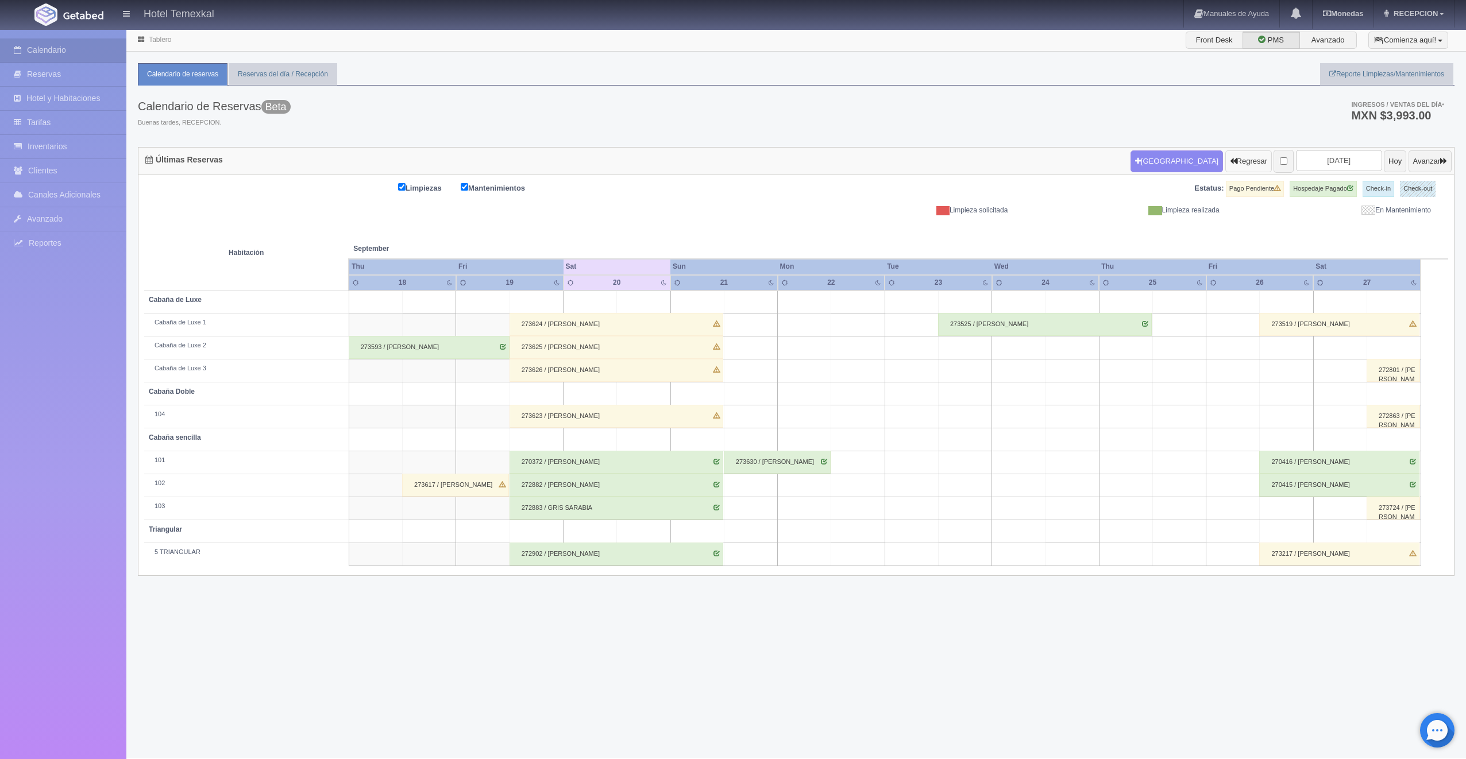
click at [1225, 159] on button "Regresar" at bounding box center [1248, 161] width 47 height 22
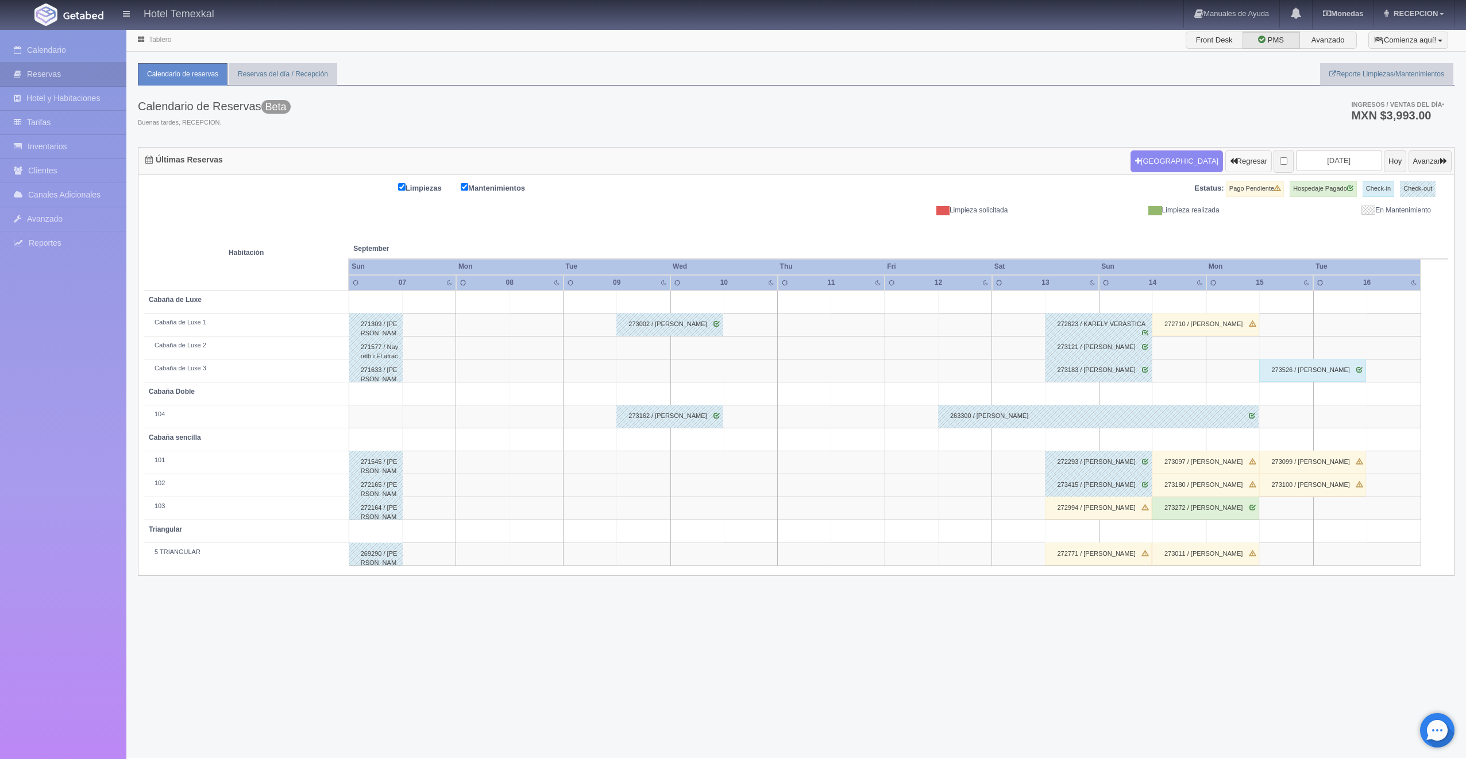
click at [1225, 164] on button "Regresar" at bounding box center [1248, 161] width 47 height 22
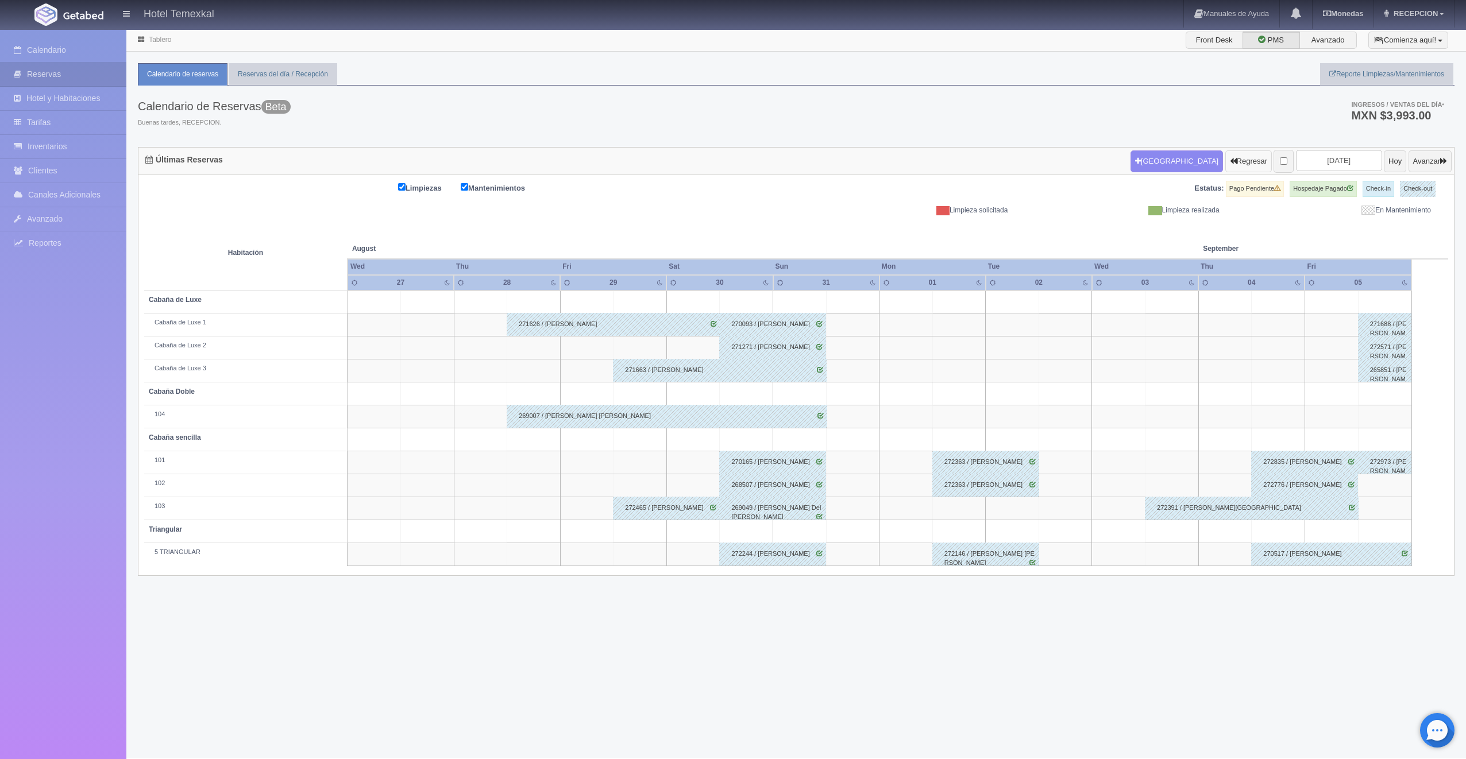
click at [1232, 164] on button "Regresar" at bounding box center [1248, 161] width 47 height 22
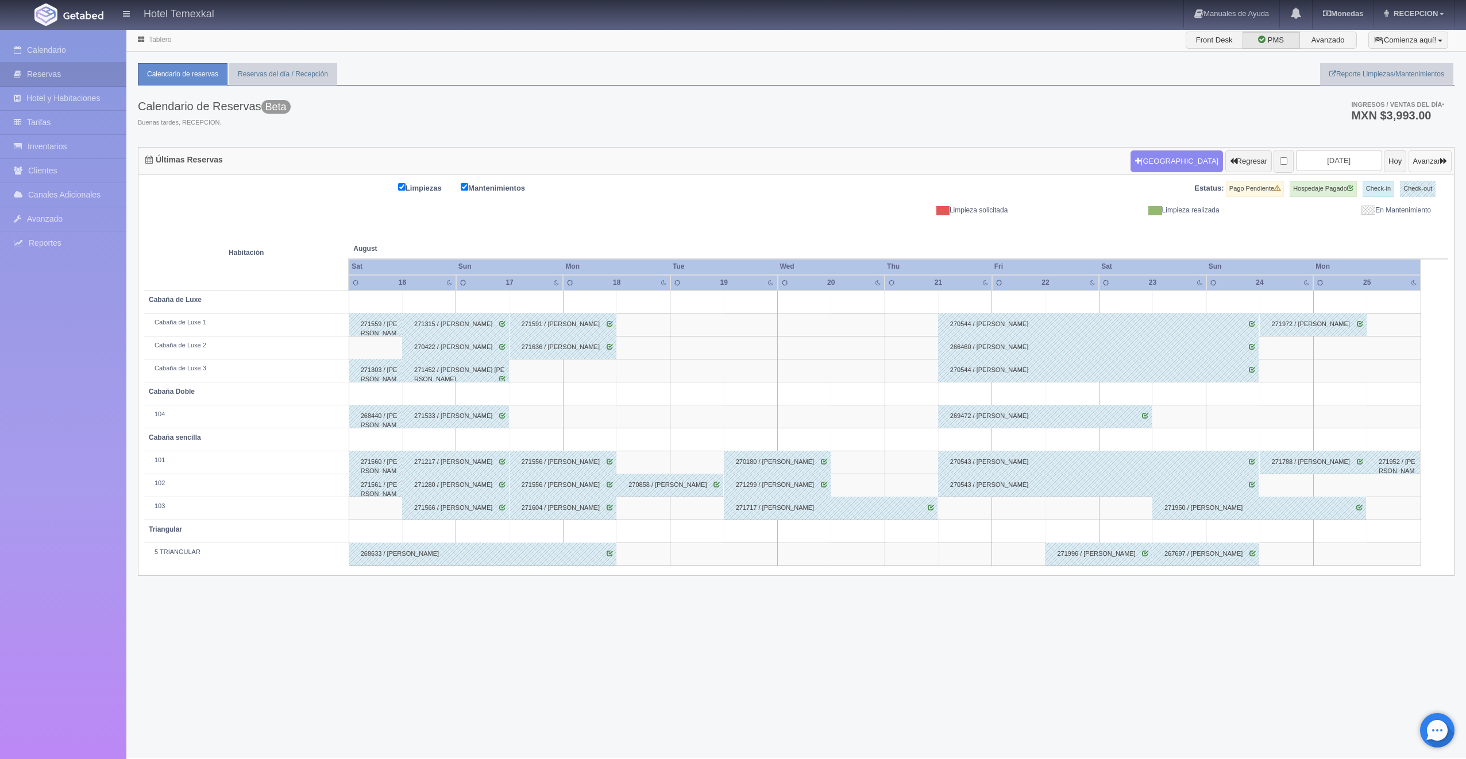
click at [1408, 160] on button "Avanzar" at bounding box center [1429, 161] width 43 height 22
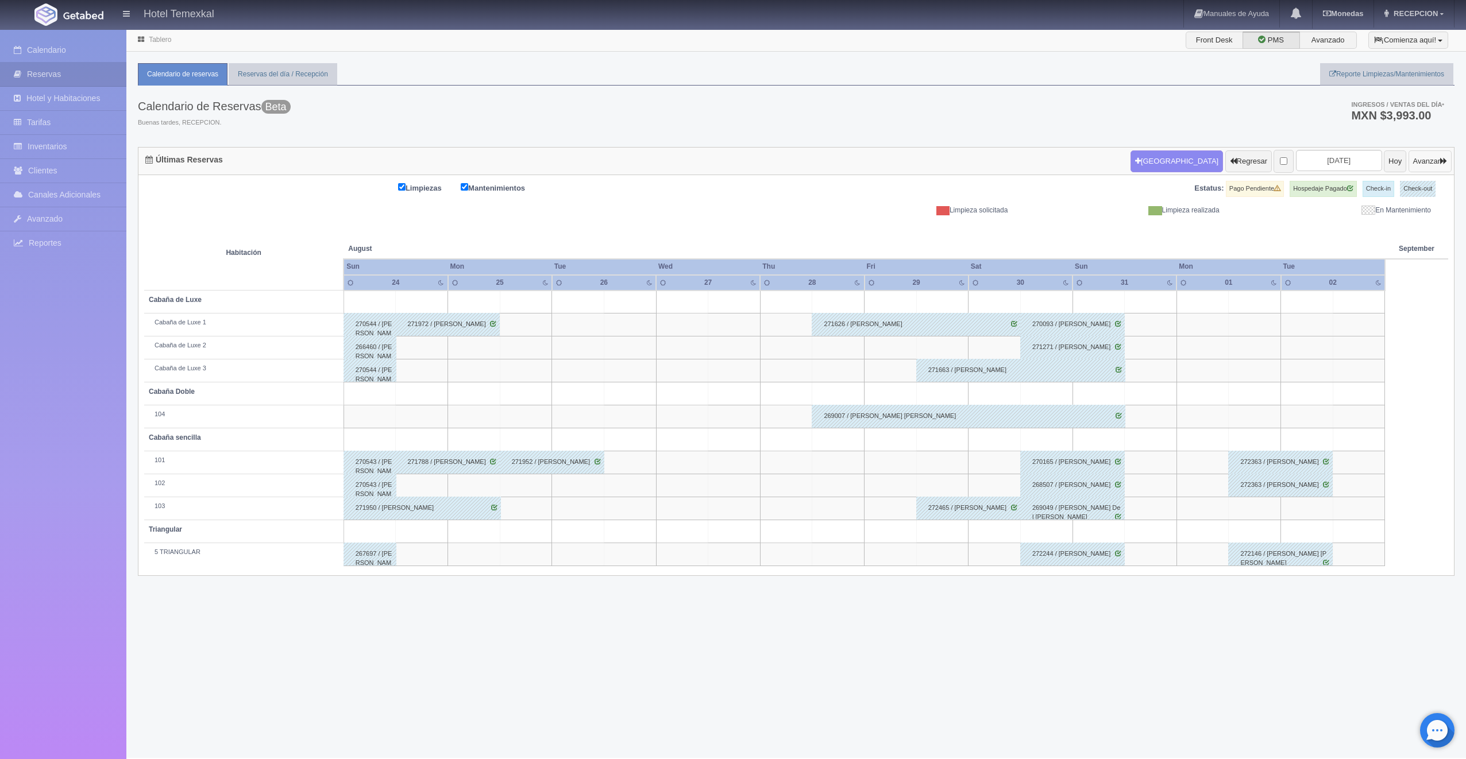
click at [1408, 160] on button "Avanzar" at bounding box center [1429, 161] width 43 height 22
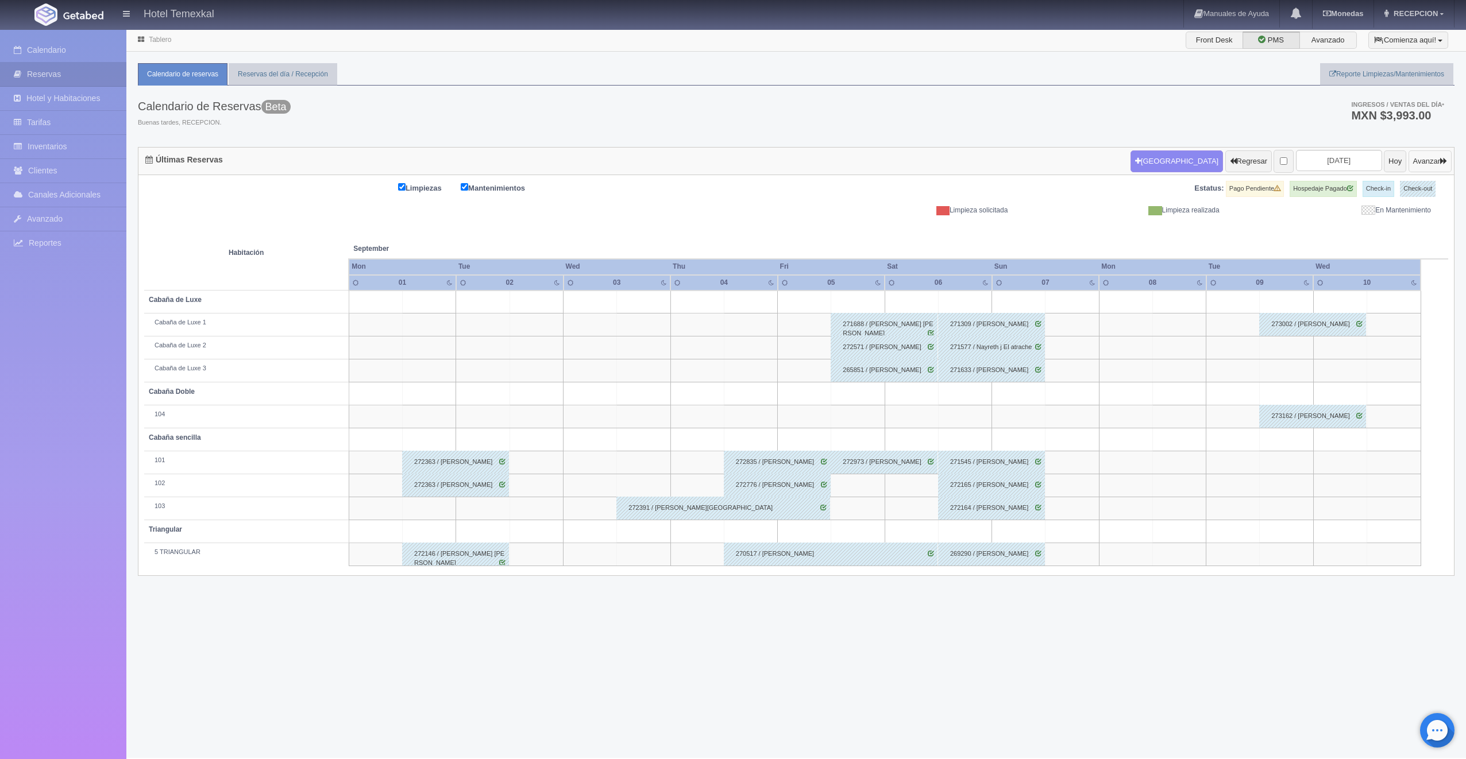
click at [1408, 157] on button "Avanzar" at bounding box center [1429, 161] width 43 height 22
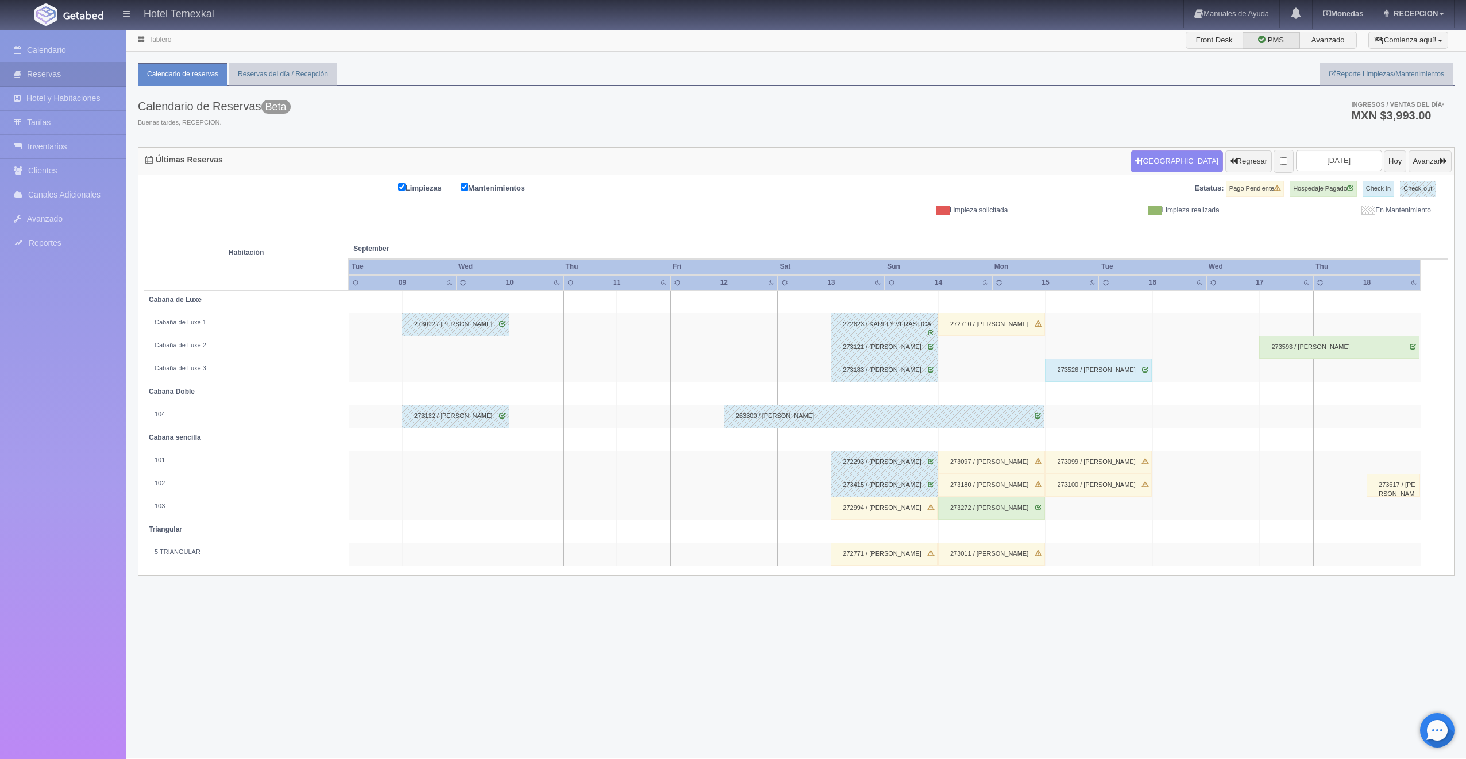
click at [850, 512] on div "272994 / [PERSON_NAME]" at bounding box center [884, 508] width 107 height 23
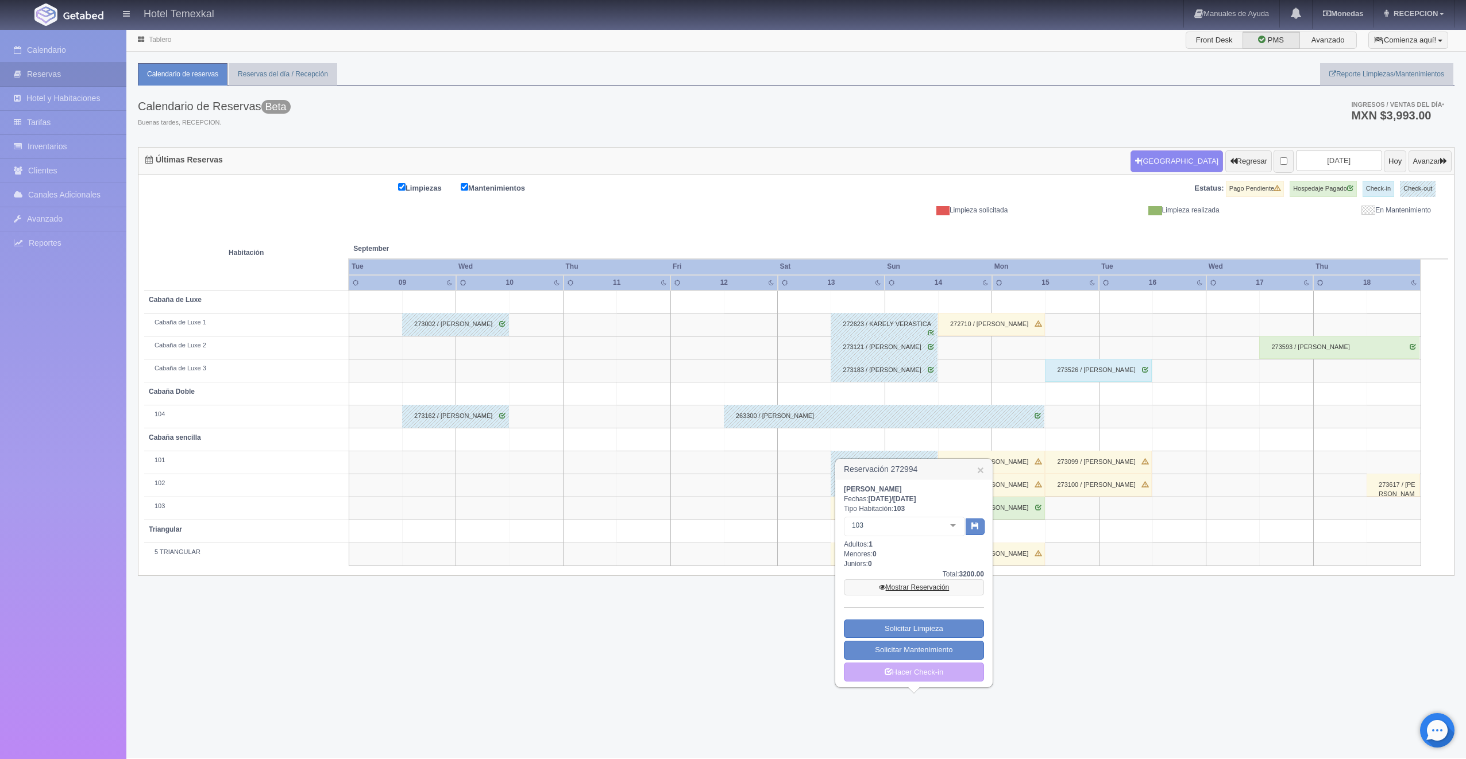
click at [874, 586] on link "Mostrar Reservación" at bounding box center [914, 588] width 140 height 16
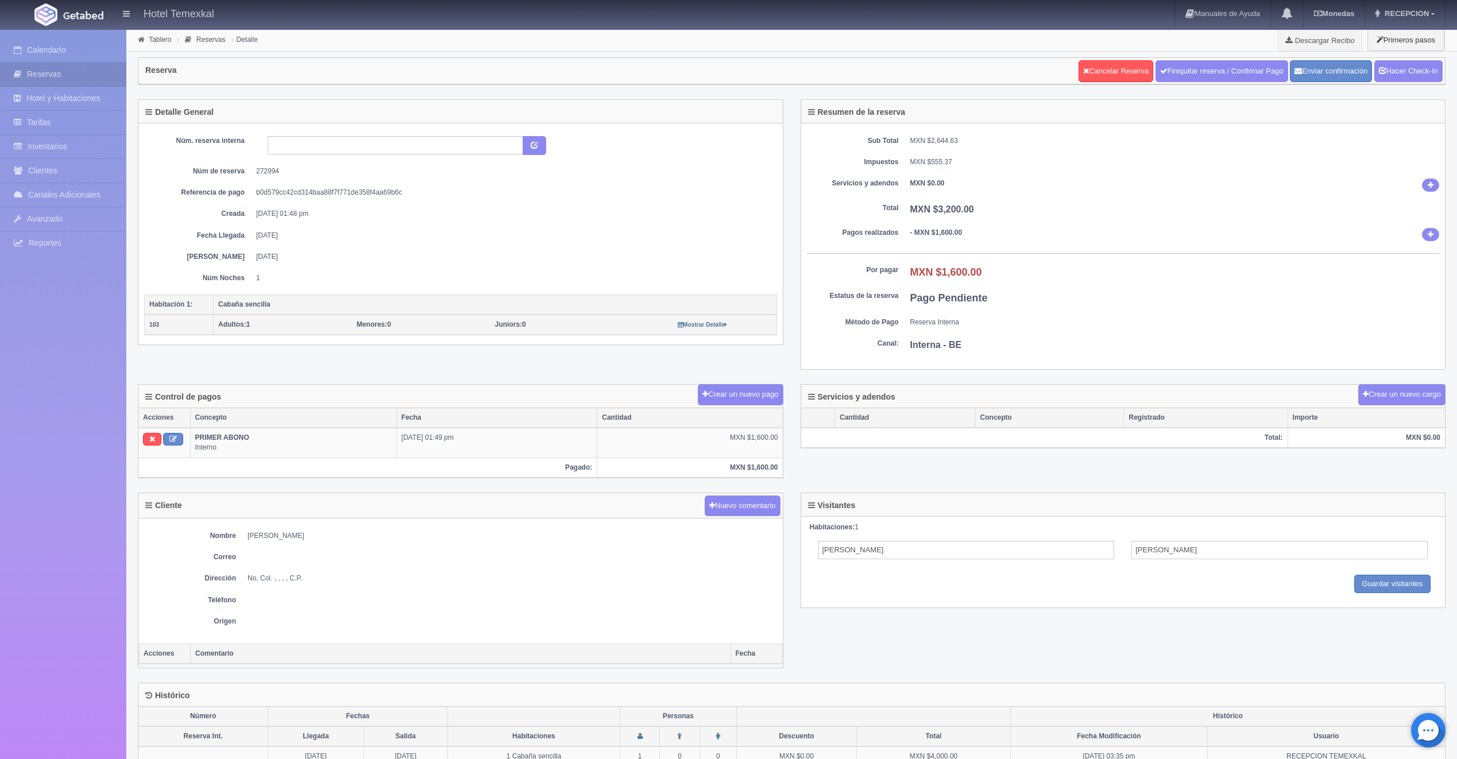
click at [1285, 65] on div "Cancelar Reserva Finiquitar reserva / Confirmar Pago Enviar confirmación Hacer …" at bounding box center [1261, 71] width 364 height 22
drag, startPoint x: 1257, startPoint y: 72, endPoint x: 791, endPoint y: 65, distance: 465.9
click at [1256, 72] on link "Finiquitar reserva / Confirmar Pago" at bounding box center [1222, 71] width 133 height 22
click at [1403, 67] on link "Hacer Check-In" at bounding box center [1409, 71] width 68 height 22
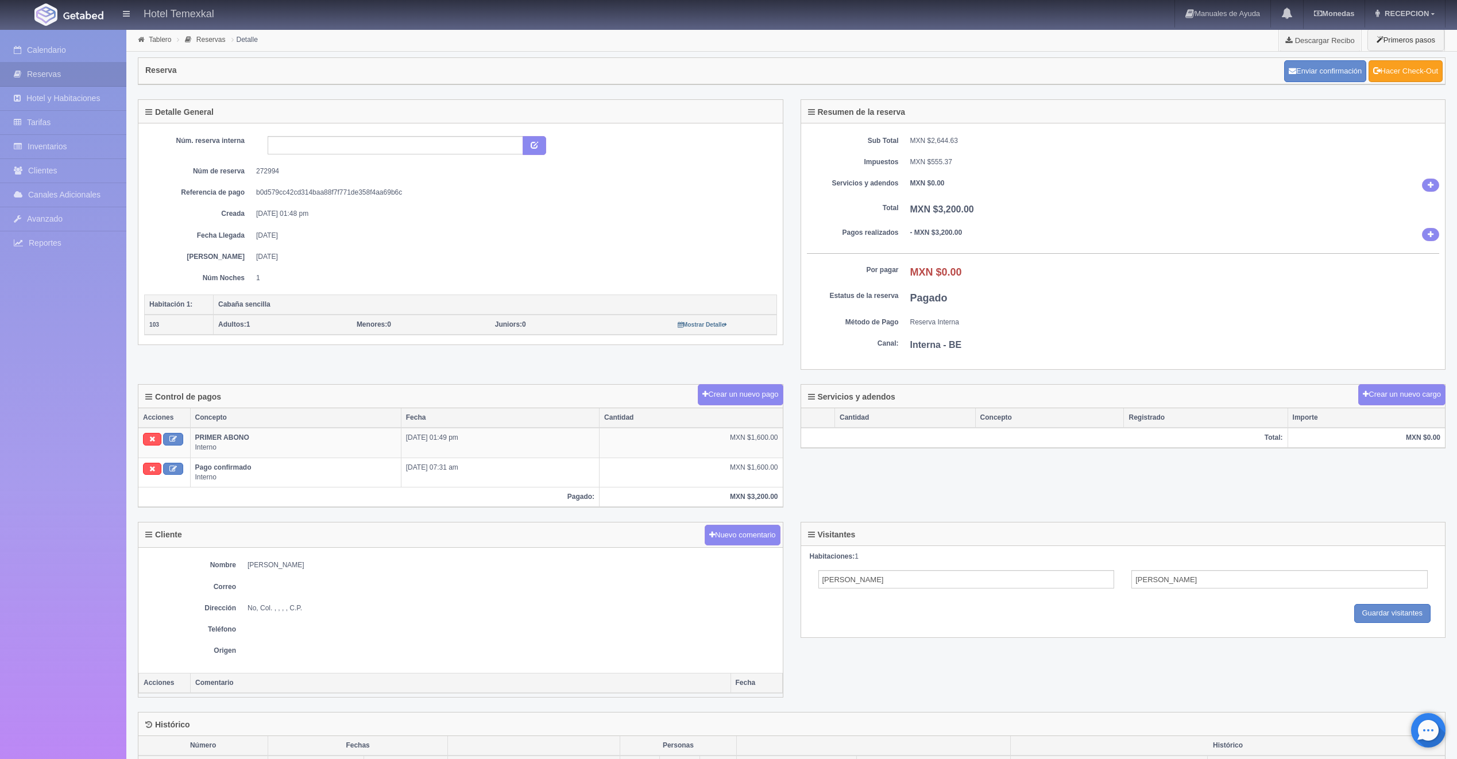
click at [1435, 67] on link "Hacer Check-Out" at bounding box center [1406, 71] width 74 height 22
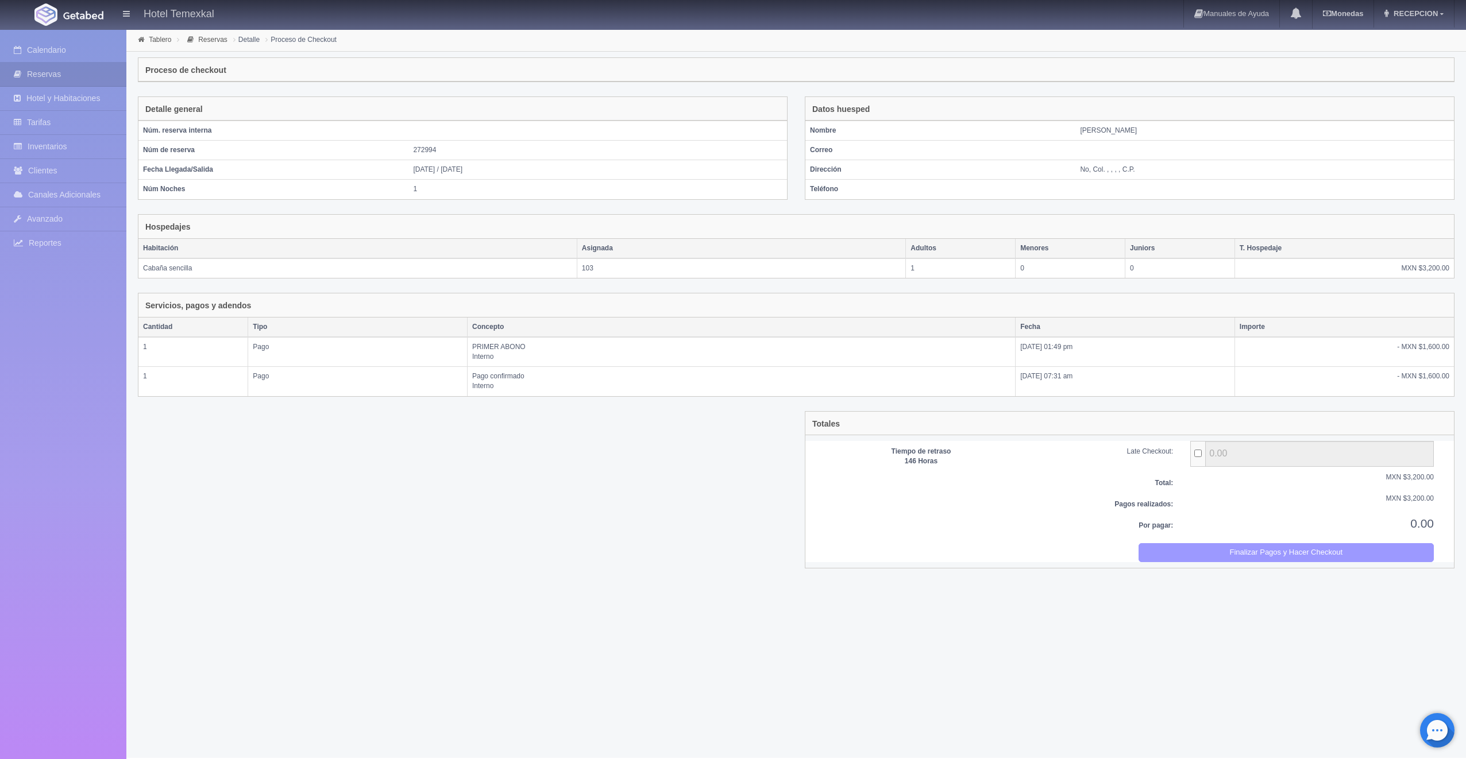
click at [1258, 550] on button "Finalizar Pagos y Hacer Checkout" at bounding box center [1286, 552] width 296 height 19
